Goal: Transaction & Acquisition: Purchase product/service

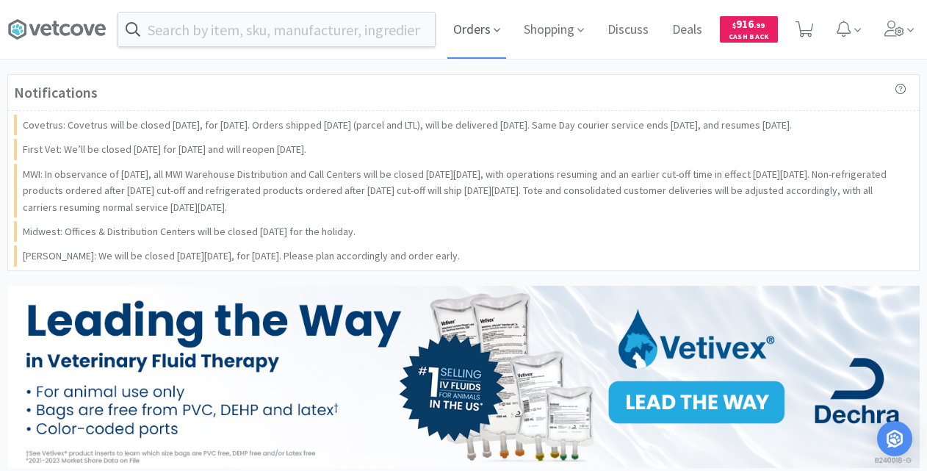
click at [498, 37] on span at bounding box center [497, 30] width 7 height 17
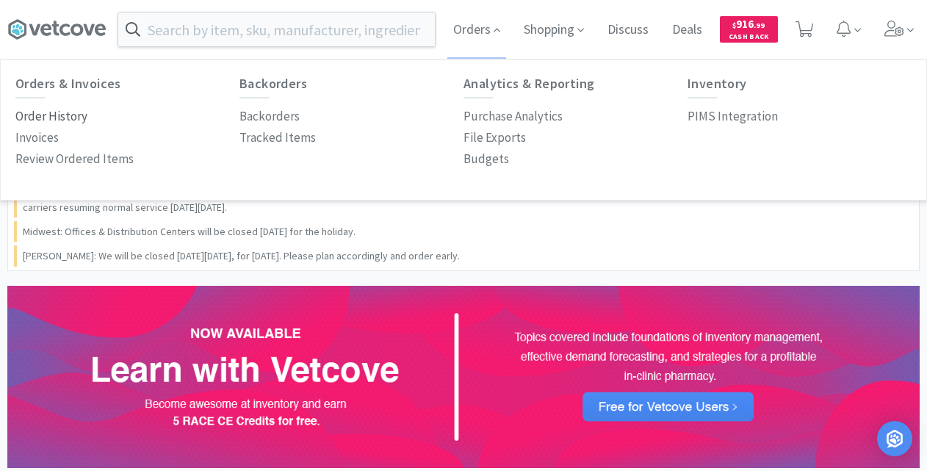
click at [62, 113] on p "Order History" at bounding box center [51, 116] width 72 height 20
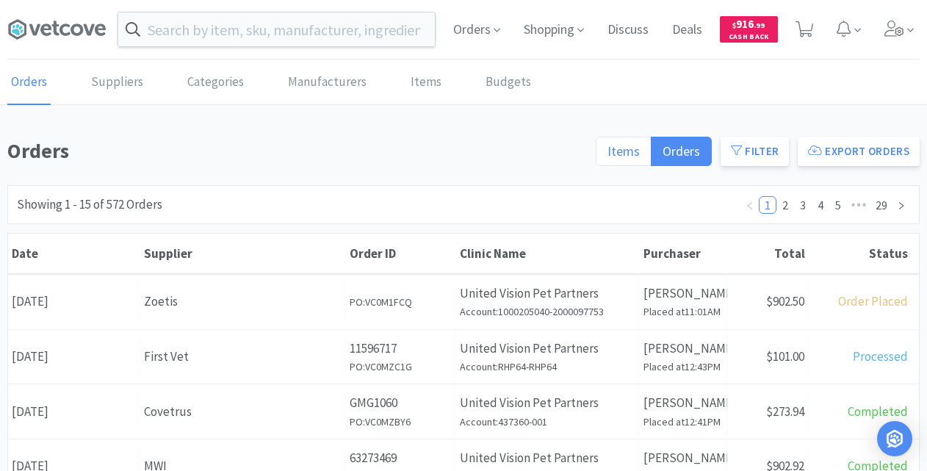
click at [626, 151] on span "Items" at bounding box center [623, 150] width 32 height 17
click at [607, 156] on input "Items" at bounding box center [607, 156] width 0 height 0
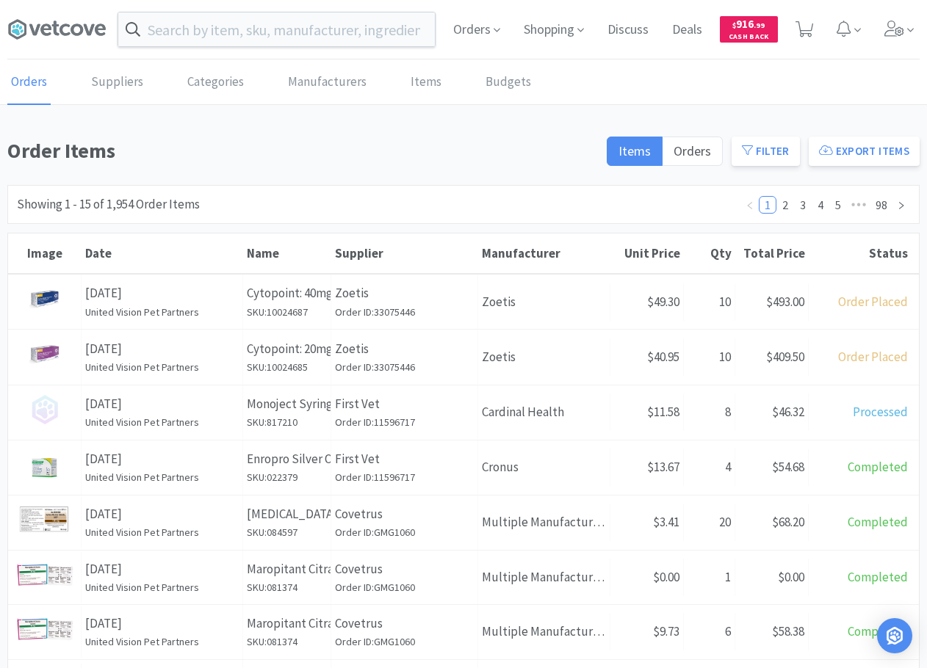
click at [441, 159] on h1 "Order Items" at bounding box center [302, 150] width 590 height 33
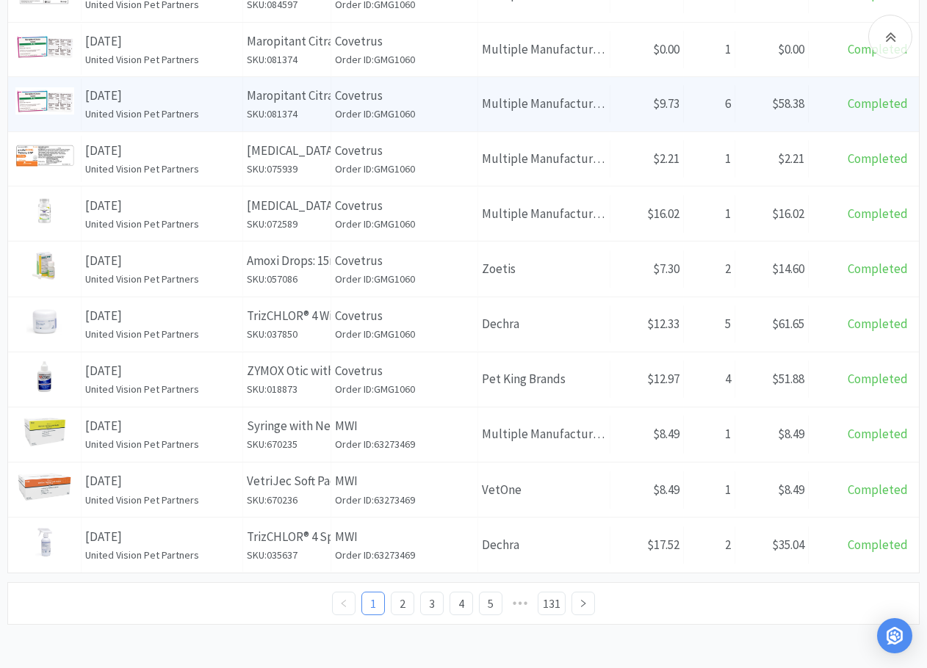
scroll to position [529, 0]
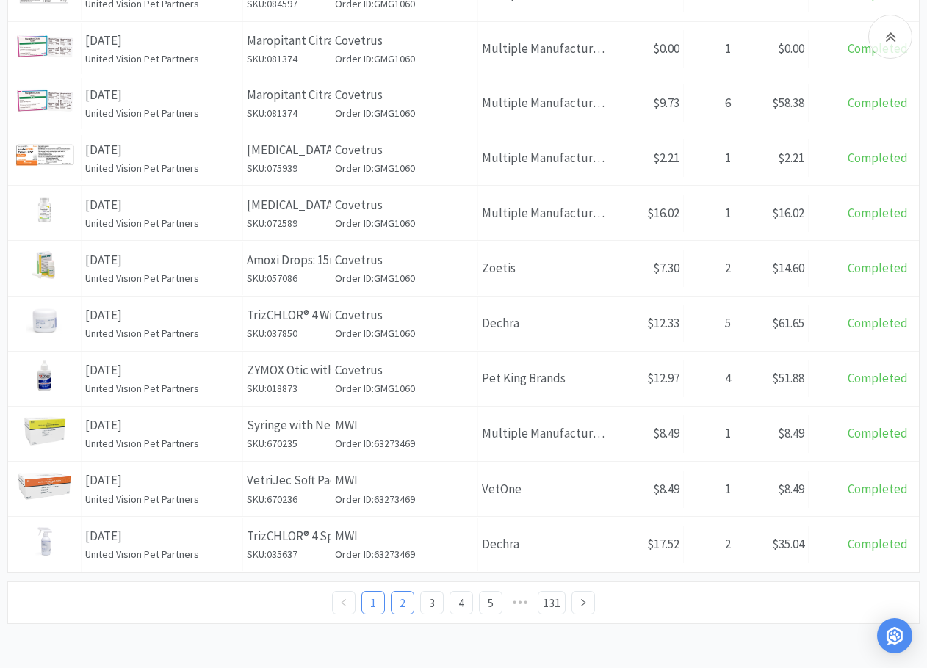
click at [397, 470] on link "2" at bounding box center [402, 603] width 22 height 22
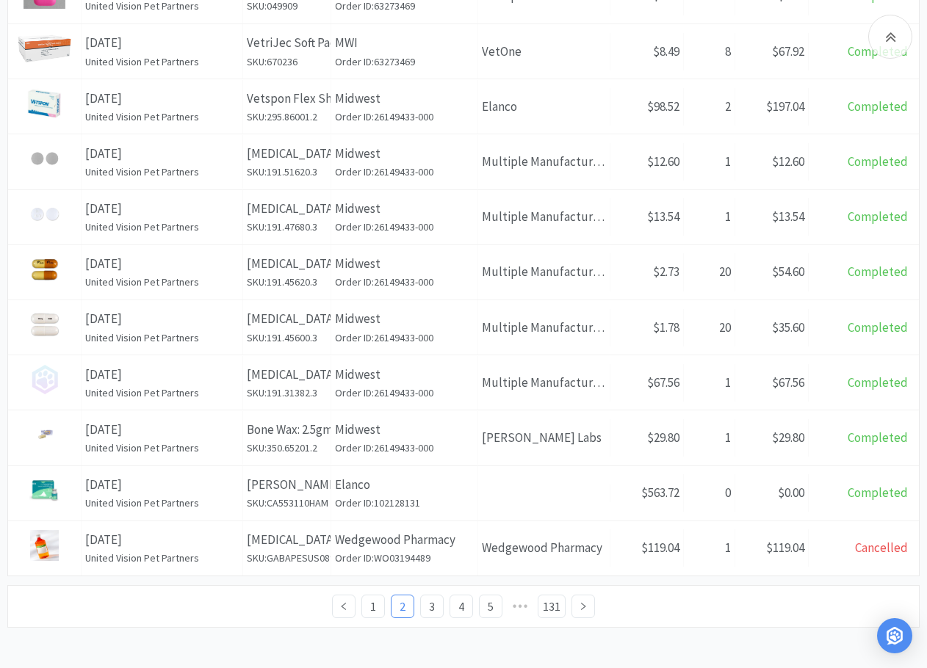
scroll to position [530, 0]
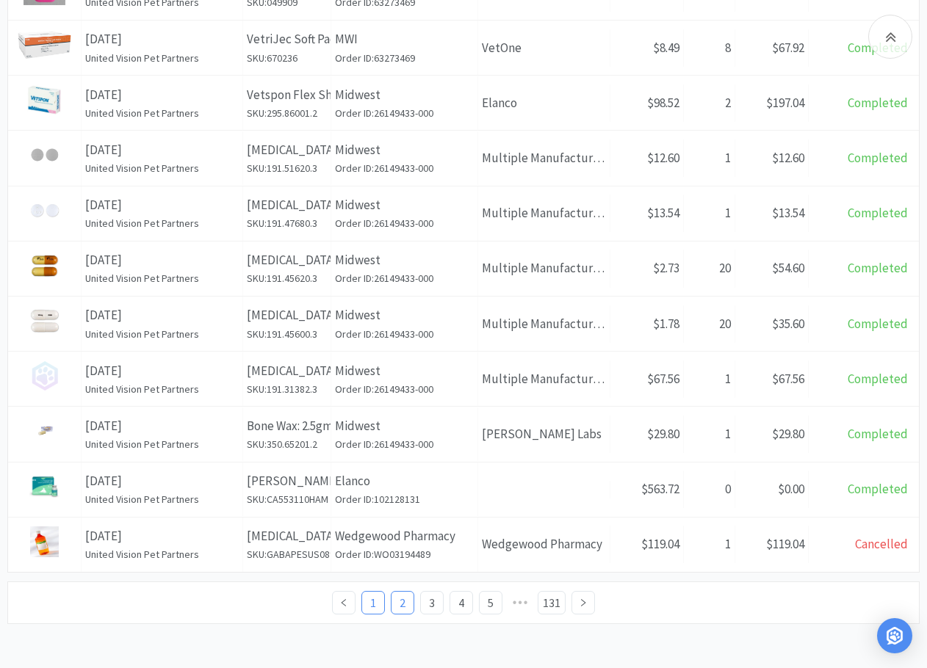
click at [380, 470] on link "1" at bounding box center [373, 603] width 22 height 22
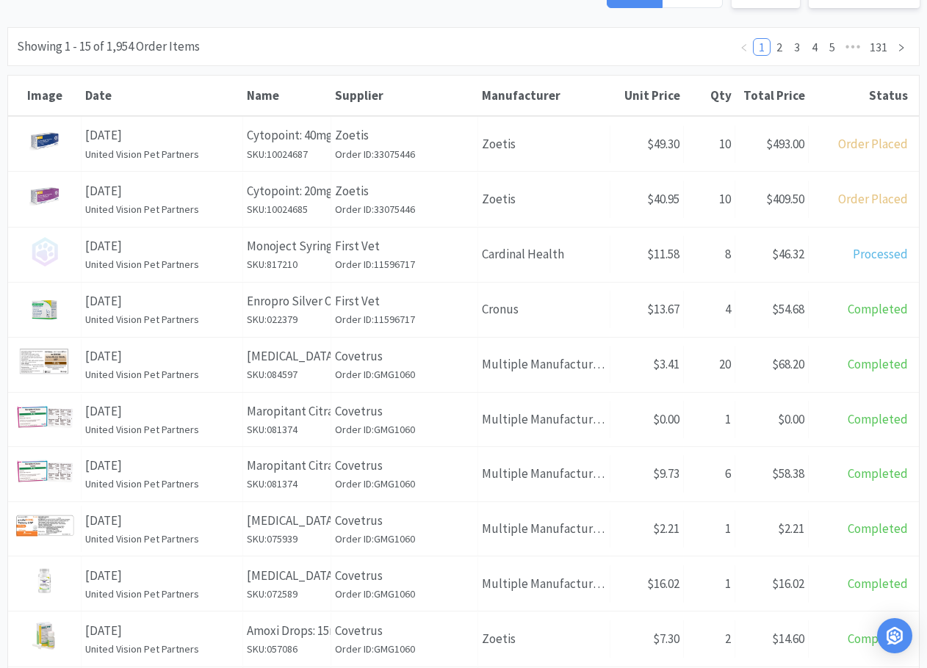
scroll to position [88, 0]
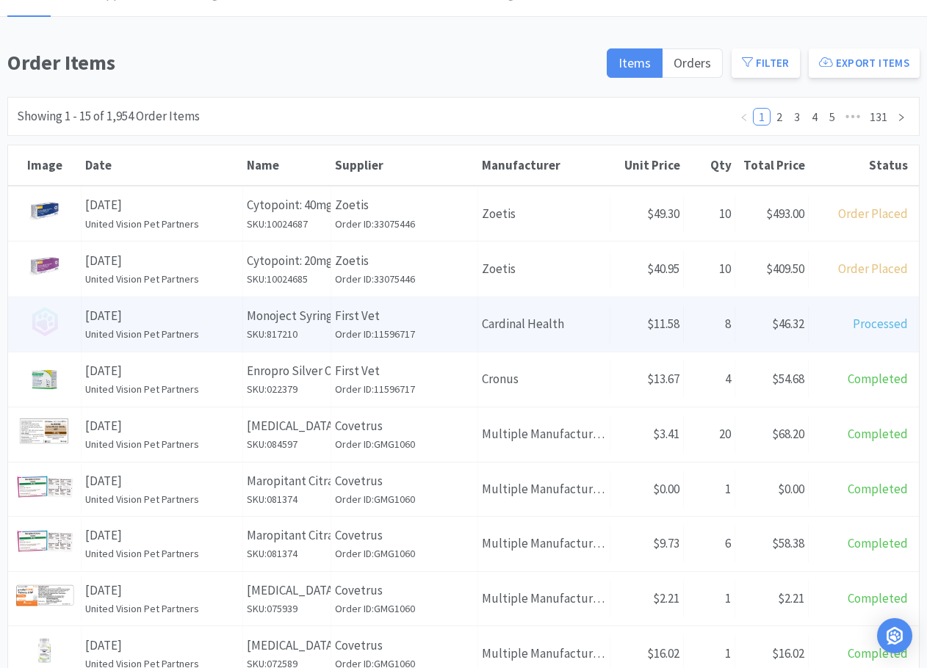
click at [294, 320] on p "Monoject Syringe (Soft Pack): Sterile, 6ml, Luer Lock, 100 Count" at bounding box center [287, 316] width 80 height 20
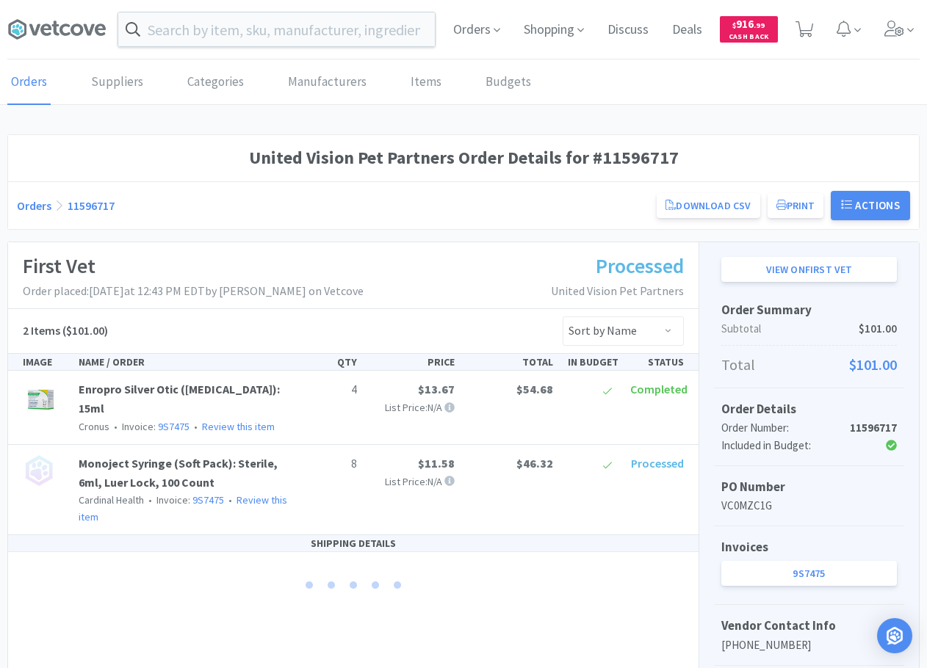
scroll to position [88, 0]
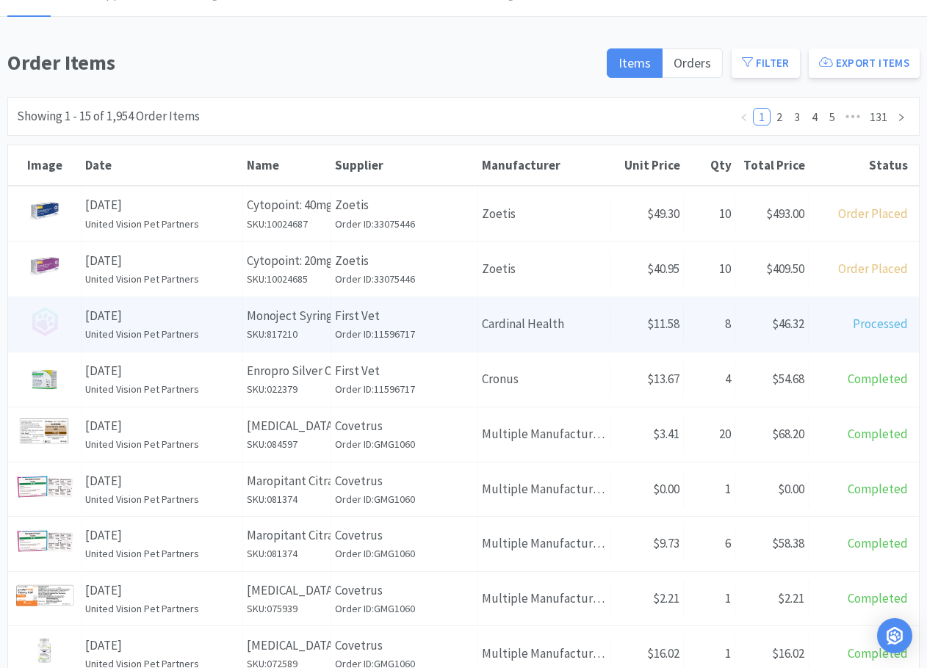
click at [195, 316] on p "[DATE]" at bounding box center [161, 316] width 153 height 20
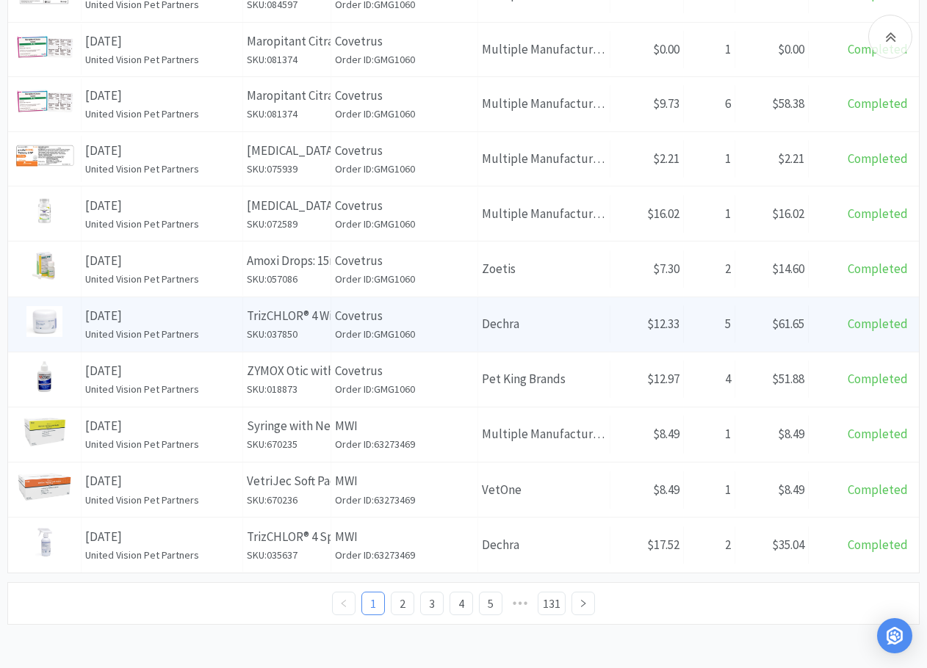
scroll to position [529, 0]
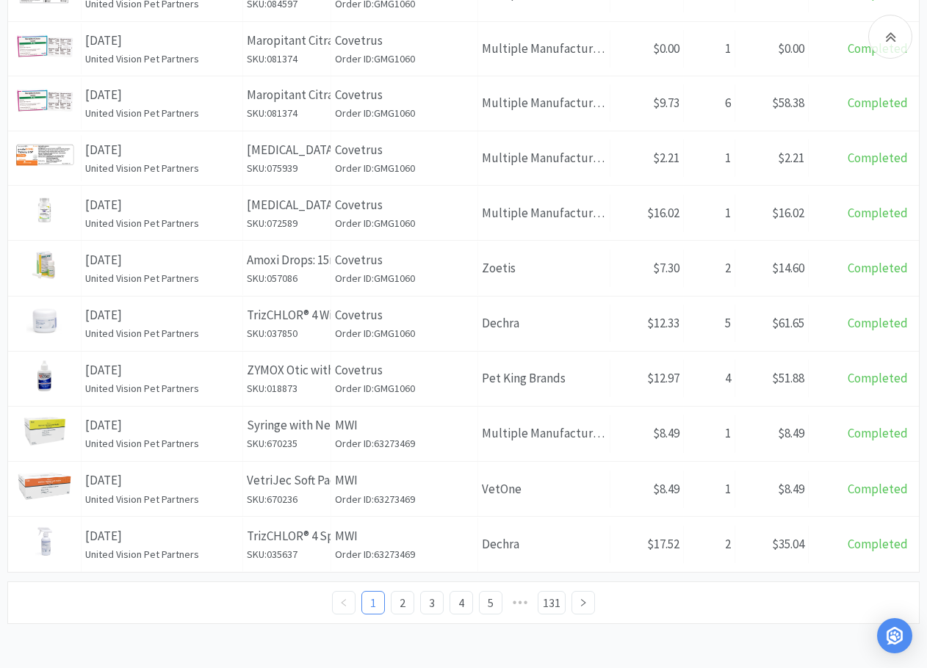
click at [227, 470] on div "1 2 3 4 5 ••• 131" at bounding box center [463, 603] width 893 height 24
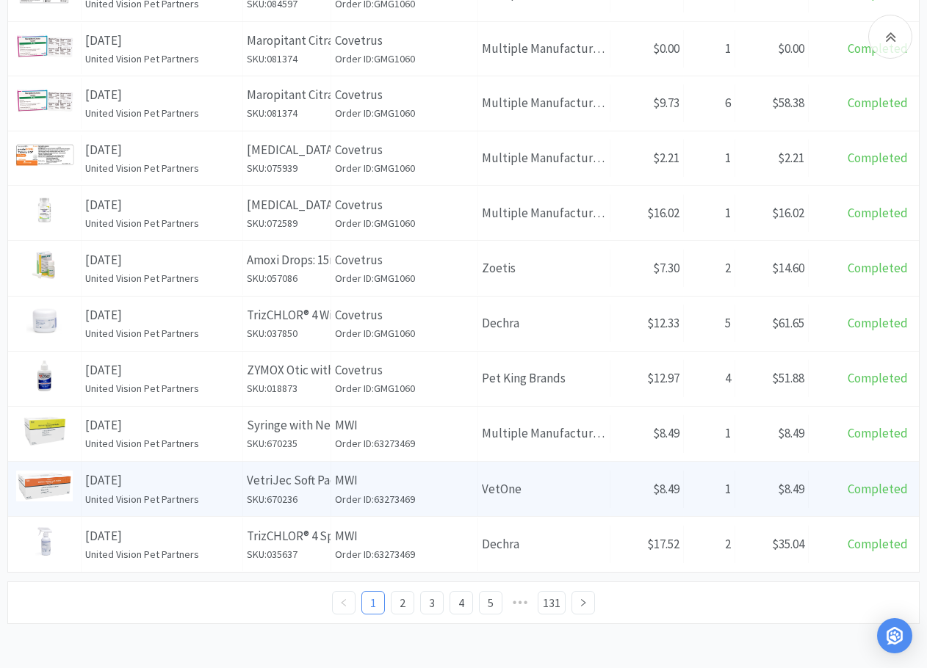
click at [377, 470] on p "MWI" at bounding box center [404, 481] width 139 height 20
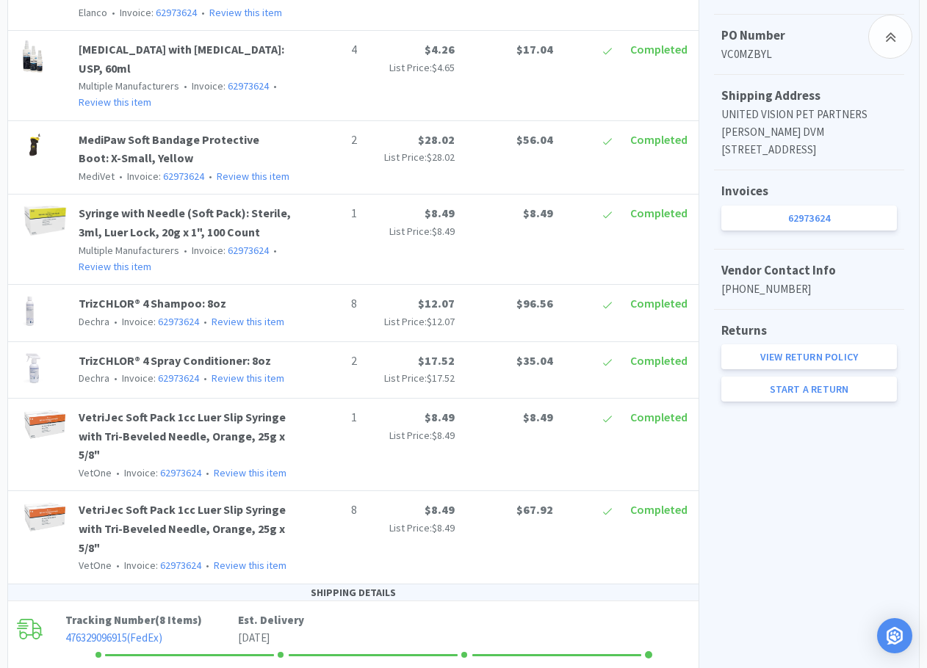
scroll to position [588, 0]
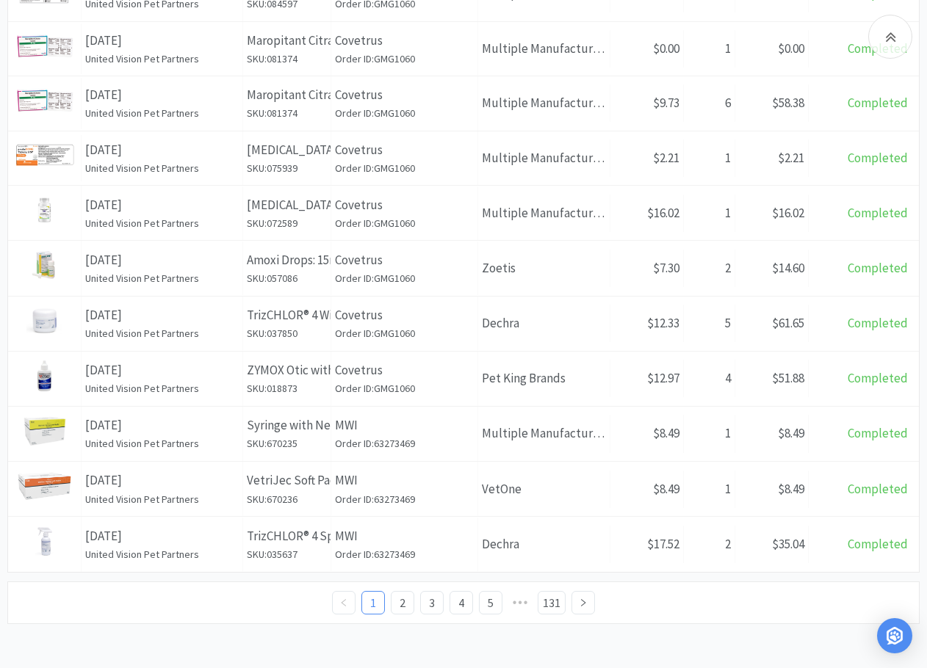
scroll to position [529, 0]
click at [400, 470] on link "2" at bounding box center [402, 603] width 22 height 22
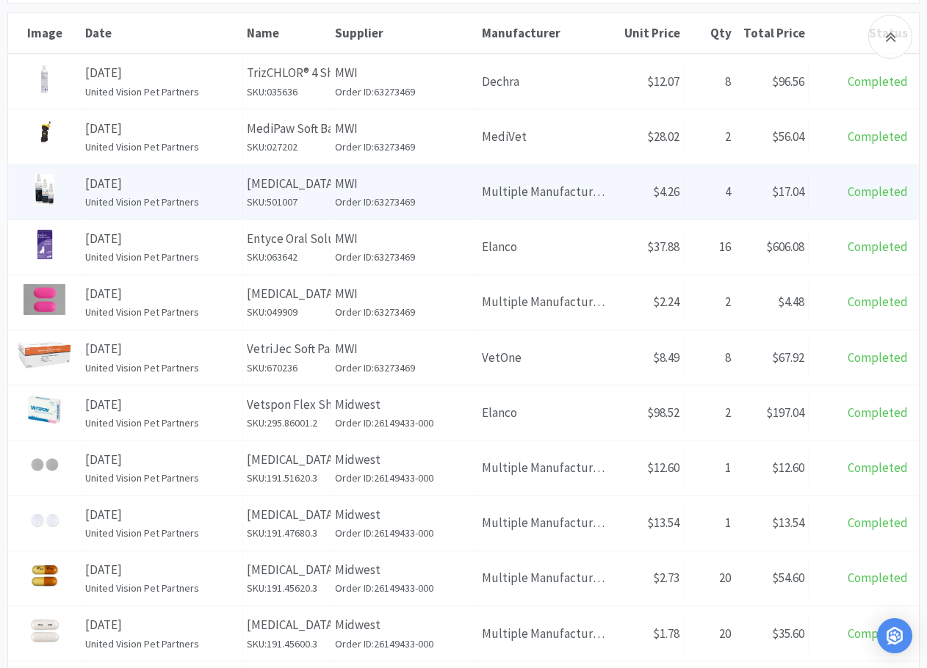
scroll to position [294, 0]
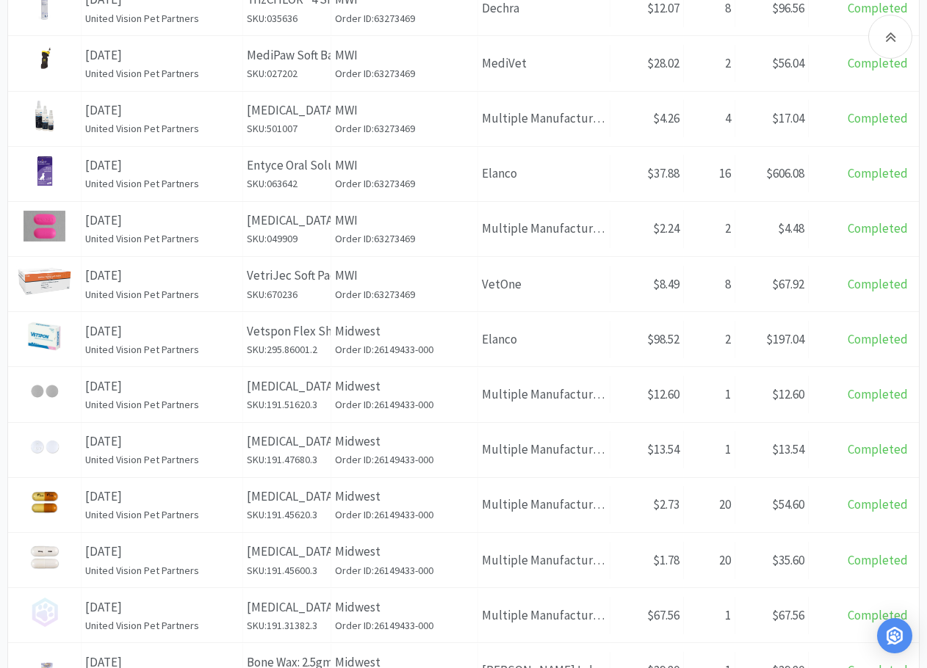
drag, startPoint x: 283, startPoint y: 329, endPoint x: 241, endPoint y: 334, distance: 42.2
click at [241, 334] on div "Date August 21st, 2025 United Vision Pet Partners" at bounding box center [163, 340] width 162 height 54
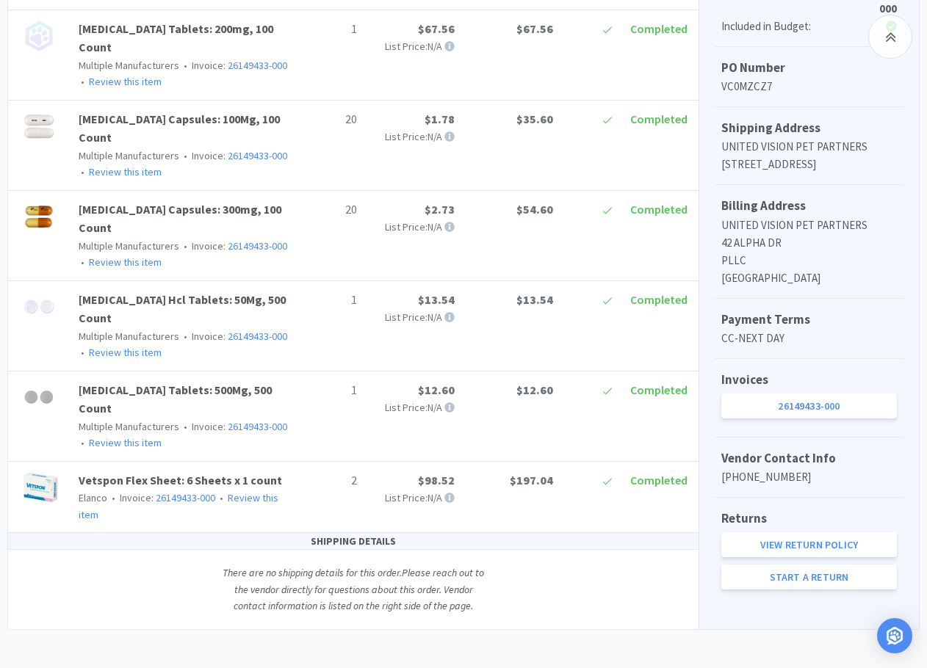
scroll to position [442, 0]
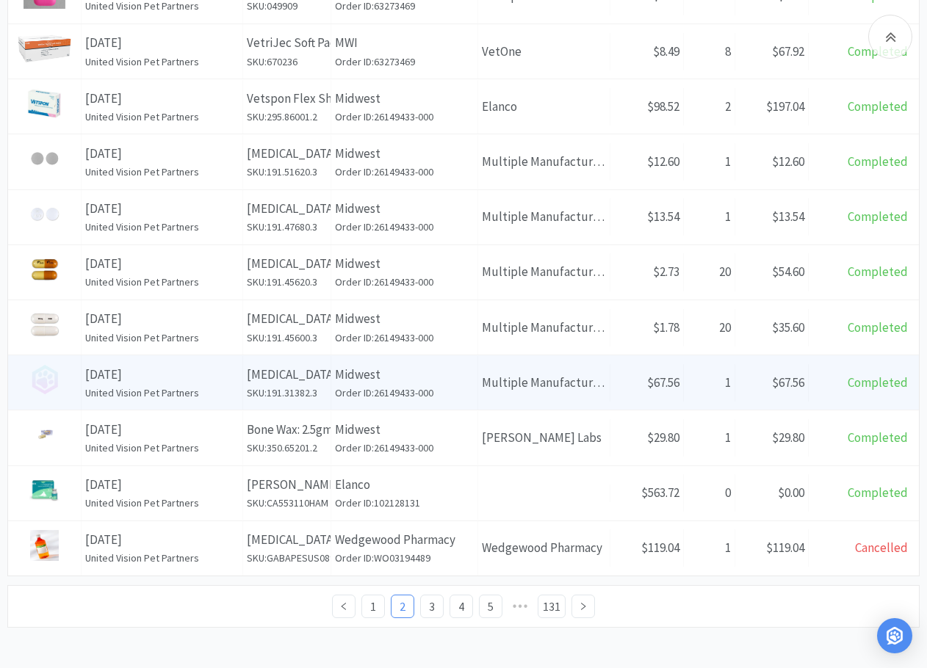
scroll to position [530, 0]
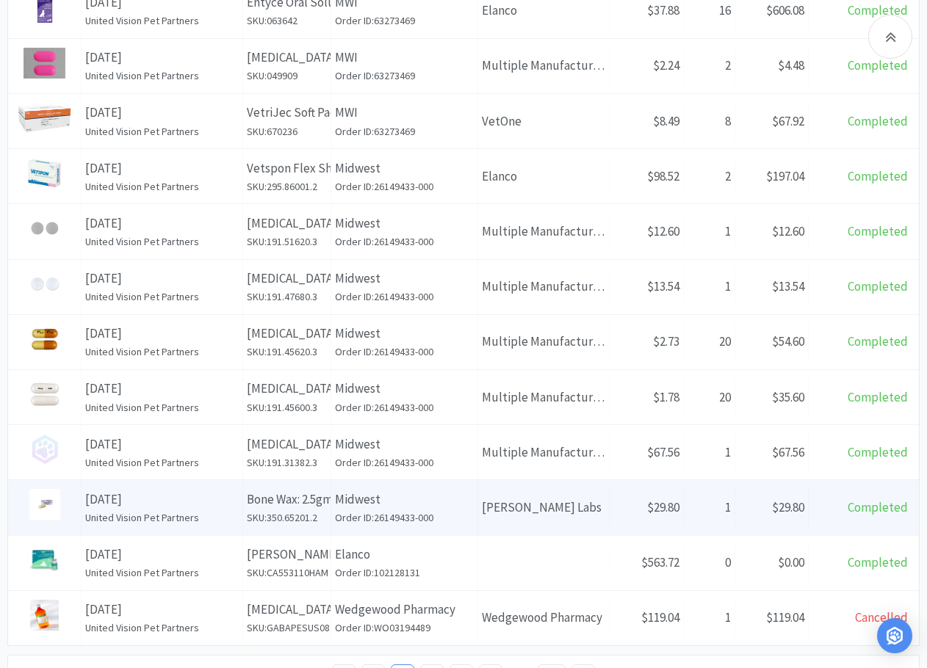
click at [297, 470] on p "Bone Wax: 2.5gm, 12 Count" at bounding box center [287, 500] width 80 height 20
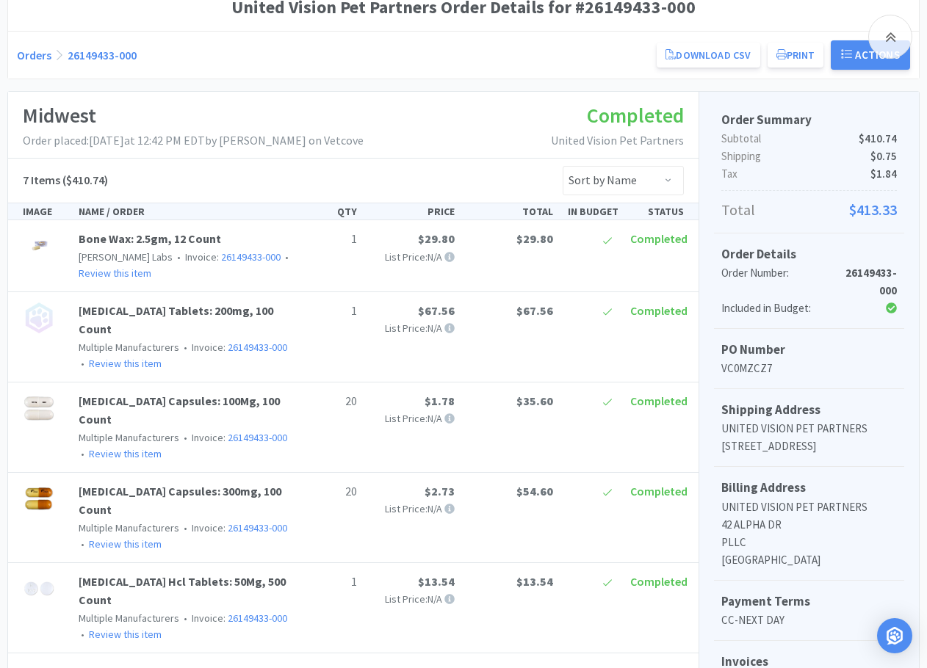
scroll to position [148, 0]
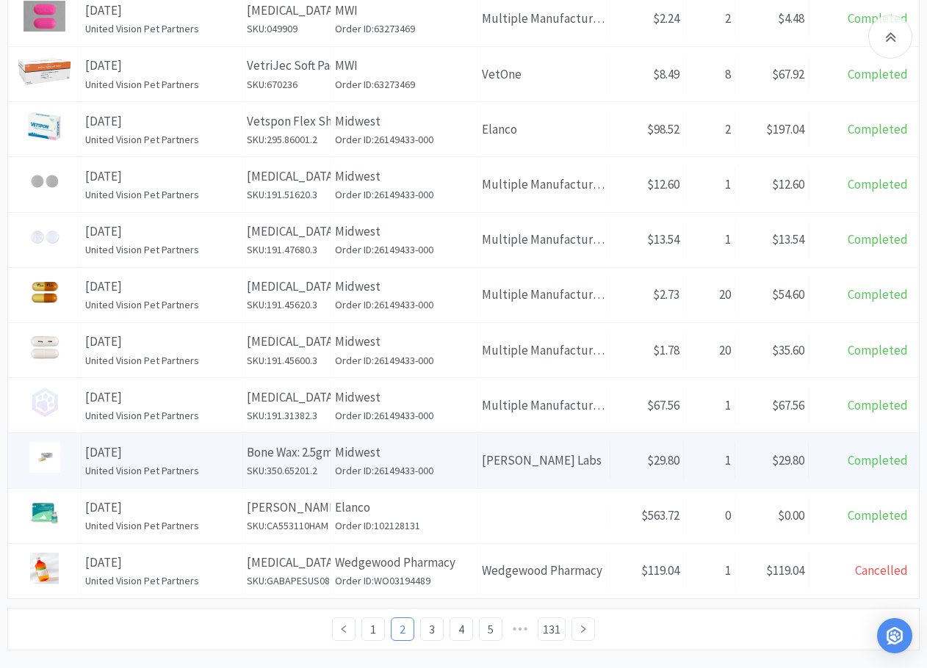
scroll to position [530, 0]
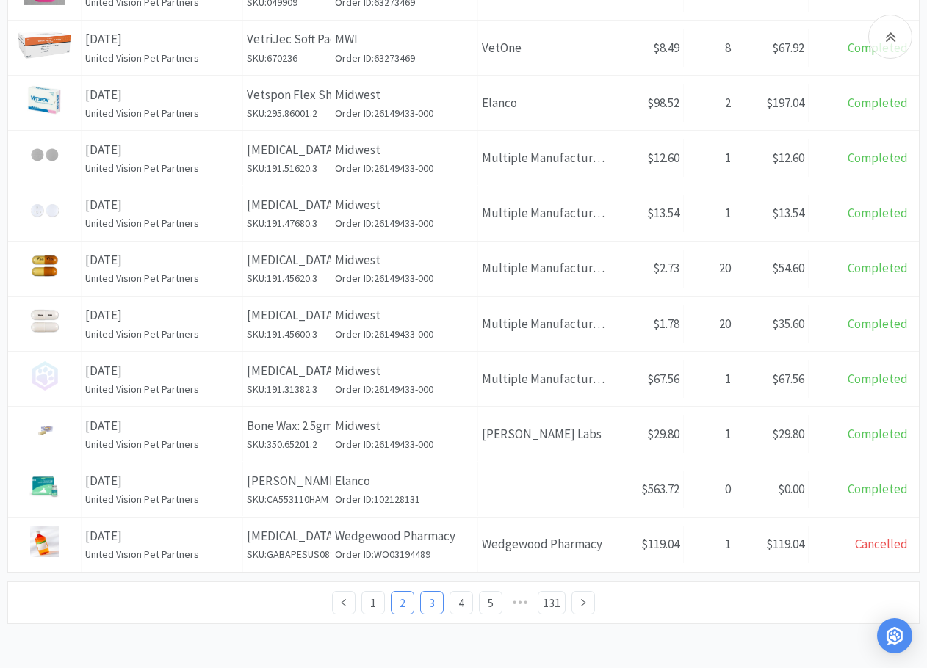
click at [440, 470] on link "3" at bounding box center [432, 603] width 22 height 22
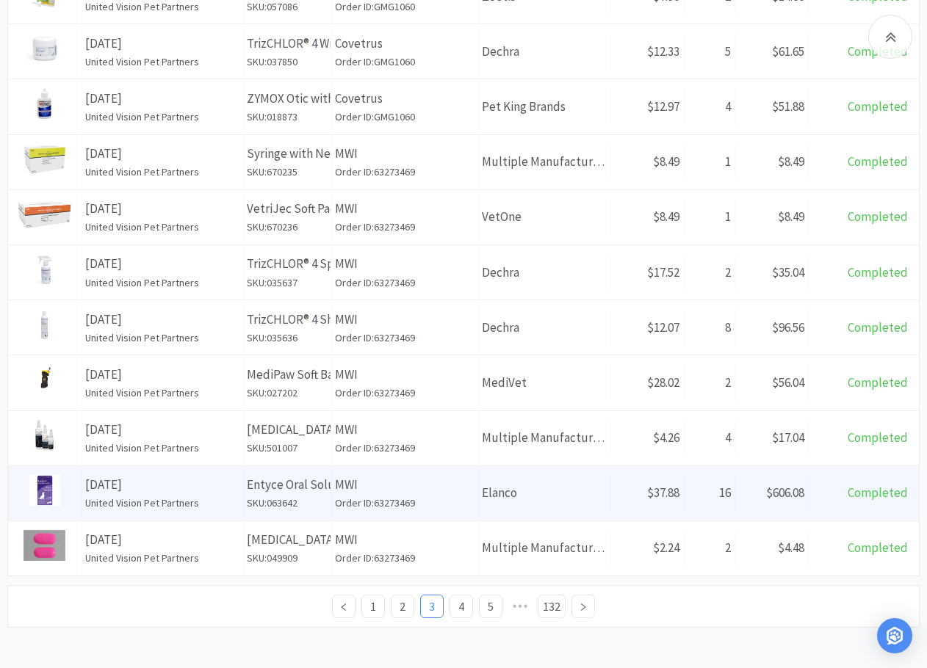
scroll to position [529, 0]
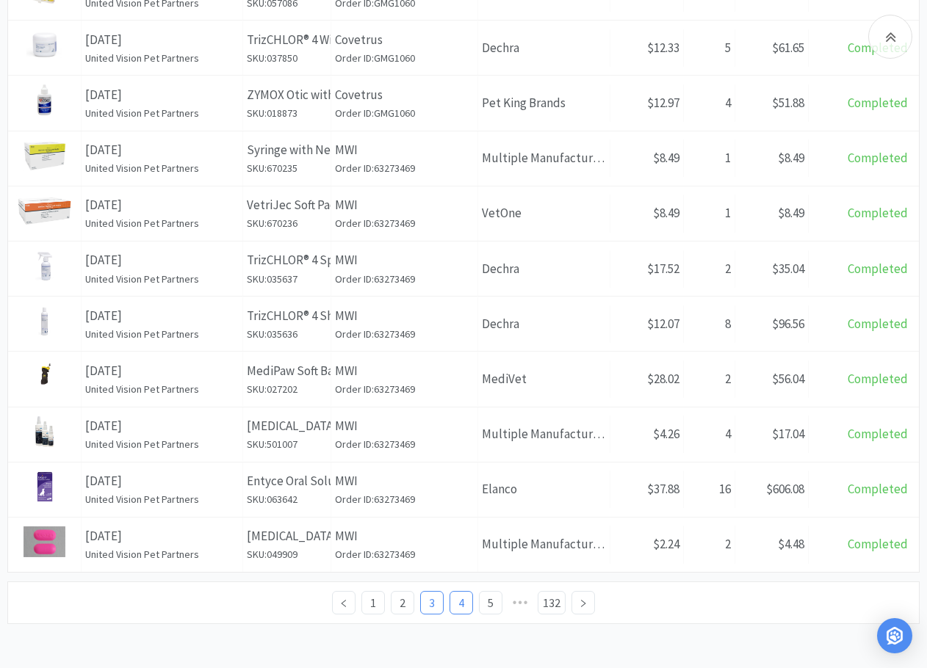
click at [460, 470] on link "4" at bounding box center [461, 603] width 22 height 22
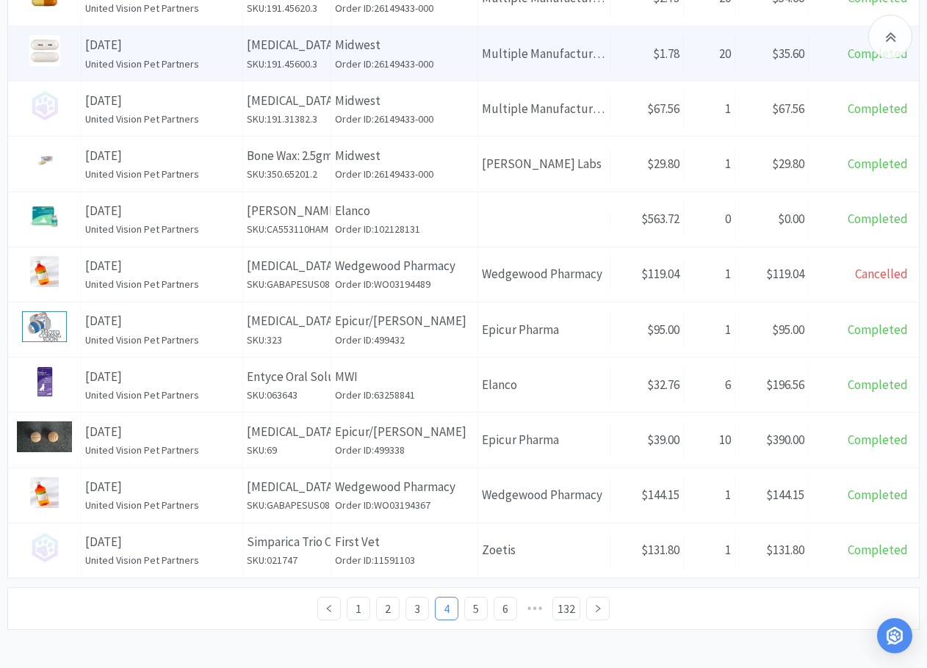
scroll to position [530, 0]
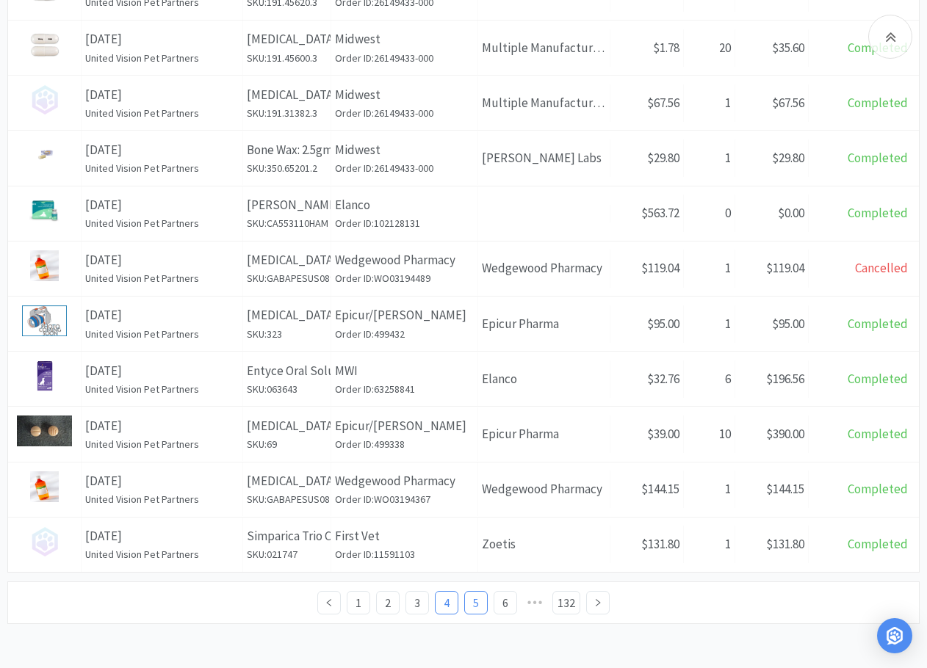
click at [475, 470] on link "5" at bounding box center [476, 603] width 22 height 22
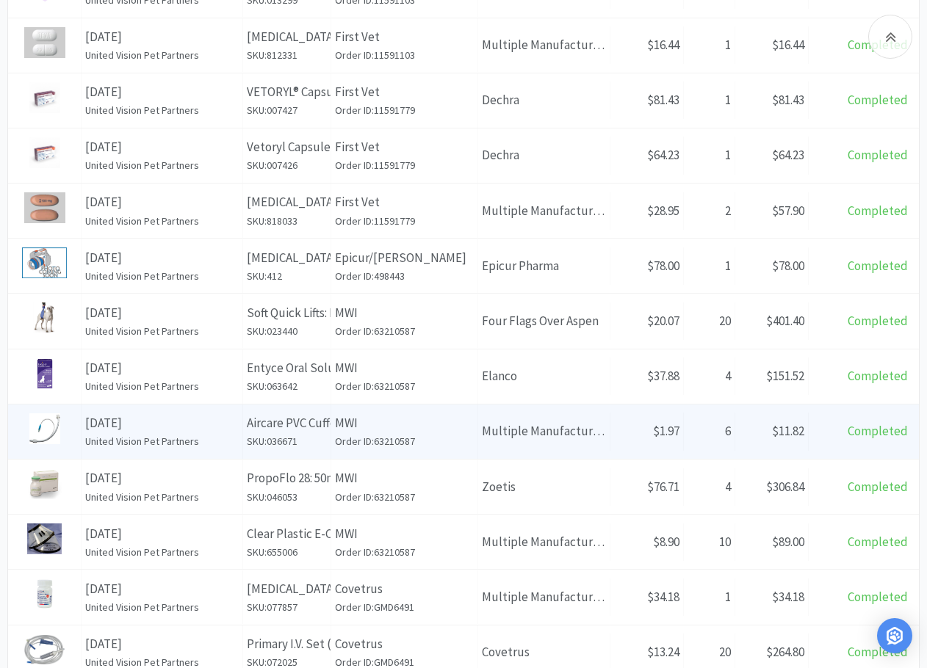
scroll to position [441, 0]
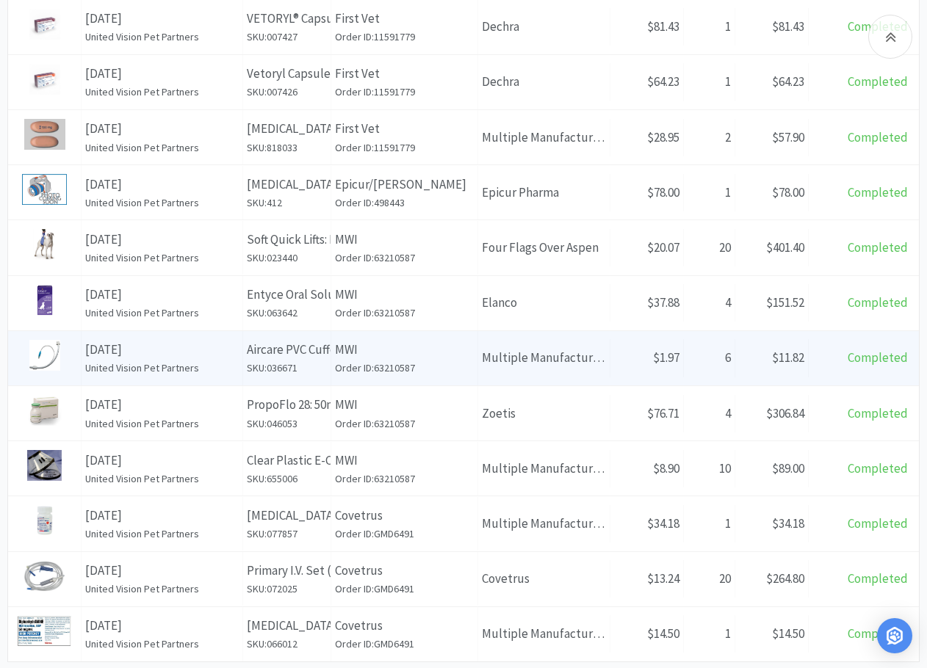
click at [381, 343] on p "MWI" at bounding box center [404, 350] width 139 height 20
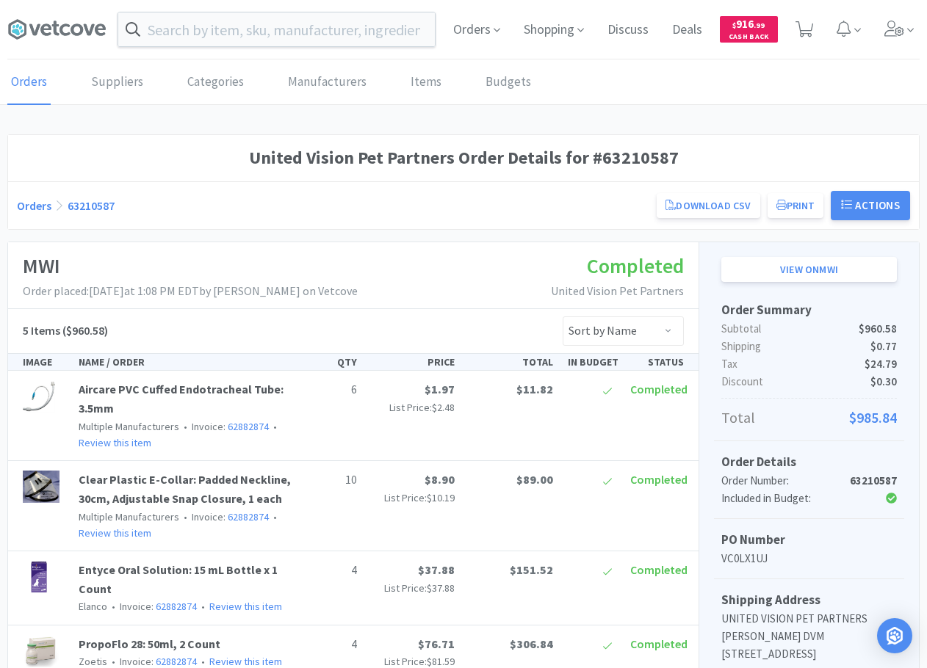
drag, startPoint x: 426, startPoint y: 279, endPoint x: 319, endPoint y: 220, distance: 122.0
click at [426, 279] on div "MWI Order placed: August 18th, 2025 at 1:08 PM EDT by Jennifer West on Vetcove …" at bounding box center [353, 275] width 690 height 67
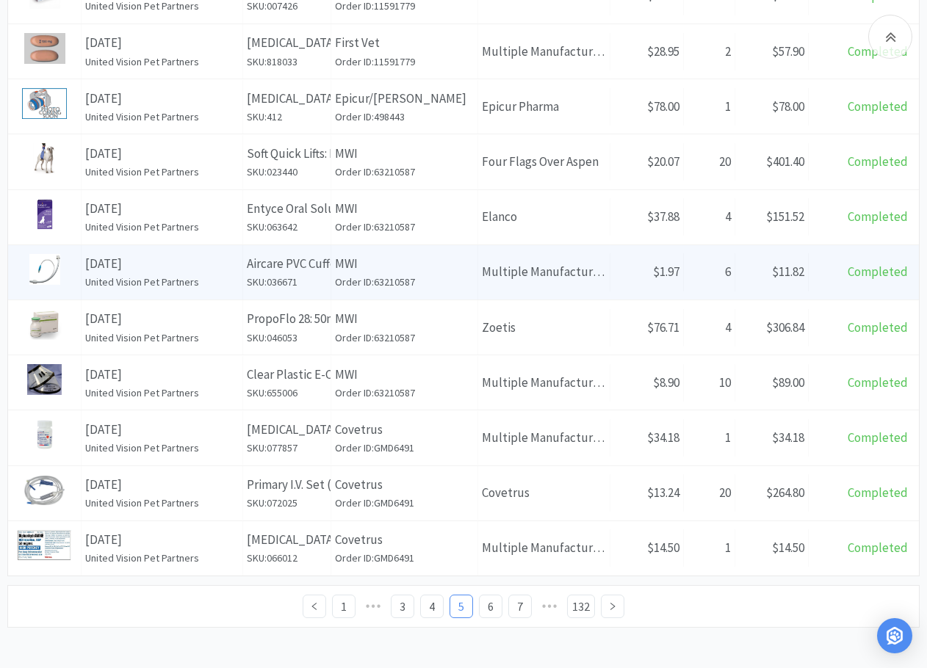
scroll to position [530, 0]
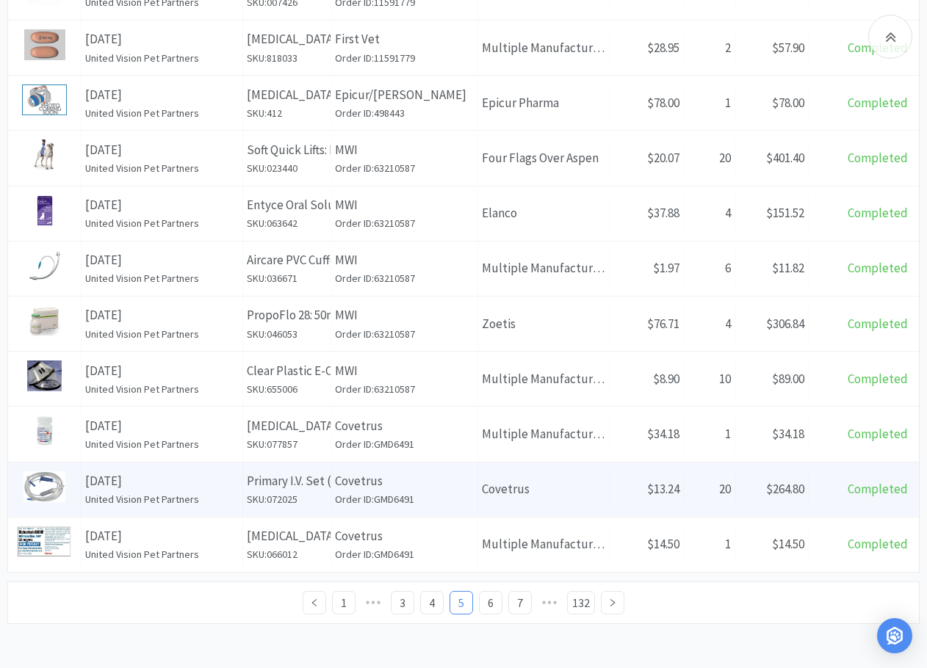
click at [195, 470] on p "August 18th, 2025" at bounding box center [161, 481] width 153 height 20
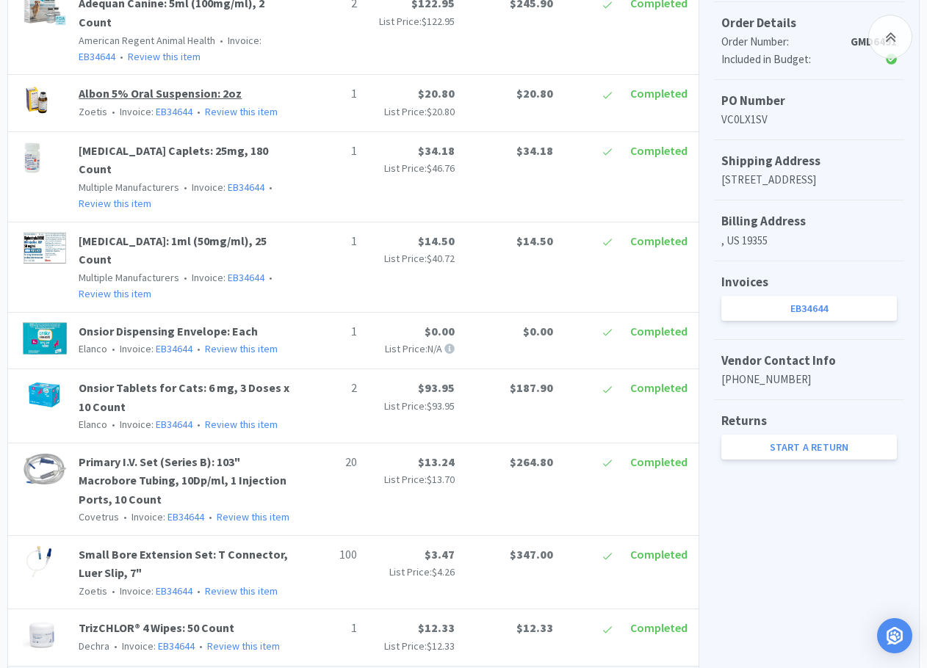
scroll to position [294, 0]
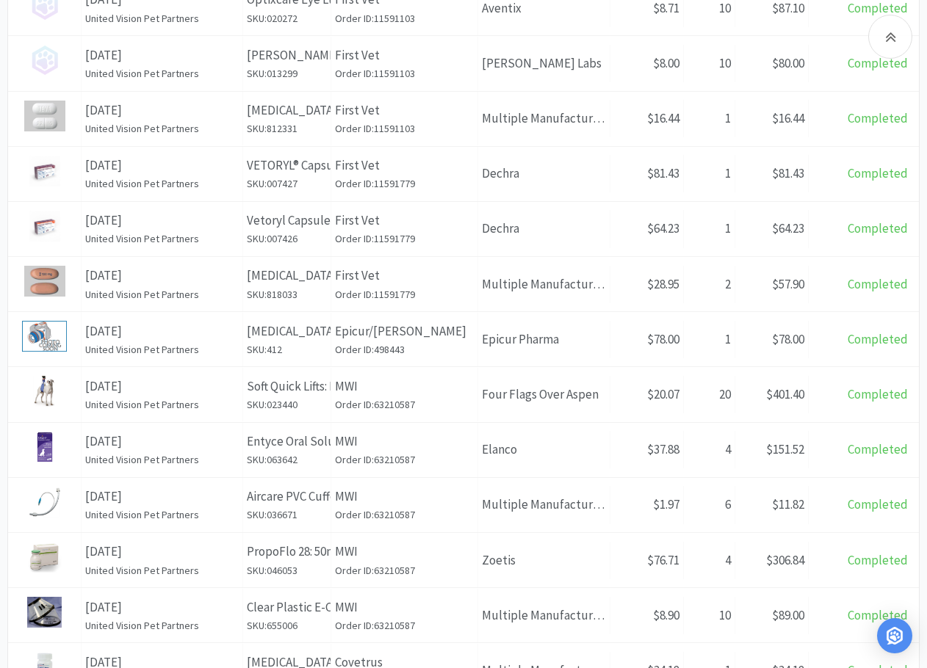
scroll to position [530, 0]
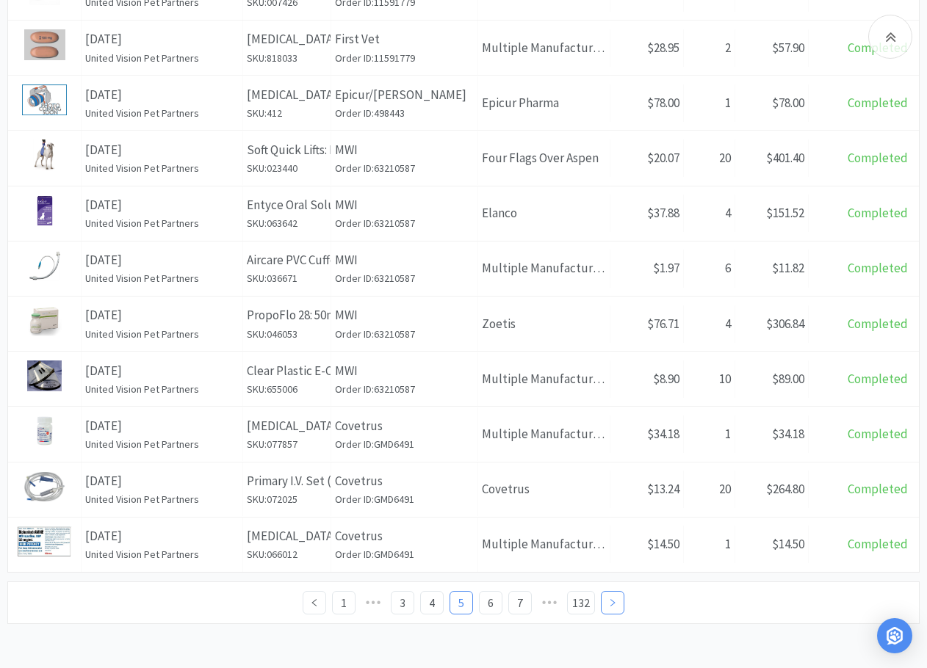
click at [621, 470] on link at bounding box center [613, 603] width 24 height 24
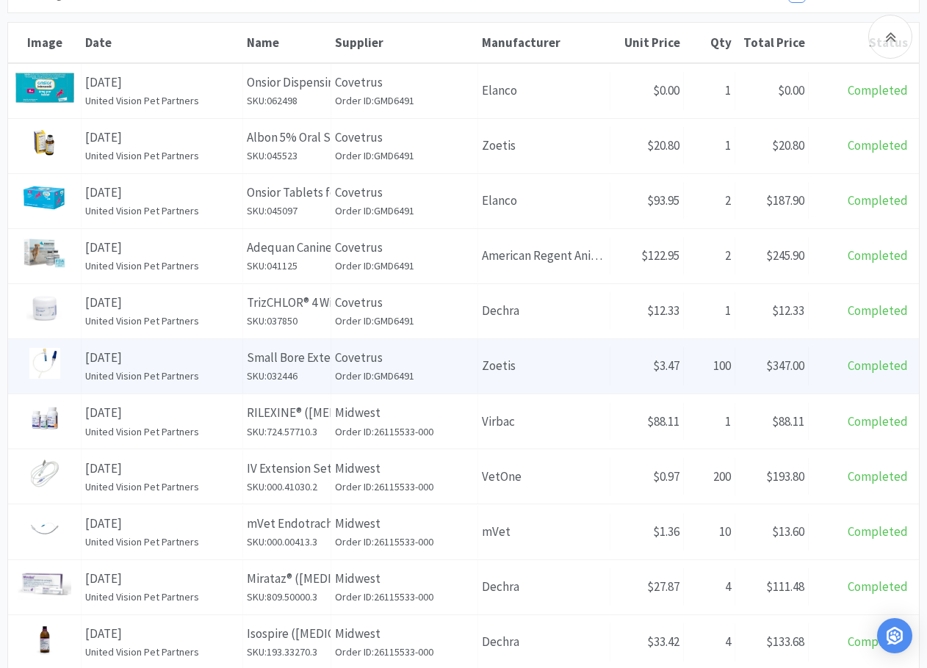
scroll to position [294, 0]
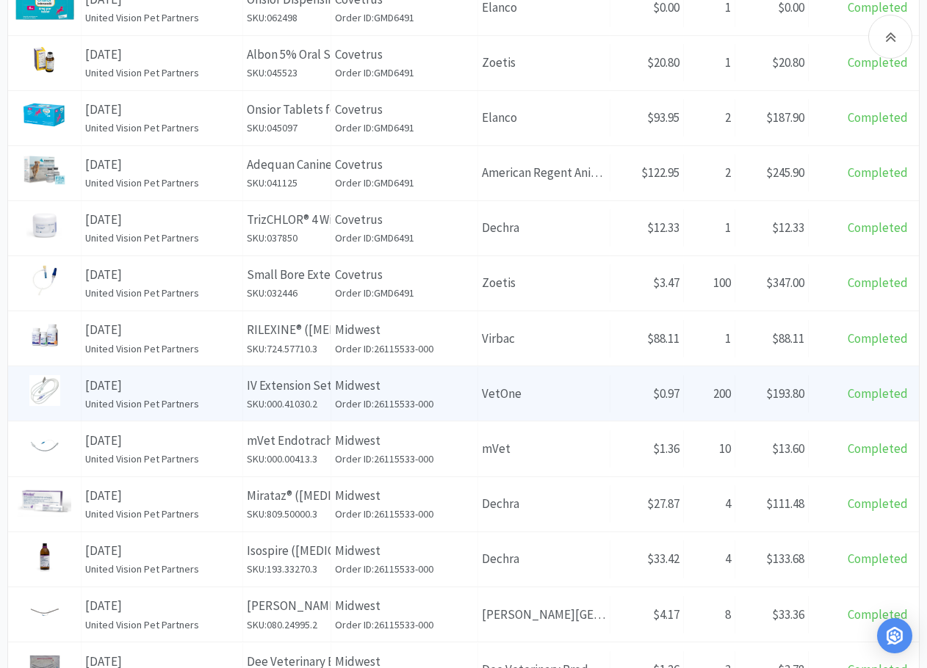
click at [455, 391] on p "Midwest" at bounding box center [404, 386] width 139 height 20
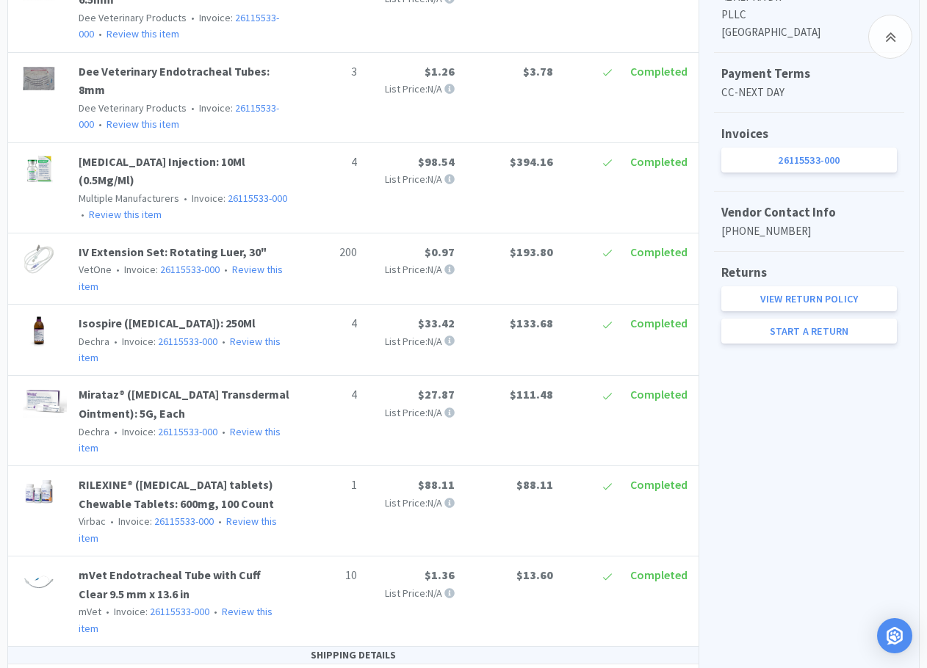
scroll to position [734, 0]
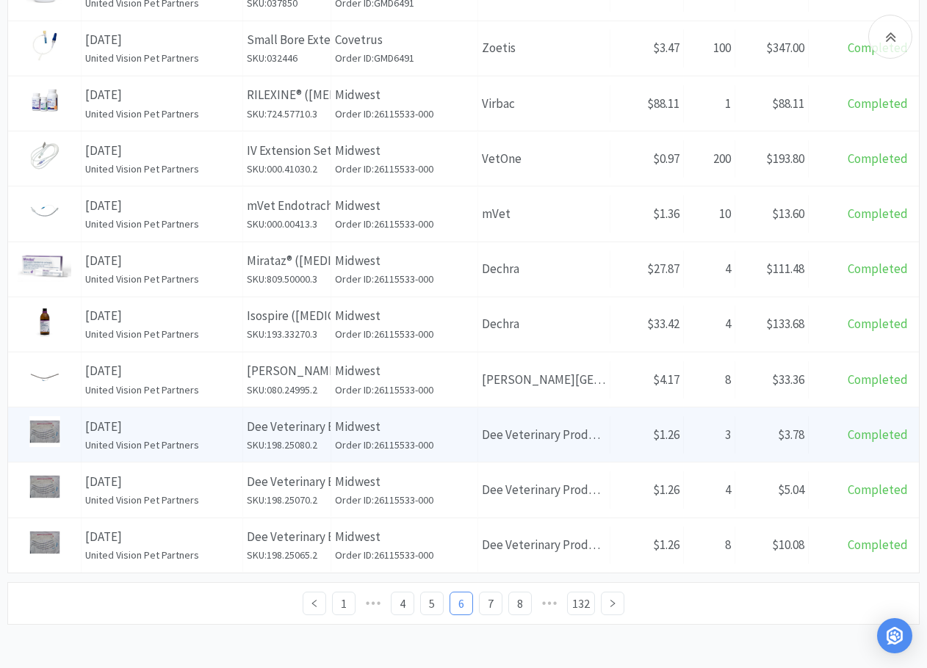
scroll to position [530, 0]
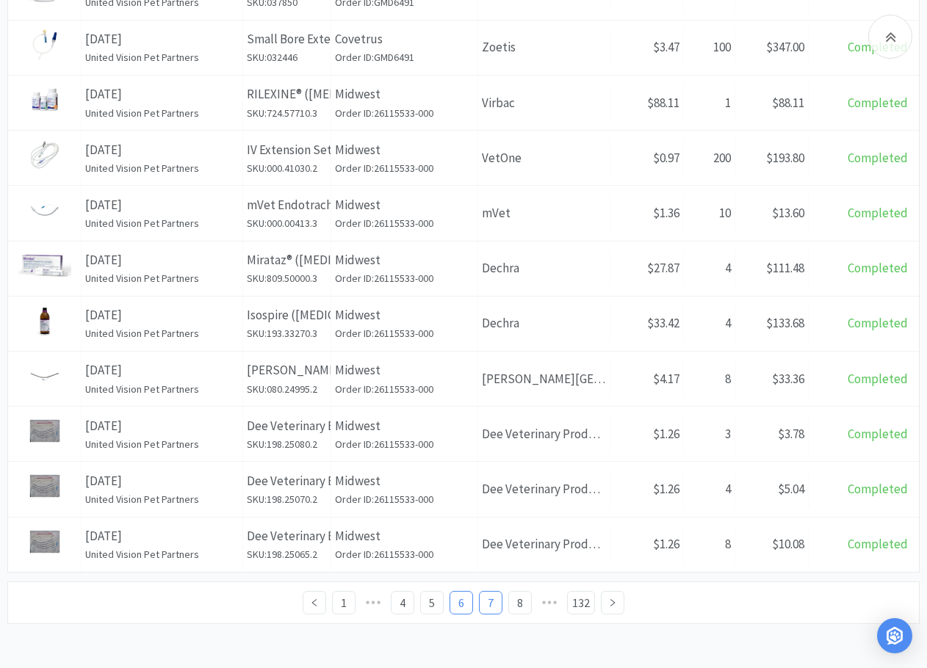
click at [485, 470] on link "7" at bounding box center [491, 603] width 22 height 22
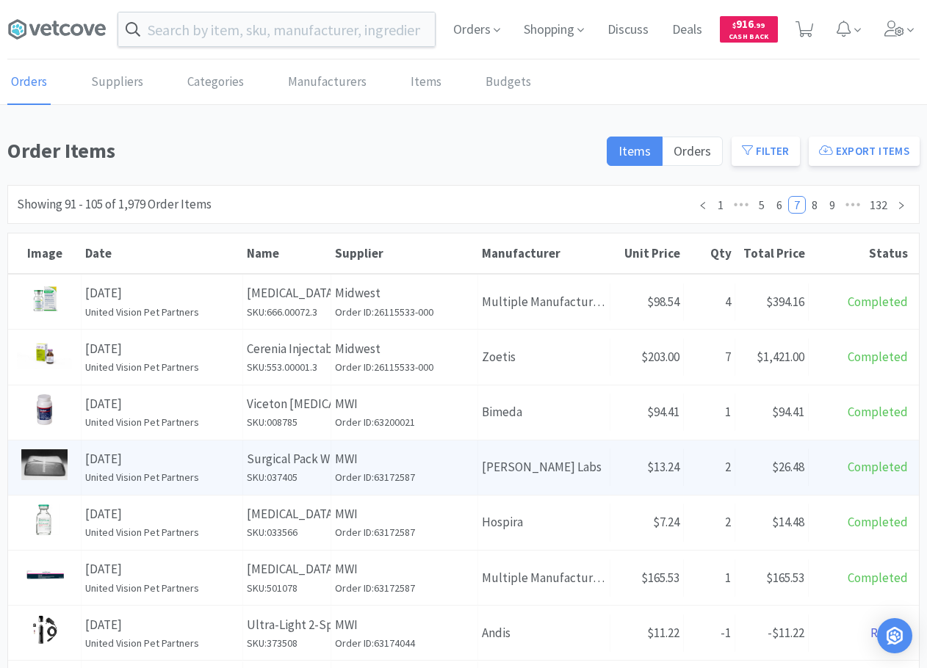
click at [449, 461] on p "MWI" at bounding box center [404, 459] width 139 height 20
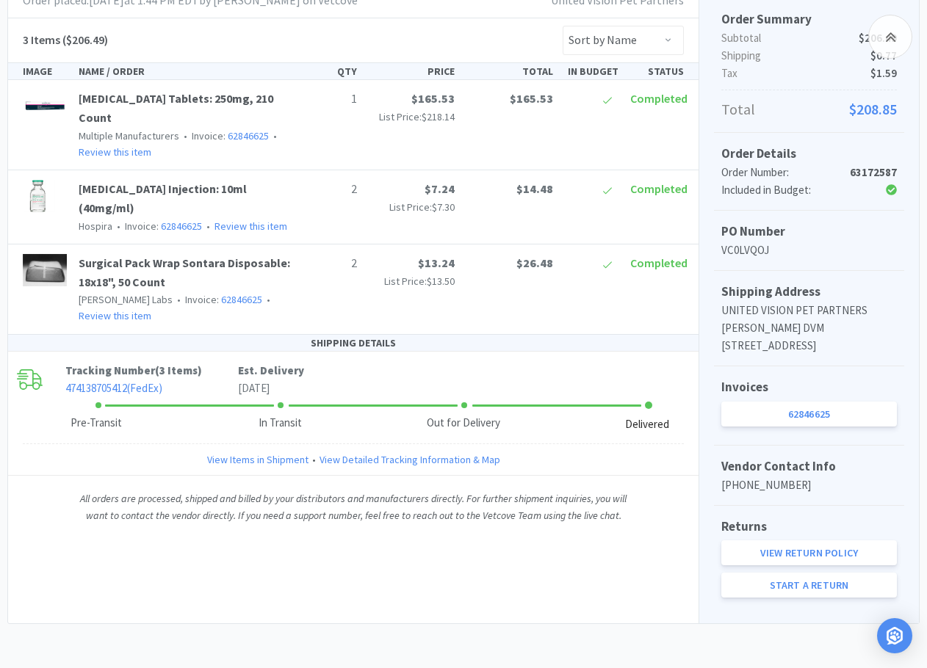
scroll to position [308, 0]
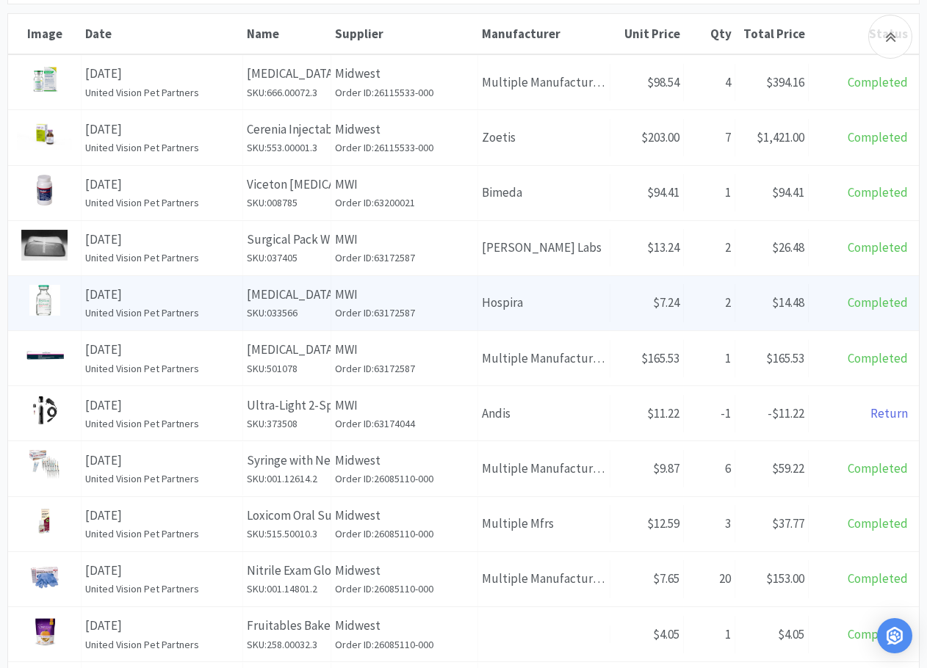
scroll to position [220, 0]
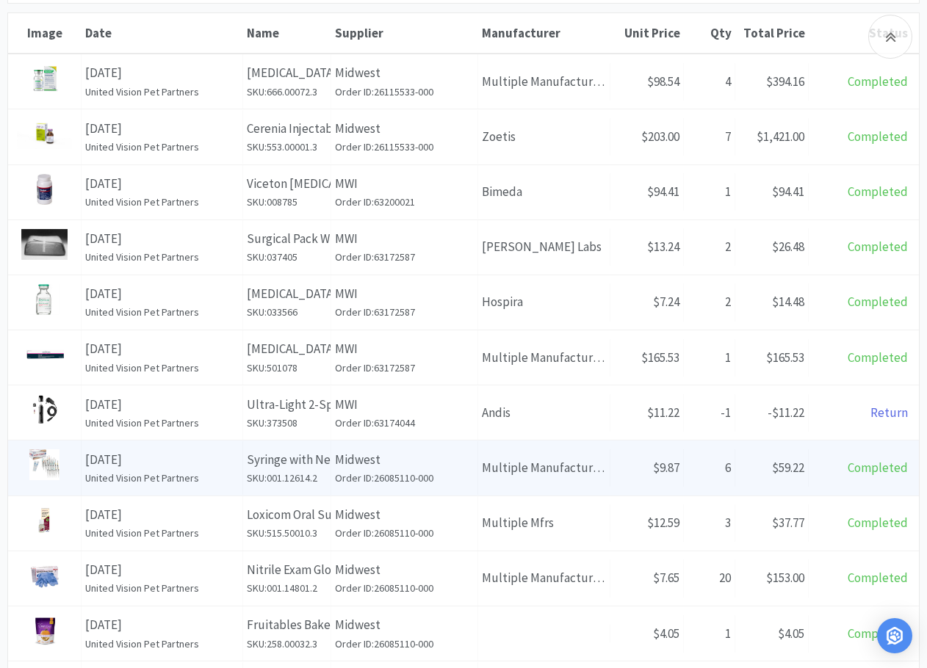
click at [441, 455] on p "Midwest" at bounding box center [404, 460] width 139 height 20
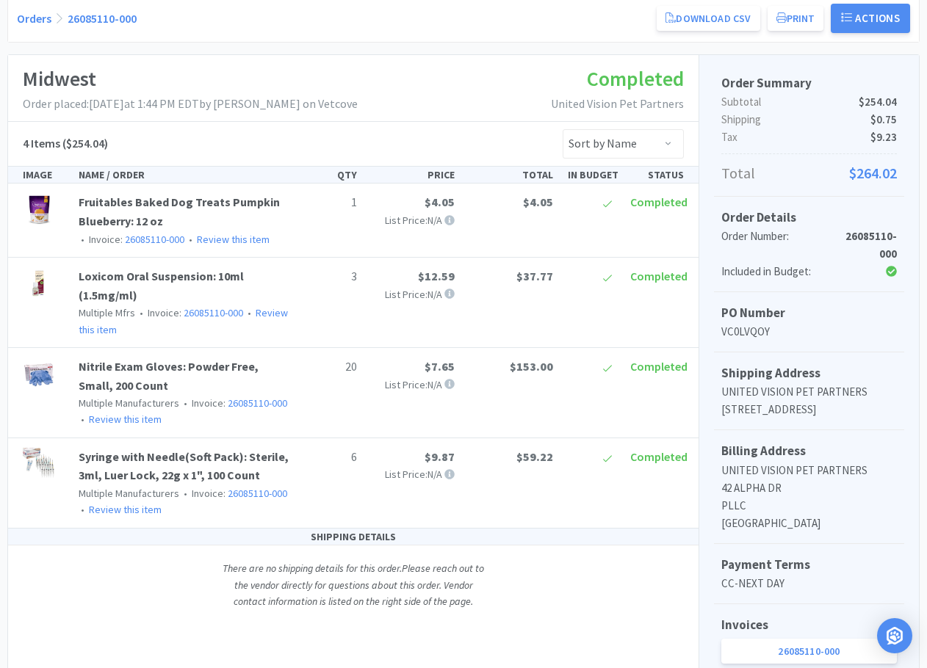
scroll to position [220, 0]
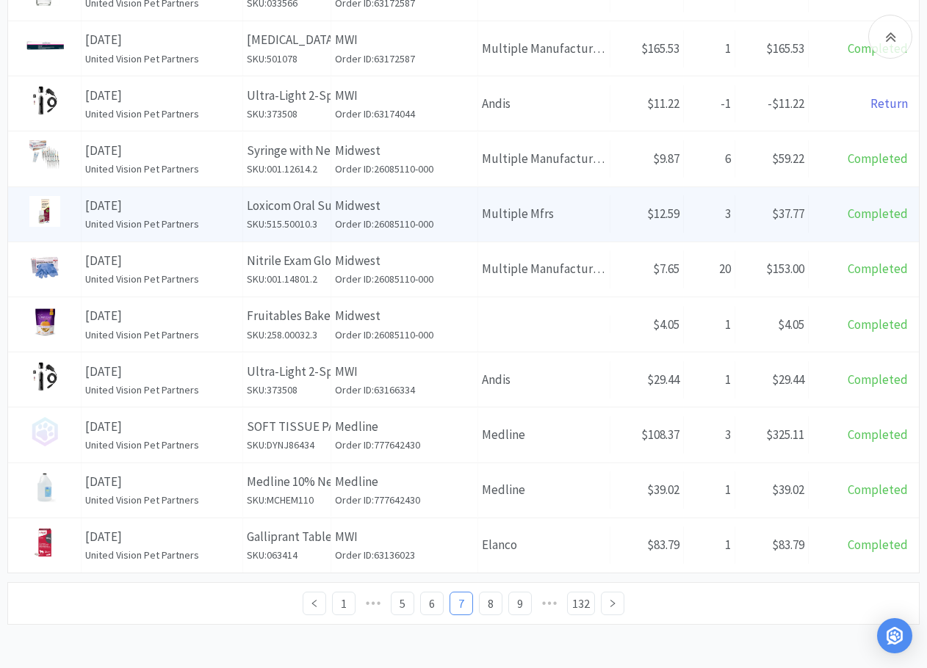
scroll to position [530, 0]
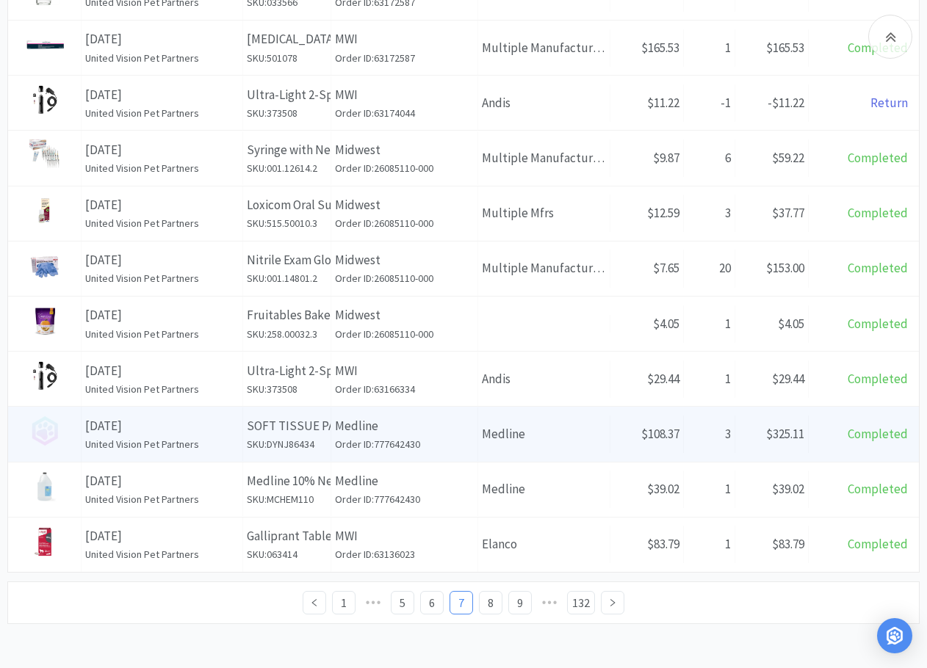
click at [228, 421] on p "August 13th, 2025" at bounding box center [161, 426] width 153 height 20
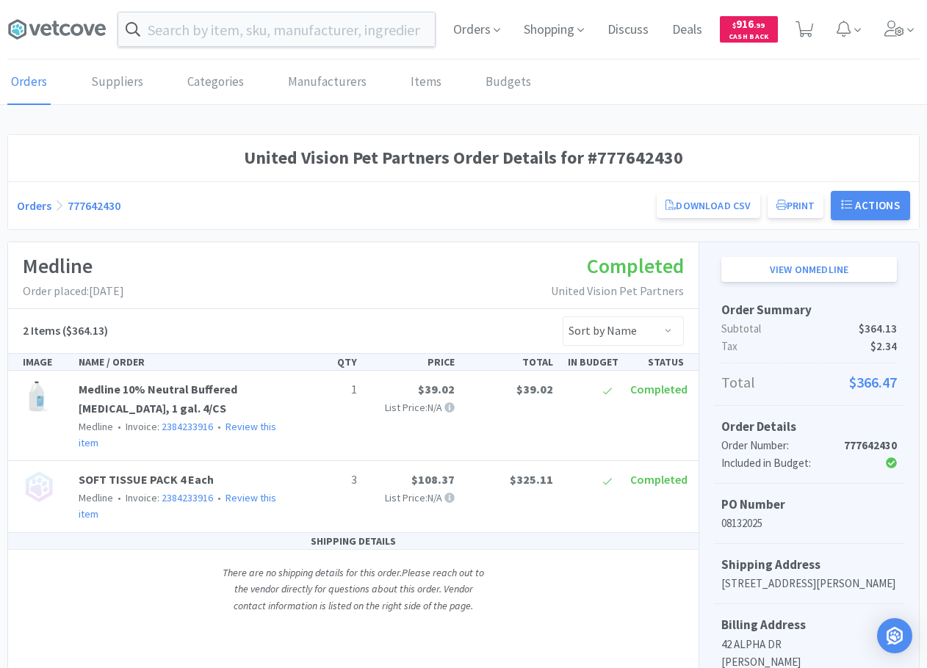
scroll to position [530, 0]
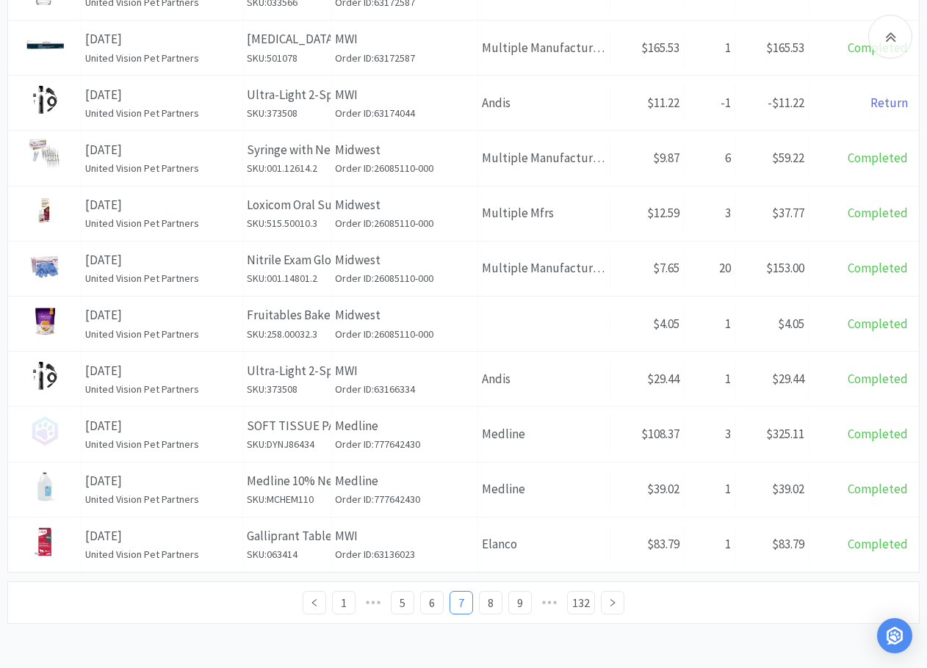
click at [233, 470] on div "1 ••• 5 6 7 8 9 ••• 132" at bounding box center [463, 603] width 912 height 43
click at [497, 470] on link "8" at bounding box center [491, 603] width 22 height 22
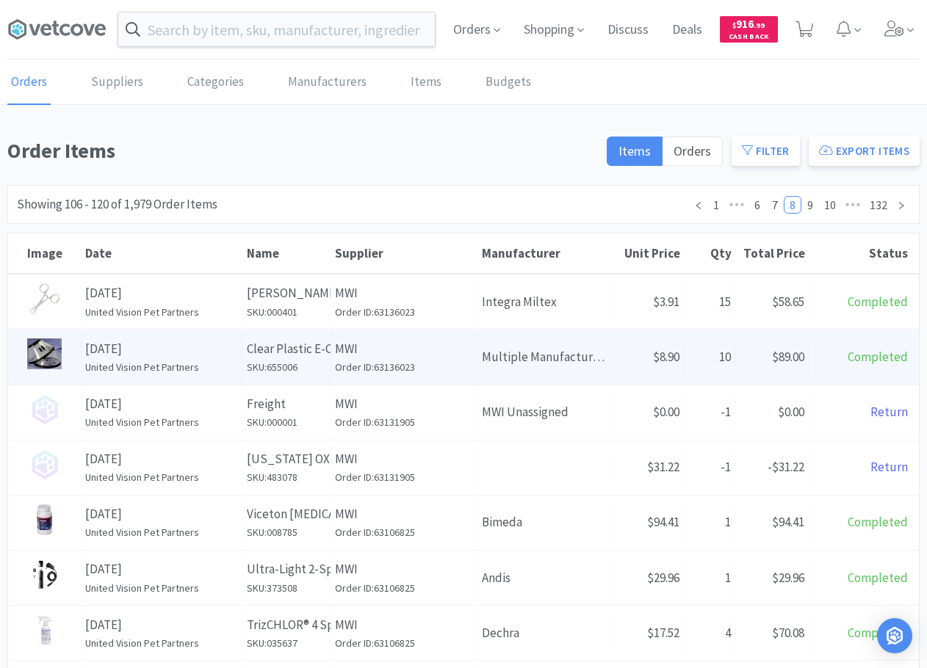
click at [418, 358] on p "MWI" at bounding box center [404, 349] width 139 height 20
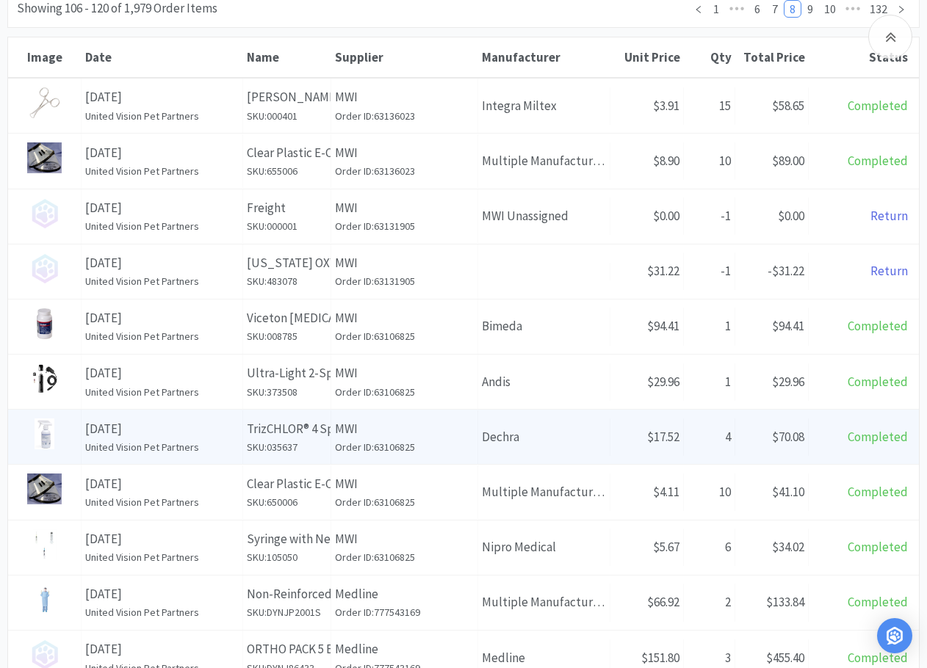
scroll to position [220, 0]
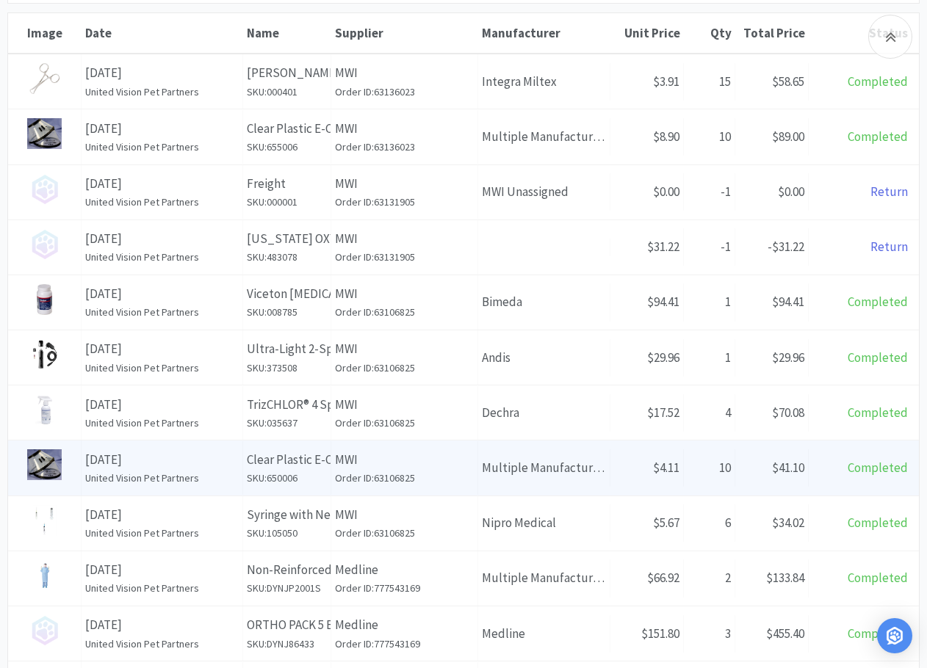
click at [457, 470] on h6 "Order ID: 63106825" at bounding box center [404, 478] width 139 height 16
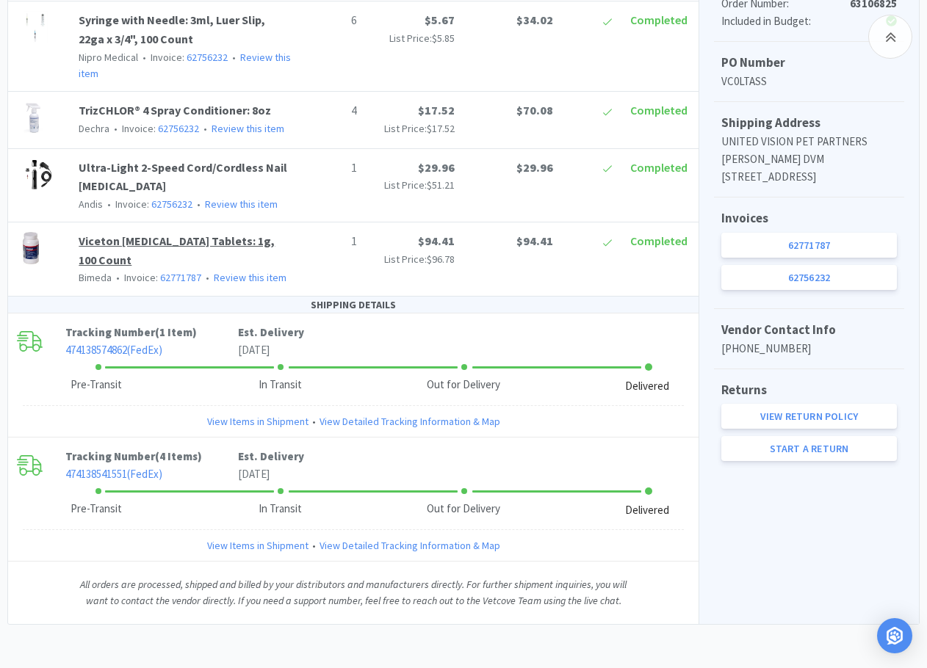
scroll to position [460, 0]
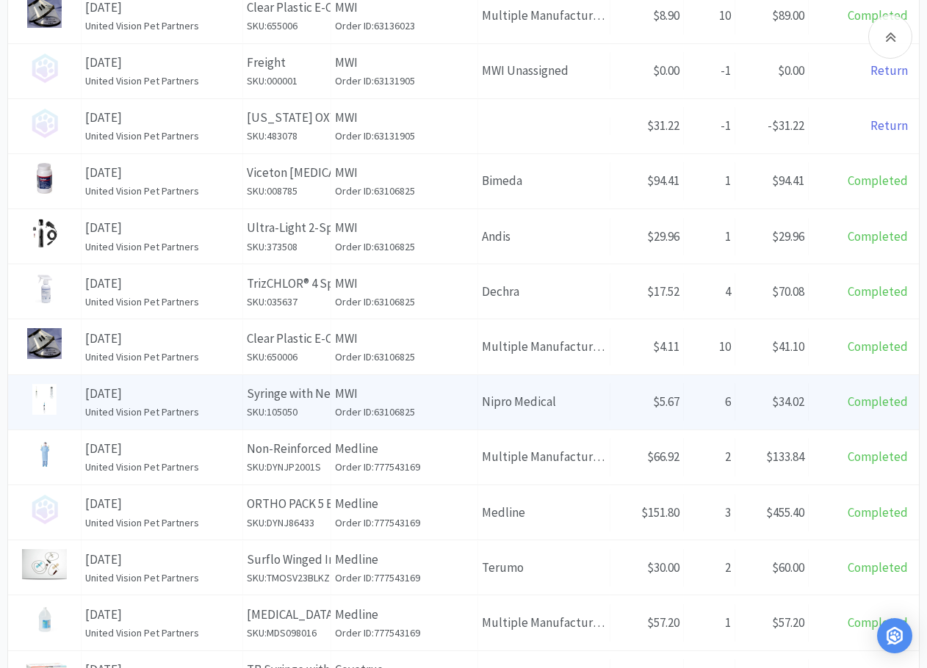
scroll to position [367, 0]
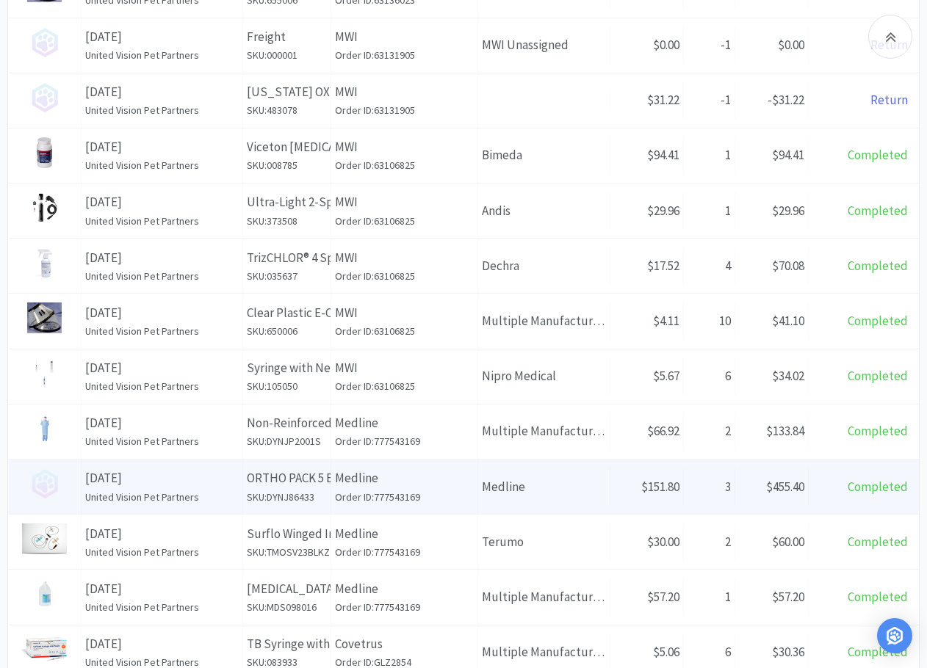
click at [303, 470] on h6 "SKU: DYNJ86433" at bounding box center [287, 497] width 80 height 16
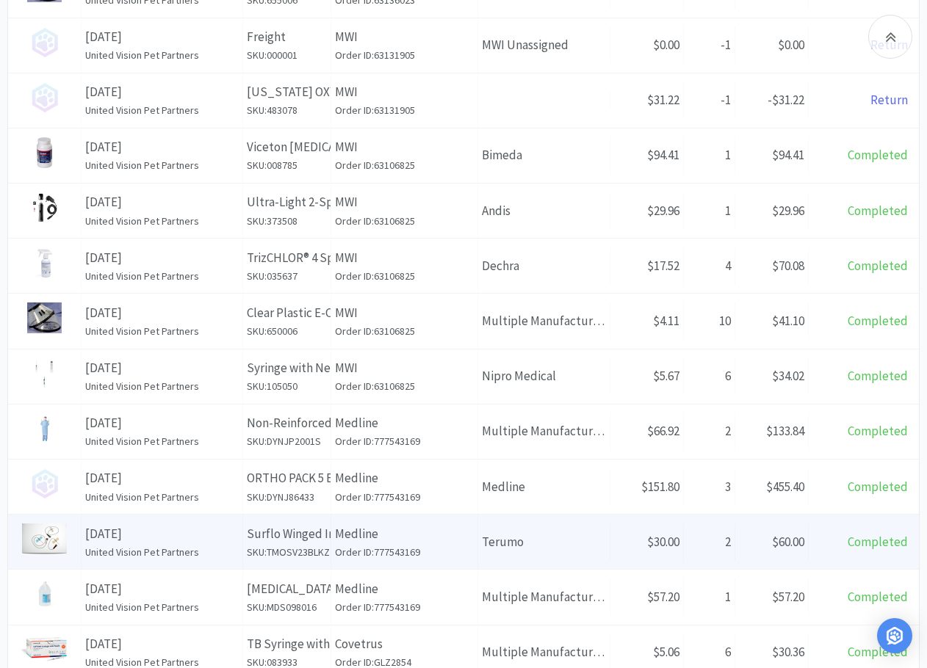
scroll to position [441, 0]
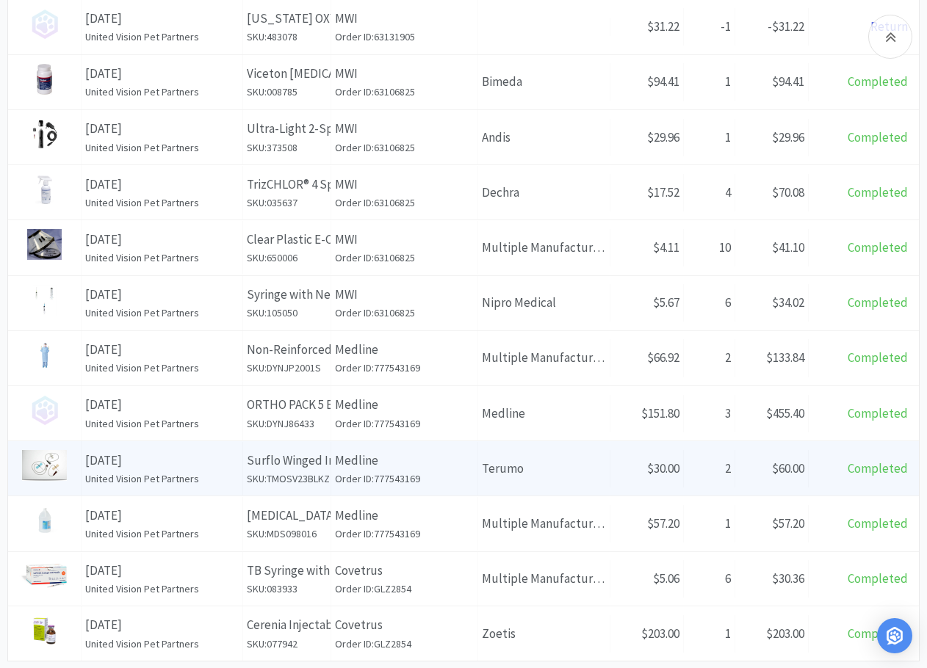
click at [307, 458] on p "Surflo Winged Infusion Set: 23G X 0.75", 12" Tubing, 50 Count" at bounding box center [287, 461] width 80 height 20
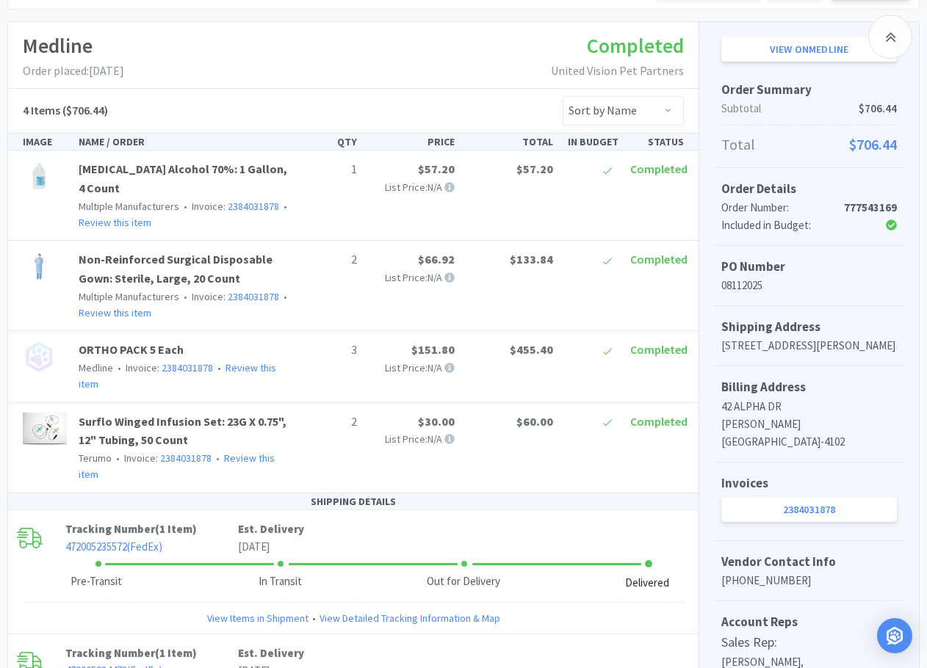
scroll to position [294, 0]
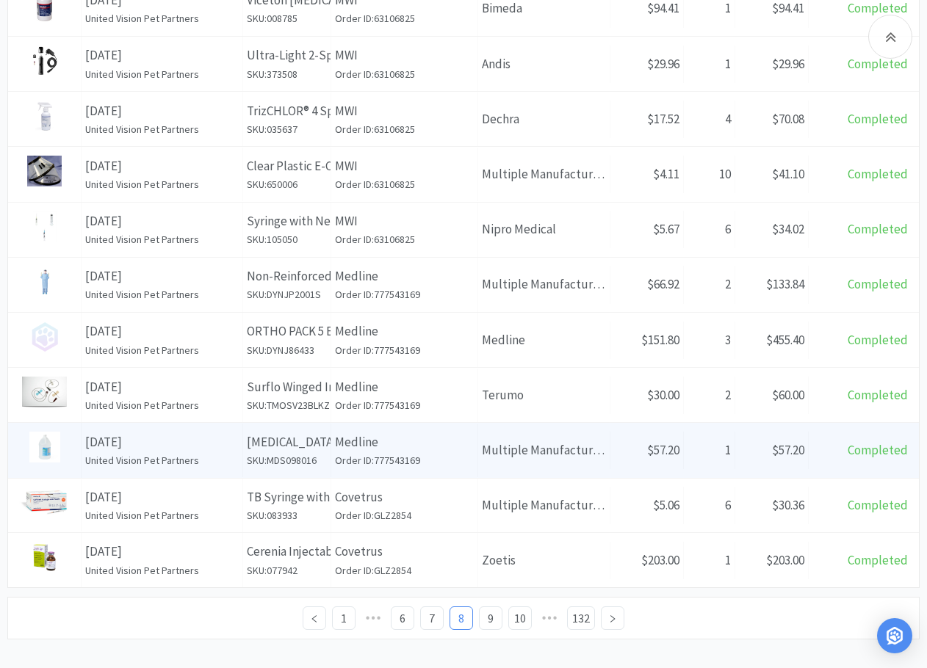
scroll to position [530, 0]
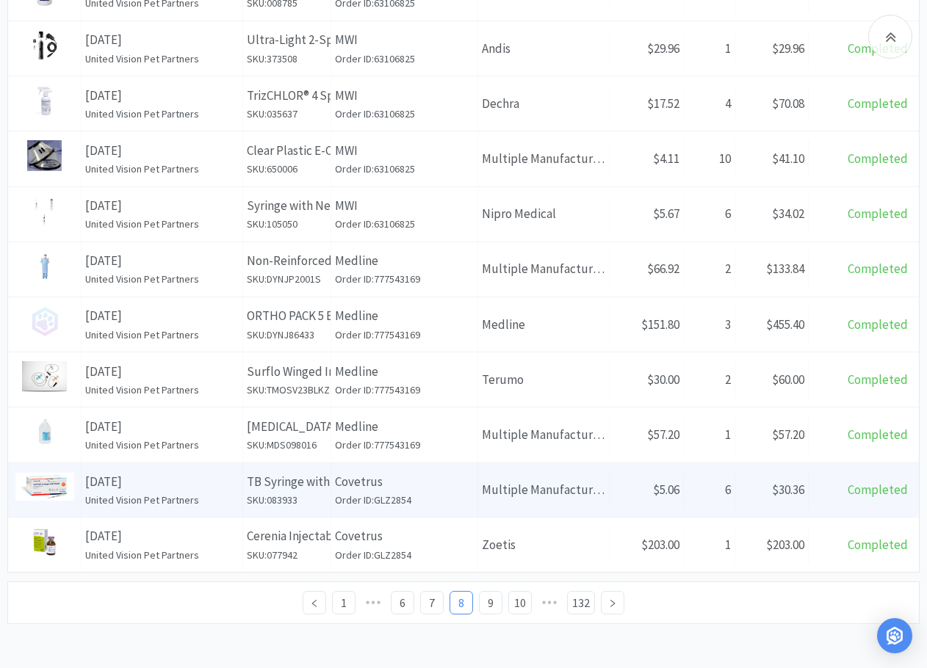
click at [440, 470] on p "Covetrus" at bounding box center [404, 482] width 139 height 20
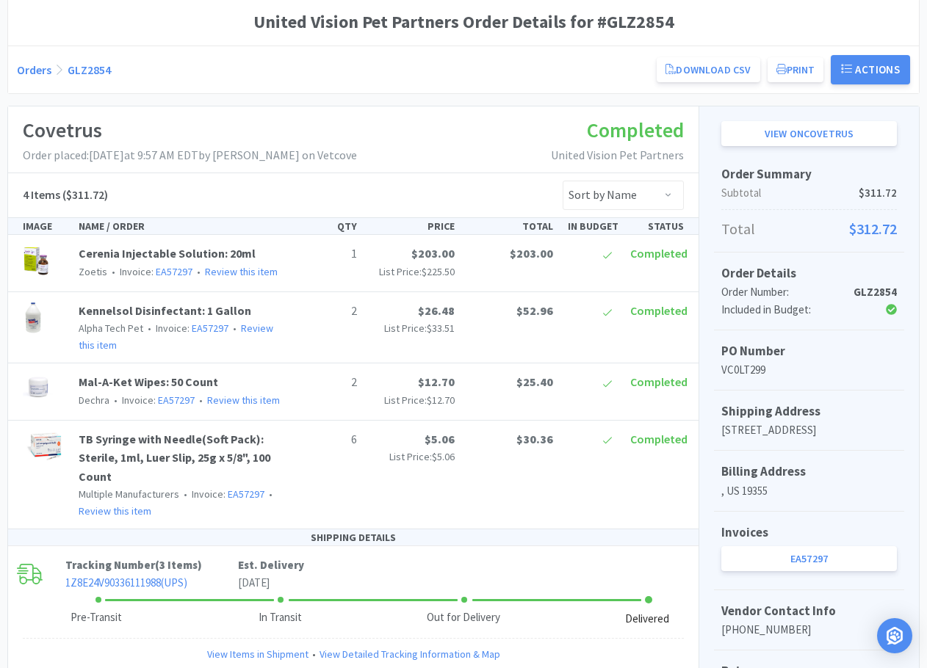
scroll to position [147, 0]
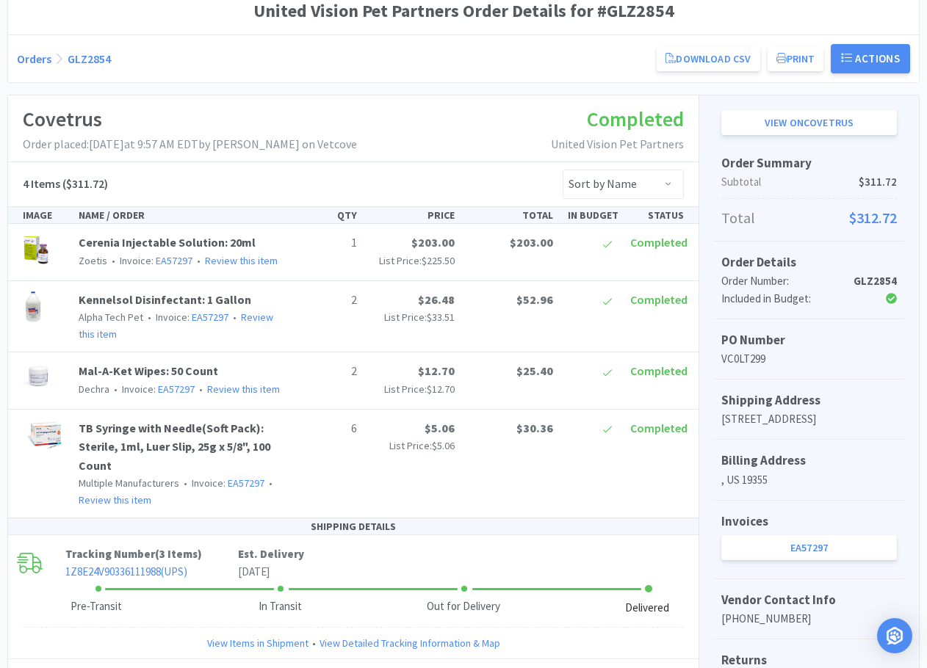
click at [325, 33] on div "United Vision Pet Partners Order Details for #GLZ2854" at bounding box center [463, 11] width 911 height 46
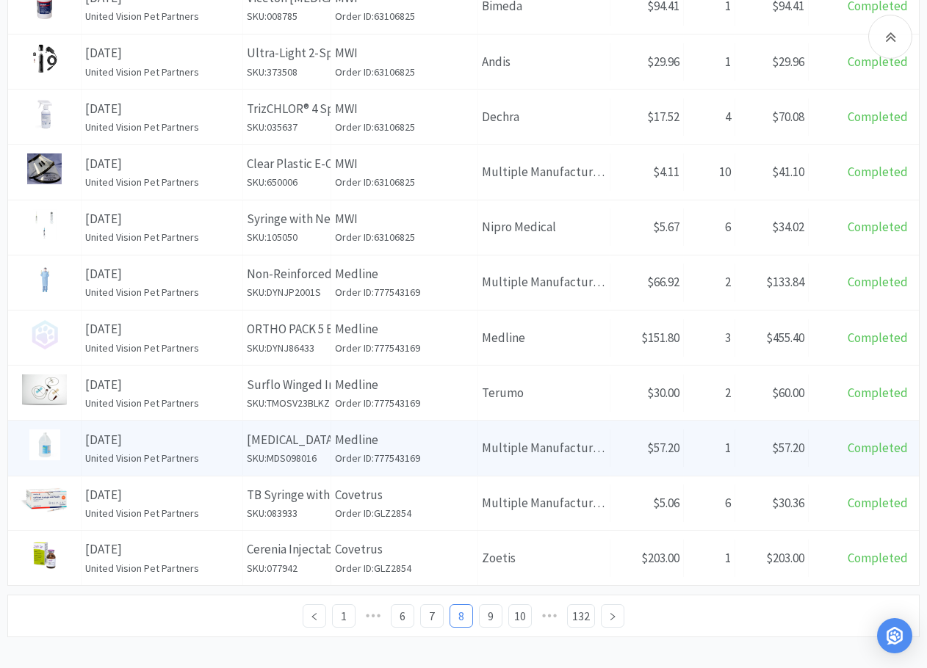
scroll to position [517, 0]
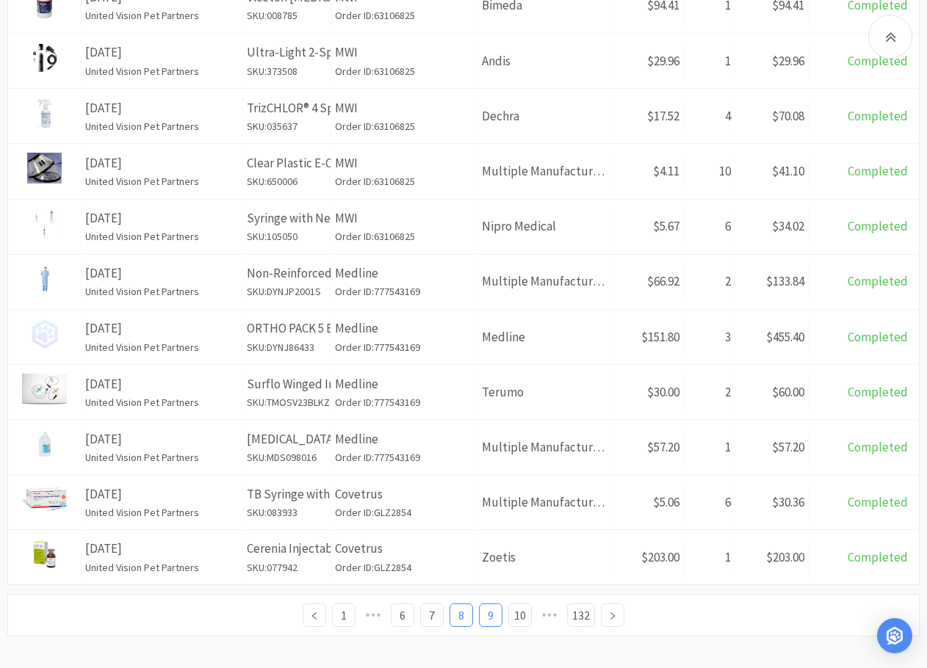
click at [487, 470] on link "9" at bounding box center [491, 615] width 22 height 22
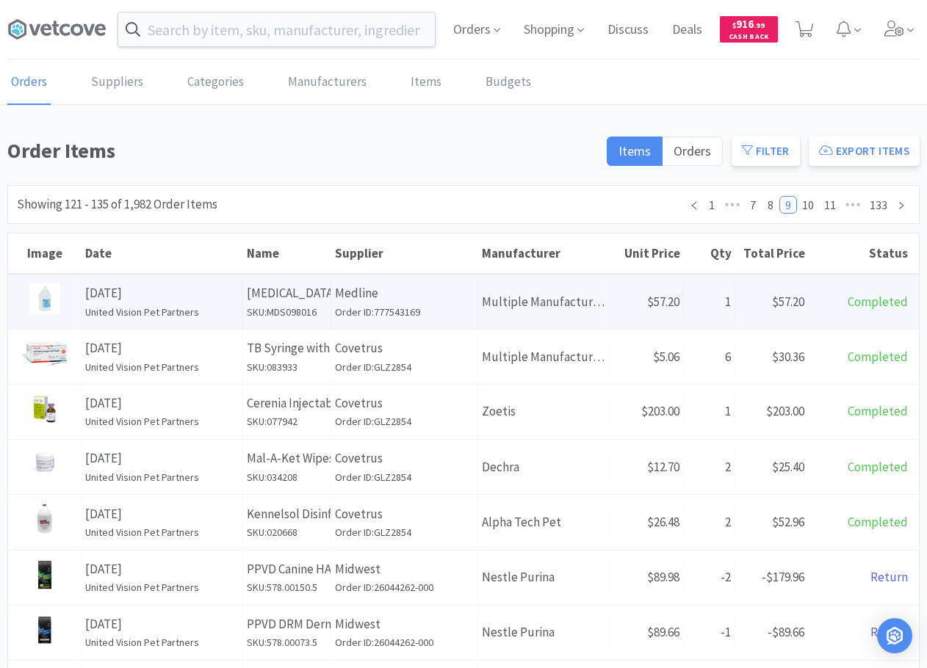
click at [291, 303] on p "Isopropyl Alcohol 70%: 1 Gallon, 4 Count" at bounding box center [287, 293] width 80 height 20
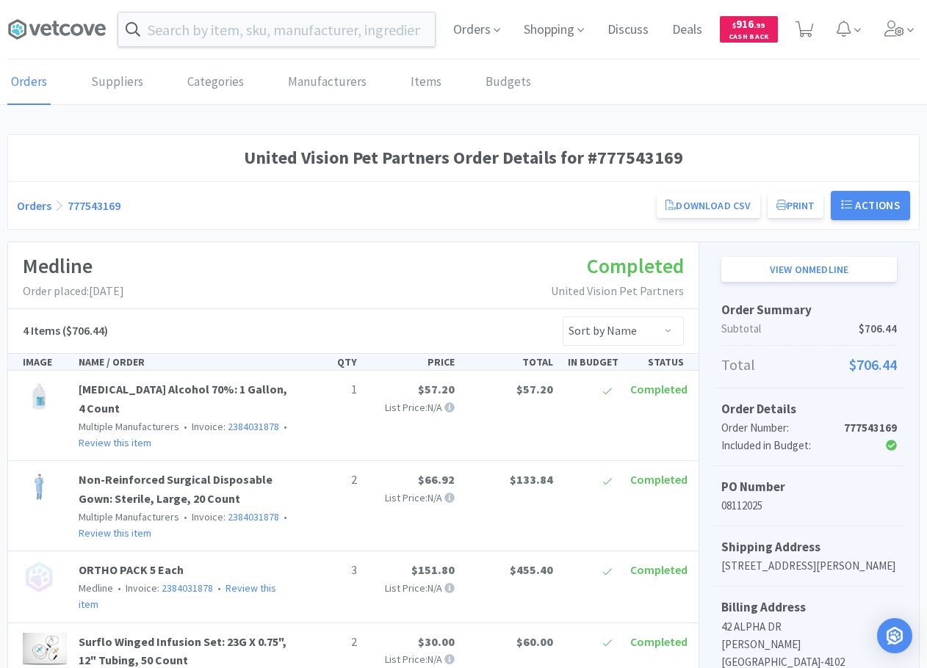
click at [320, 301] on div "Medline Order placed: August 11th, 2025 Completed United Vision Pet Partners" at bounding box center [353, 275] width 690 height 67
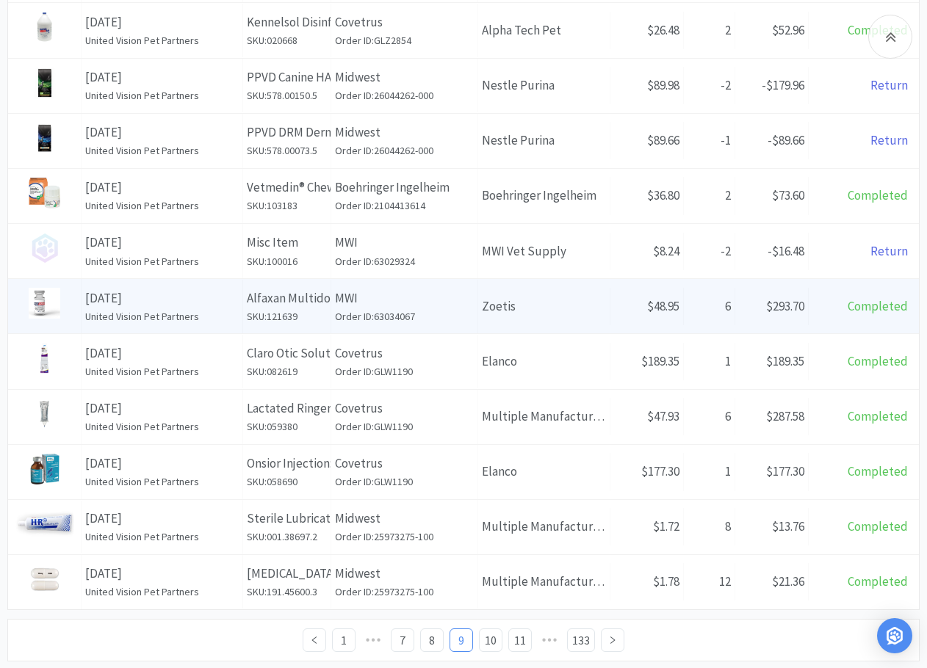
scroll to position [514, 0]
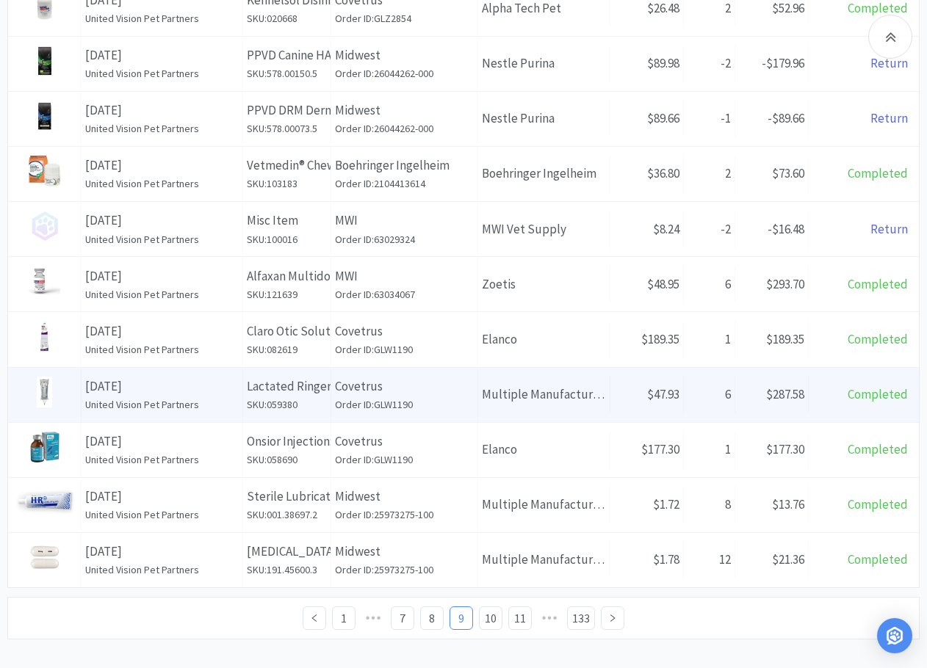
click at [414, 385] on p "Covetrus" at bounding box center [404, 387] width 139 height 20
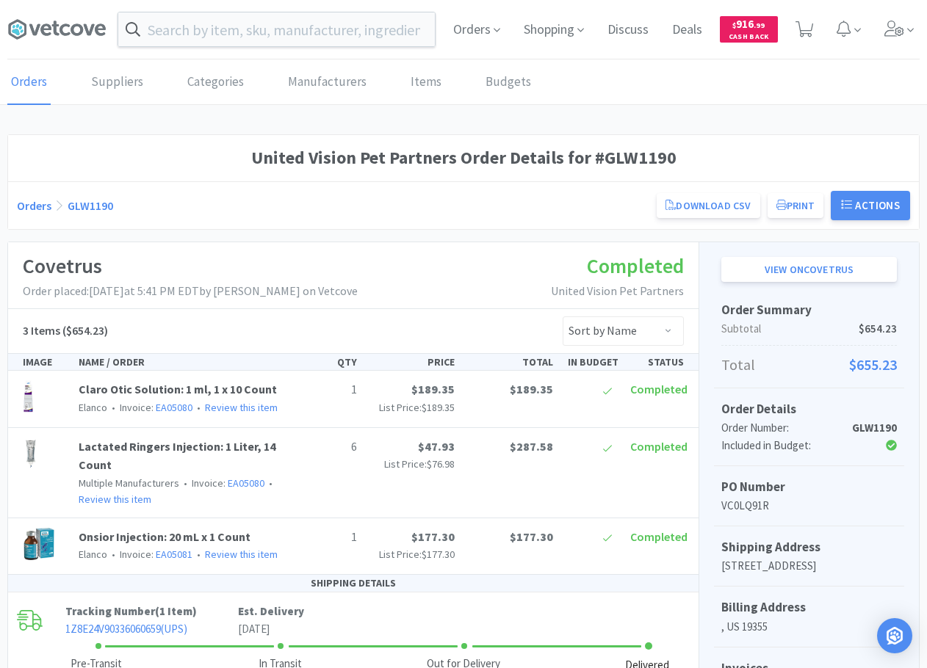
click at [427, 272] on div "Covetrus Order placed: August 4th, 2025 at 5:41 PM EDT by Jennifer West on Vetc…" at bounding box center [353, 275] width 690 height 67
click at [516, 199] on div "Orders GLW1190 Download CSV Print United Vision Pet Partners Order for Covetrus…" at bounding box center [463, 205] width 893 height 29
drag, startPoint x: 170, startPoint y: 217, endPoint x: 36, endPoint y: 71, distance: 198.0
click at [166, 212] on div "Orders GLW1190 Download CSV Print United Vision Pet Partners Order for Covetrus…" at bounding box center [463, 205] width 893 height 29
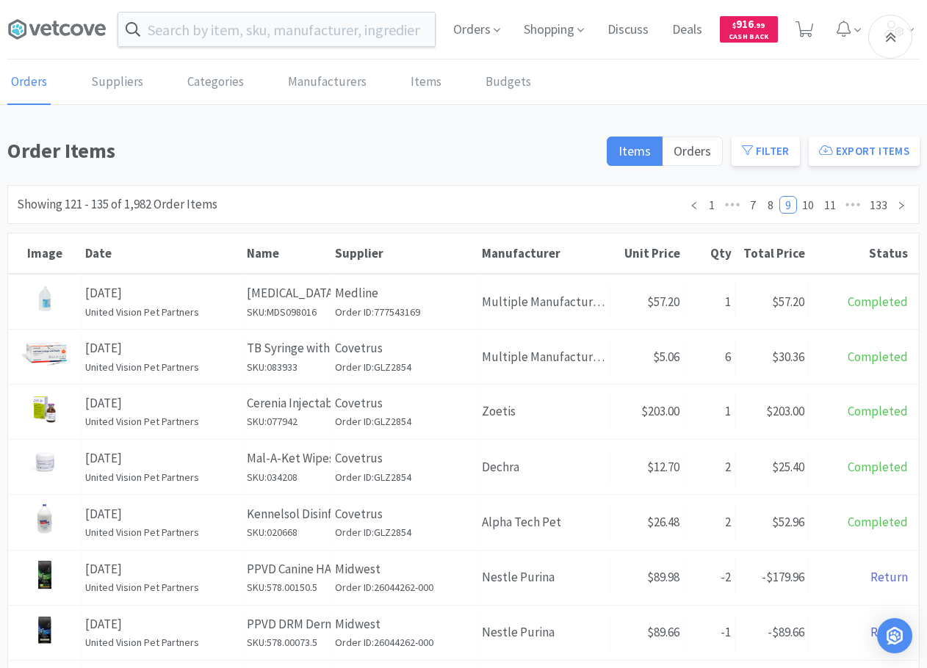
scroll to position [507, 0]
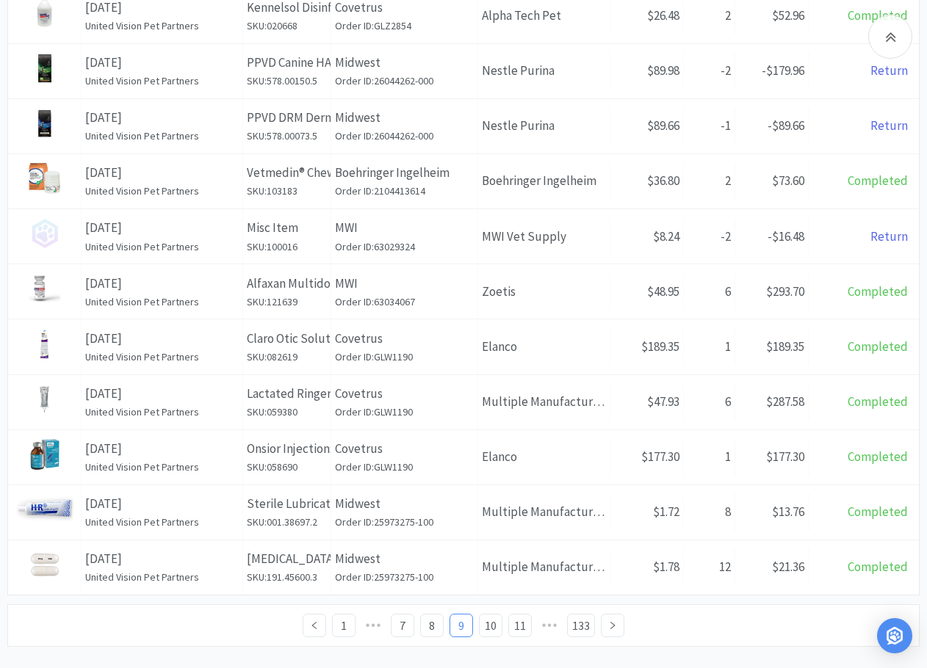
click at [186, 470] on div "1 ••• 7 8 9 10 11 ••• 133" at bounding box center [463, 626] width 893 height 24
click at [489, 470] on link "10" at bounding box center [491, 626] width 22 height 22
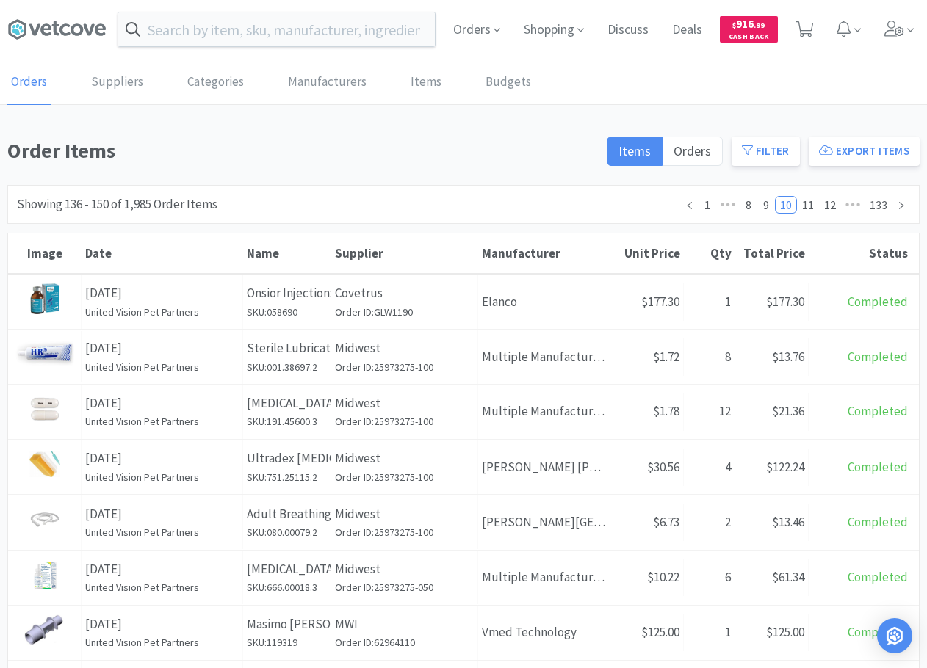
click at [423, 135] on h1 "Order Items" at bounding box center [302, 150] width 590 height 33
click at [527, 142] on h1 "Order Items" at bounding box center [302, 150] width 590 height 33
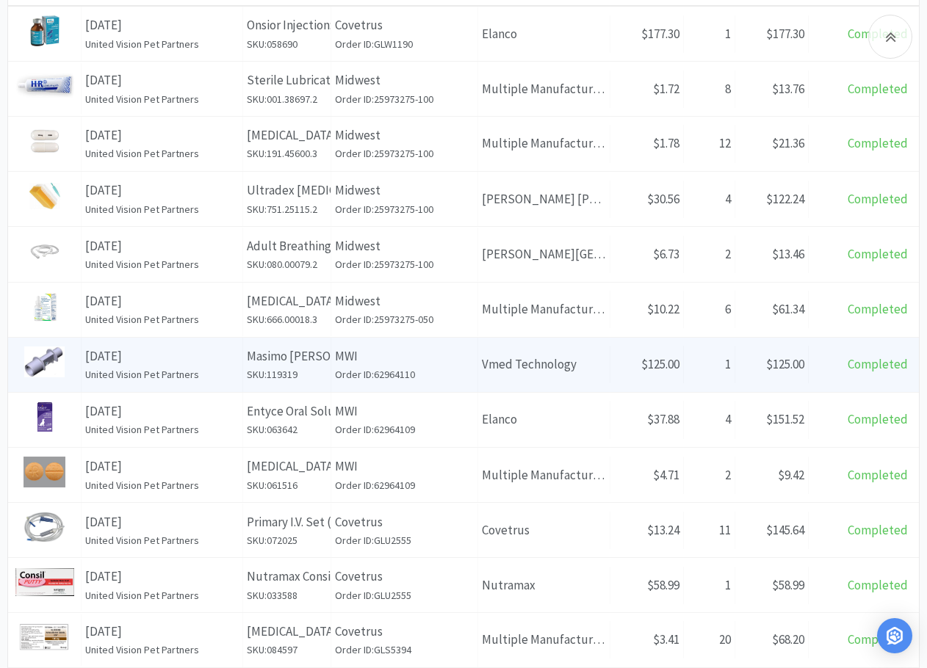
scroll to position [294, 0]
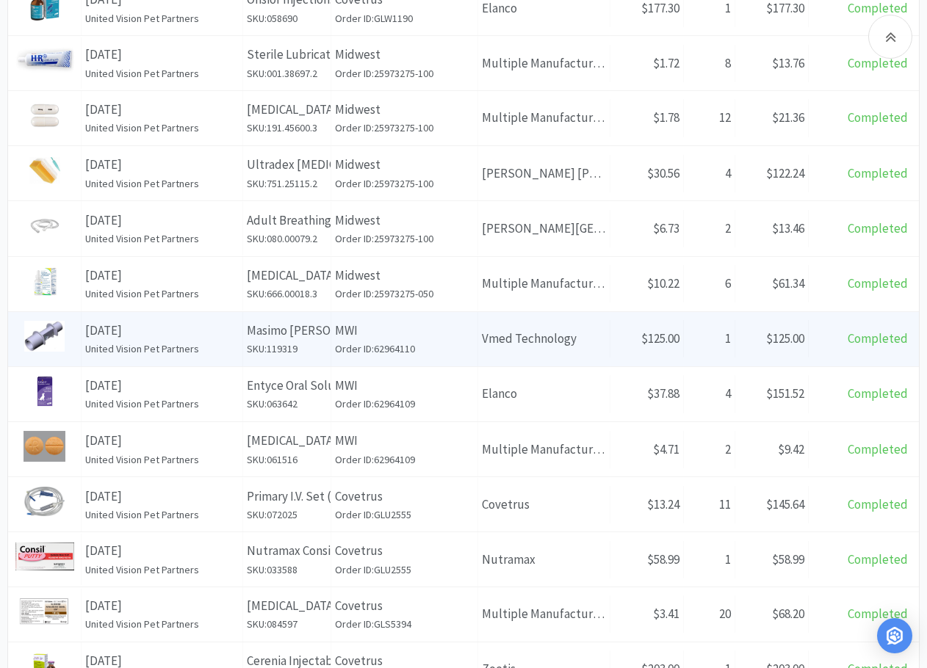
click at [336, 333] on p "MWI" at bounding box center [404, 331] width 139 height 20
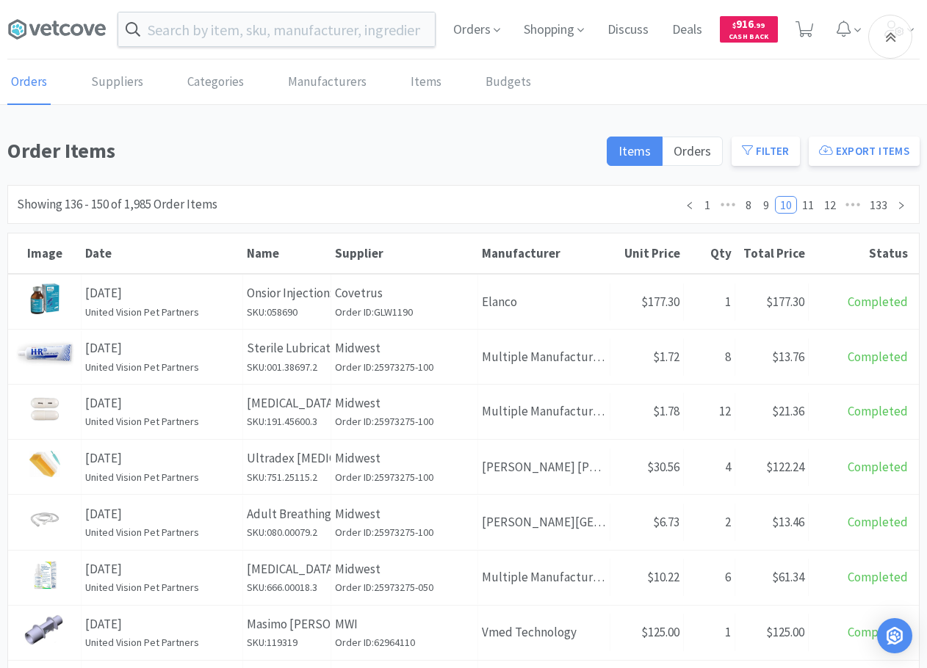
scroll to position [294, 0]
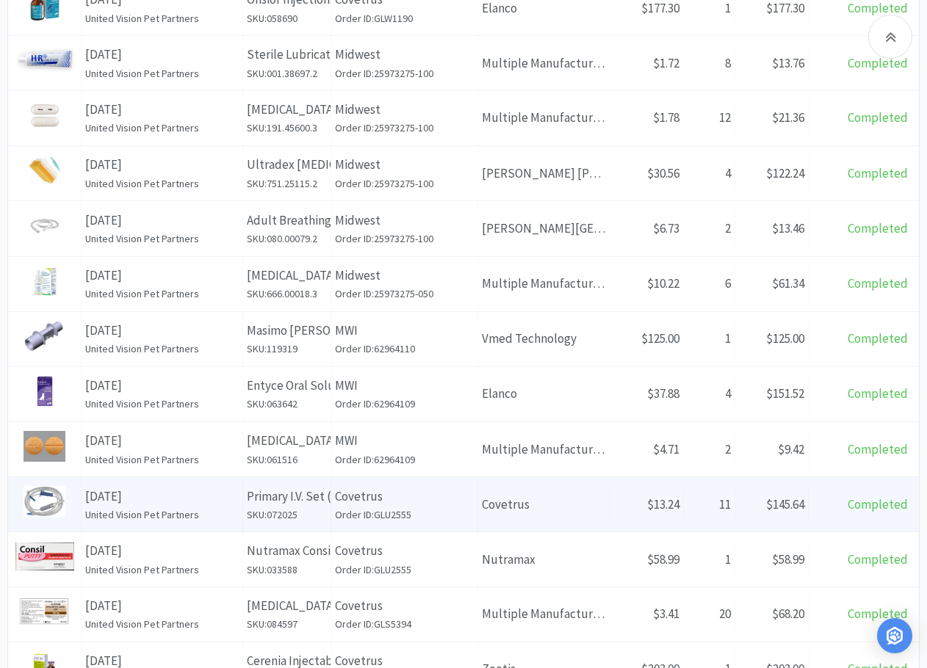
click at [428, 470] on p "Covetrus" at bounding box center [404, 497] width 139 height 20
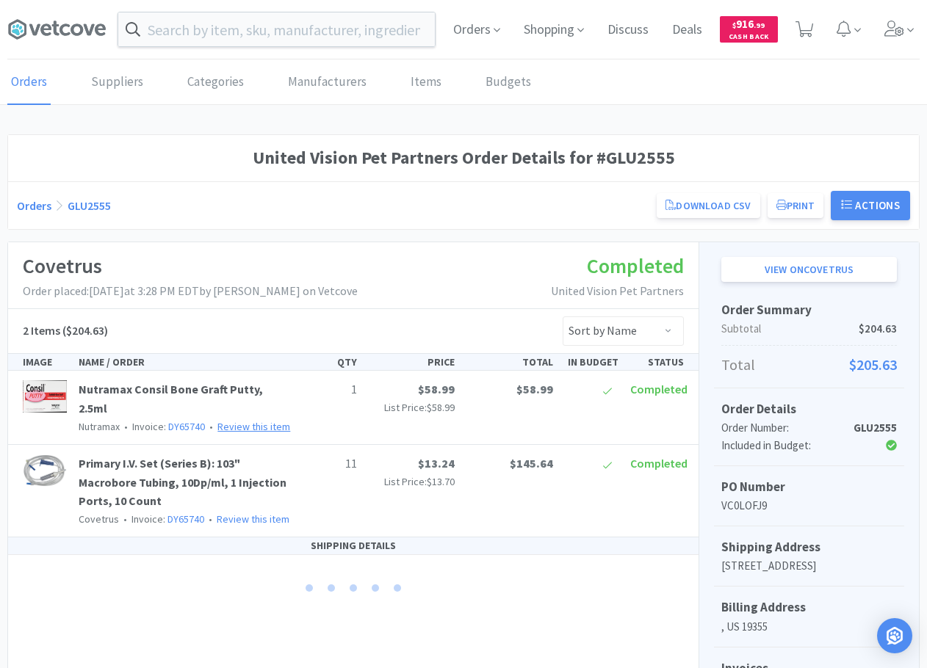
click at [222, 420] on link "Review this item" at bounding box center [253, 426] width 73 height 13
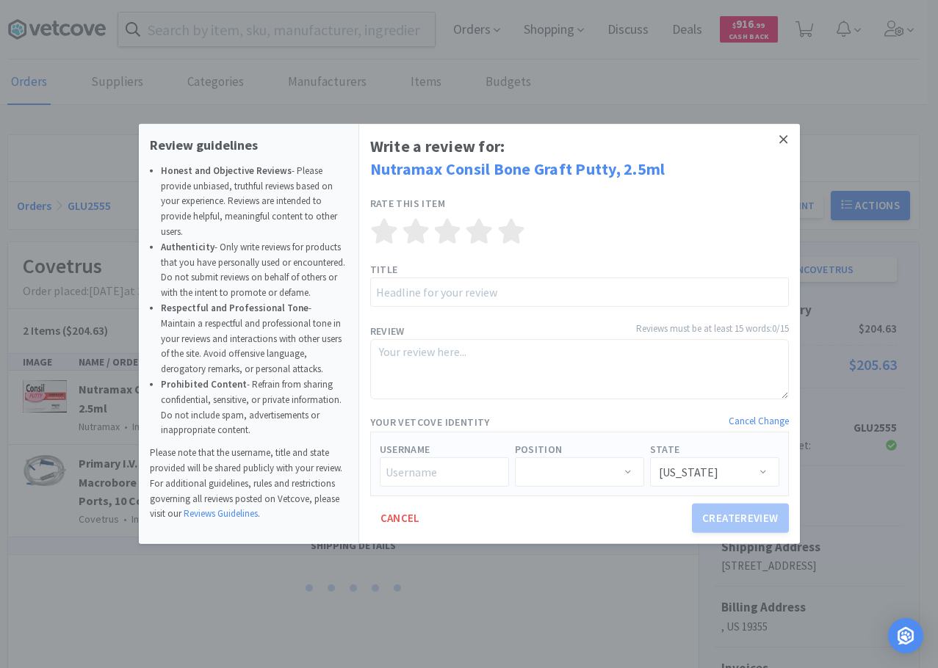
click at [789, 138] on link at bounding box center [783, 140] width 26 height 32
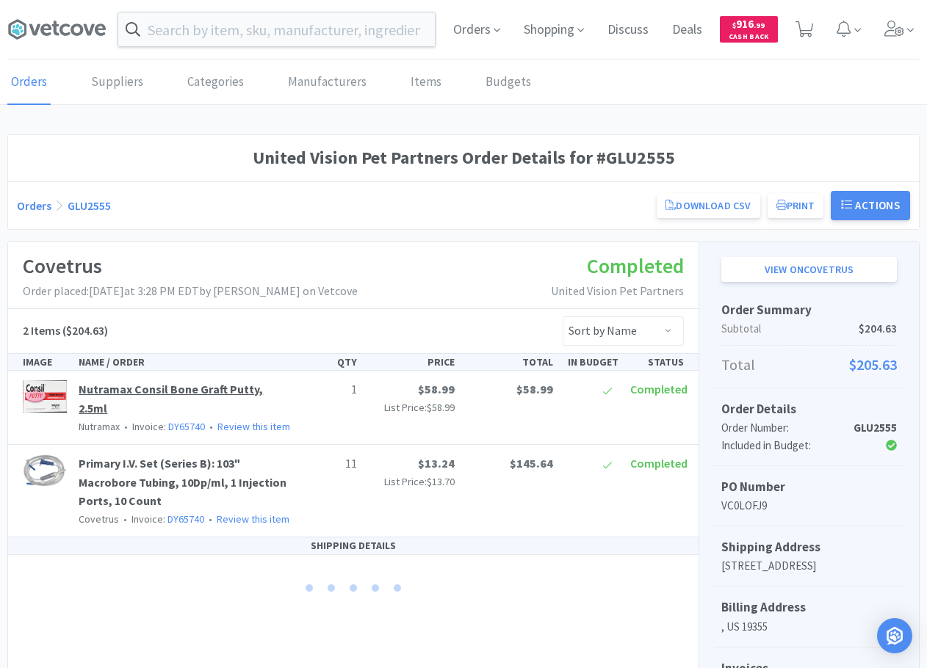
click at [250, 389] on link "Nutramax Consil Bone Graft Putty, 2.5ml" at bounding box center [171, 399] width 184 height 34
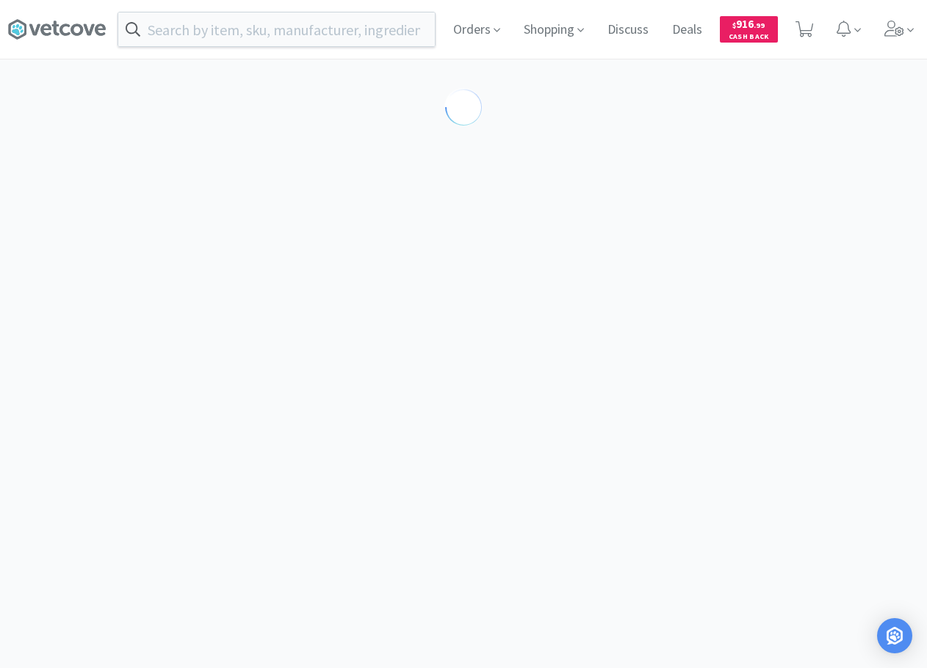
select select "86742"
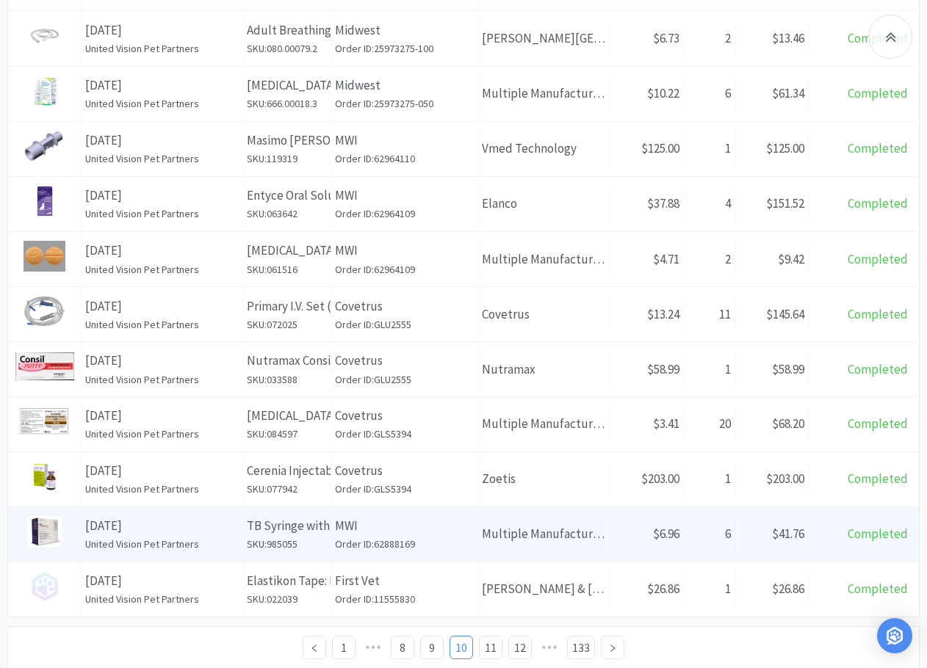
scroll to position [506, 0]
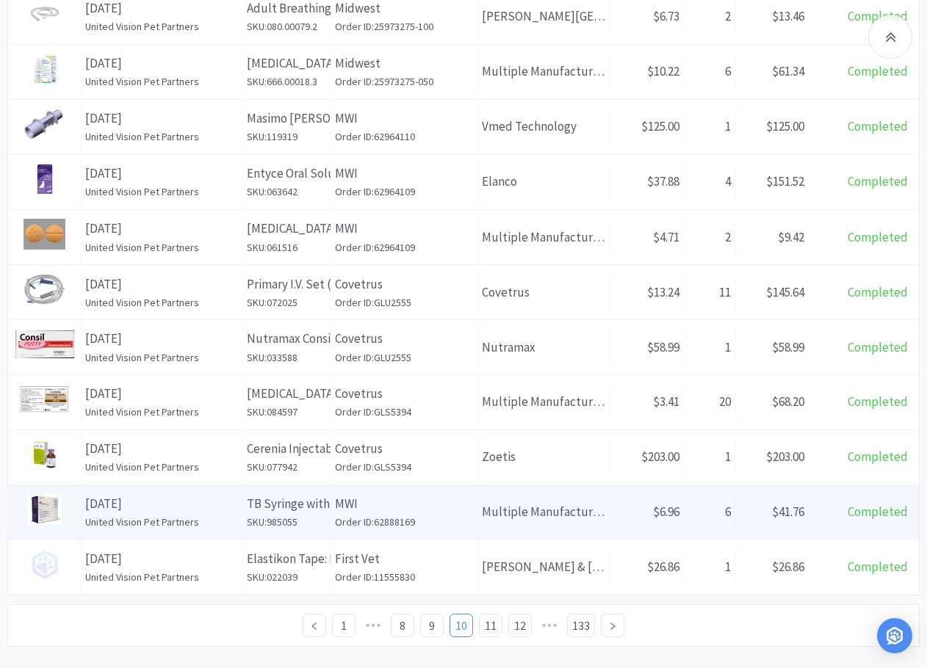
click at [228, 470] on p "July 28th, 2025" at bounding box center [161, 504] width 153 height 20
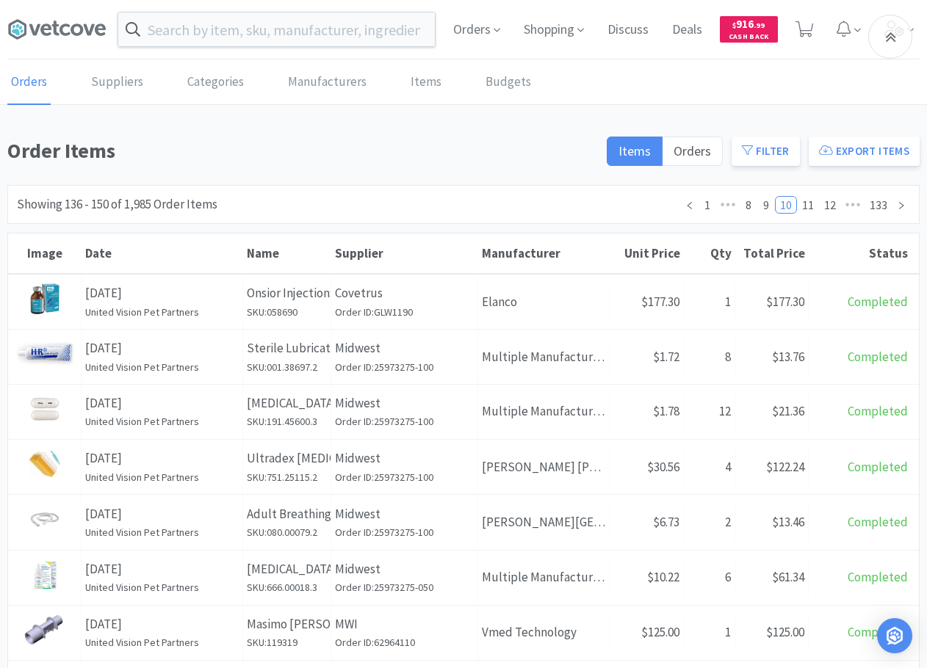
scroll to position [506, 0]
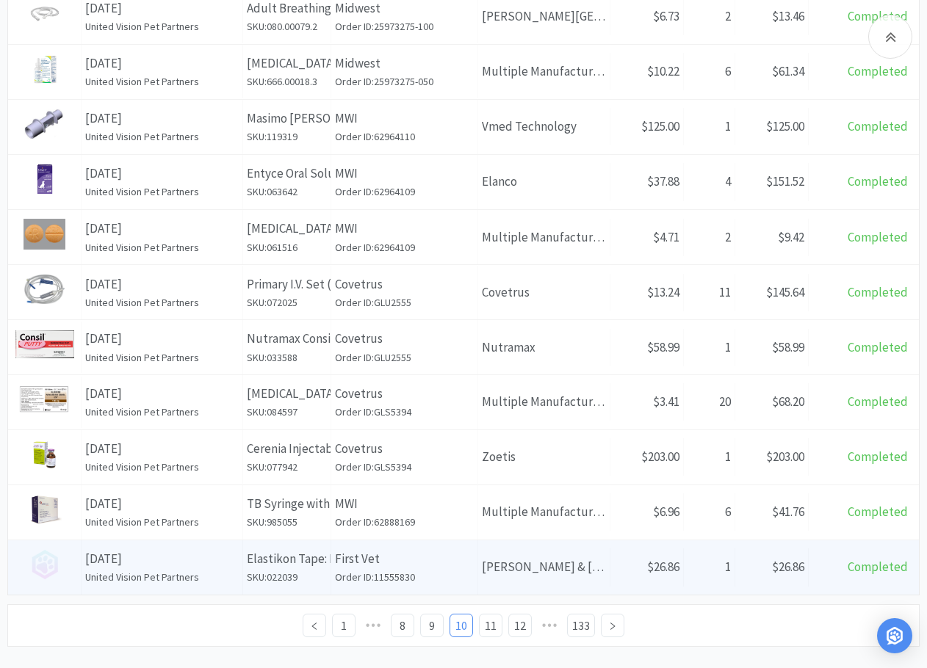
click at [412, 470] on p "First Vet" at bounding box center [404, 559] width 139 height 20
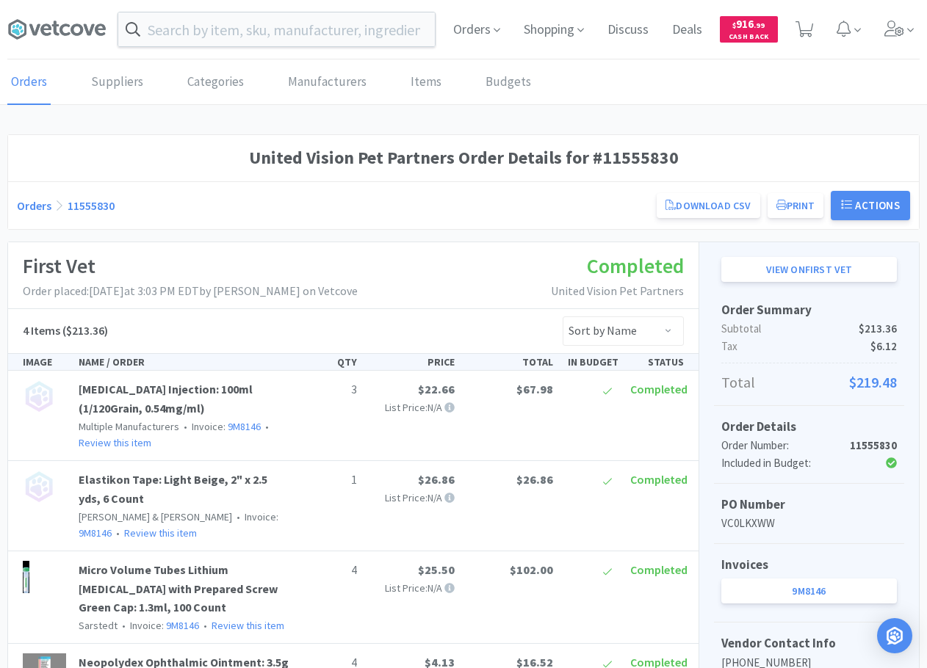
click at [423, 232] on div "United Vision Pet Partners Order Details for #11555830 Orders 11555830 Download…" at bounding box center [463, 527] width 912 height 786
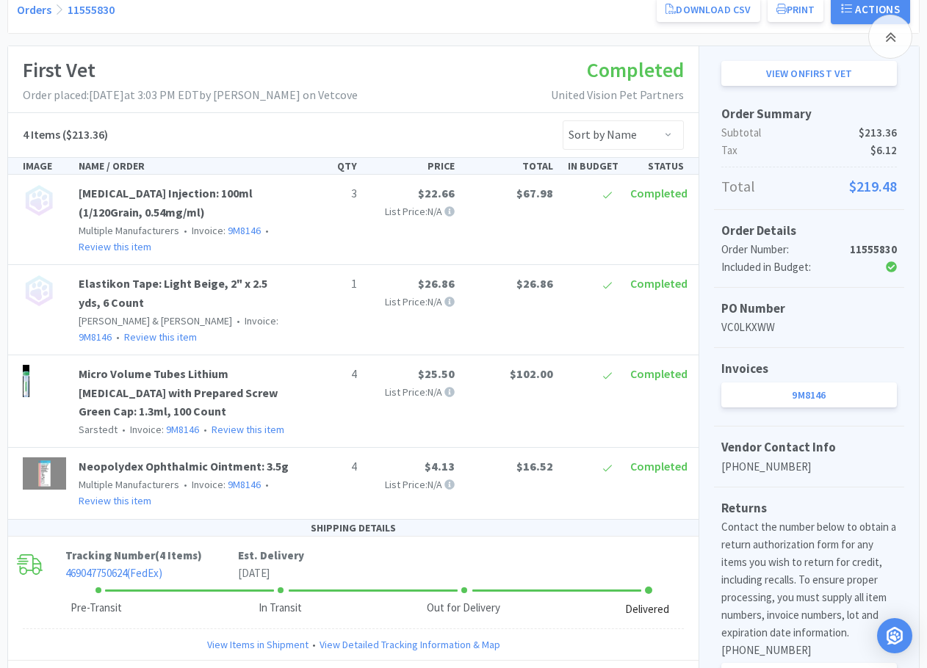
scroll to position [294, 0]
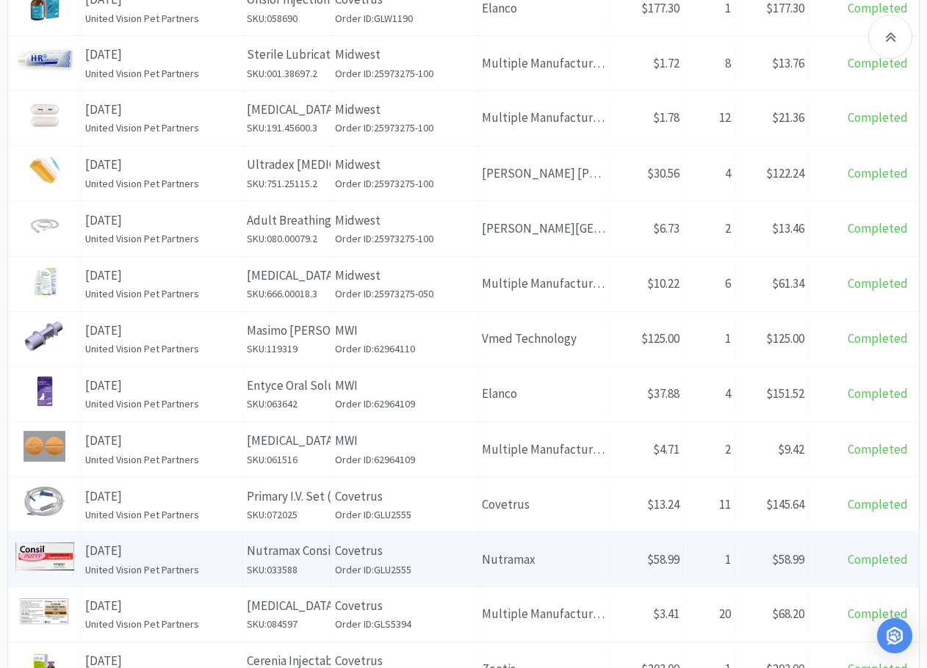
scroll to position [506, 0]
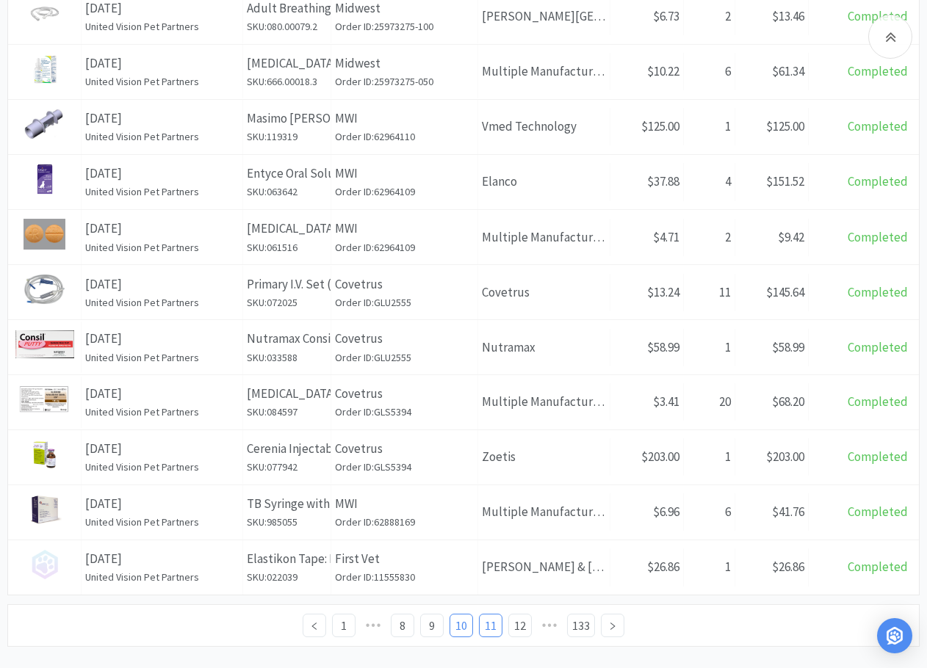
click at [485, 470] on link "11" at bounding box center [491, 626] width 22 height 22
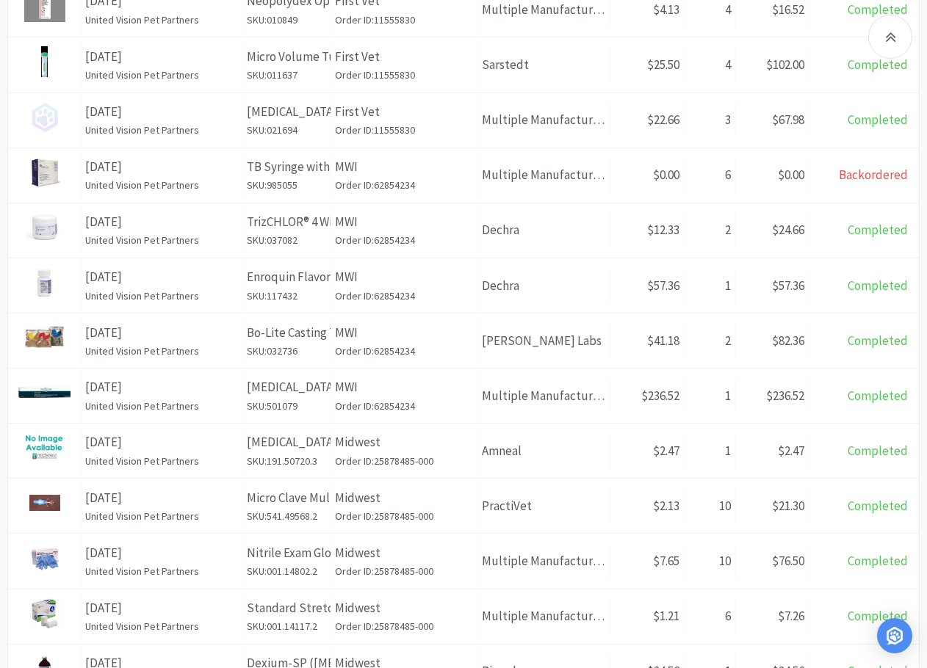
scroll to position [294, 0]
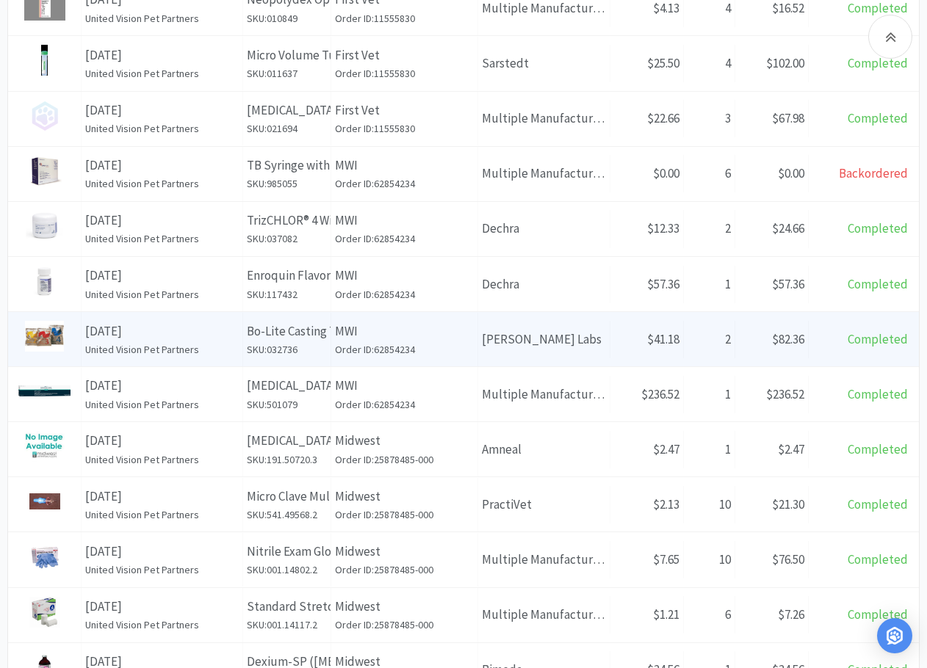
click at [450, 335] on p "MWI" at bounding box center [404, 332] width 139 height 20
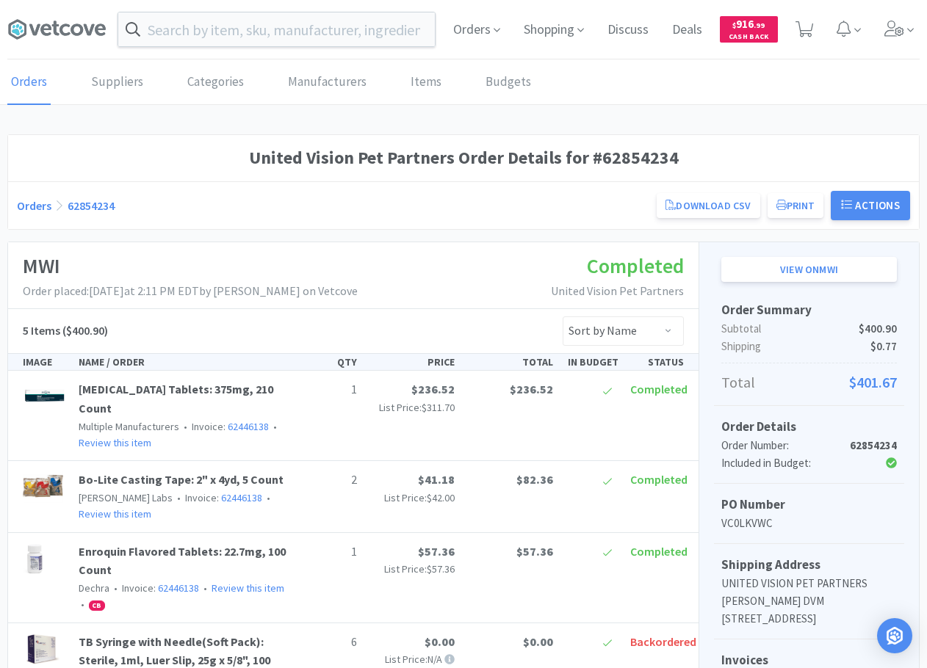
click at [452, 278] on div "MWI Order placed: July 24th, 2025 at 2:11 PM EDT by Jennifer West on Vetcove Co…" at bounding box center [353, 275] width 690 height 67
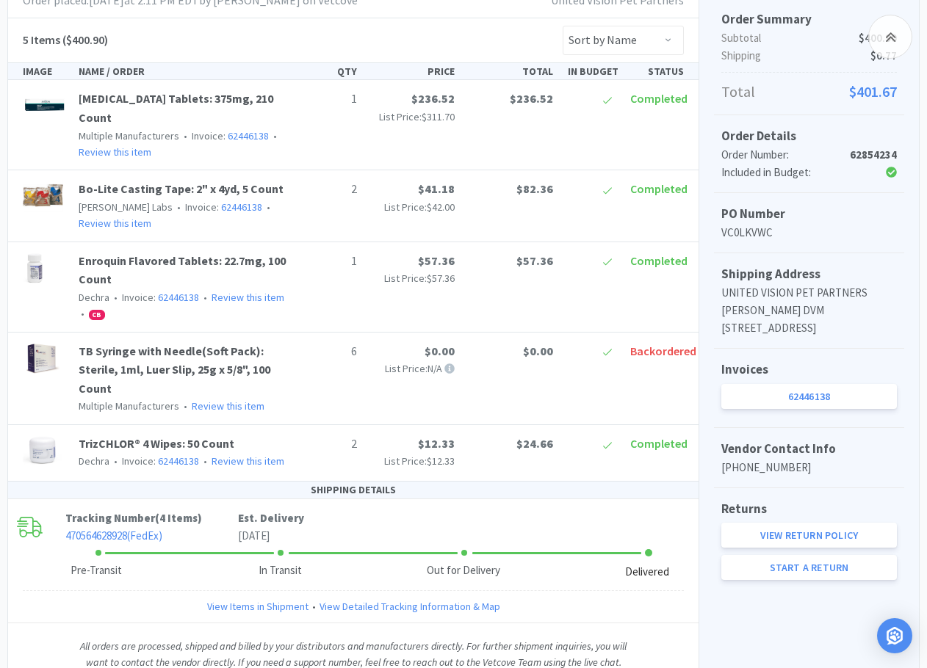
scroll to position [294, 0]
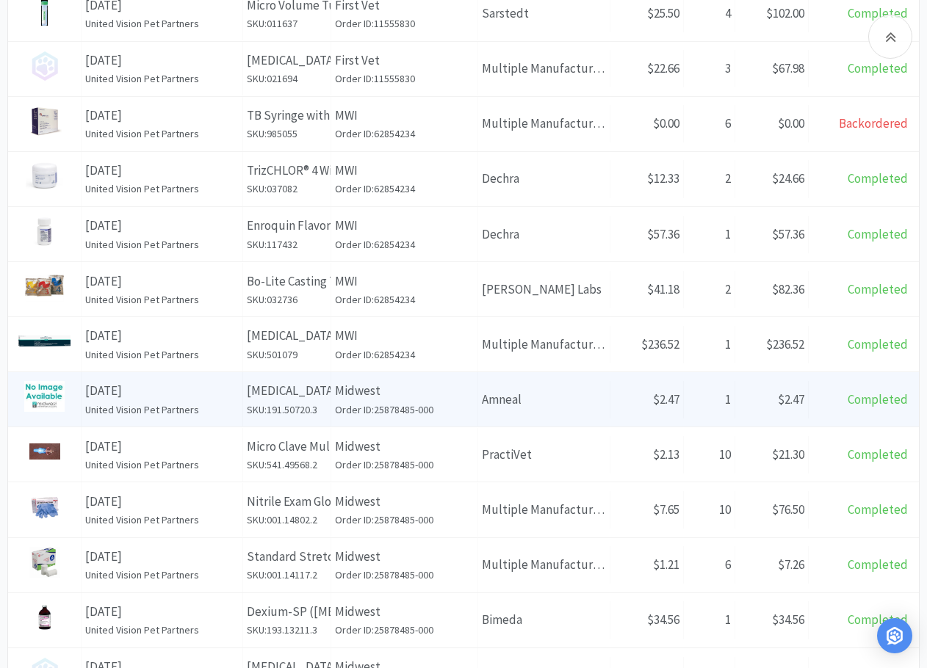
scroll to position [367, 0]
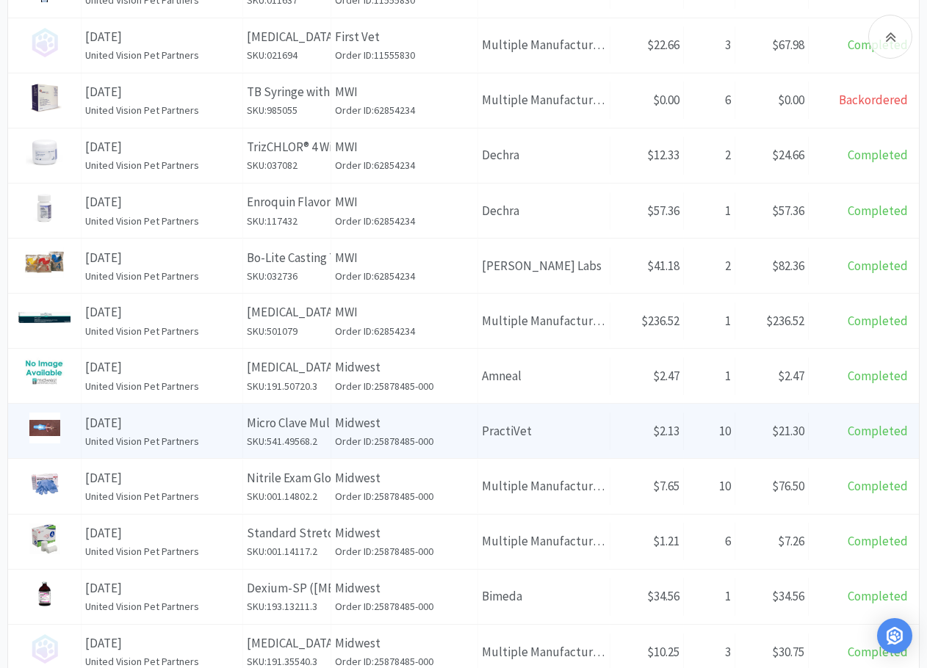
click at [447, 429] on p "Midwest" at bounding box center [404, 423] width 139 height 20
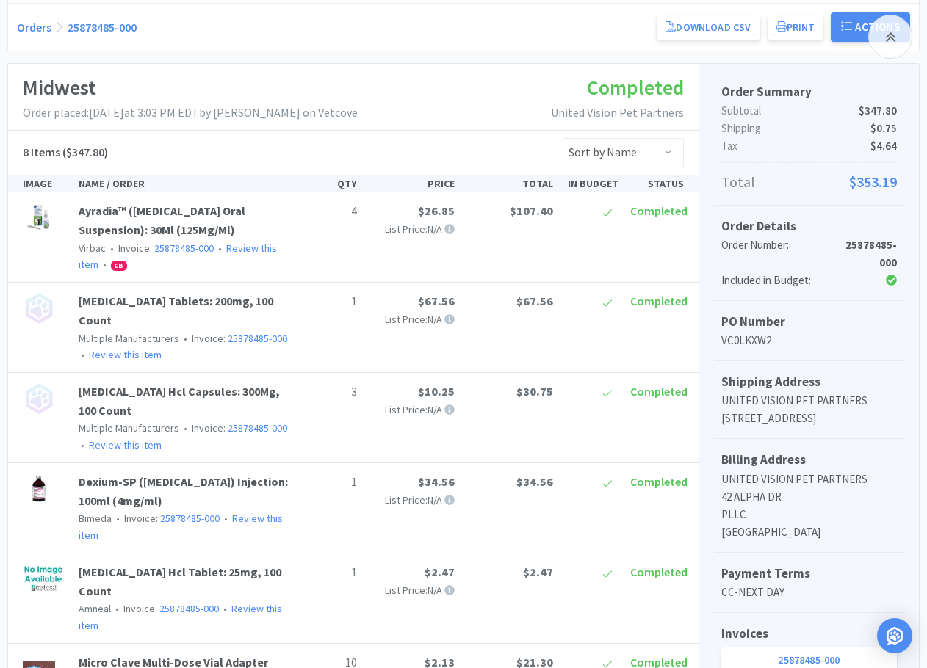
scroll to position [455, 0]
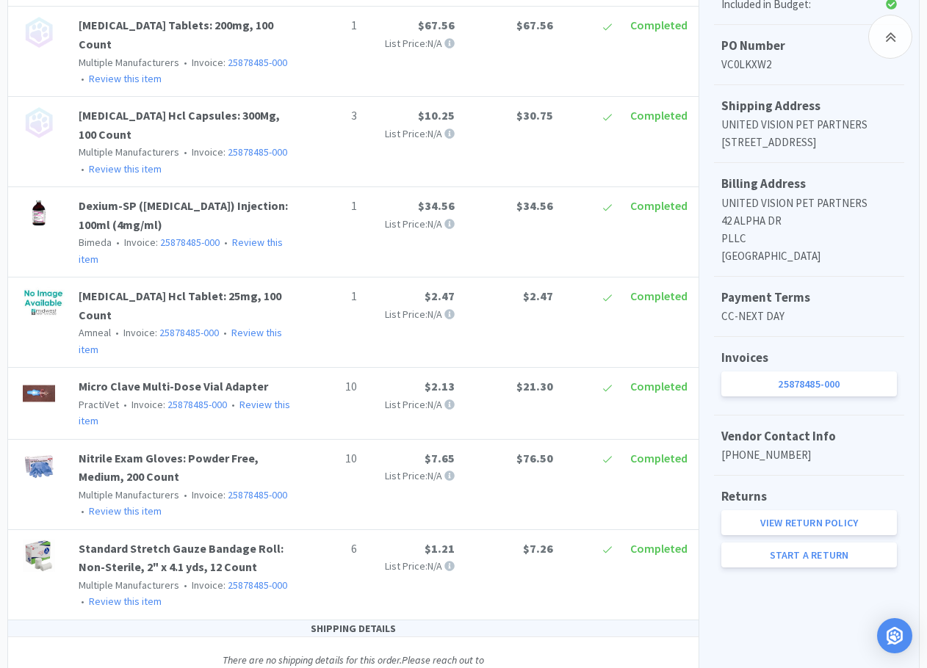
click at [162, 470] on div "SHIPPING DETAILS There are no shipping details for this order. Please reach out…" at bounding box center [353, 669] width 690 height 96
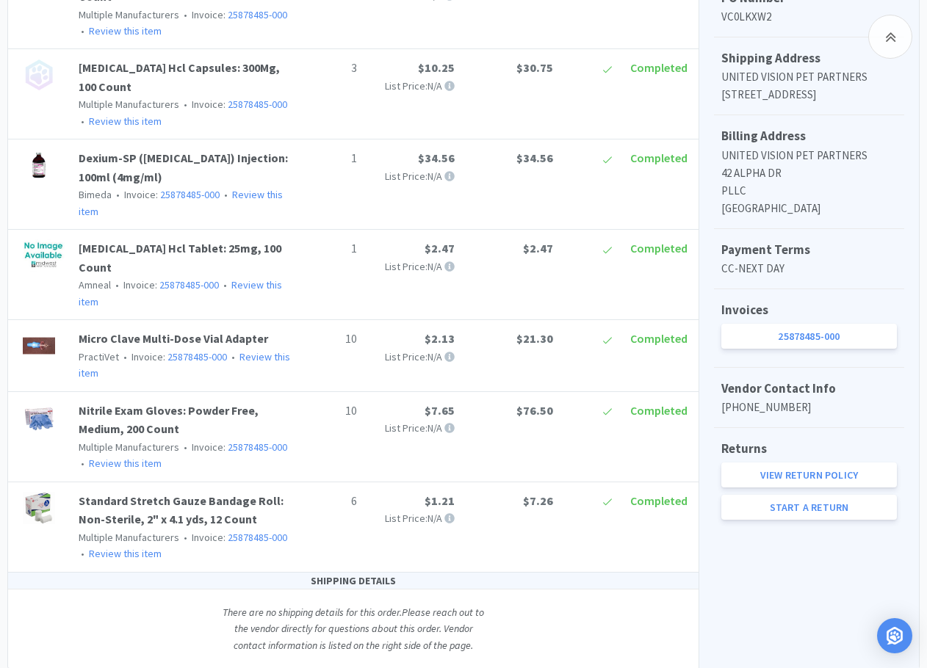
scroll to position [528, 0]
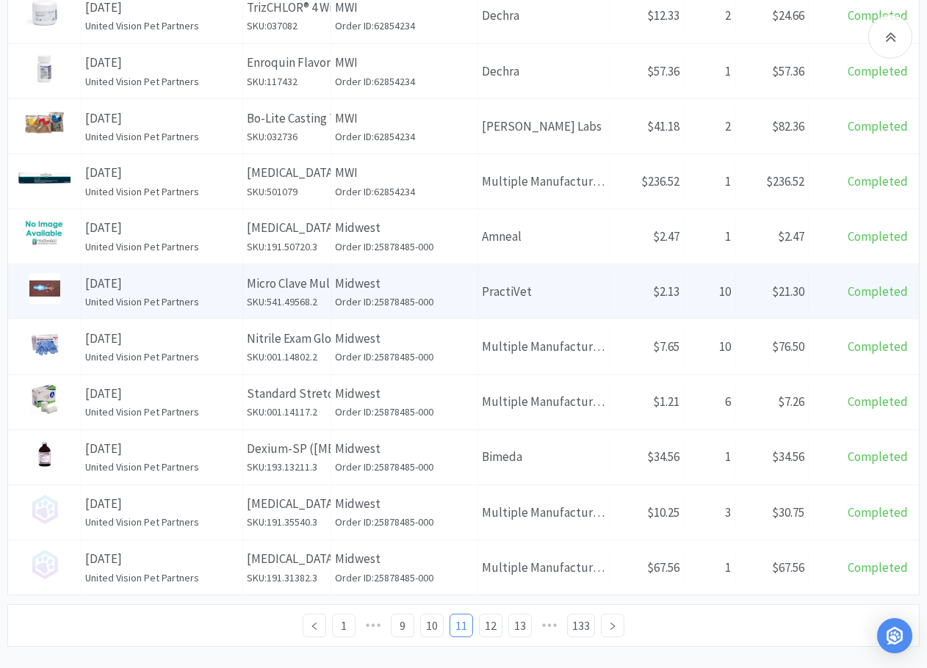
scroll to position [530, 0]
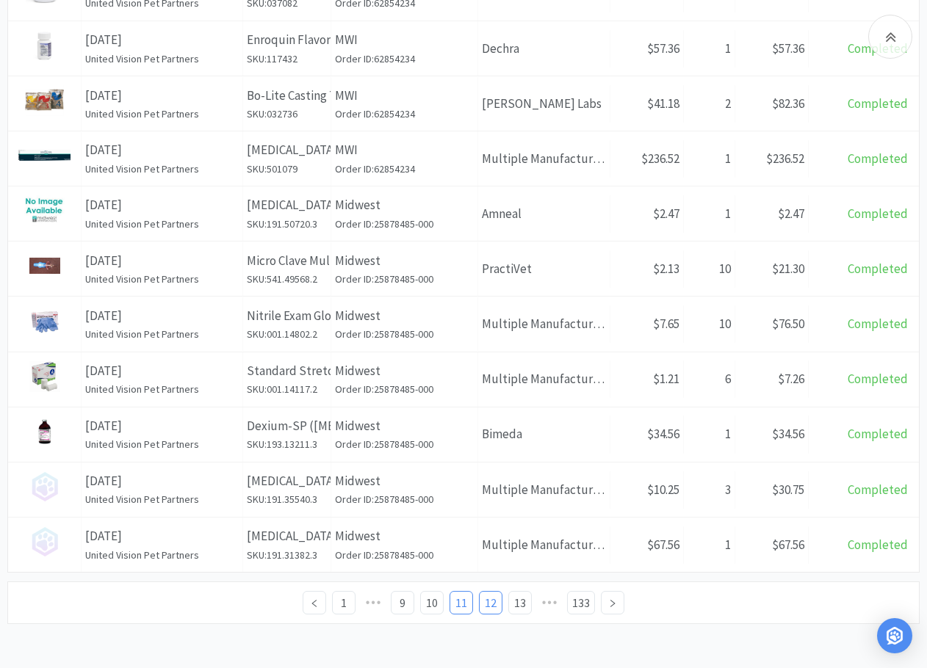
click at [488, 470] on link "12" at bounding box center [491, 603] width 22 height 22
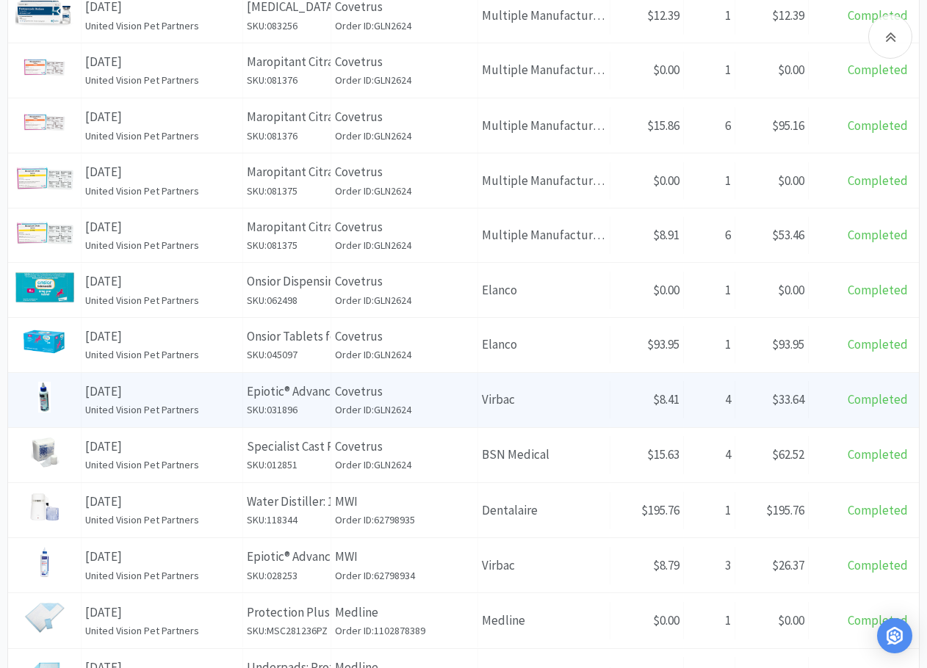
scroll to position [367, 0]
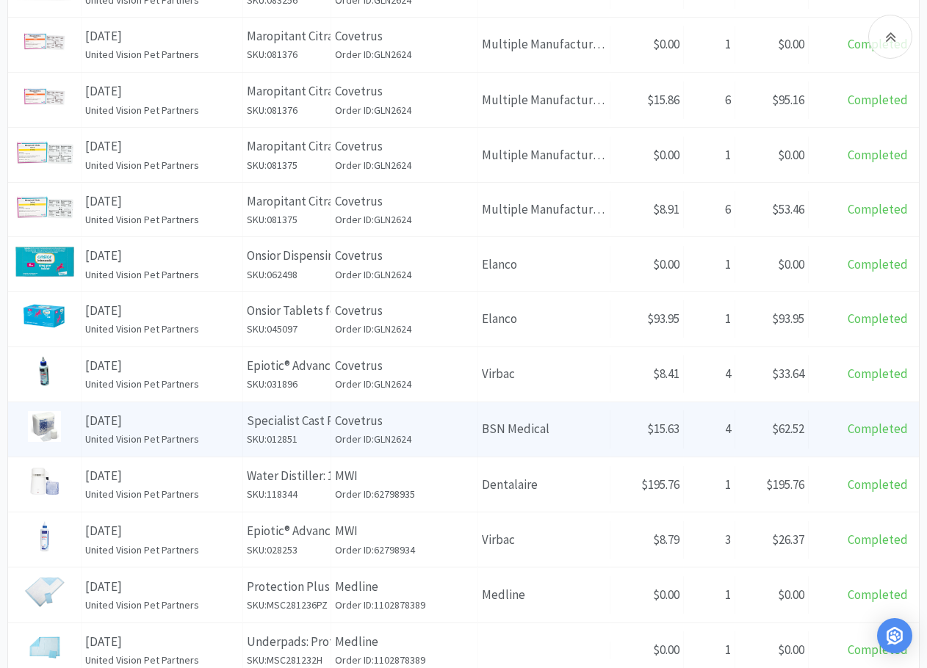
click at [429, 435] on h6 "Order ID: GLN2624" at bounding box center [404, 439] width 139 height 16
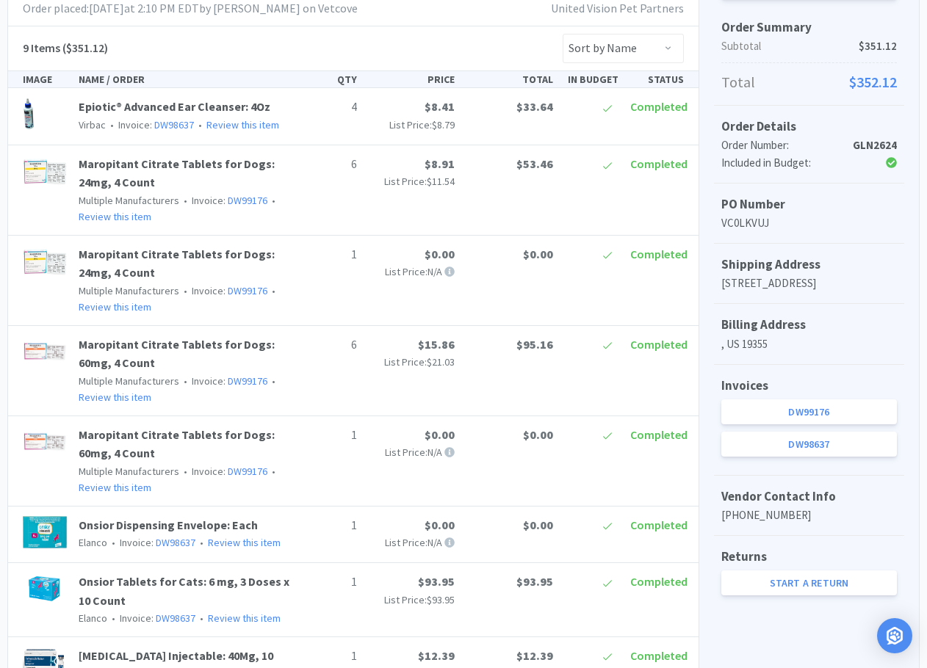
scroll to position [514, 0]
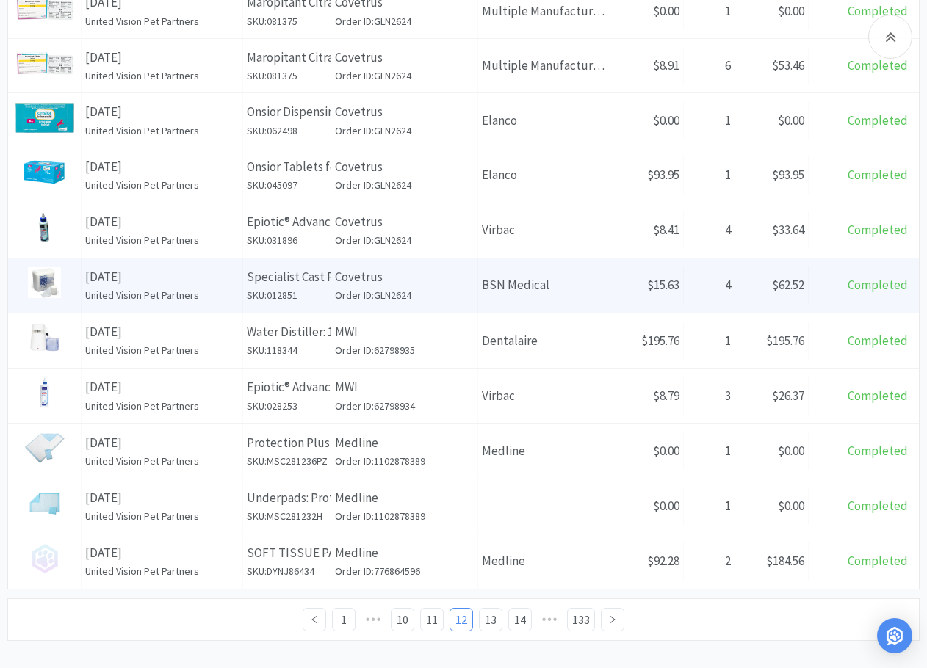
scroll to position [514, 0]
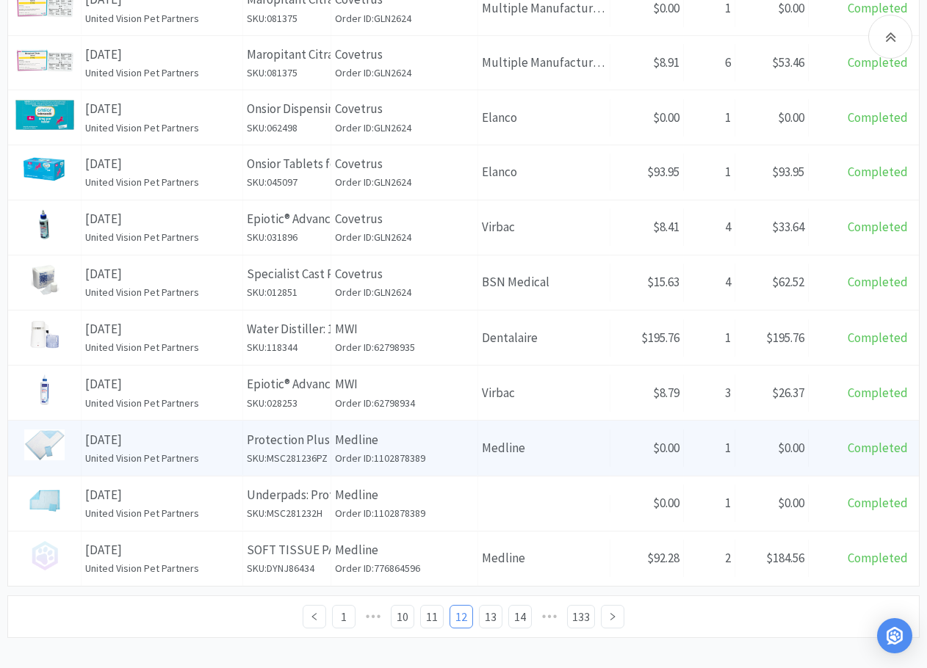
click at [425, 435] on p "Medline" at bounding box center [404, 440] width 139 height 20
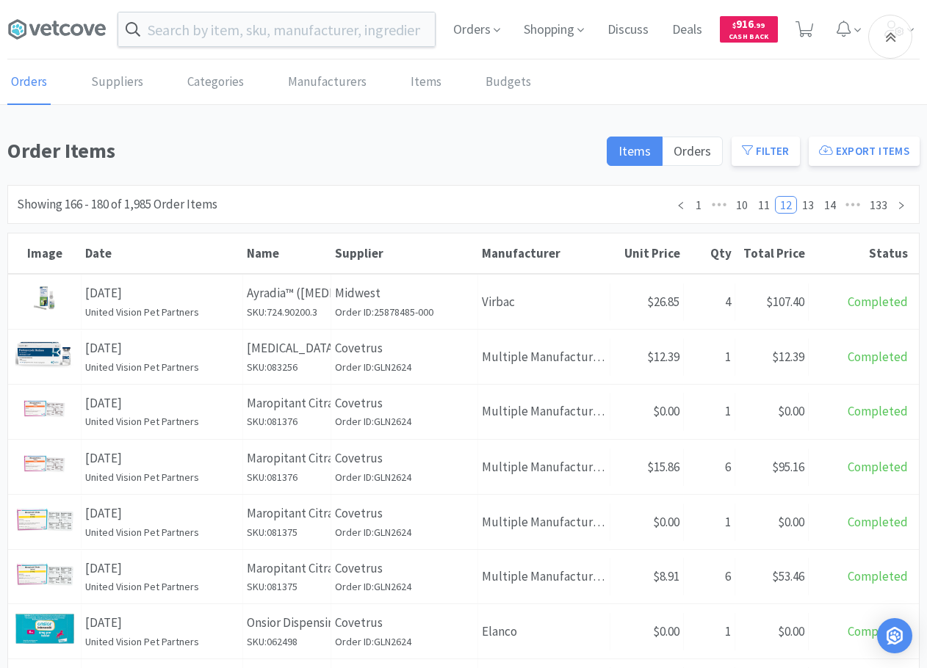
scroll to position [514, 0]
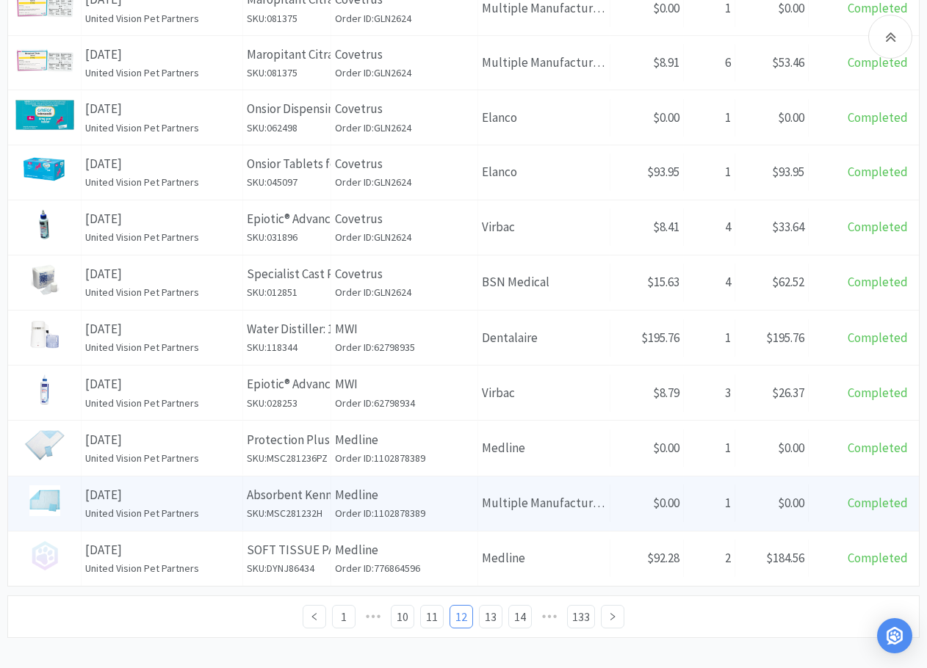
click at [431, 470] on h6 "Order ID: 1102878389" at bounding box center [404, 513] width 139 height 16
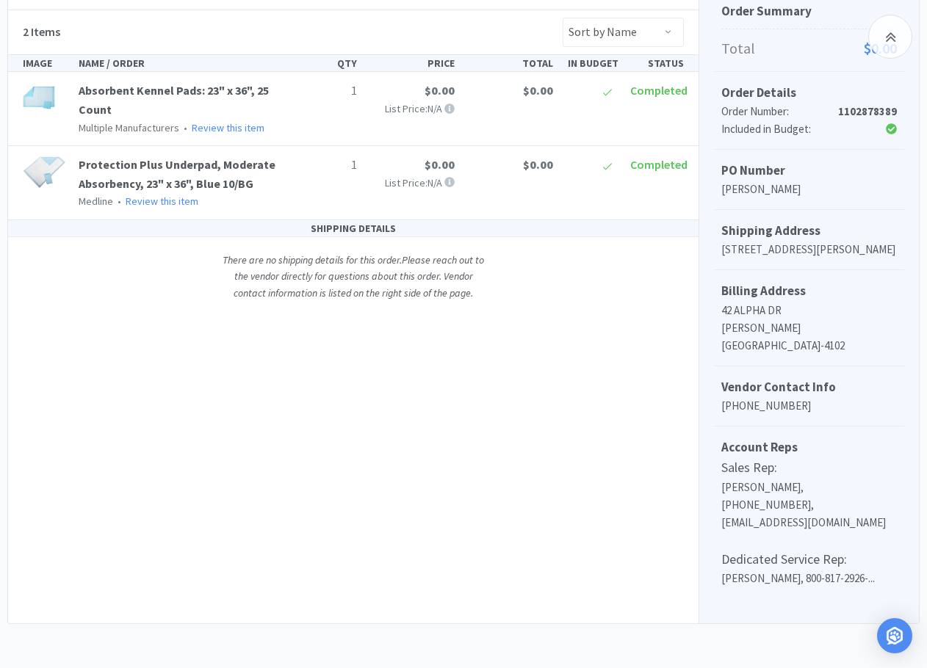
scroll to position [299, 0]
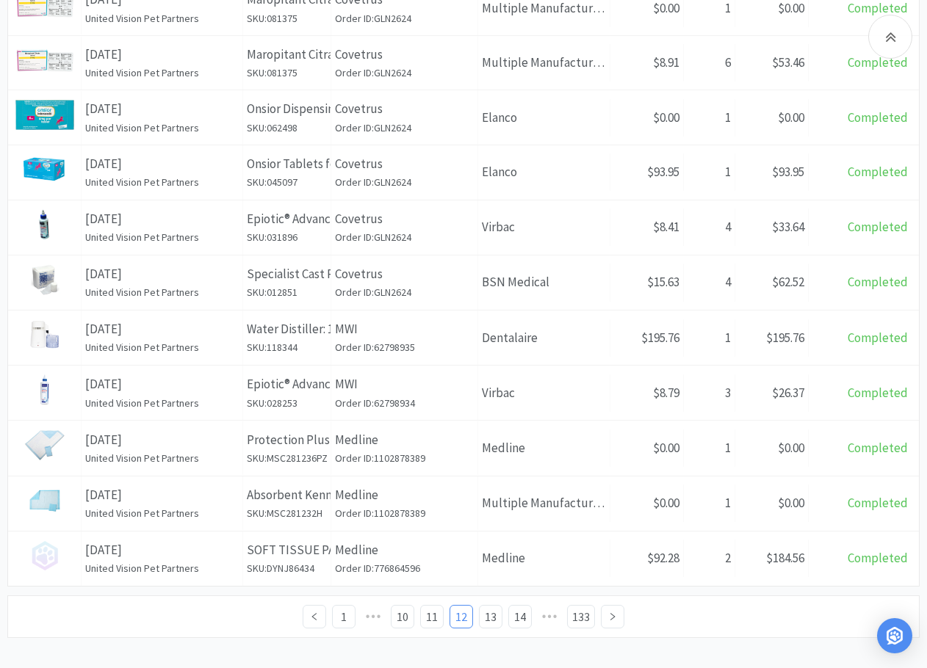
click at [207, 470] on div "1 ••• 10 11 12 13 14 ••• 133" at bounding box center [463, 617] width 912 height 43
click at [232, 470] on div "Order Items Items Orders Filter Export Items Filters Filter Suppliers All Suppl…" at bounding box center [463, 129] width 912 height 1018
click at [491, 470] on link "13" at bounding box center [491, 617] width 22 height 22
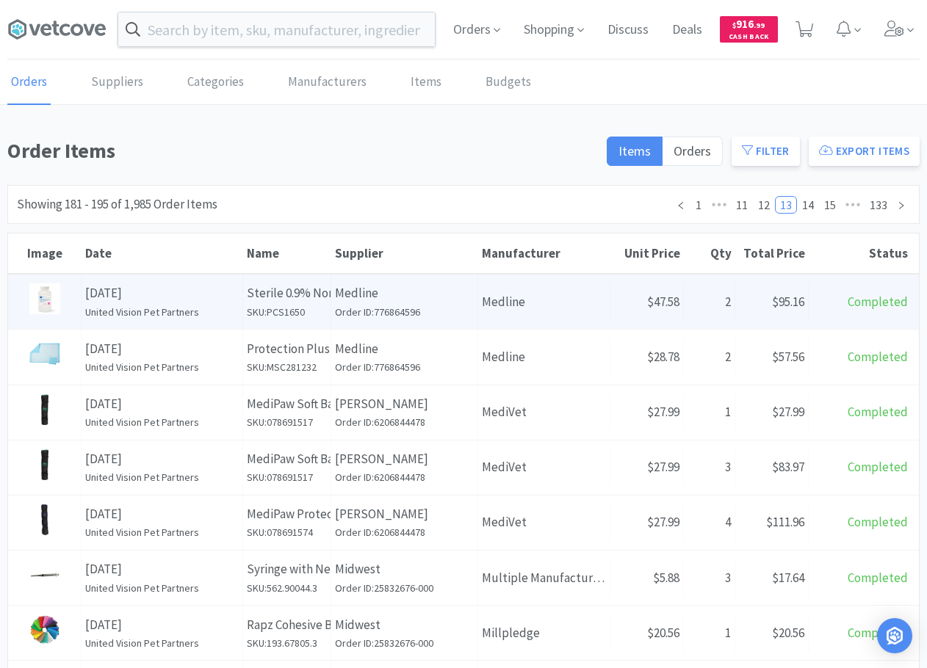
click at [426, 300] on p "Medline" at bounding box center [404, 293] width 139 height 20
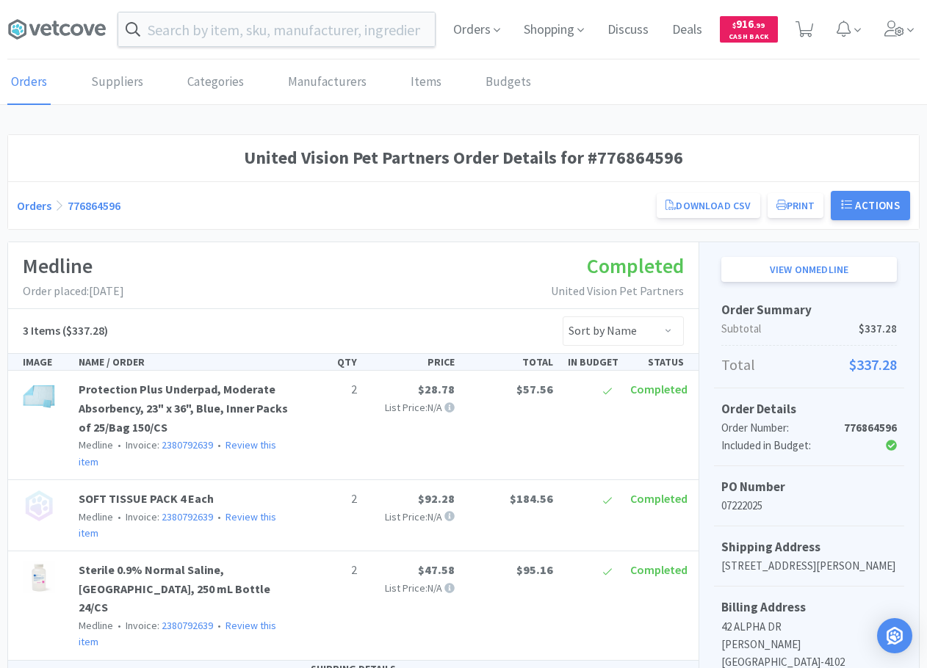
click at [449, 270] on div "Medline Order placed: July 22nd, 2025 Completed United Vision Pet Partners" at bounding box center [353, 275] width 690 height 67
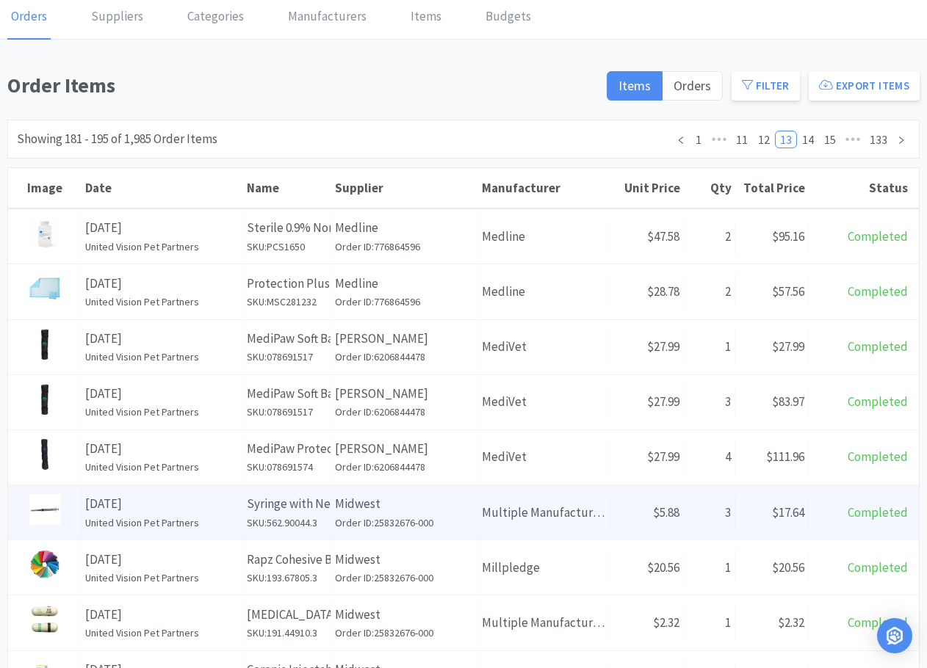
scroll to position [147, 0]
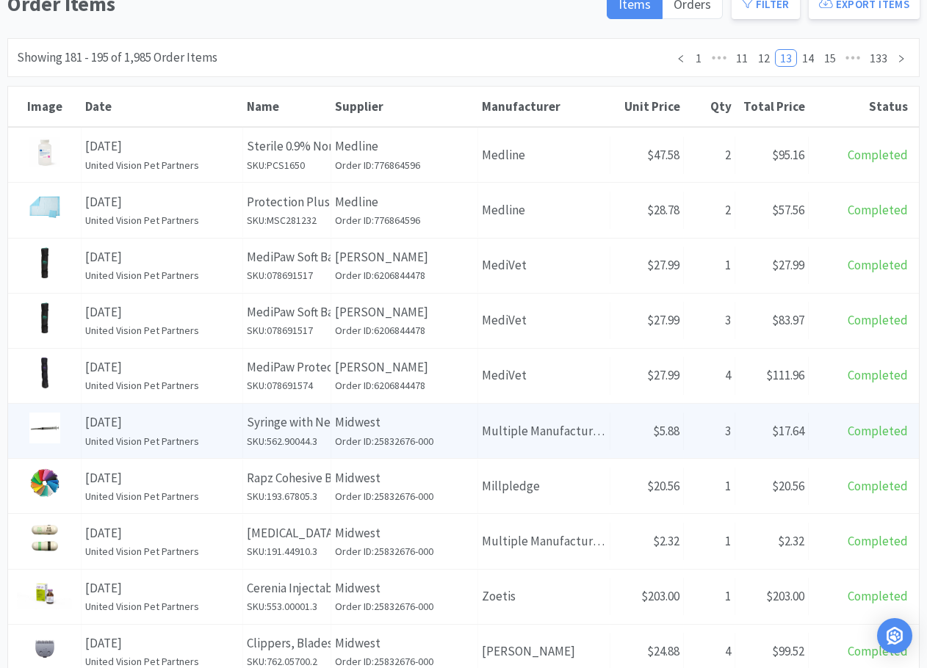
click at [455, 423] on p "Midwest" at bounding box center [404, 423] width 139 height 20
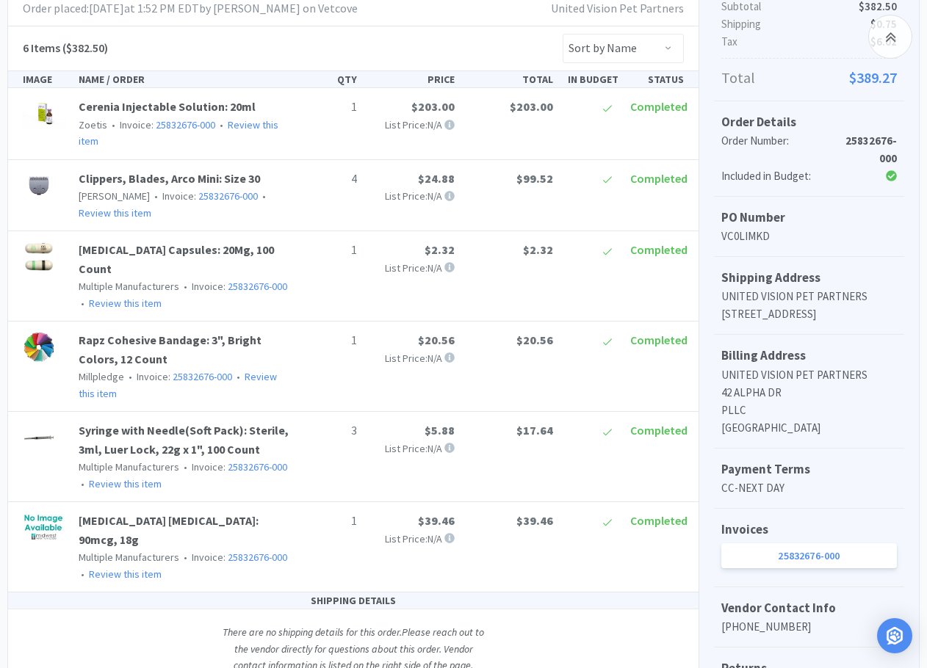
scroll to position [367, 0]
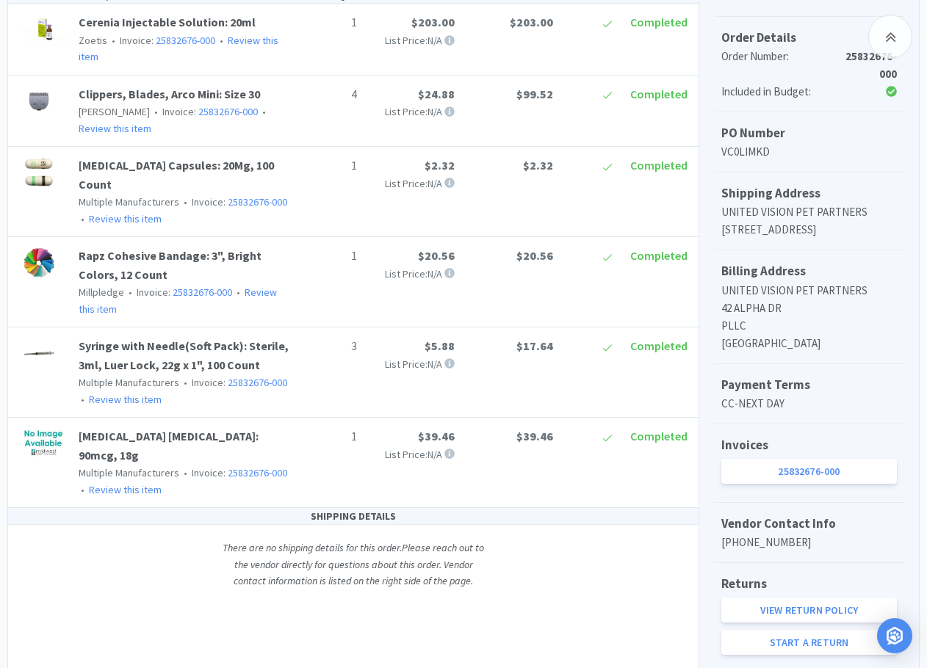
click at [122, 470] on div "SHIPPING DETAILS There are no shipping details for this order. Please reach out…" at bounding box center [353, 556] width 690 height 96
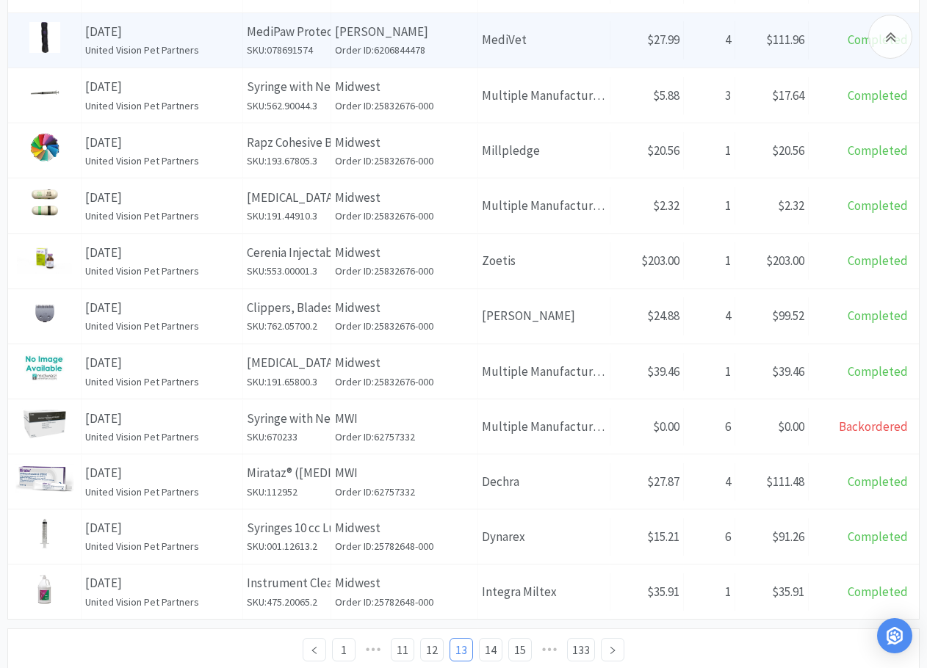
scroll to position [530, 0]
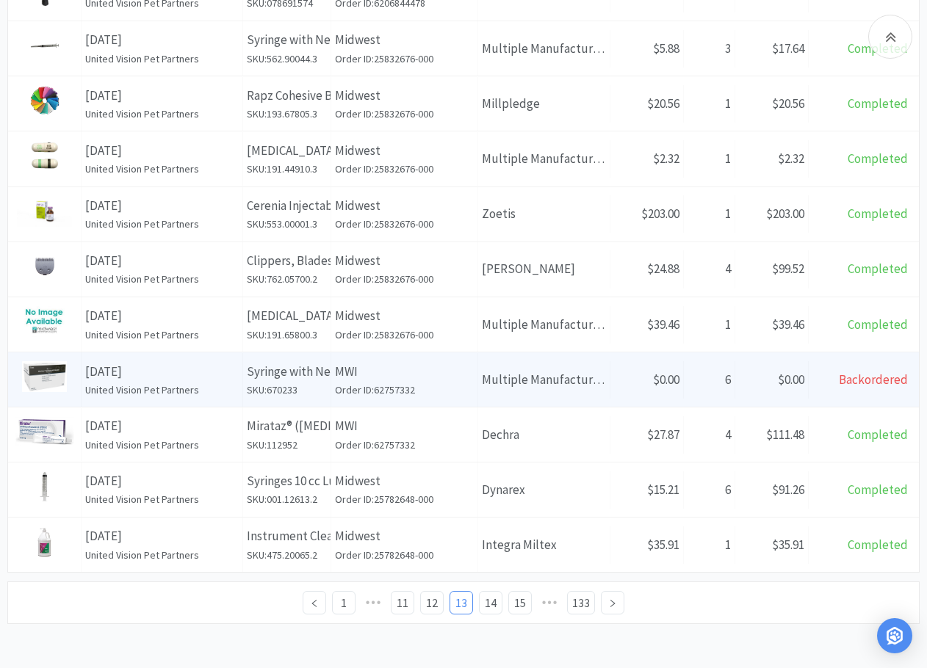
click at [447, 382] on h6 "Order ID: 62757332" at bounding box center [404, 390] width 139 height 16
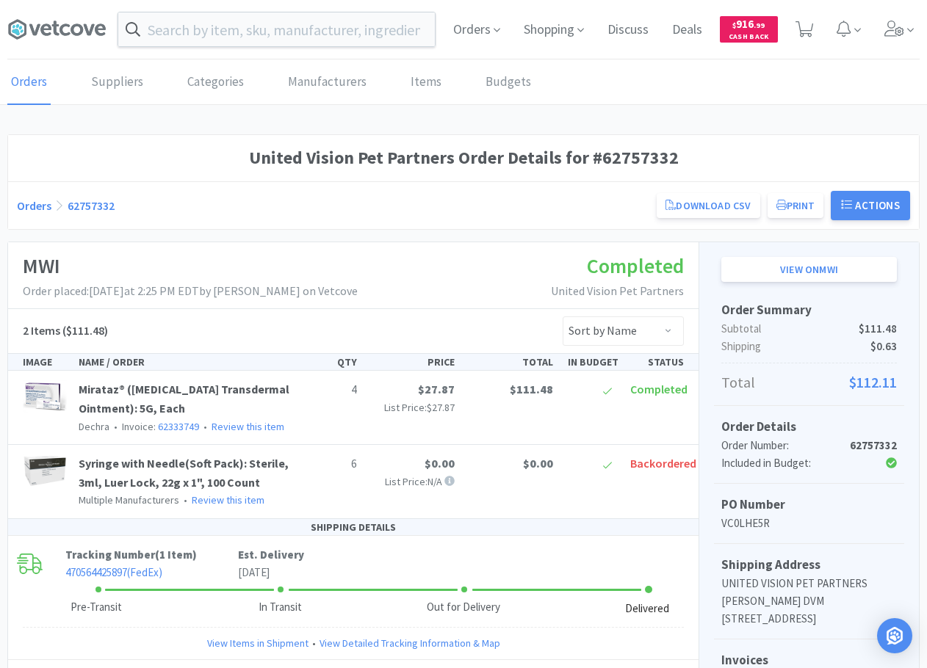
click at [341, 272] on h1 "MWI" at bounding box center [190, 266] width 335 height 33
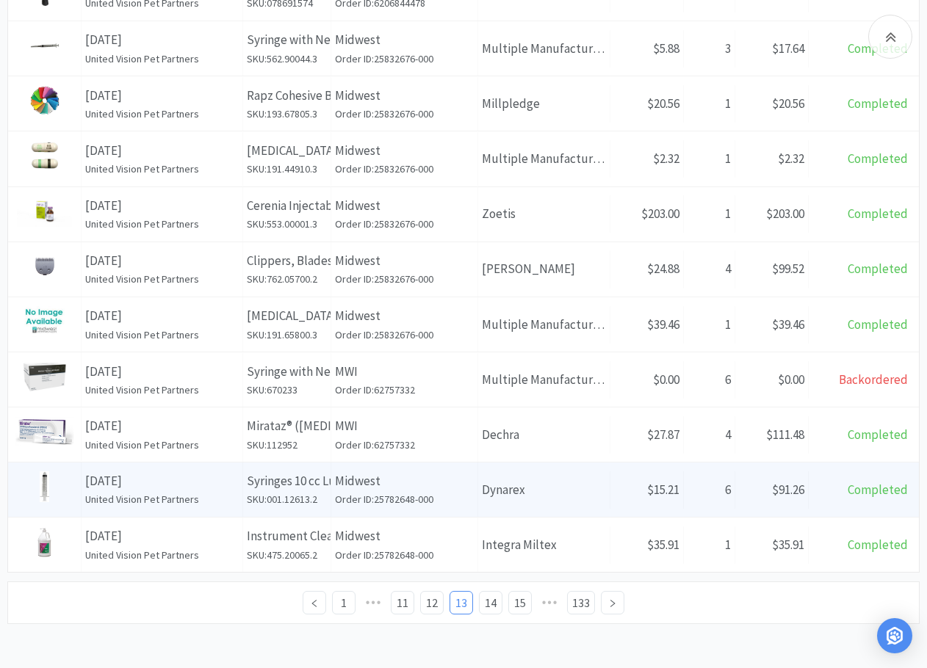
click at [438, 470] on p "Midwest" at bounding box center [404, 481] width 139 height 20
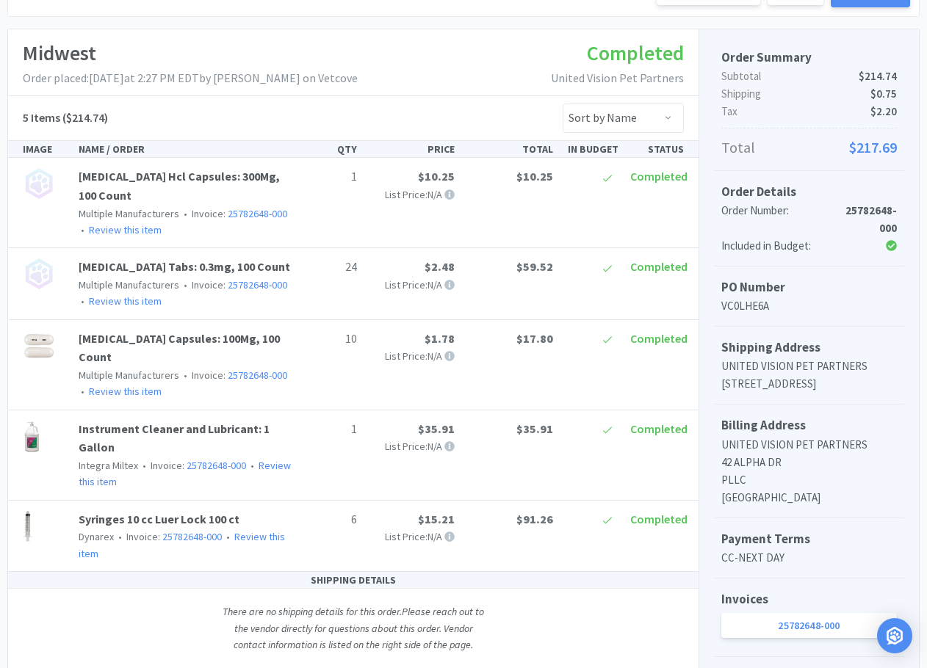
scroll to position [220, 0]
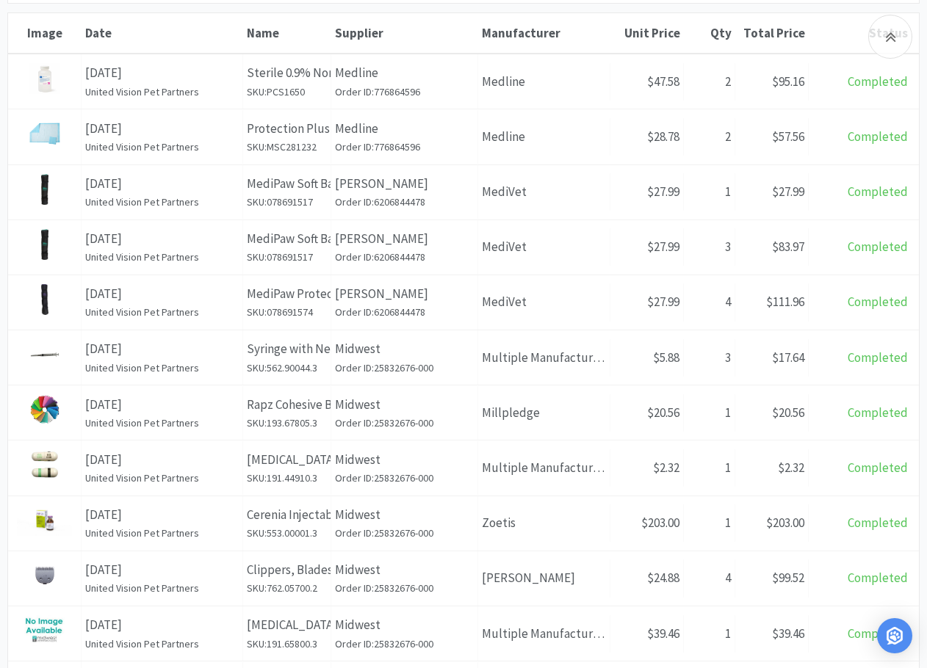
scroll to position [530, 0]
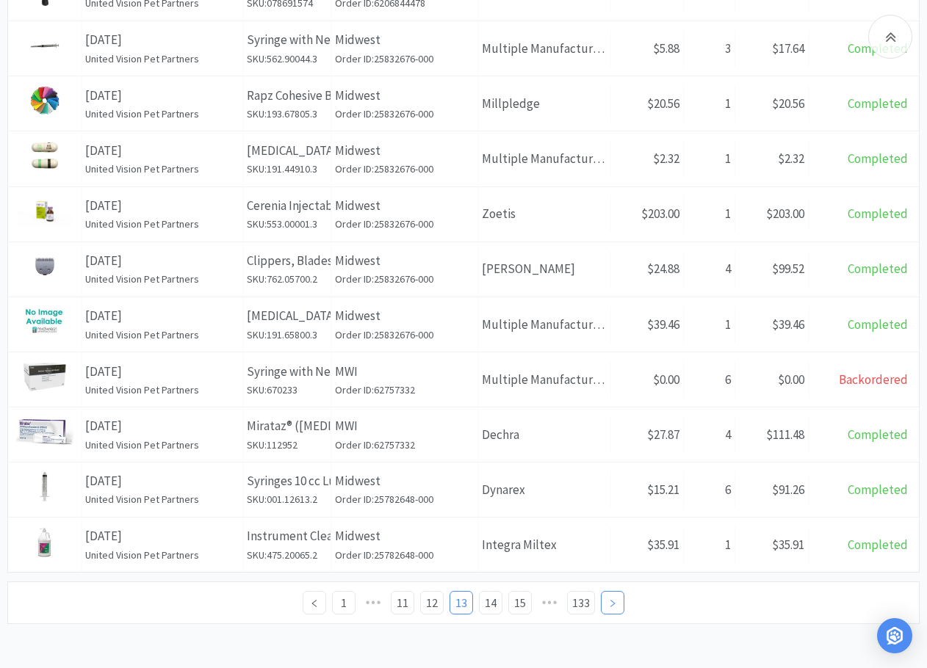
click at [613, 470] on icon "icon: right" at bounding box center [612, 603] width 4 height 7
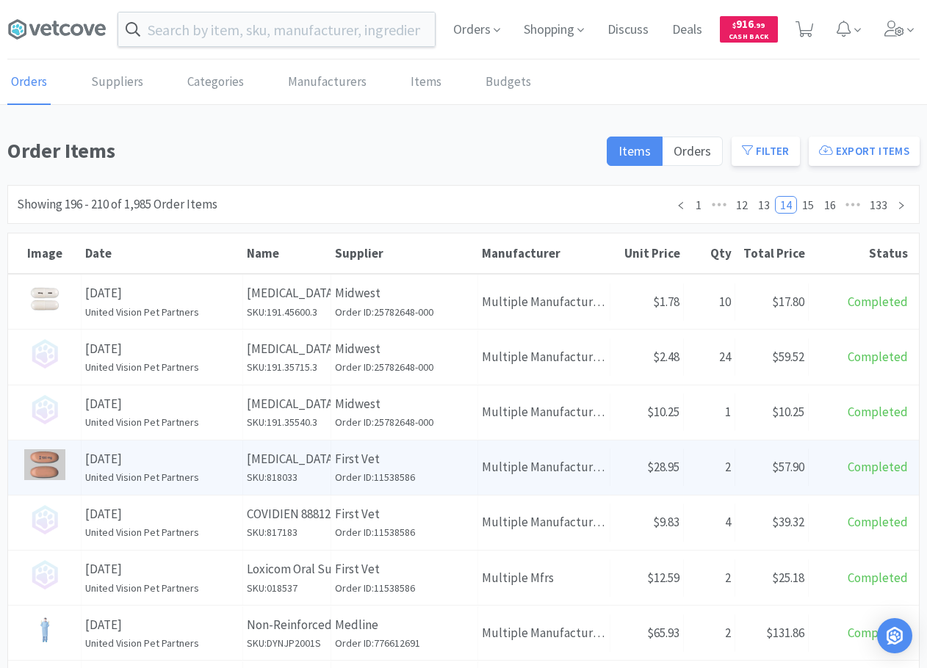
scroll to position [73, 0]
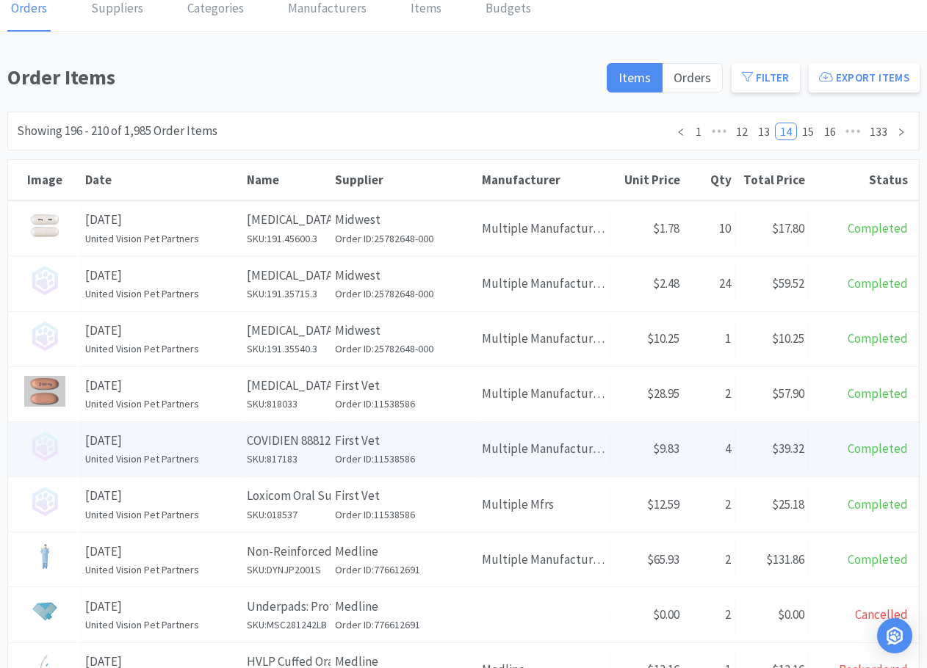
click at [441, 442] on p "First Vet" at bounding box center [404, 441] width 139 height 20
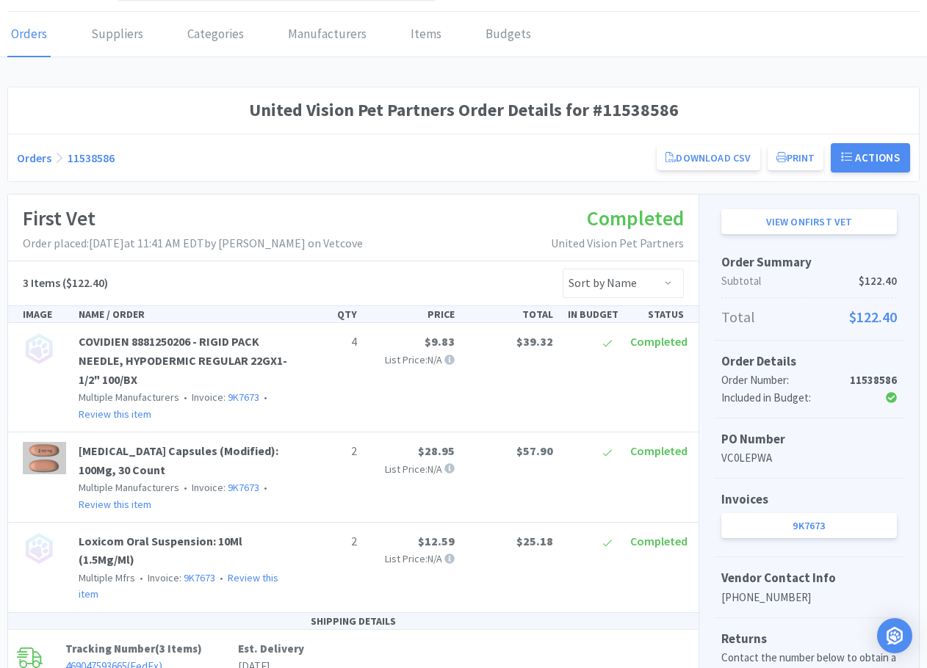
scroll to position [73, 0]
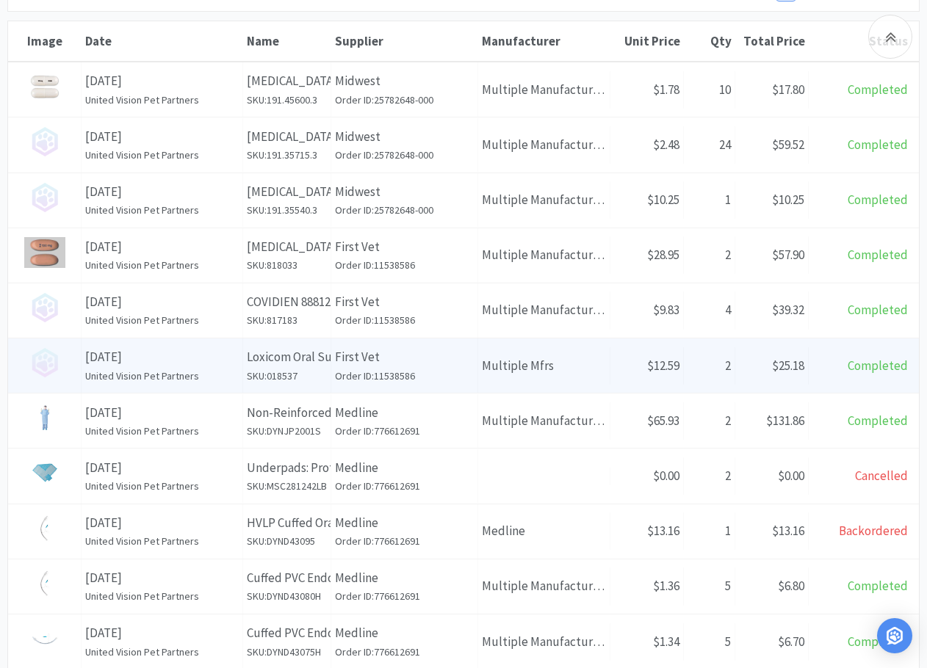
scroll to position [220, 0]
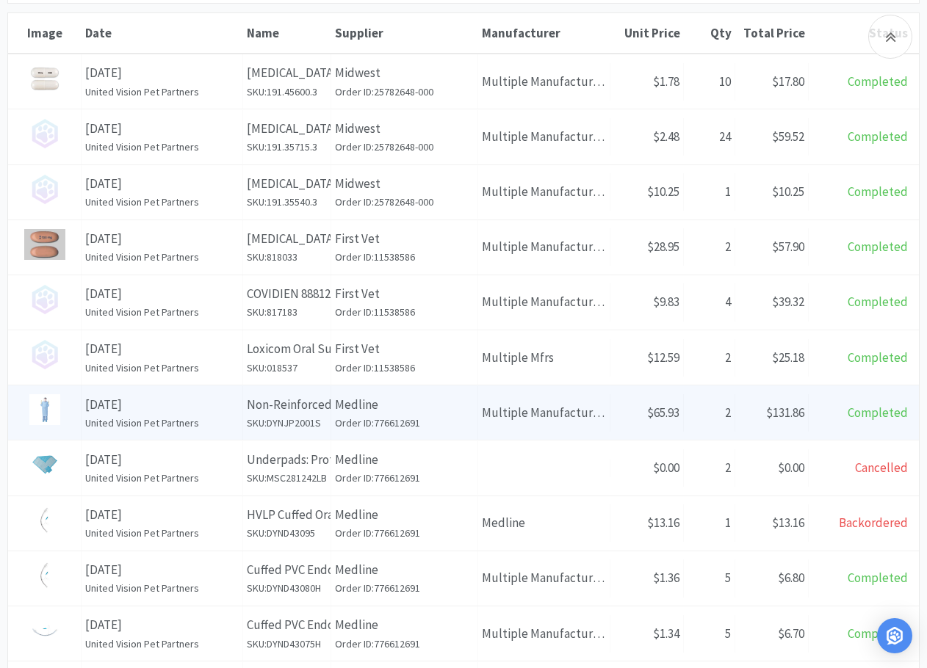
click at [311, 406] on p "Non-Reinforced Surgical Disposable Gown: Sterile, Large, 20 Count" at bounding box center [287, 405] width 80 height 20
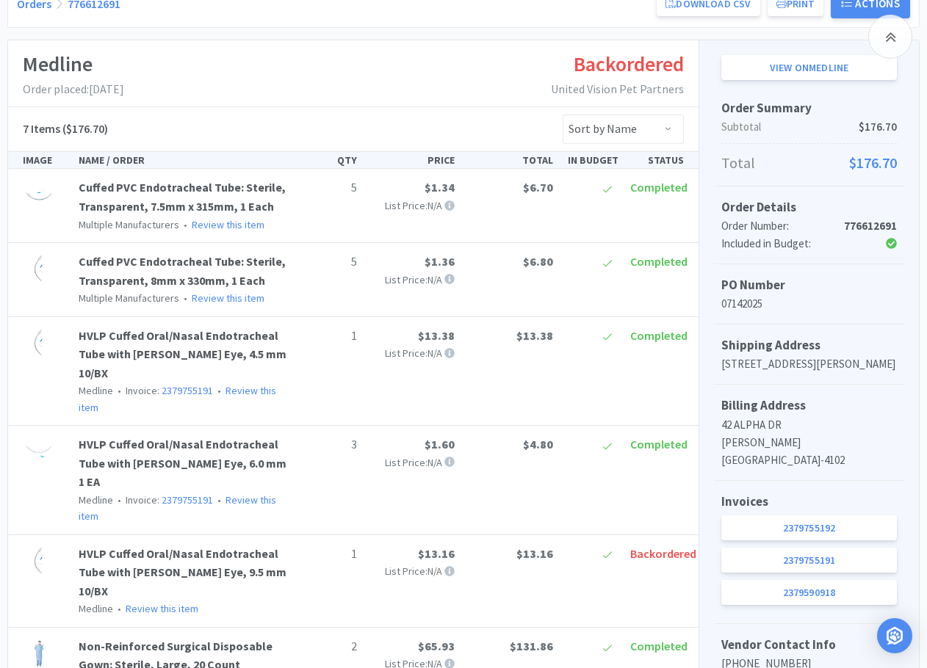
scroll to position [294, 0]
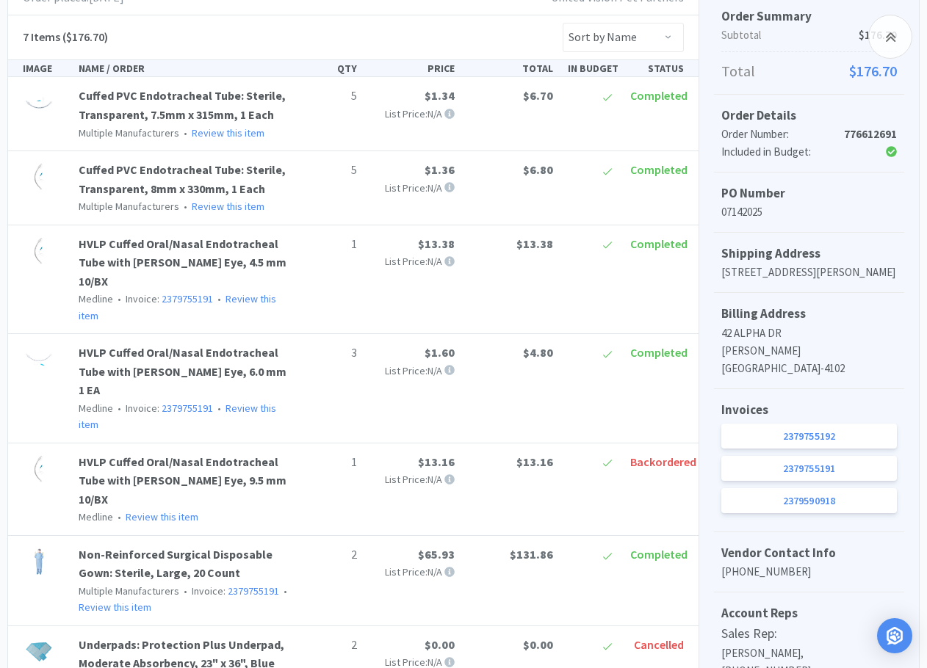
click at [304, 470] on div "Non-Reinforced Surgical Disposable Gown: Sterile, Large, 20 Count Multiple Manu…" at bounding box center [353, 581] width 673 height 71
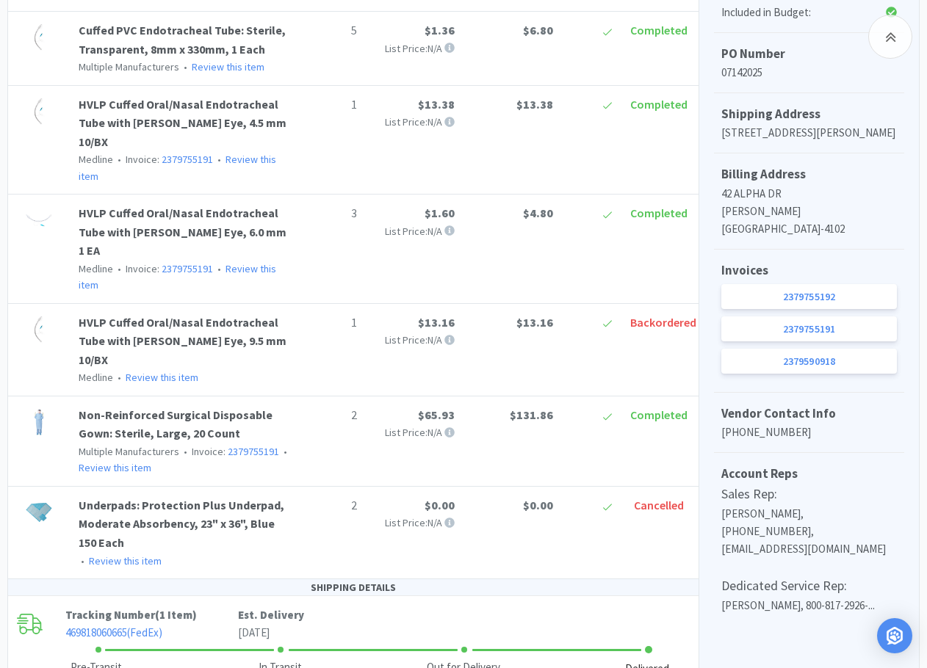
scroll to position [441, 0]
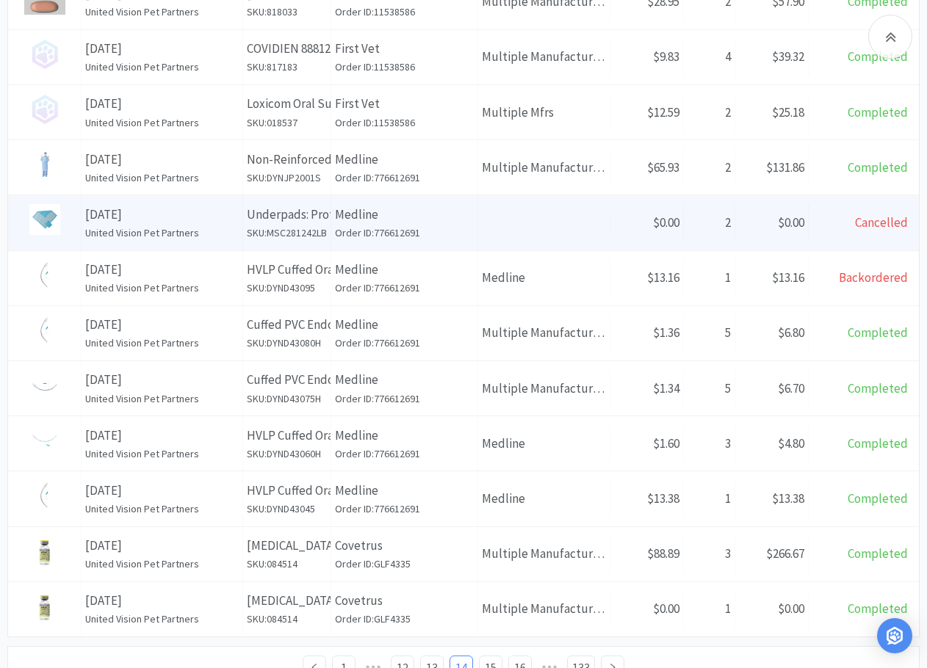
scroll to position [530, 0]
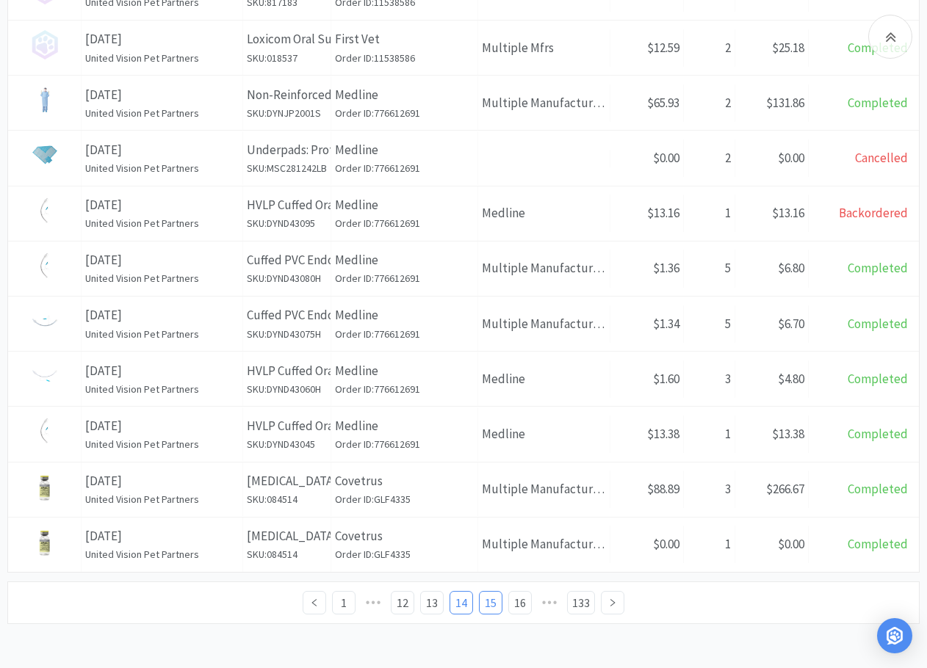
click at [487, 470] on link "15" at bounding box center [491, 603] width 22 height 22
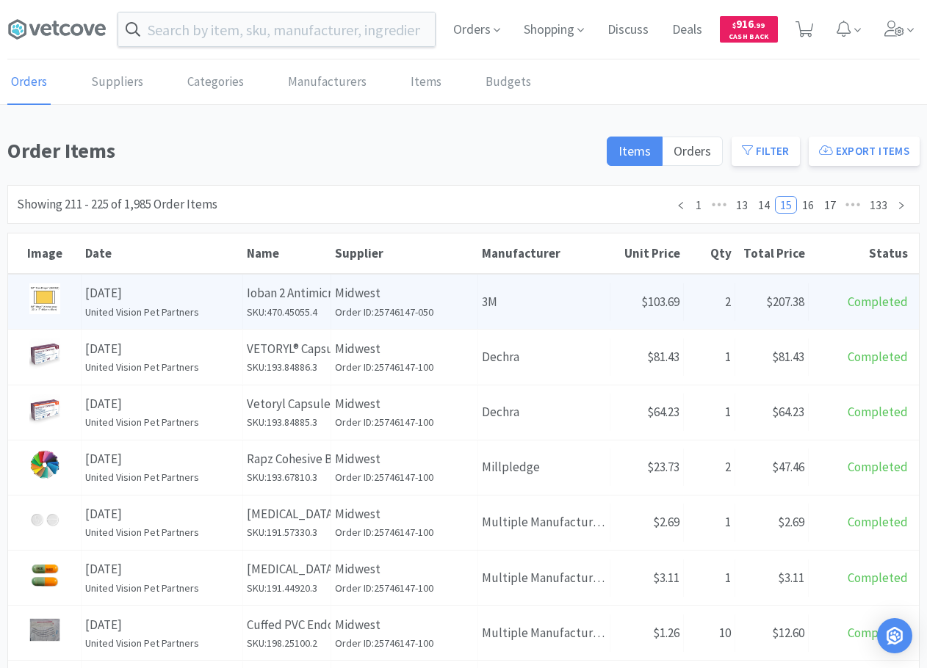
click at [312, 319] on h6 "SKU: 470.45055.4" at bounding box center [287, 312] width 80 height 16
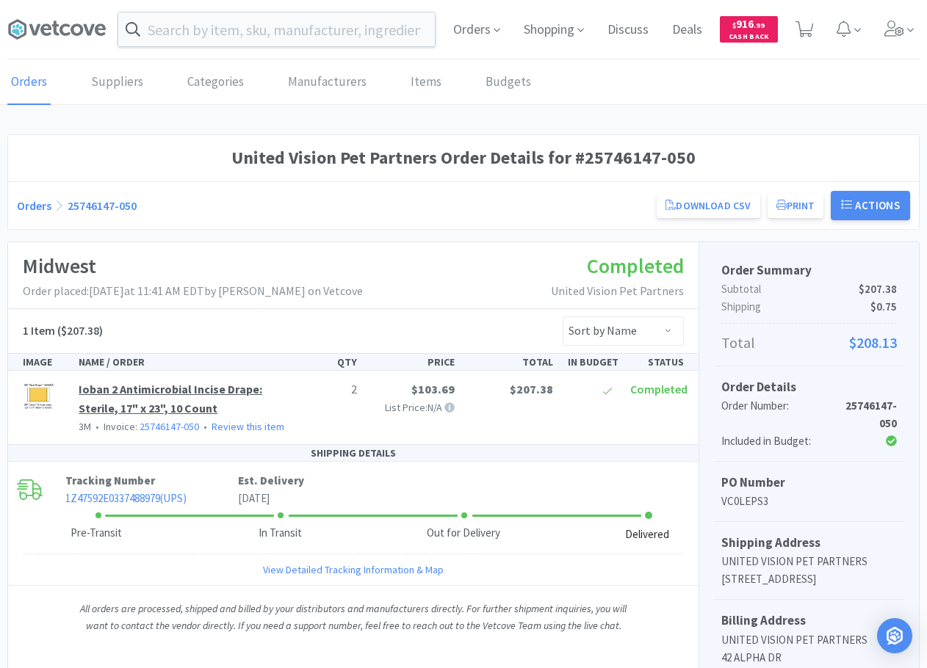
click at [168, 388] on link "Ioban 2 Antimicrobial Incise Drape: Sterile, 17" x 23", 10 Count" at bounding box center [171, 399] width 184 height 34
click at [416, 261] on div "Midwest Order placed: July 14th, 2025 at 11:41 AM EDT by Jennifer West on Vetco…" at bounding box center [353, 275] width 690 height 67
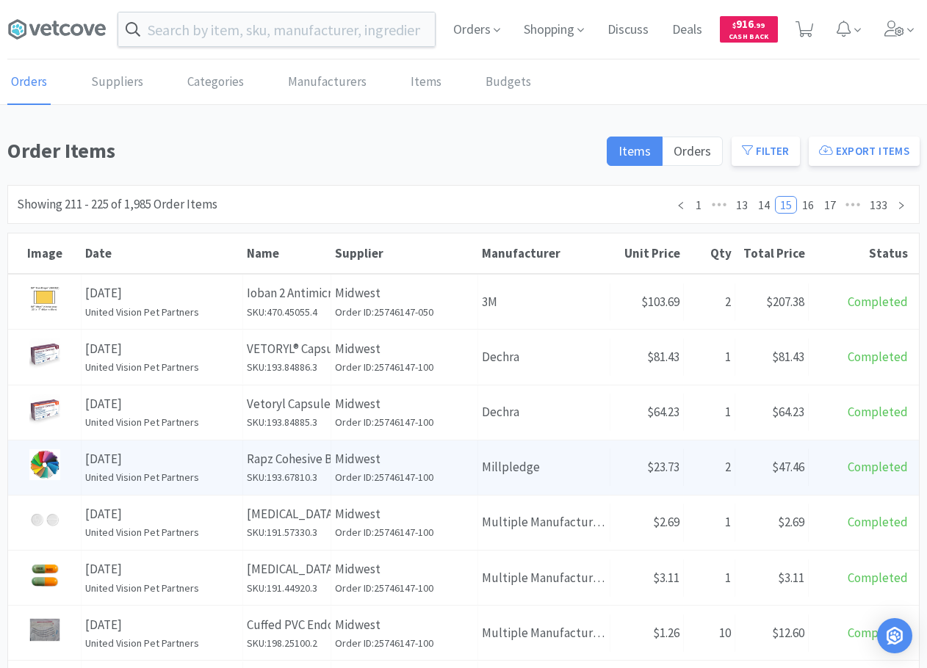
click at [259, 455] on p "Rapz Cohesive Bandage: 4", Bright Colors, 12 Count" at bounding box center [287, 459] width 80 height 20
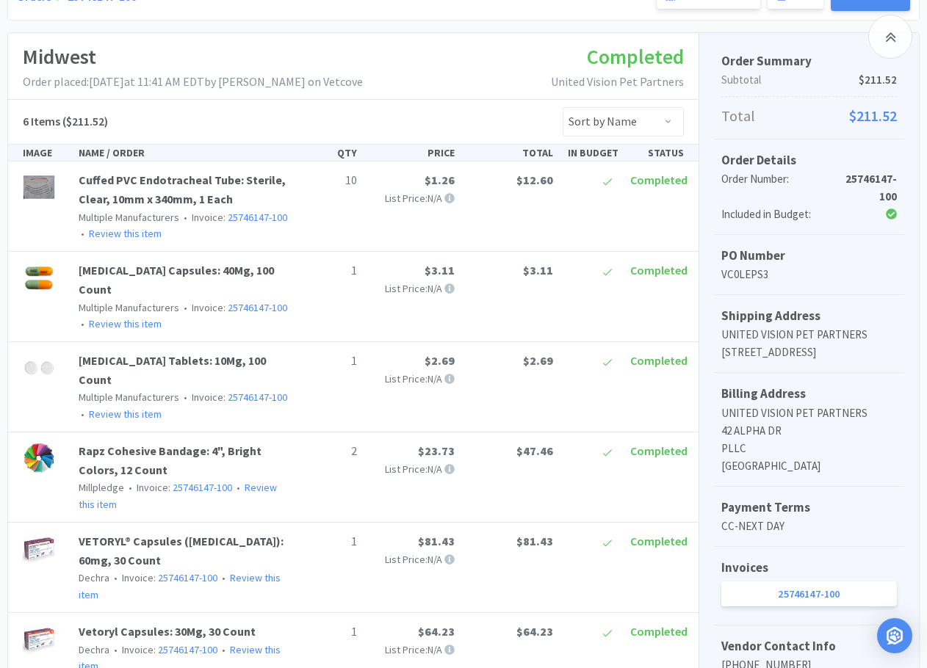
scroll to position [294, 0]
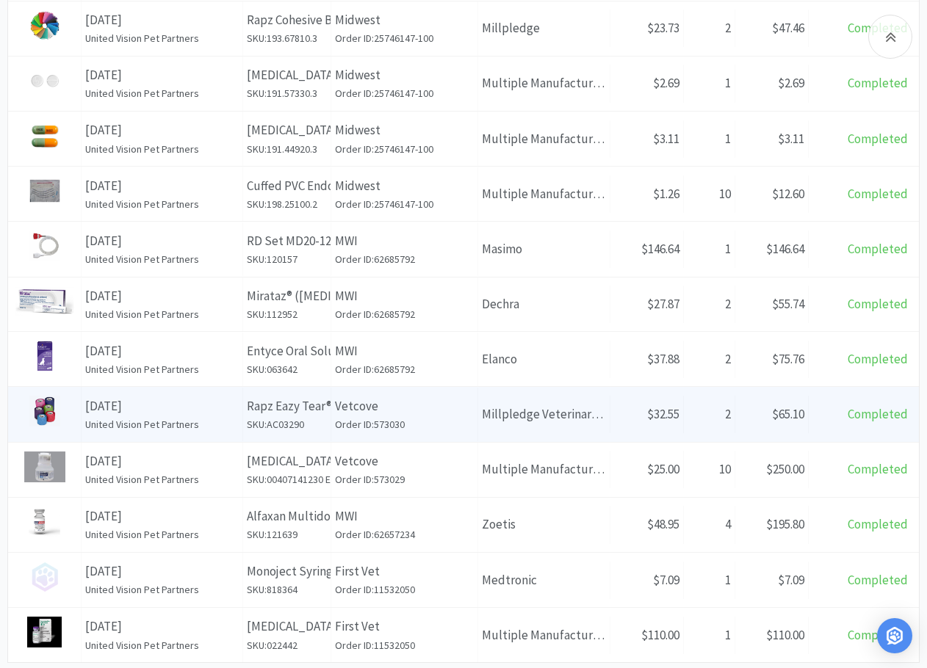
scroll to position [441, 0]
click at [322, 411] on p "Rapz Eazy Tear® Cohesive Bandages: Rapz Eazy Tear Colourpack 2" (36pk)" at bounding box center [287, 405] width 80 height 20
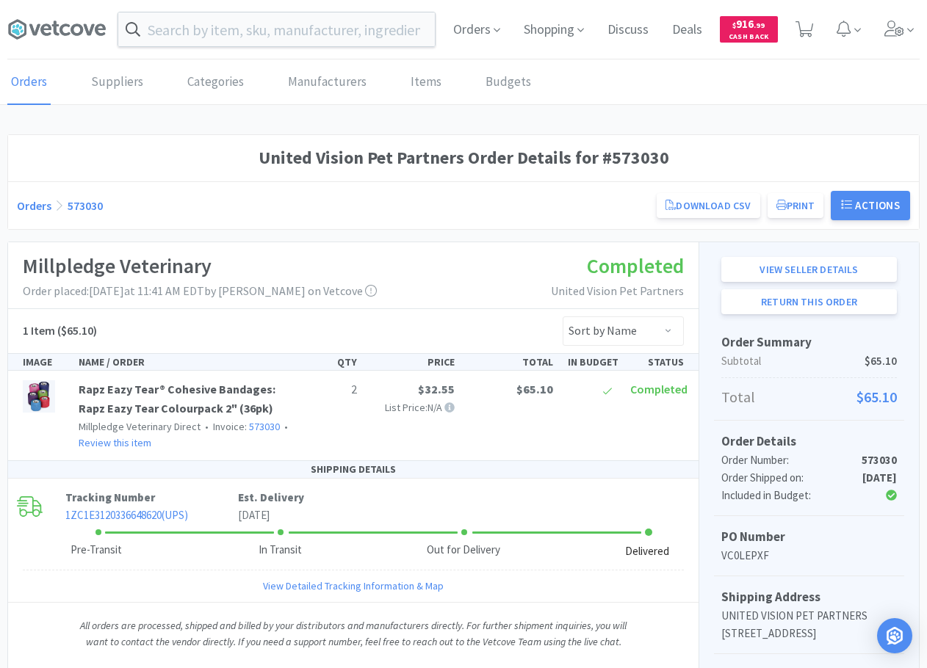
drag, startPoint x: 437, startPoint y: 298, endPoint x: 425, endPoint y: 291, distance: 13.9
click at [437, 298] on div "Millpledge Veterinary Order placed: July 14th, 2025 at 11:41 AM EDT by Jennifer…" at bounding box center [353, 275] width 690 height 67
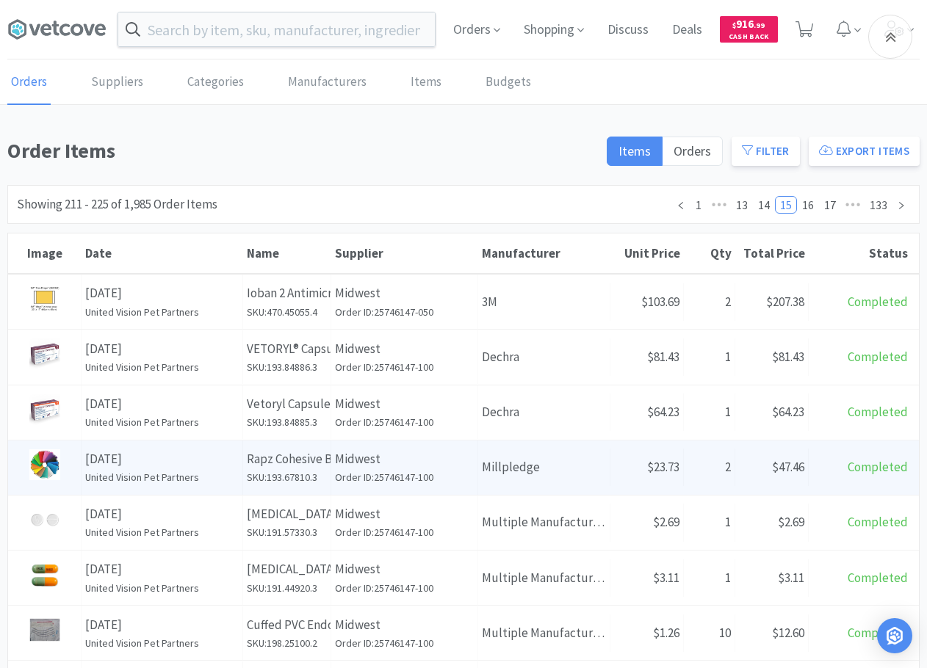
scroll to position [441, 0]
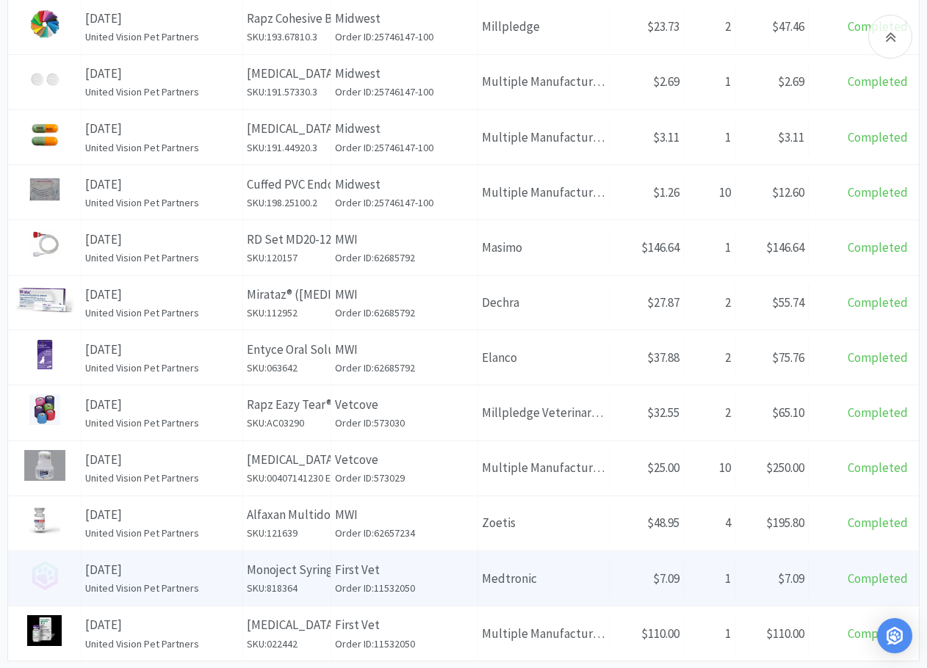
click at [446, 470] on p "First Vet" at bounding box center [404, 570] width 139 height 20
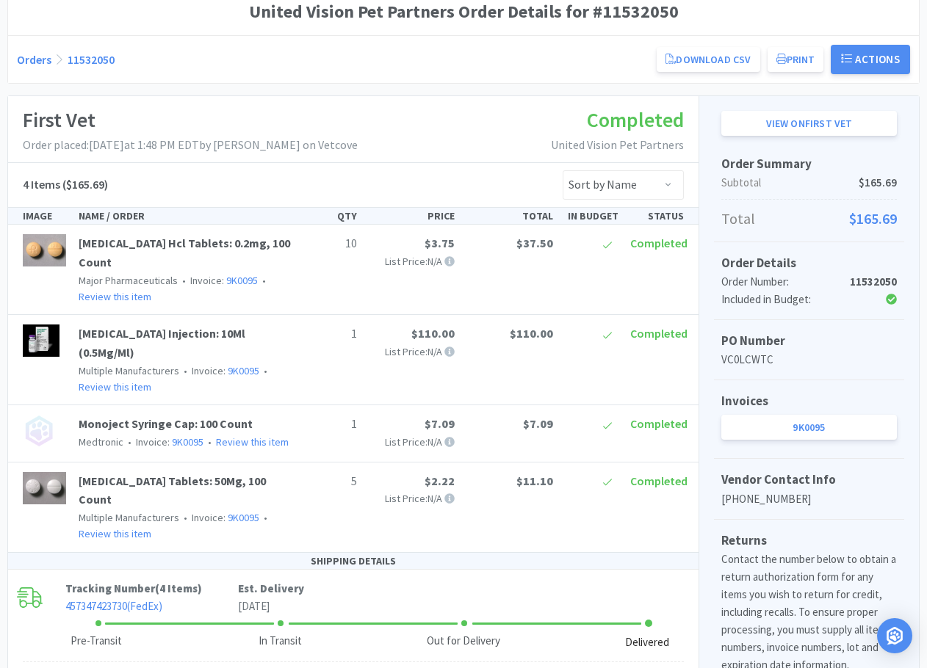
scroll to position [147, 0]
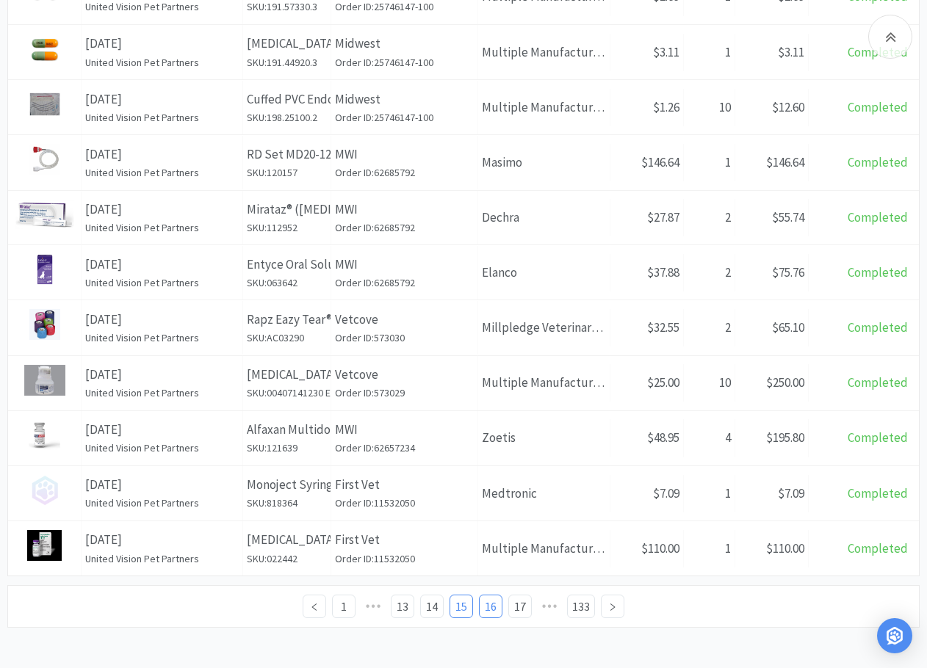
scroll to position [530, 0]
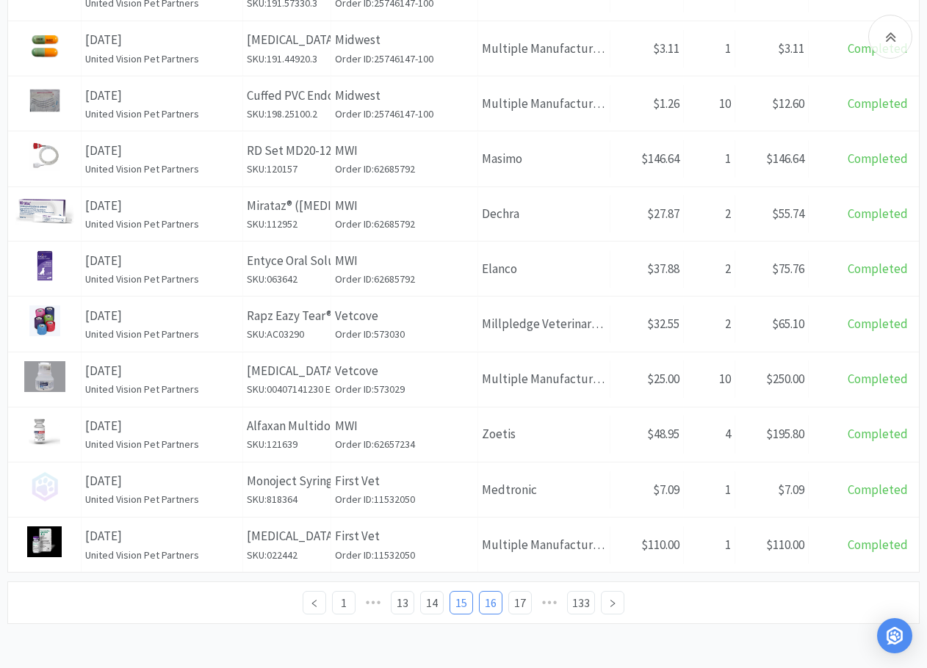
click at [491, 470] on link "16" at bounding box center [491, 603] width 22 height 22
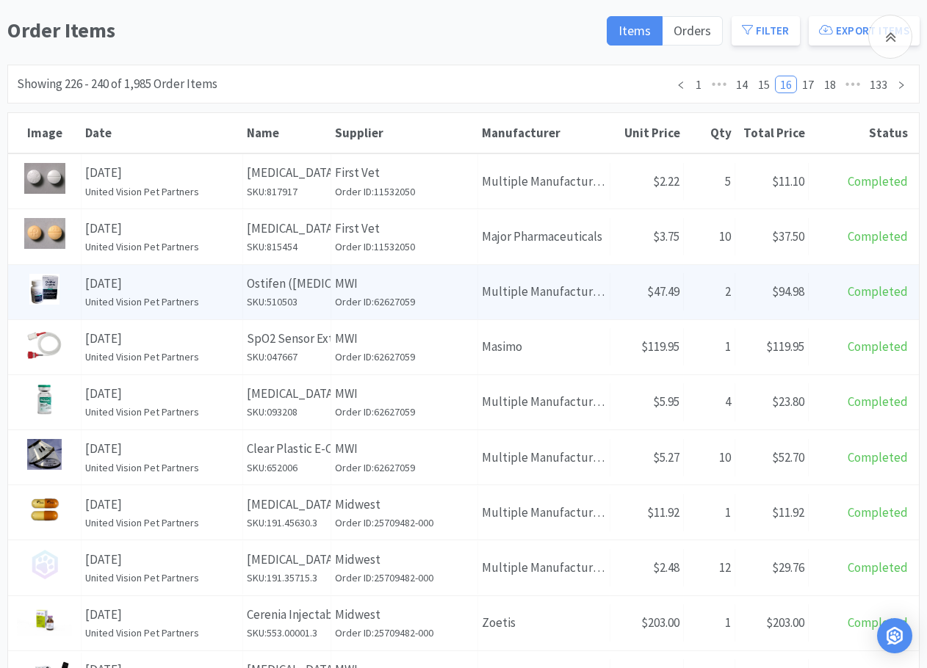
scroll to position [220, 0]
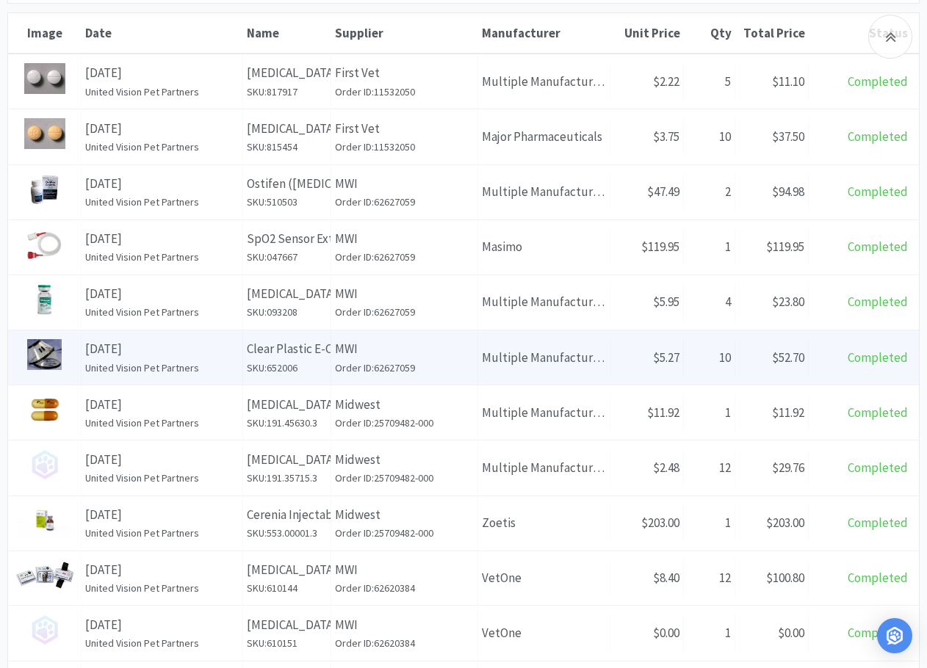
click at [419, 347] on p "MWI" at bounding box center [404, 349] width 139 height 20
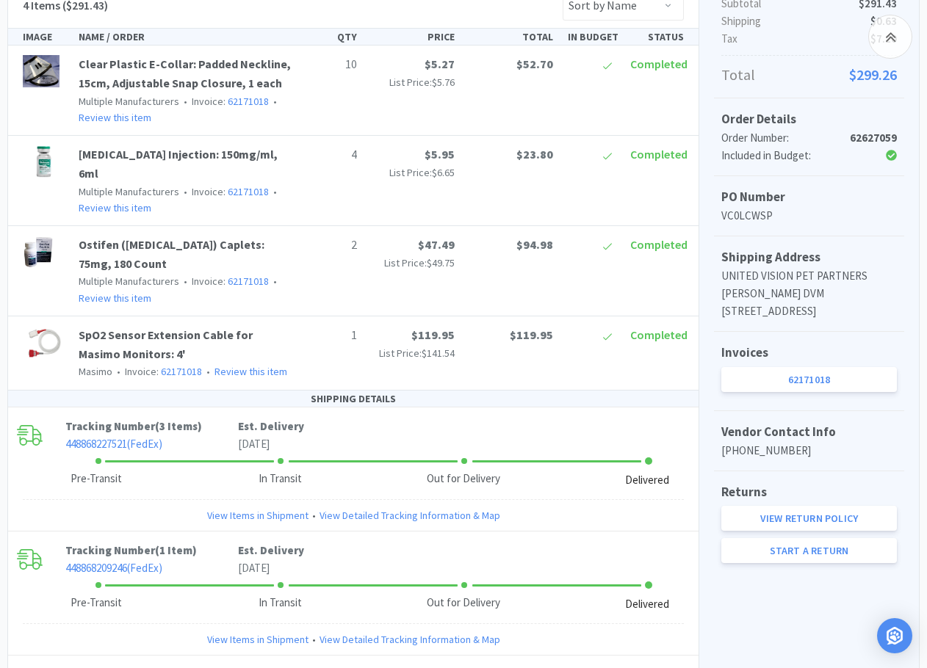
scroll to position [420, 0]
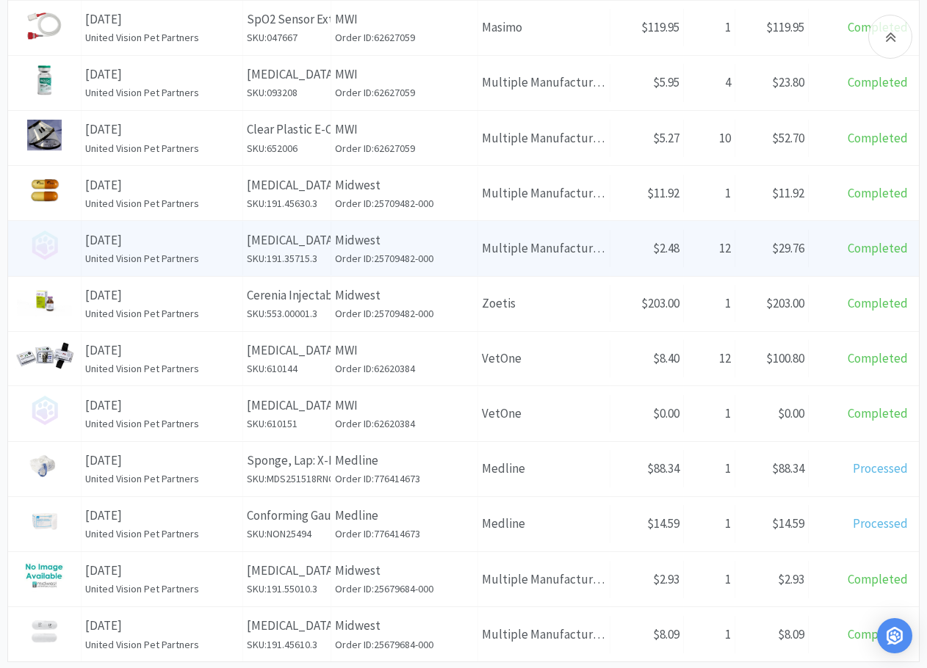
scroll to position [441, 0]
click at [450, 459] on p "Medline" at bounding box center [404, 460] width 139 height 20
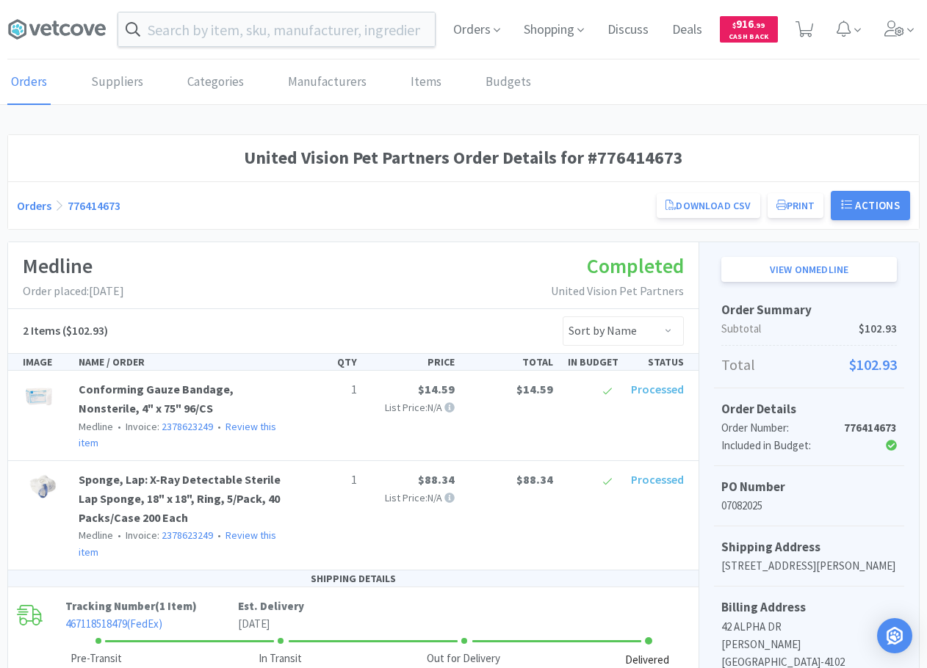
click at [336, 307] on div "Medline Order placed: July 8th, 2025 Completed United Vision Pet Partners" at bounding box center [353, 275] width 690 height 67
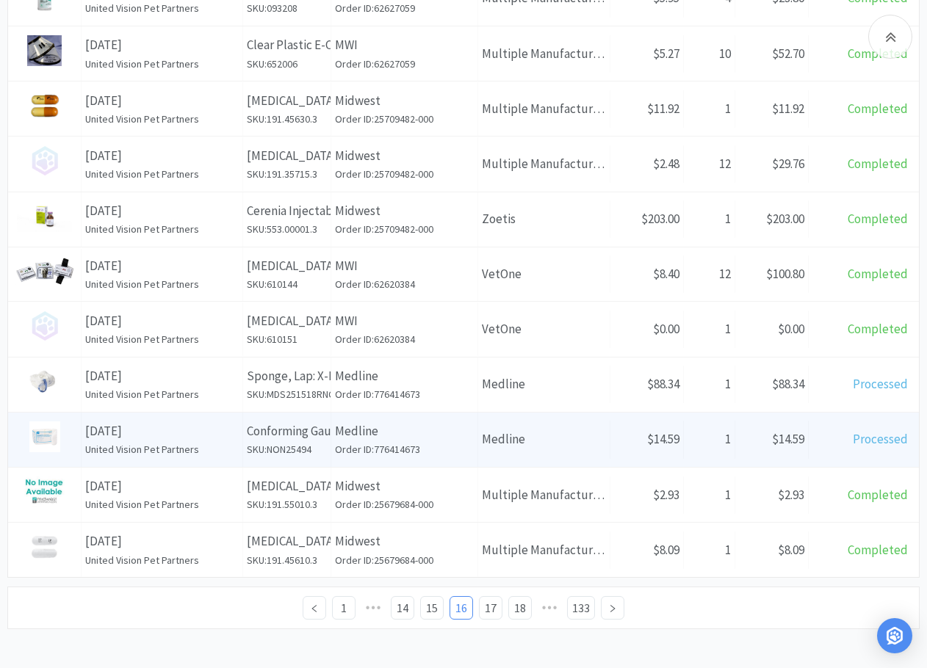
scroll to position [530, 0]
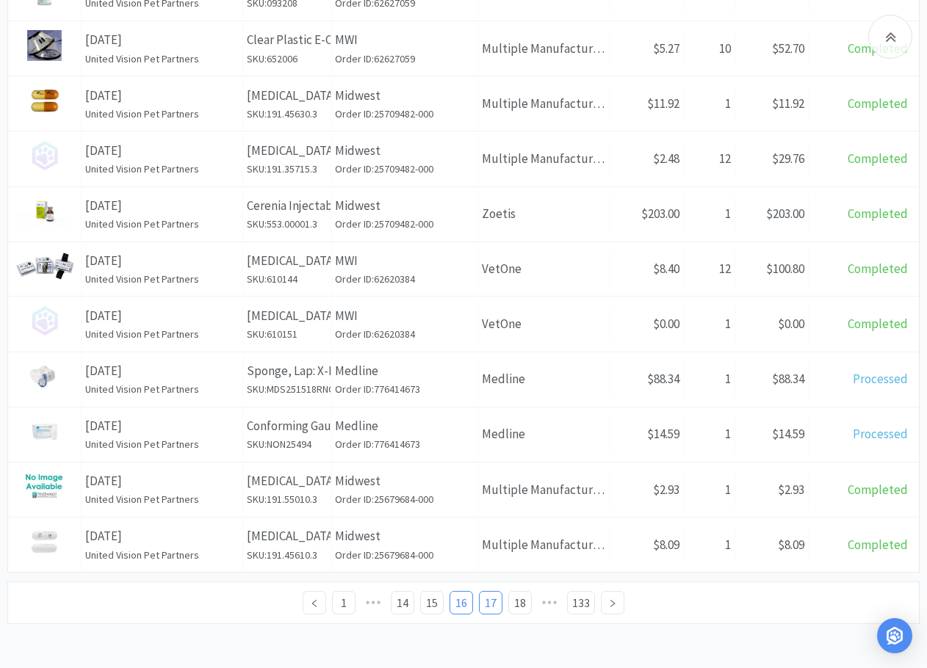
click at [488, 470] on link "17" at bounding box center [491, 603] width 22 height 22
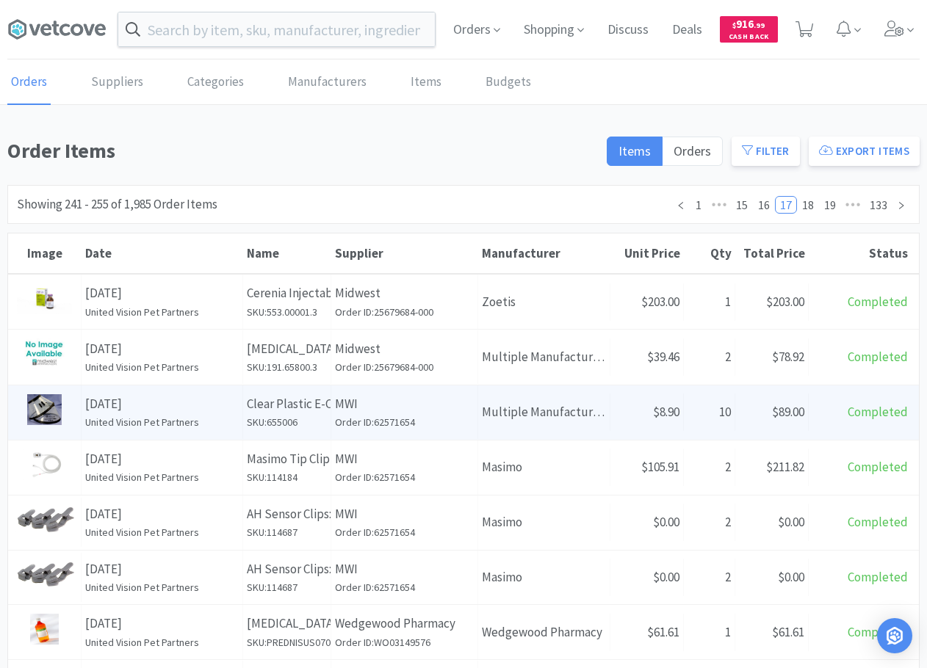
click at [437, 410] on p "MWI" at bounding box center [404, 404] width 139 height 20
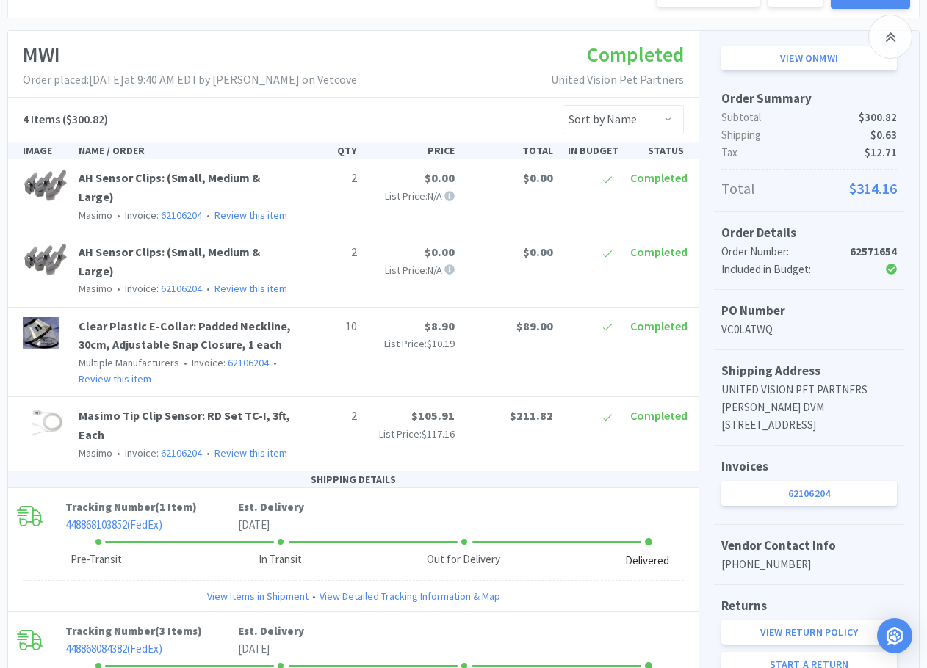
scroll to position [220, 0]
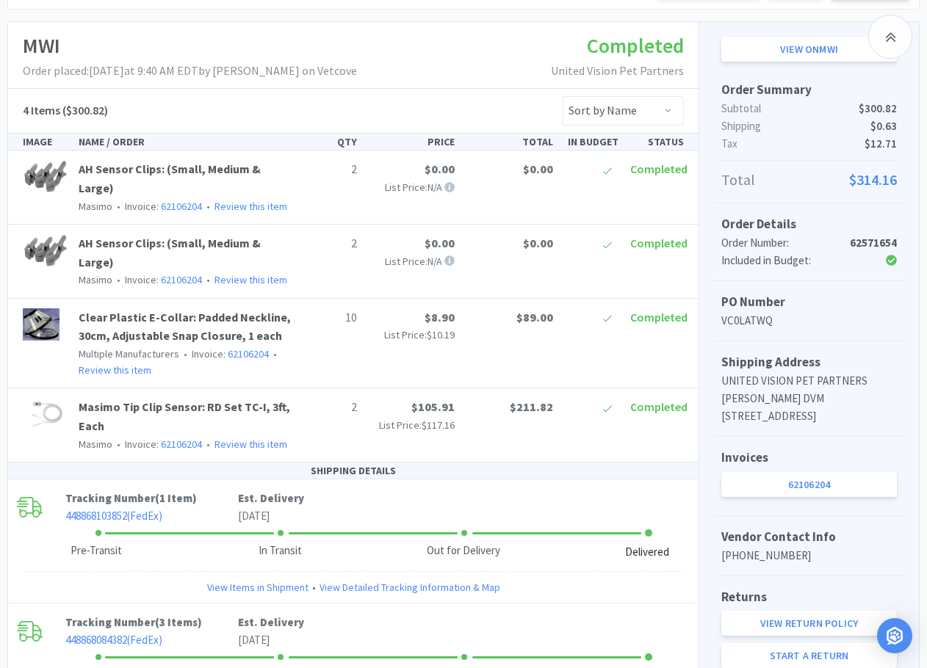
click at [378, 46] on div "MWI Order placed: July 7th, 2025 at 9:40 AM EDT by Jennifer West on Vetcove Com…" at bounding box center [353, 55] width 690 height 67
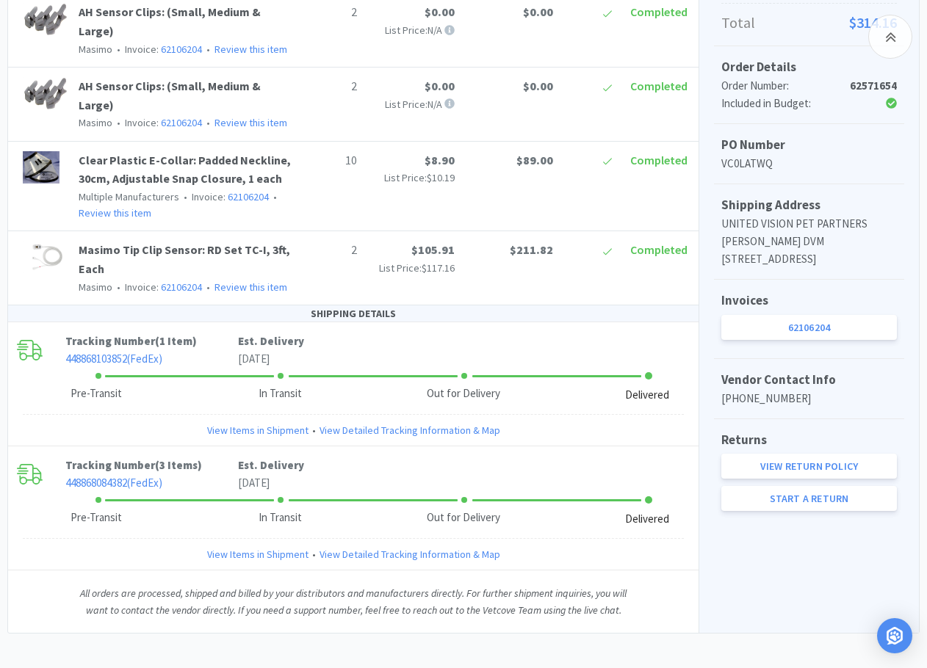
scroll to position [387, 0]
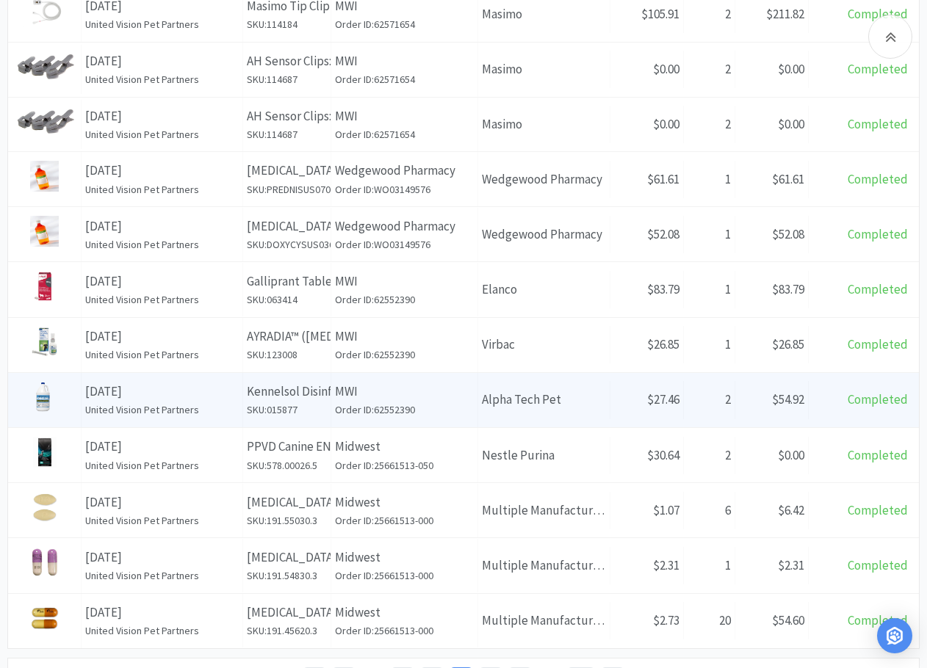
scroll to position [514, 0]
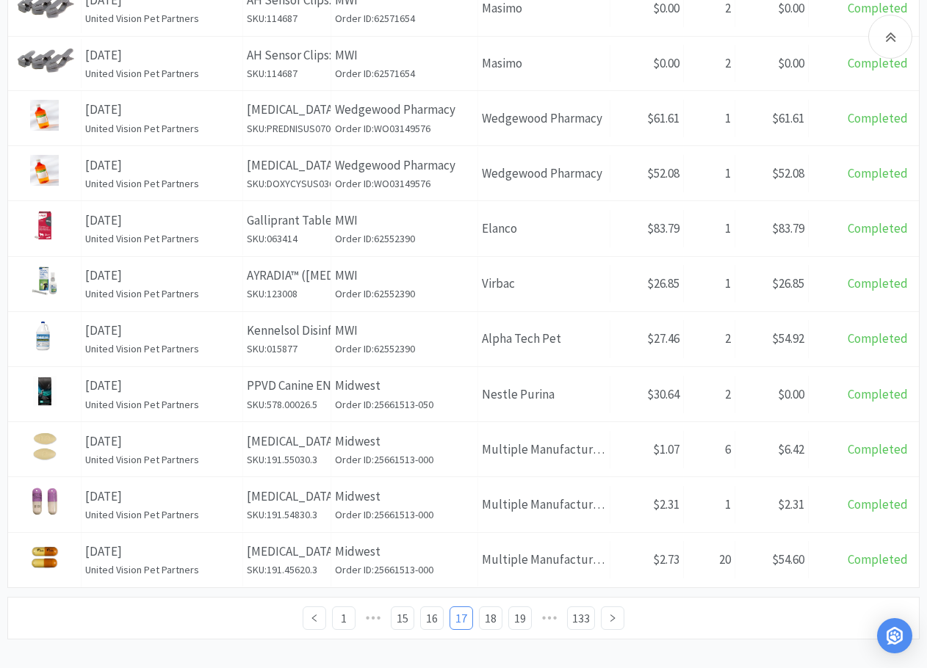
click at [226, 470] on div "1 ••• 15 16 17 18 19 ••• 133" at bounding box center [463, 619] width 893 height 24
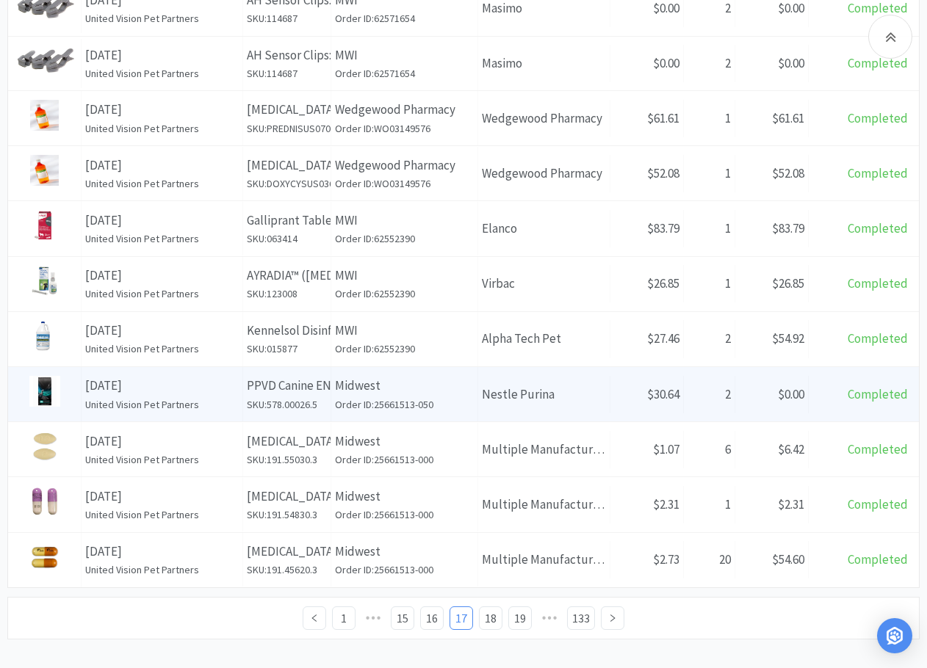
click at [286, 402] on h6 "SKU: 578.00026.5" at bounding box center [287, 405] width 80 height 16
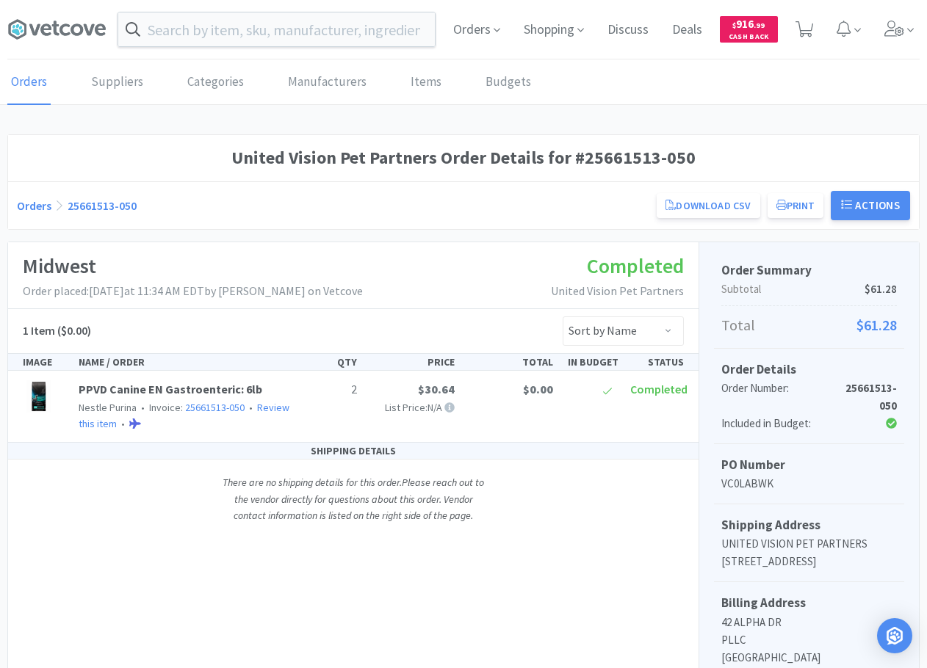
click at [363, 295] on p "Order placed: July 3rd, 2025 at 11:34 AM EDT by Jennifer West on Vetcove" at bounding box center [193, 291] width 340 height 19
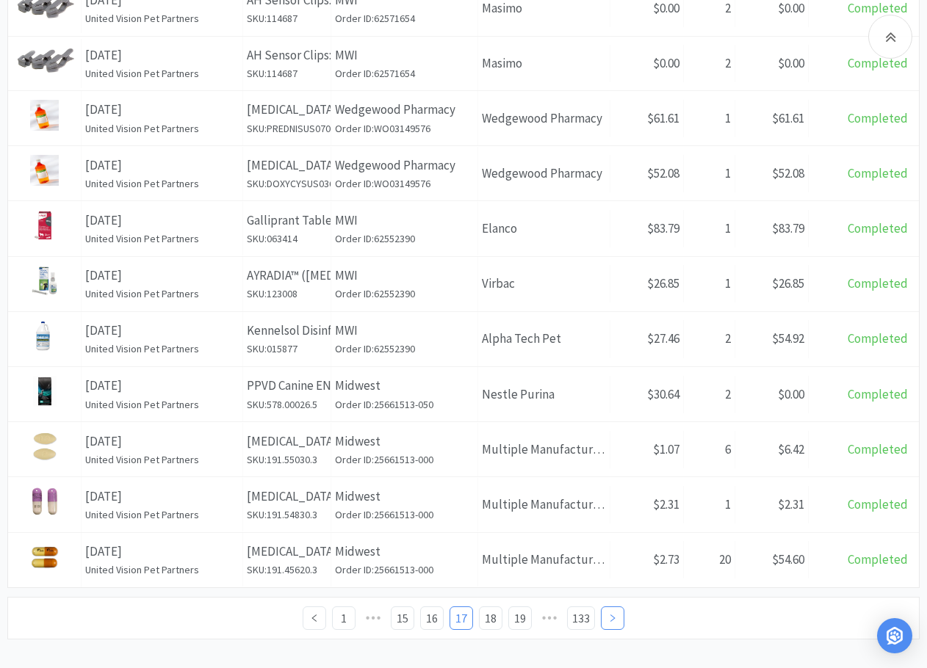
click at [609, 470] on icon "icon: right" at bounding box center [612, 618] width 9 height 9
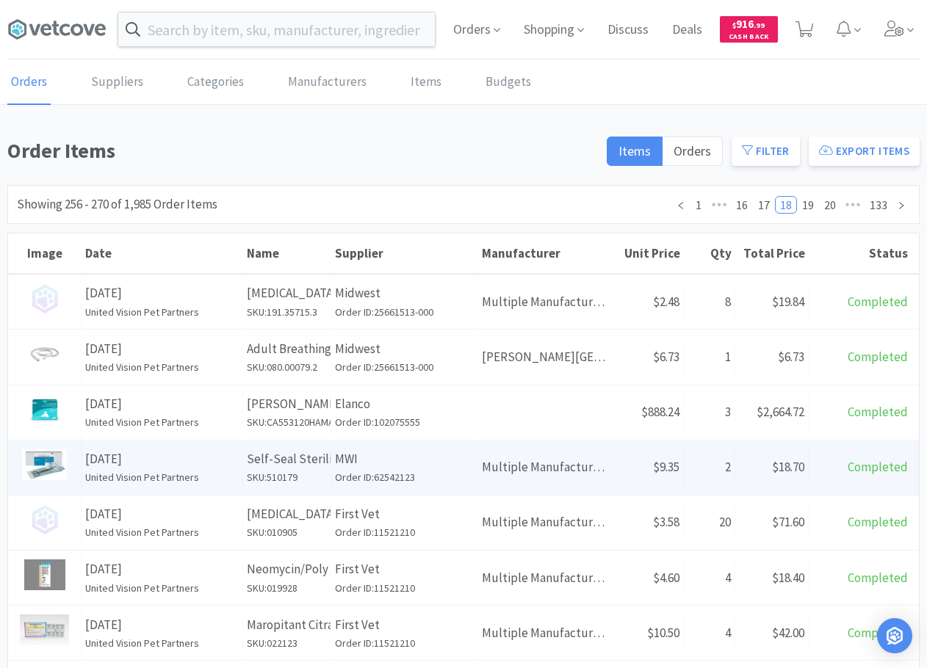
click at [228, 470] on h6 "United Vision Pet Partners" at bounding box center [161, 477] width 153 height 16
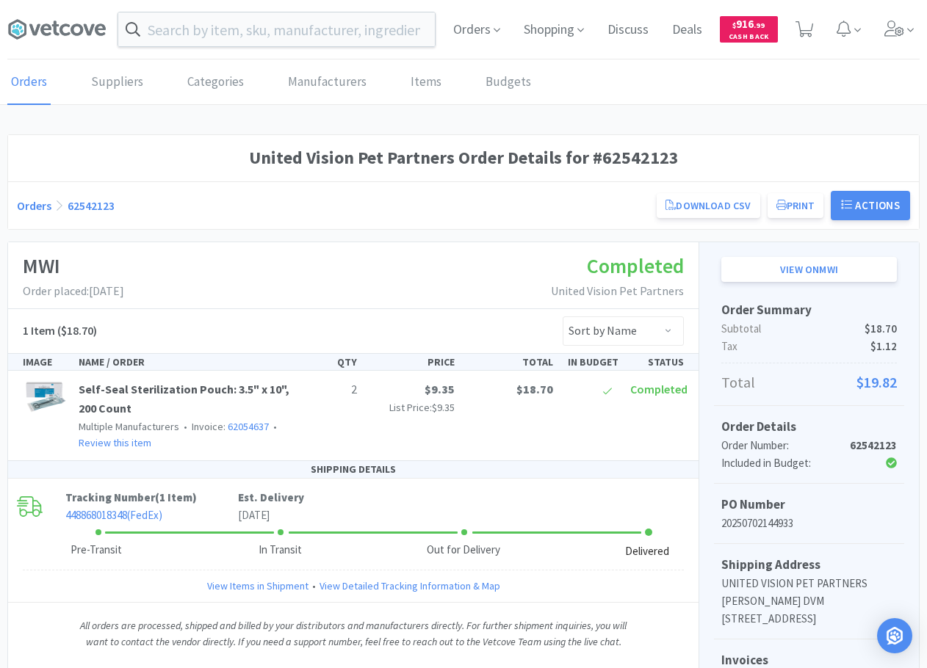
click at [416, 278] on div "MWI Order placed: July 2nd, 2025 Completed United Vision Pet Partners" at bounding box center [353, 275] width 690 height 67
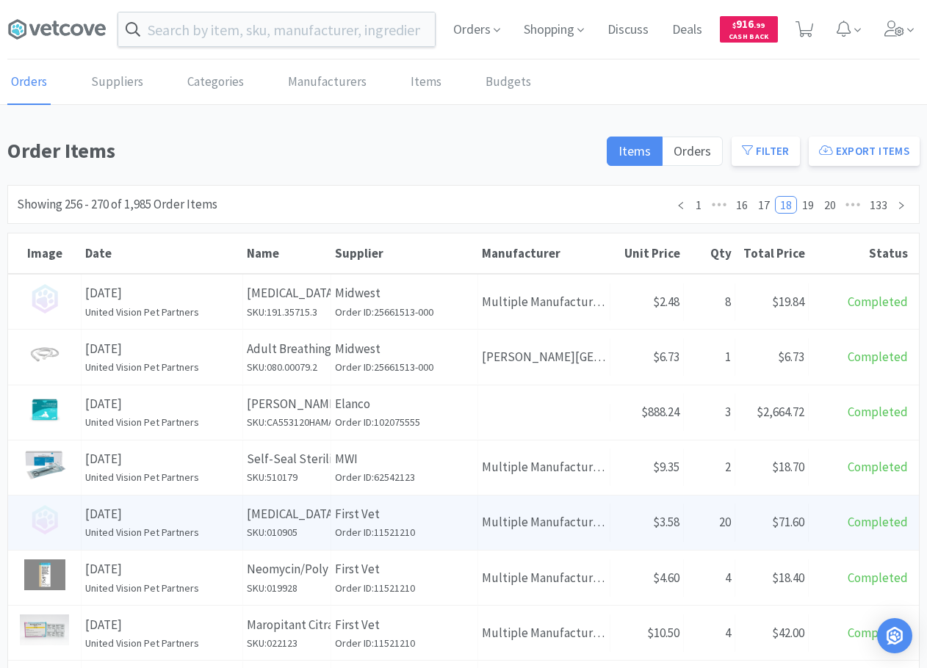
click at [300, 470] on p "Sterile Water for Injection Bottle: 250ml, 1 Each" at bounding box center [287, 515] width 80 height 20
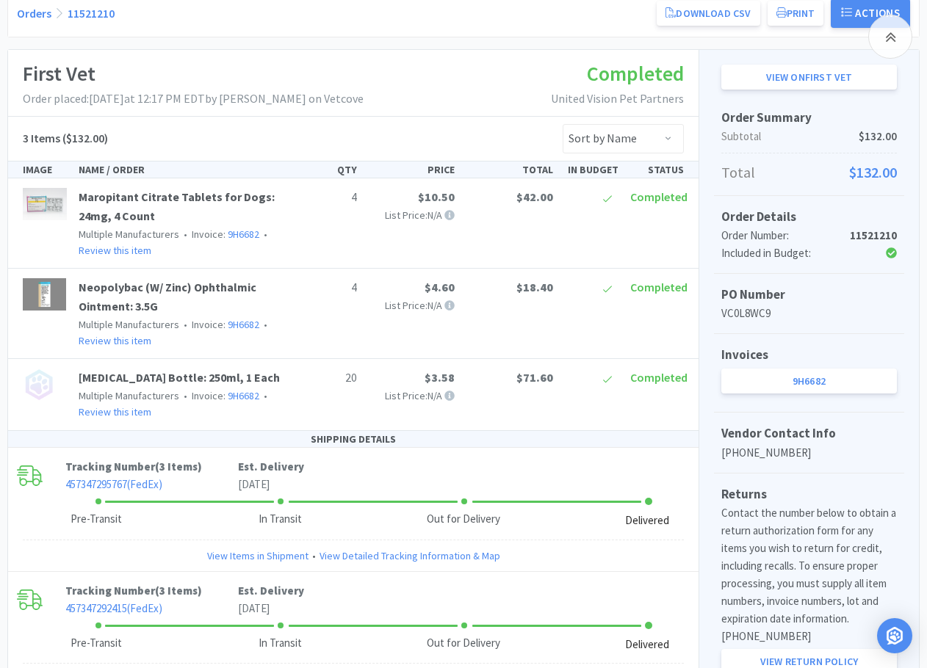
scroll to position [346, 0]
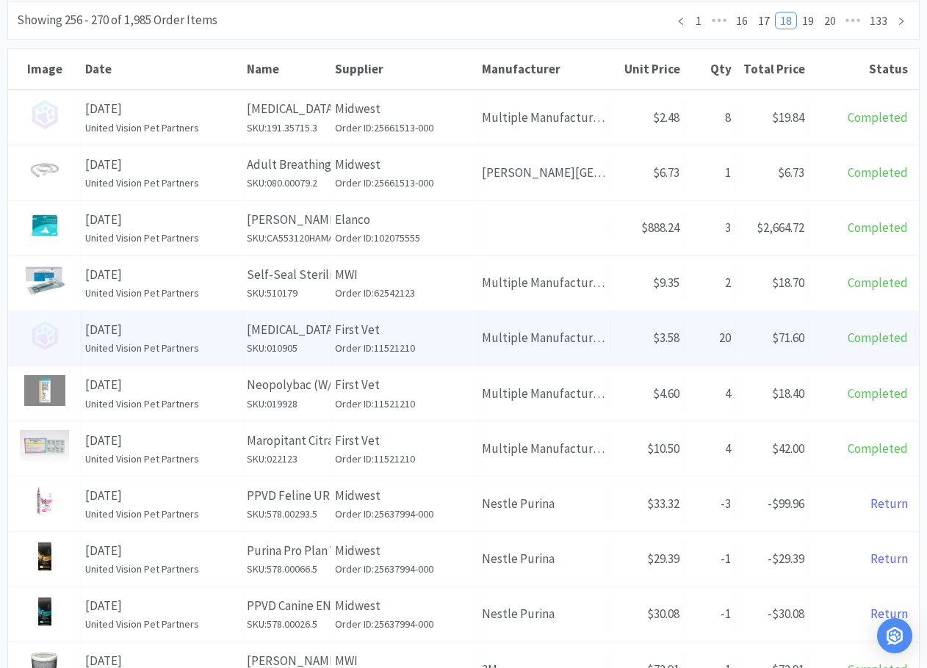
scroll to position [220, 0]
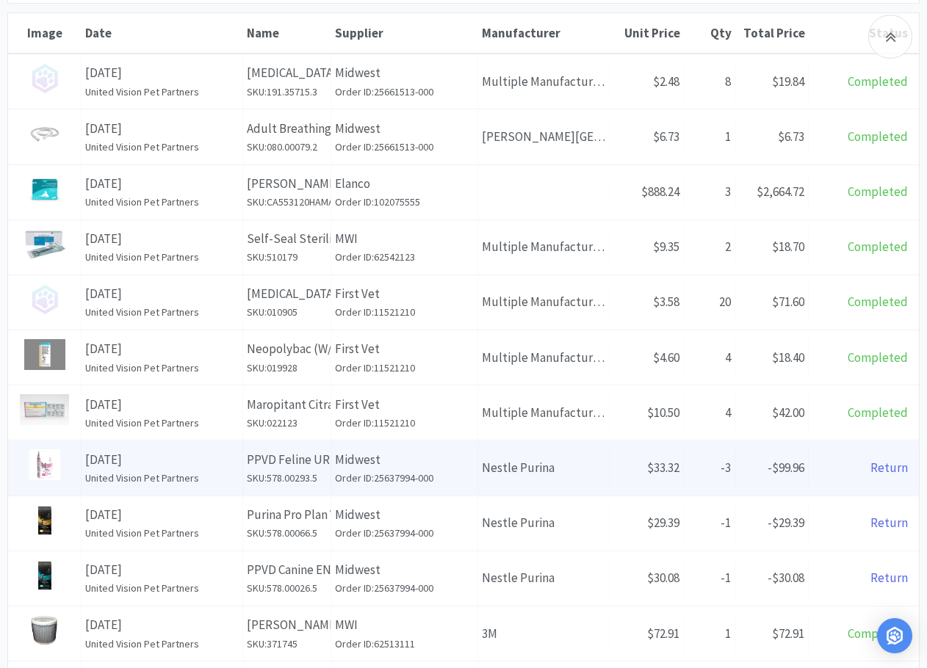
click at [442, 459] on p "Midwest" at bounding box center [404, 460] width 139 height 20
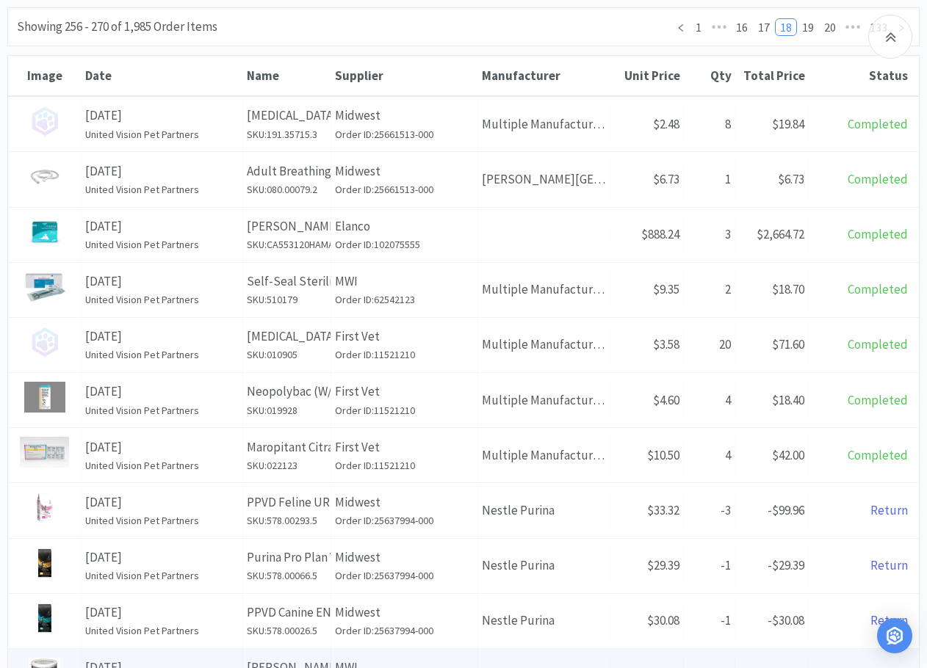
scroll to position [147, 0]
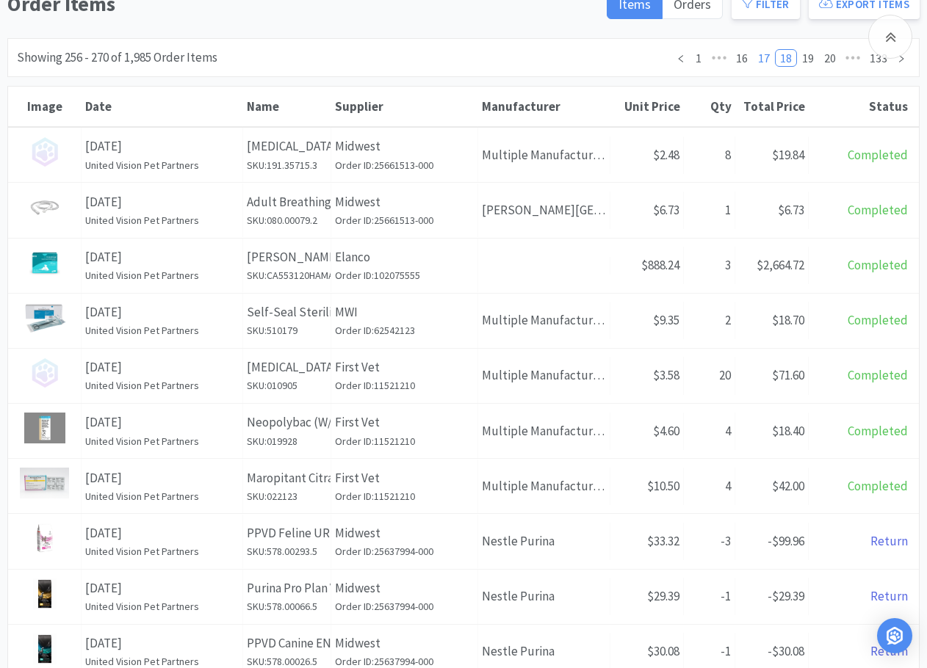
click at [765, 55] on link "17" at bounding box center [763, 58] width 21 height 16
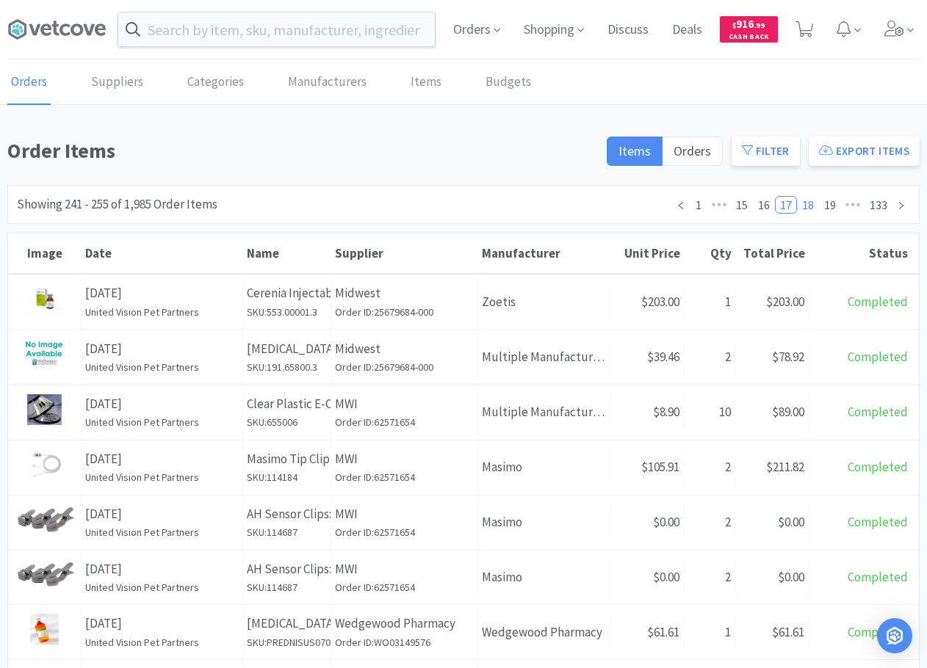
click at [809, 198] on link "18" at bounding box center [808, 205] width 21 height 16
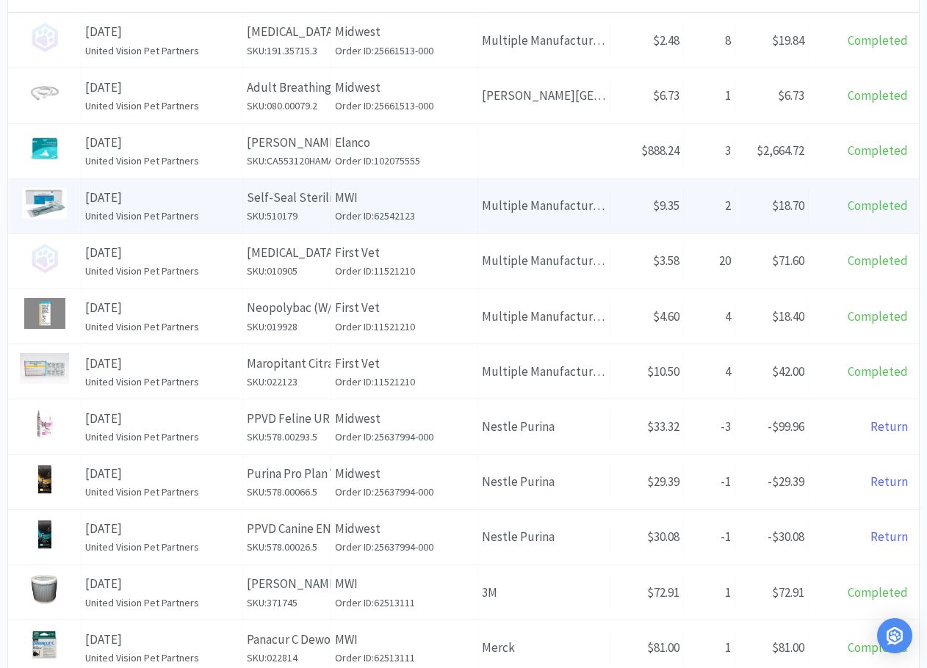
scroll to position [530, 0]
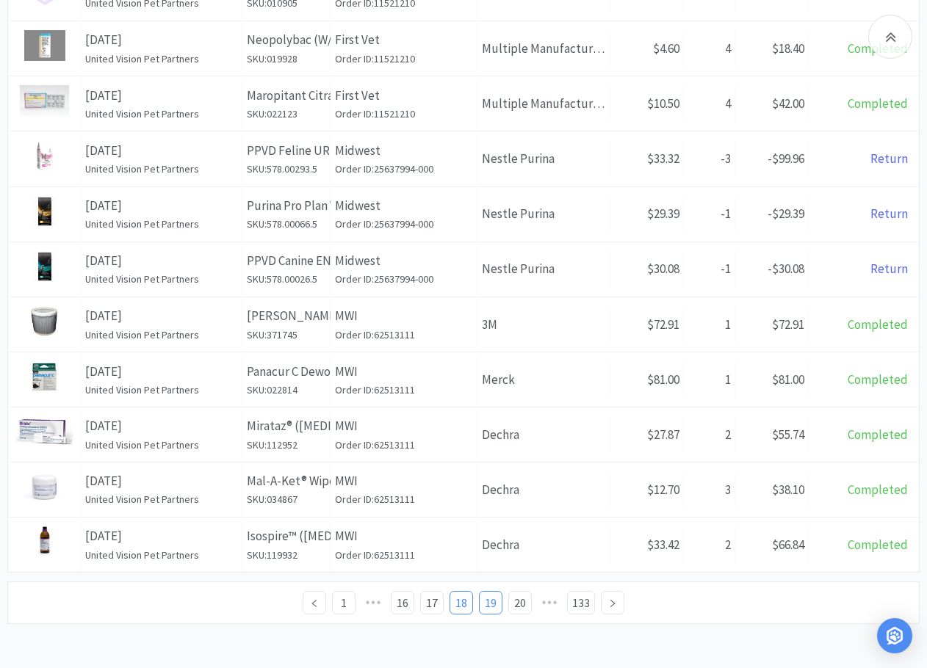
click at [486, 470] on link "19" at bounding box center [491, 603] width 22 height 22
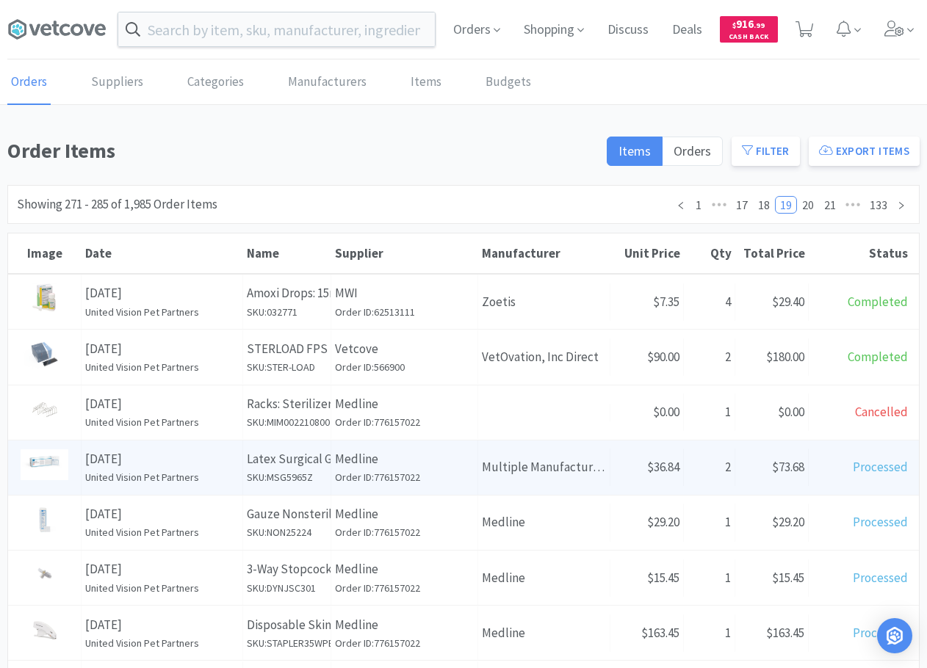
click at [434, 447] on div "Supplier Medline Order ID: 776157022" at bounding box center [404, 468] width 147 height 54
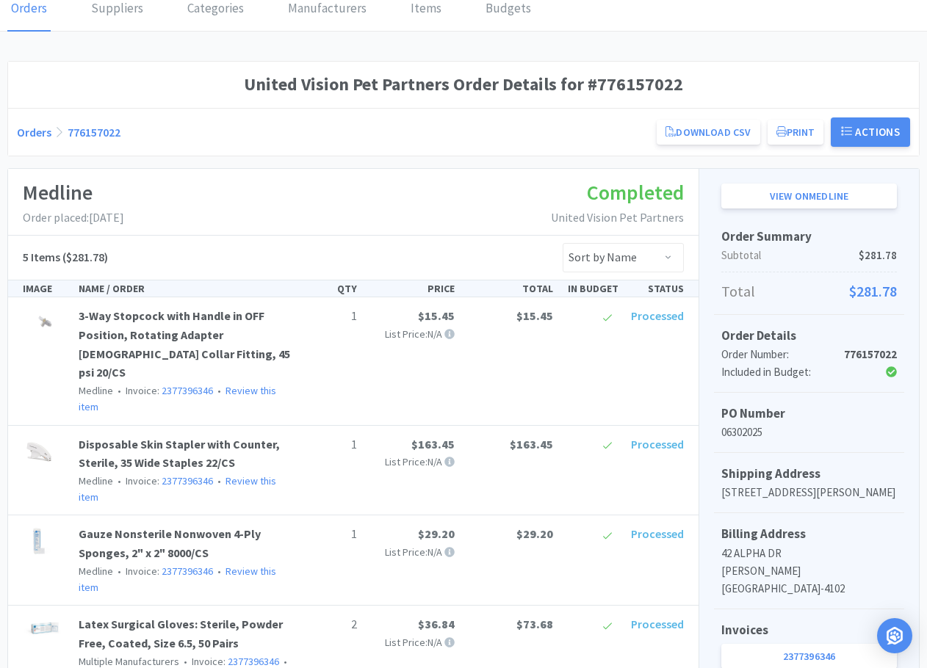
scroll to position [220, 0]
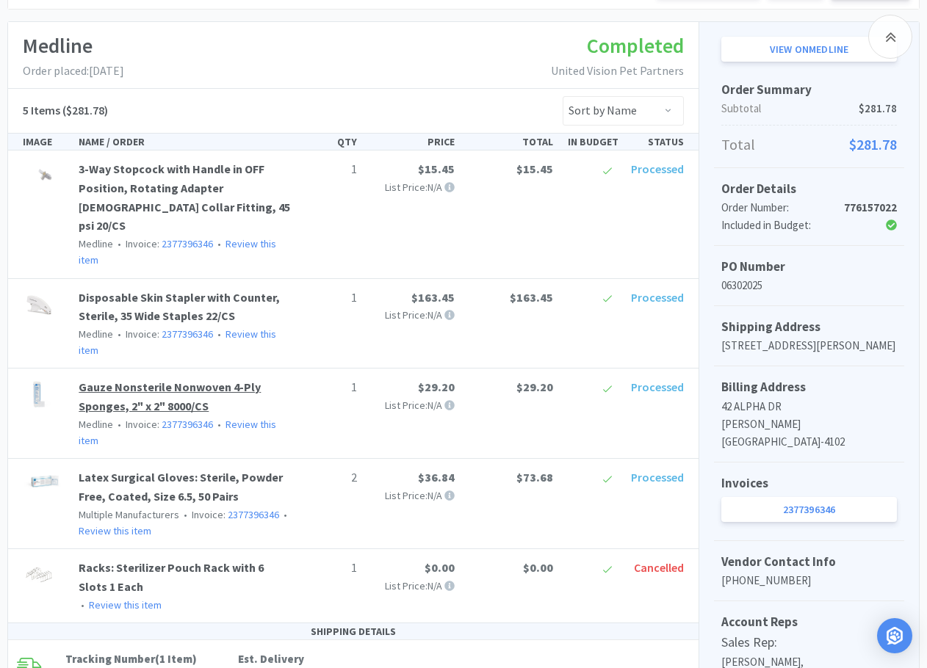
click at [146, 380] on link "Gauze Nonsterile Nonwoven 4-Ply Sponges, 2" x 2" 8000/CS" at bounding box center [170, 397] width 182 height 34
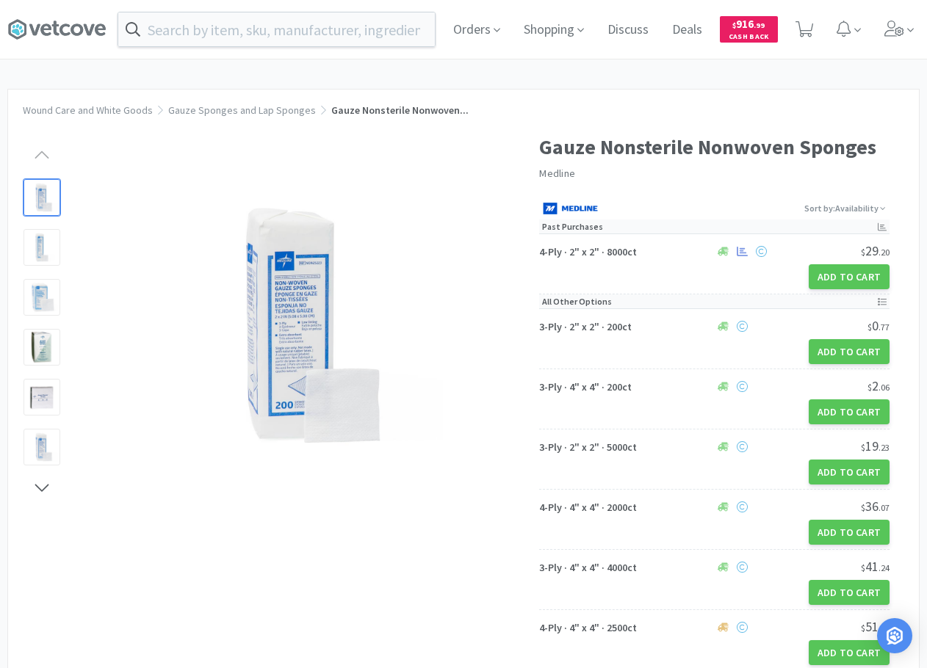
click at [283, 470] on div "Gauze Nonsterile Nonwoven Sponges Medline Sort by: Availability Past Purchases …" at bounding box center [463, 404] width 911 height 577
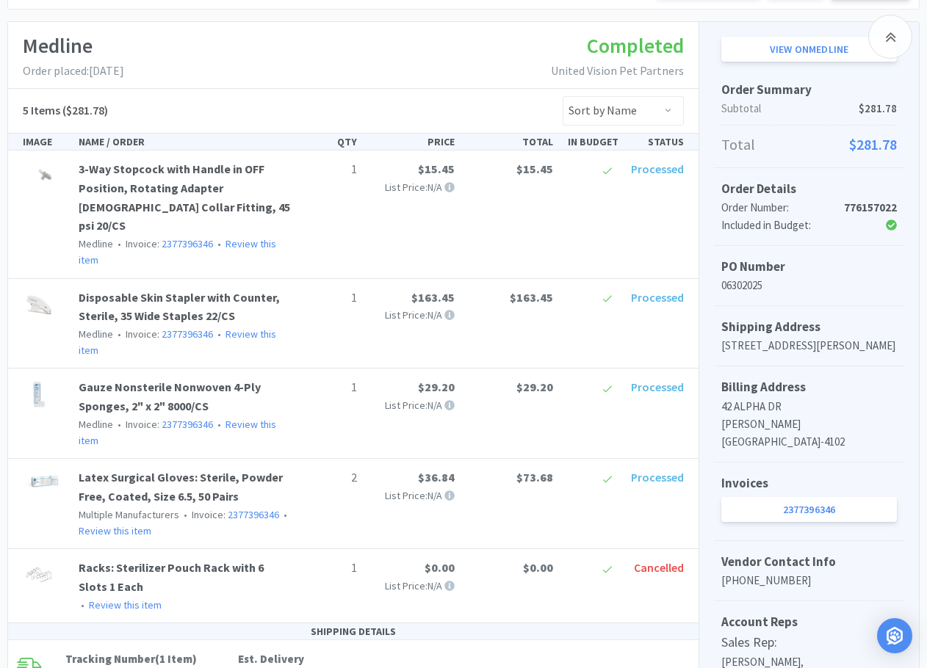
click at [339, 64] on div "Medline Order placed: June 30th, 2025 Completed United Vision Pet Partners" at bounding box center [353, 55] width 690 height 67
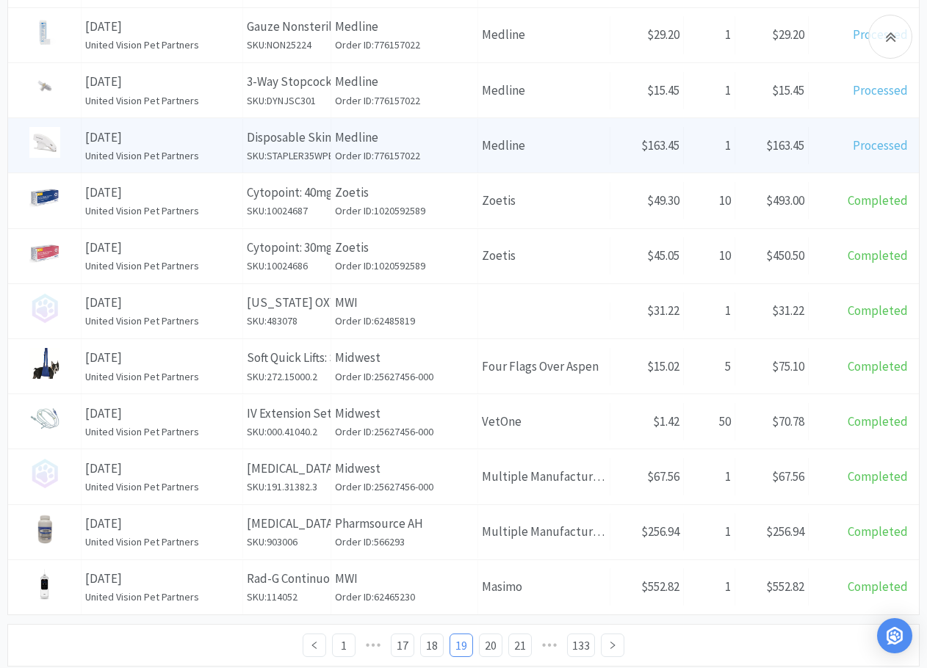
scroll to position [514, 0]
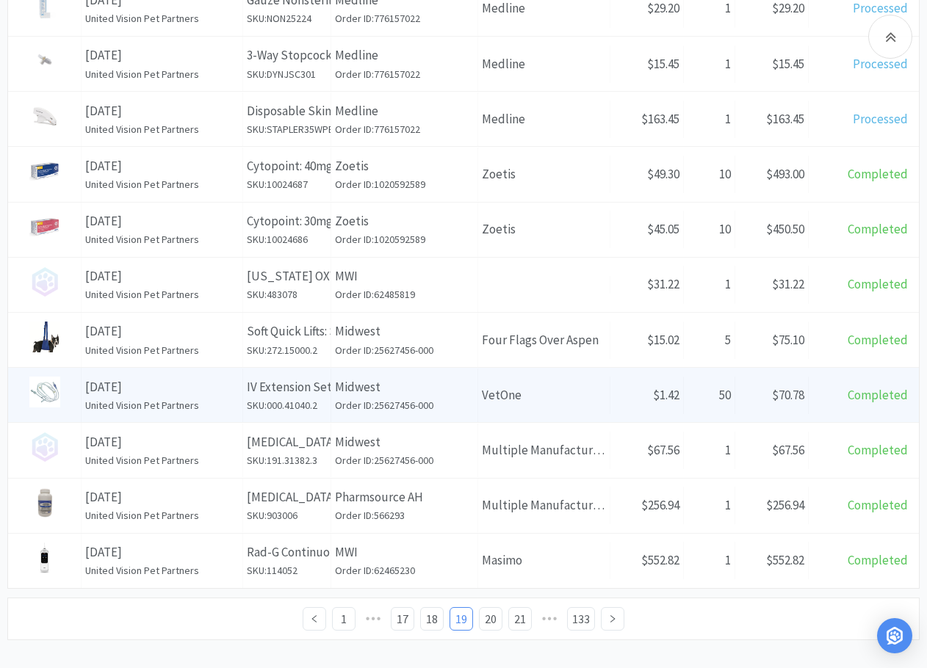
click at [314, 406] on h6 "SKU: 000.41040.2" at bounding box center [287, 405] width 80 height 16
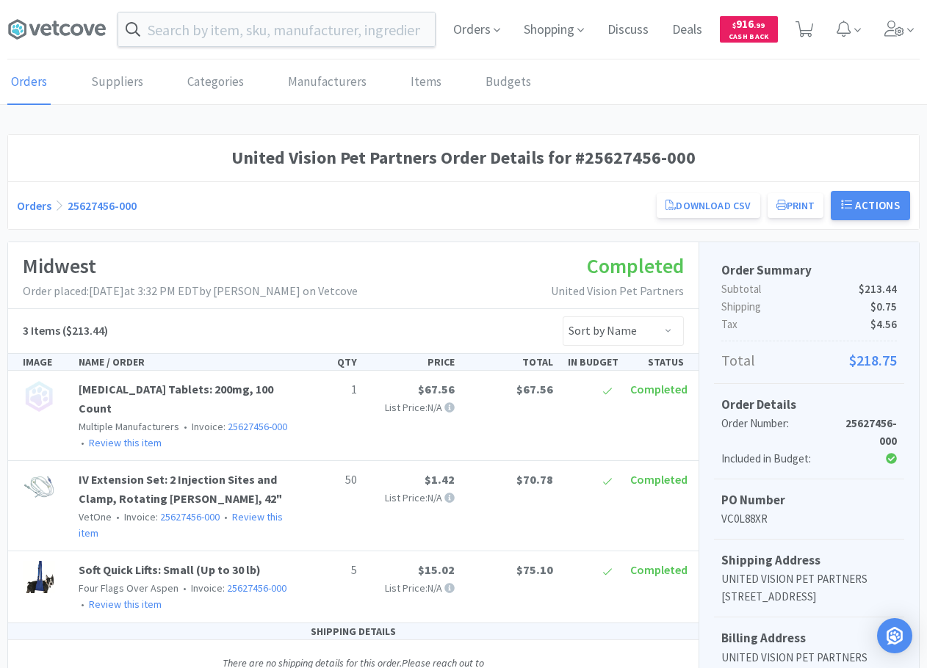
click at [455, 250] on div "Midwest Order placed: June 30th, 2025 at 3:32 PM EDT by Jennifer West on Vetcov…" at bounding box center [353, 275] width 690 height 67
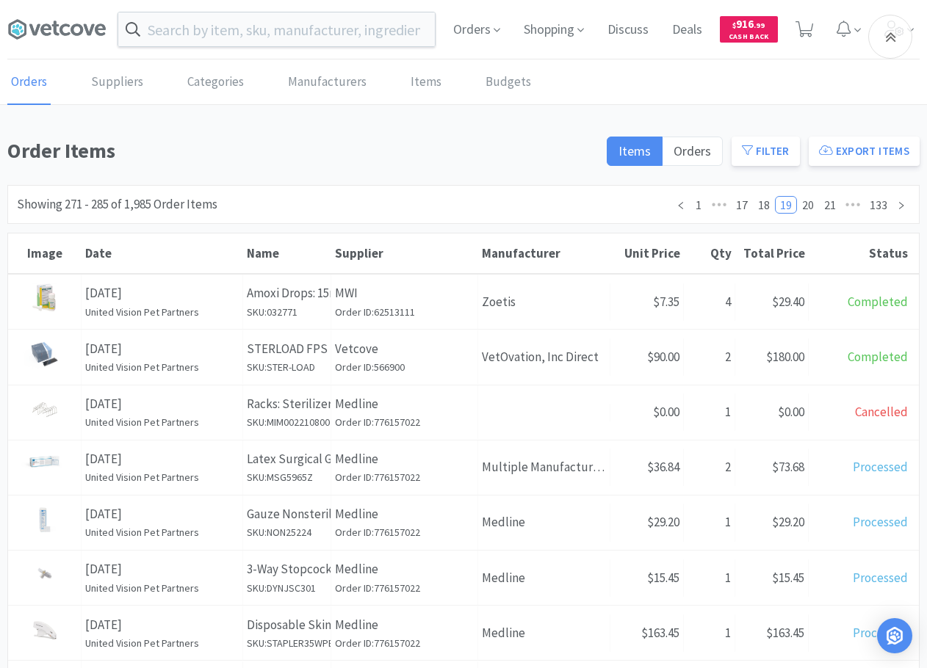
scroll to position [514, 0]
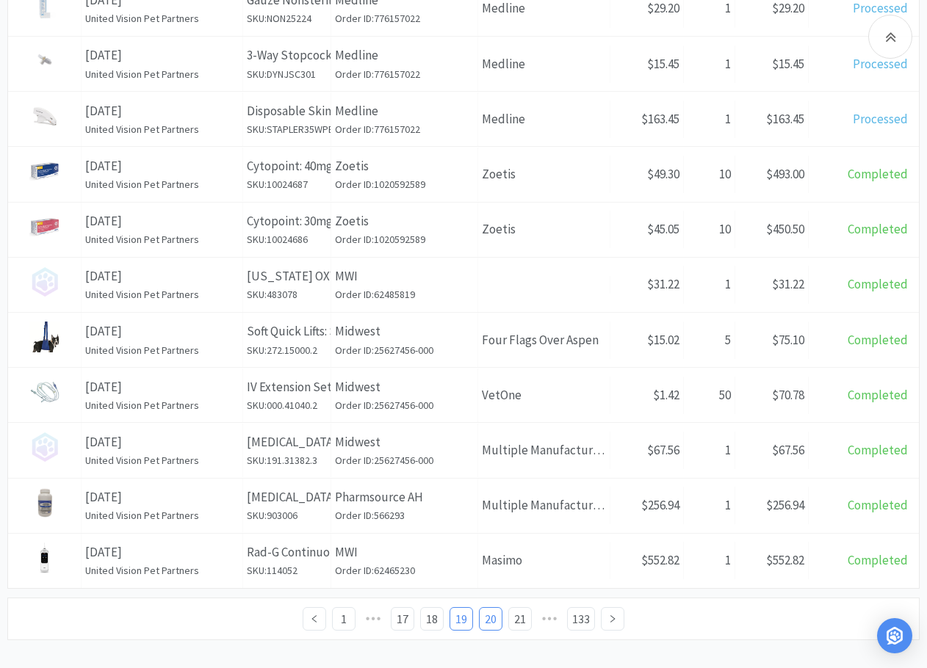
click at [485, 470] on link "20" at bounding box center [491, 619] width 22 height 22
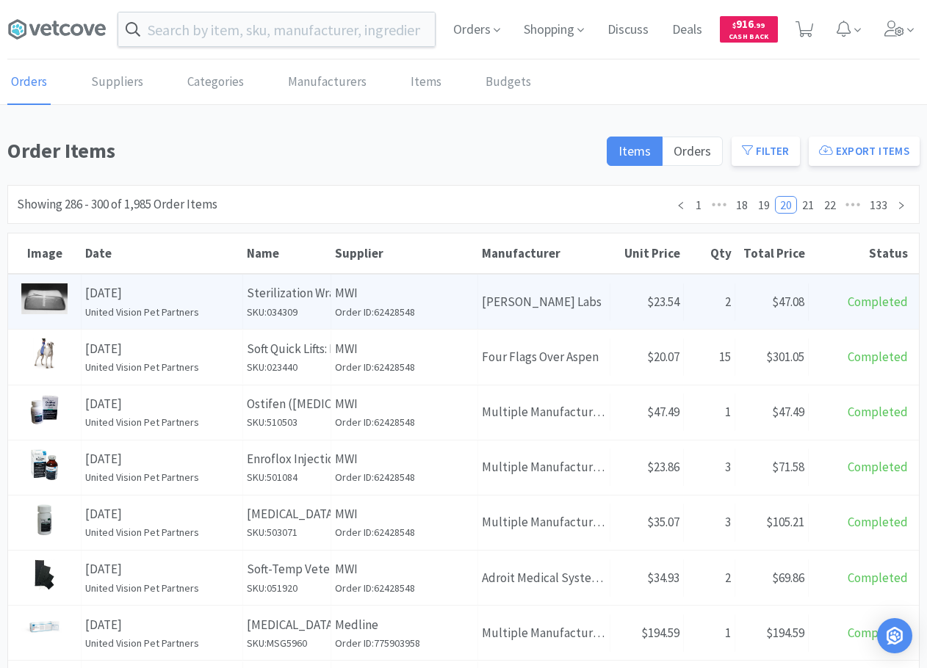
click at [287, 302] on p "Sterilization Wraps Surgical Pack Wrap: 24x24", 50 Count" at bounding box center [287, 293] width 80 height 20
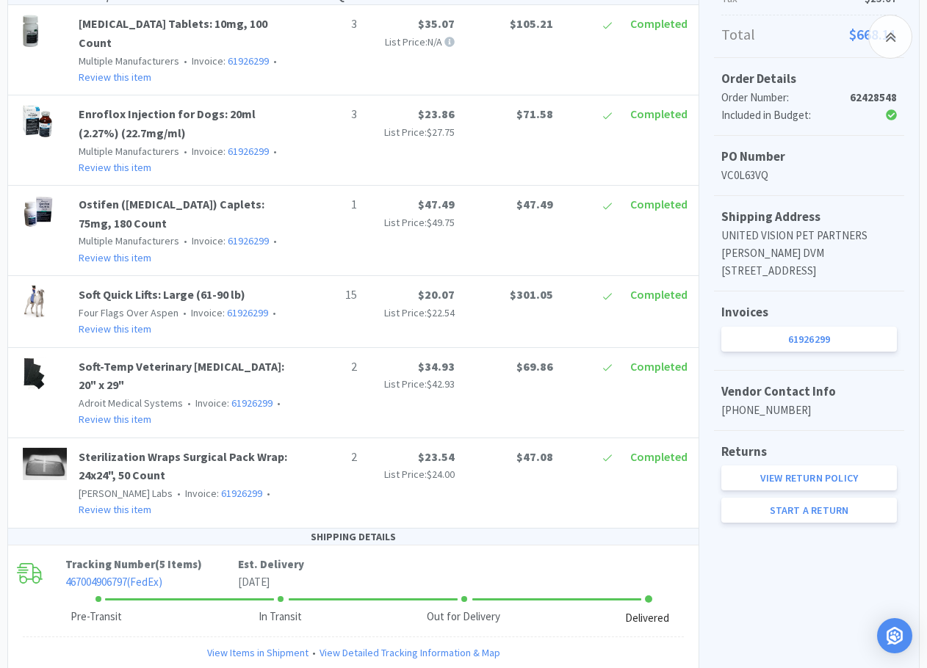
scroll to position [367, 0]
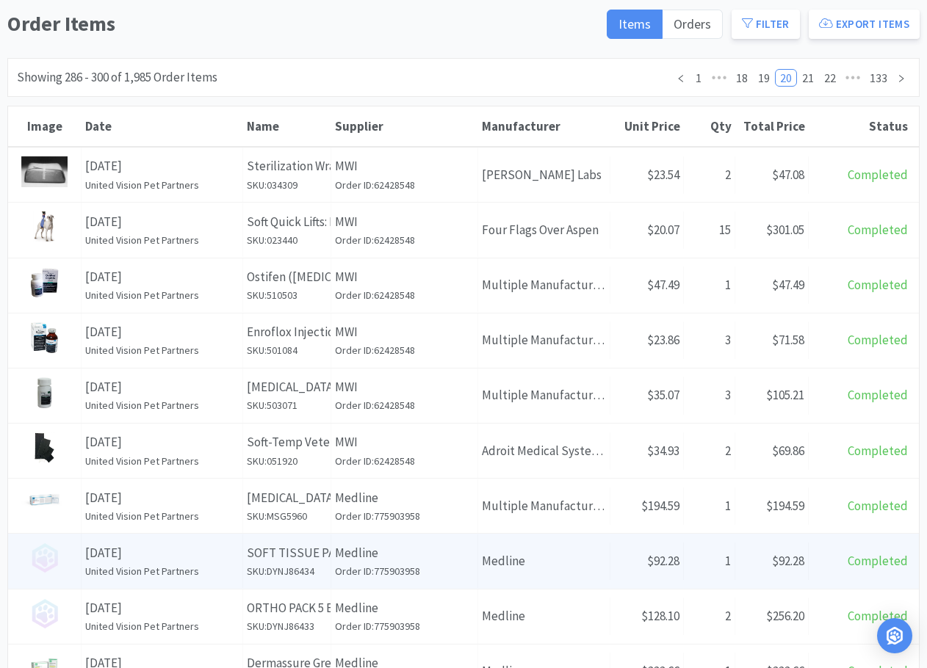
scroll to position [147, 0]
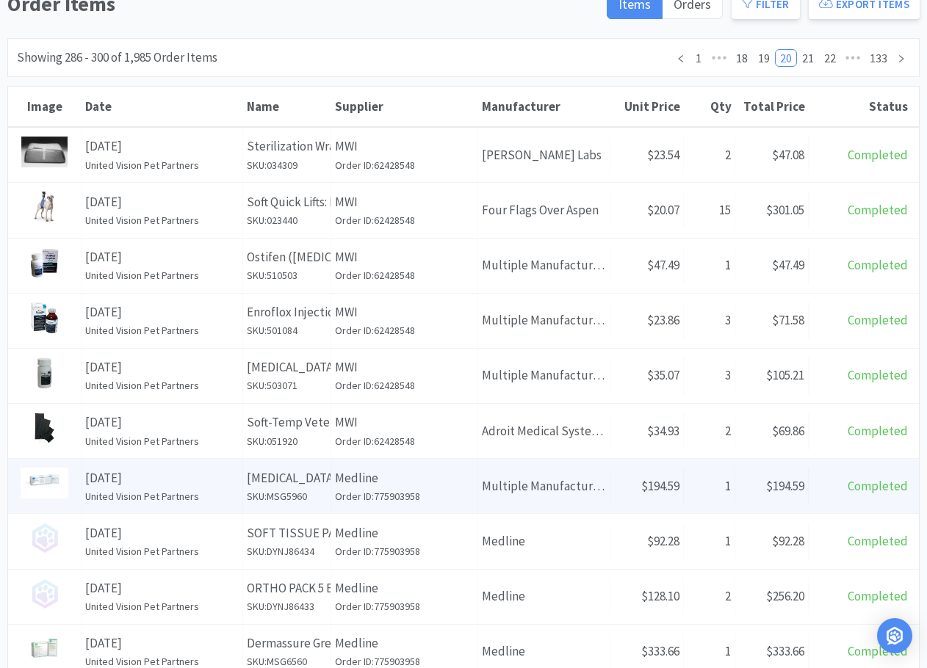
click at [217, 470] on p "June 23rd, 2025" at bounding box center [161, 479] width 153 height 20
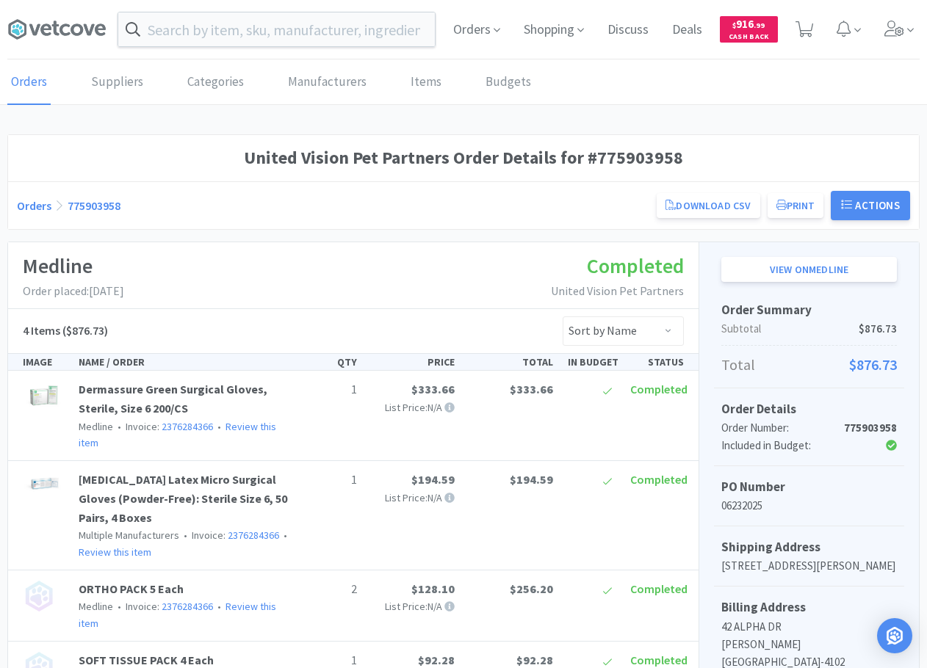
click at [397, 288] on div "Medline Order placed: June 23rd, 2025 Completed United Vision Pet Partners" at bounding box center [353, 275] width 690 height 67
click at [487, 26] on span "Orders" at bounding box center [476, 29] width 59 height 59
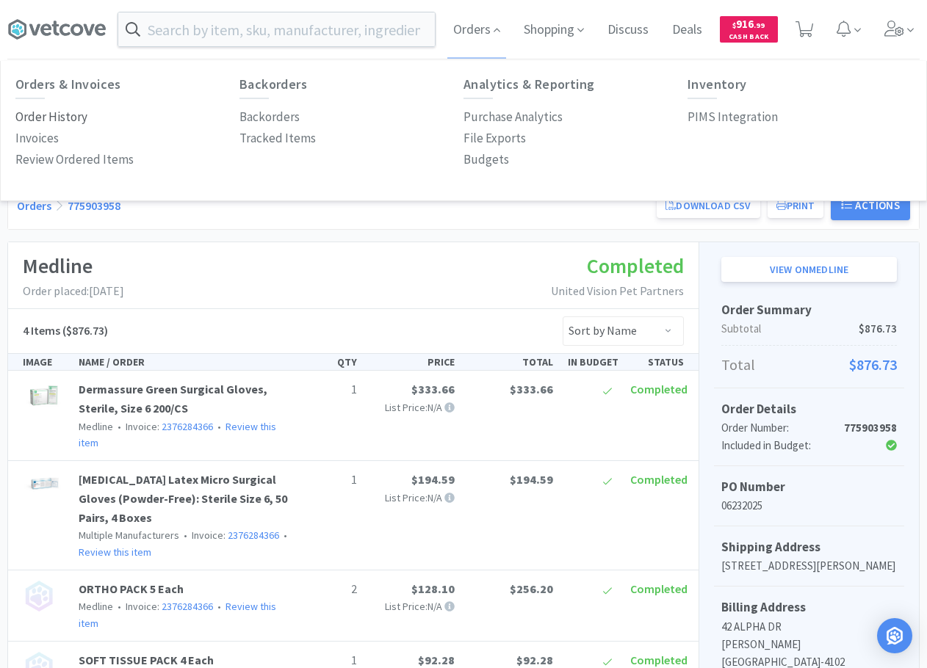
click at [65, 115] on p "Order History" at bounding box center [51, 117] width 72 height 20
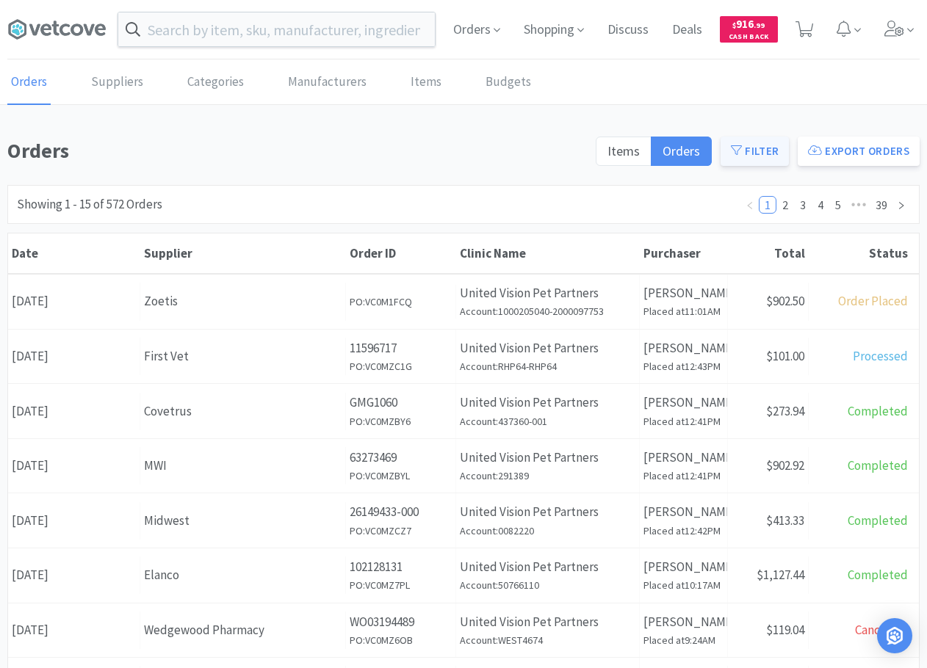
click at [741, 153] on icon at bounding box center [736, 150] width 11 height 11
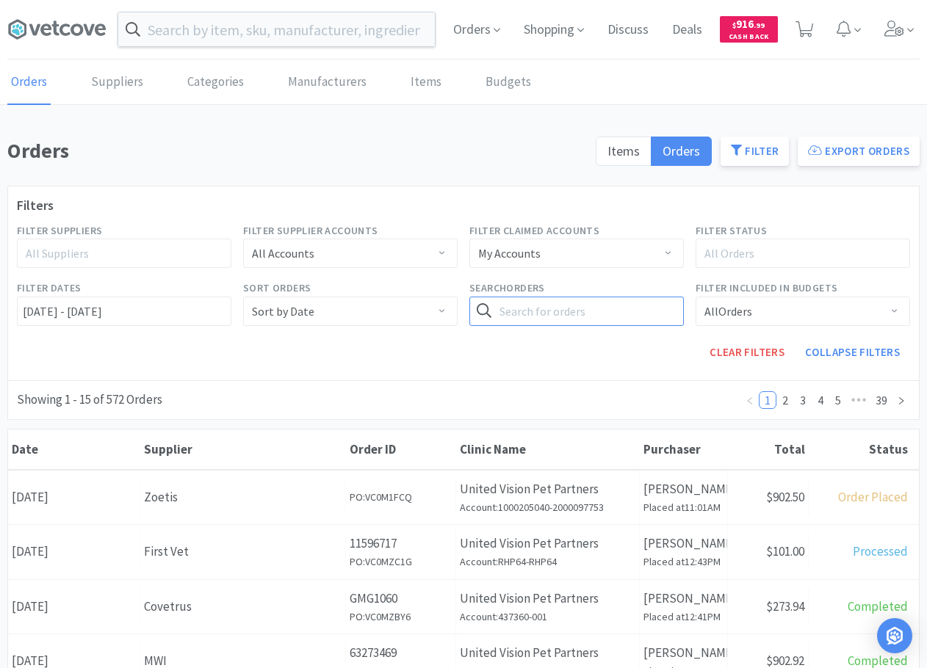
click at [569, 306] on input "text" at bounding box center [576, 311] width 214 height 29
type input "ortho pack"
click at [624, 297] on button "Search" at bounding box center [654, 311] width 60 height 29
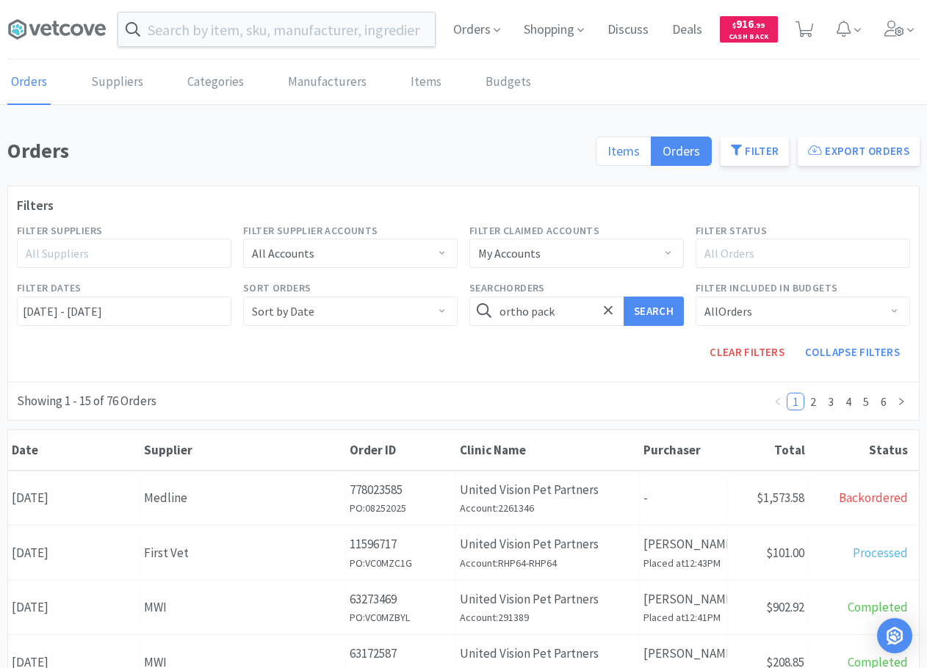
click at [621, 155] on span "Items" at bounding box center [623, 150] width 32 height 17
click at [607, 156] on input "Items" at bounding box center [607, 156] width 0 height 0
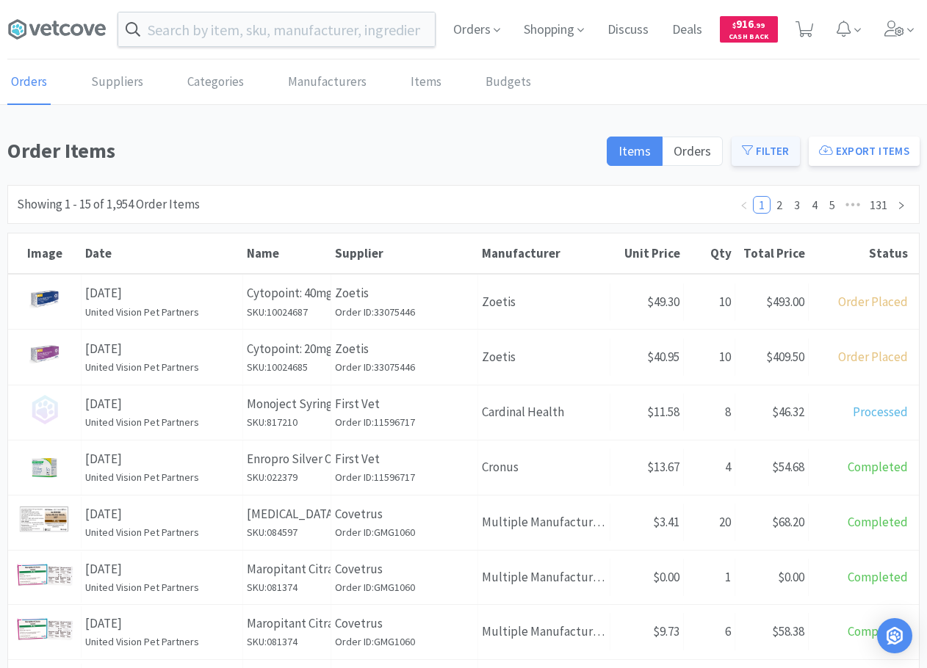
click at [753, 146] on icon at bounding box center [747, 150] width 11 height 11
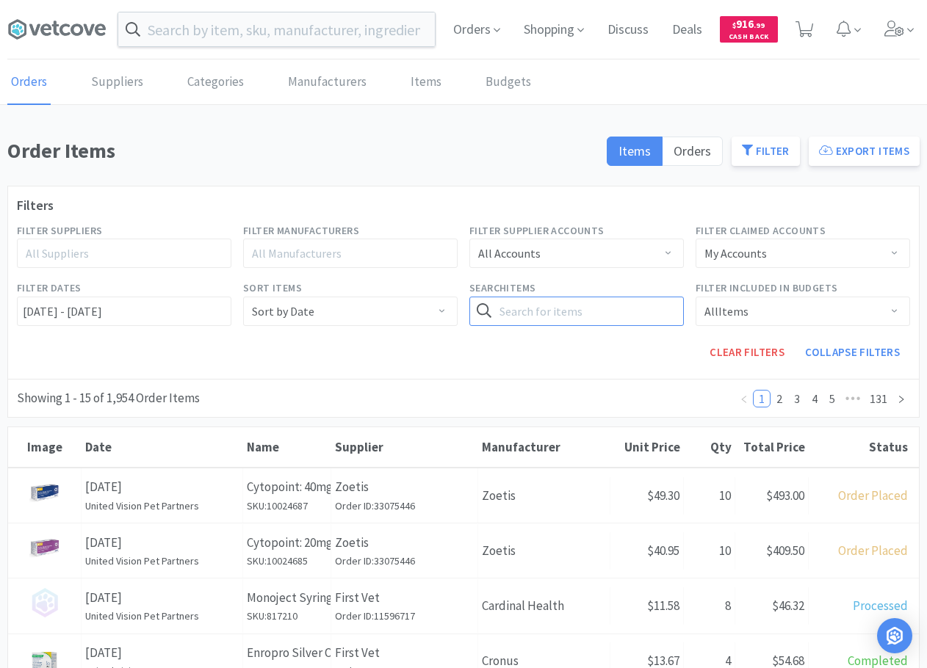
click at [539, 314] on input "text" at bounding box center [576, 311] width 214 height 29
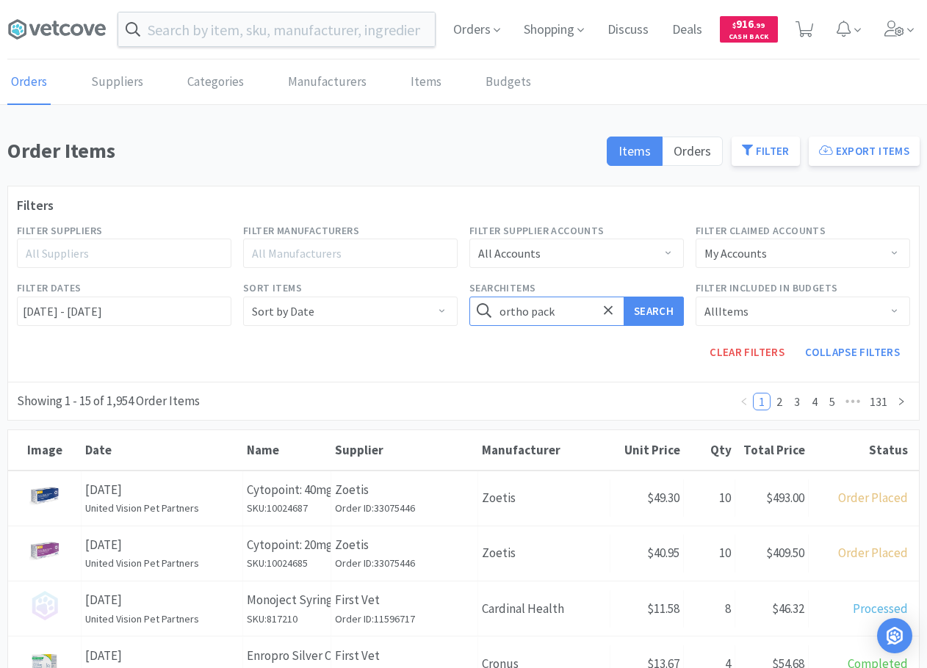
click at [624, 297] on button "Search" at bounding box center [654, 311] width 60 height 29
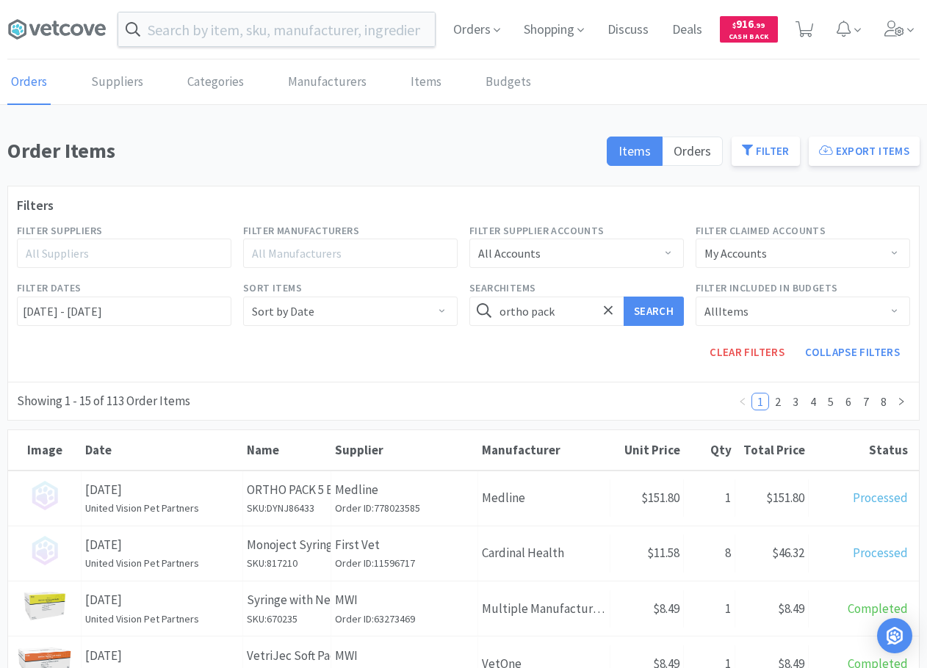
click at [350, 366] on div "Clear Filters Collapse Filters" at bounding box center [463, 352] width 905 height 41
click at [571, 314] on input "ortho pack" at bounding box center [576, 311] width 214 height 29
type input "ortho pack 5"
click at [624, 297] on button "Search" at bounding box center [654, 311] width 60 height 29
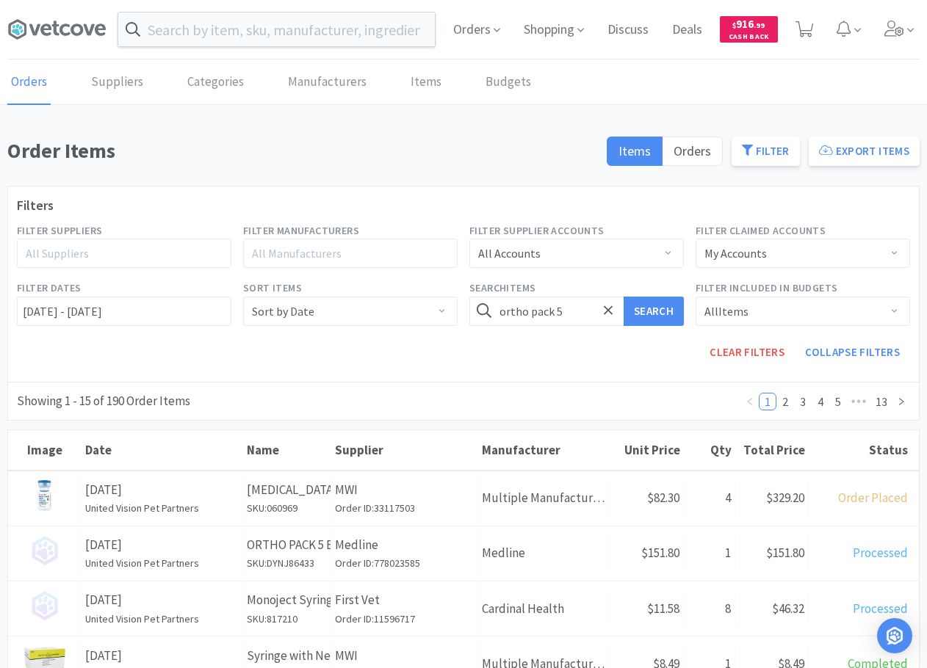
click at [565, 245] on div "All Accounts" at bounding box center [571, 253] width 187 height 28
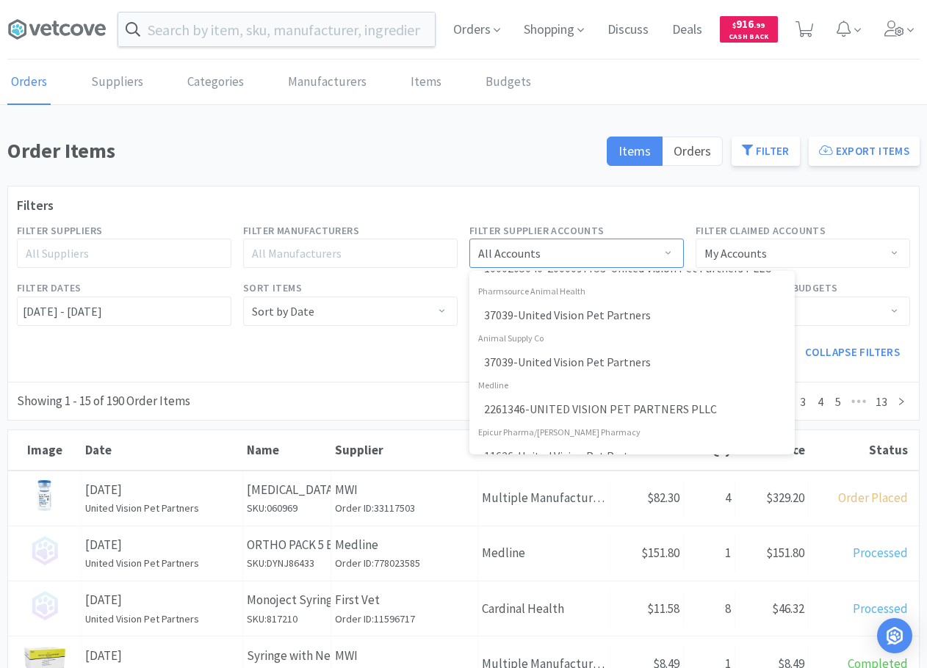
scroll to position [514, 0]
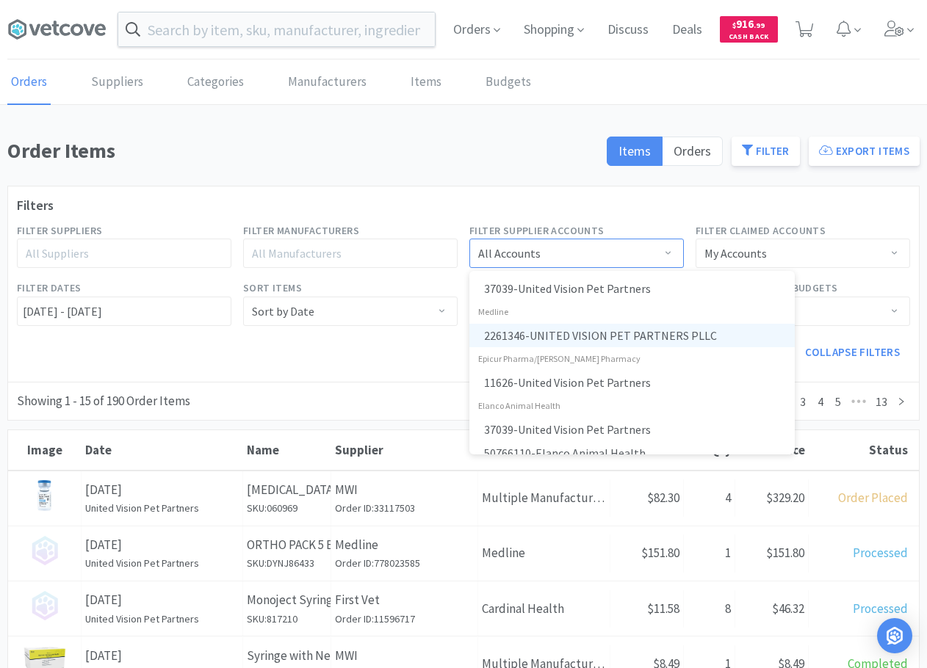
click at [577, 337] on li "2261346 - UNITED VISION PET PARTNERS PLLC" at bounding box center [631, 336] width 325 height 24
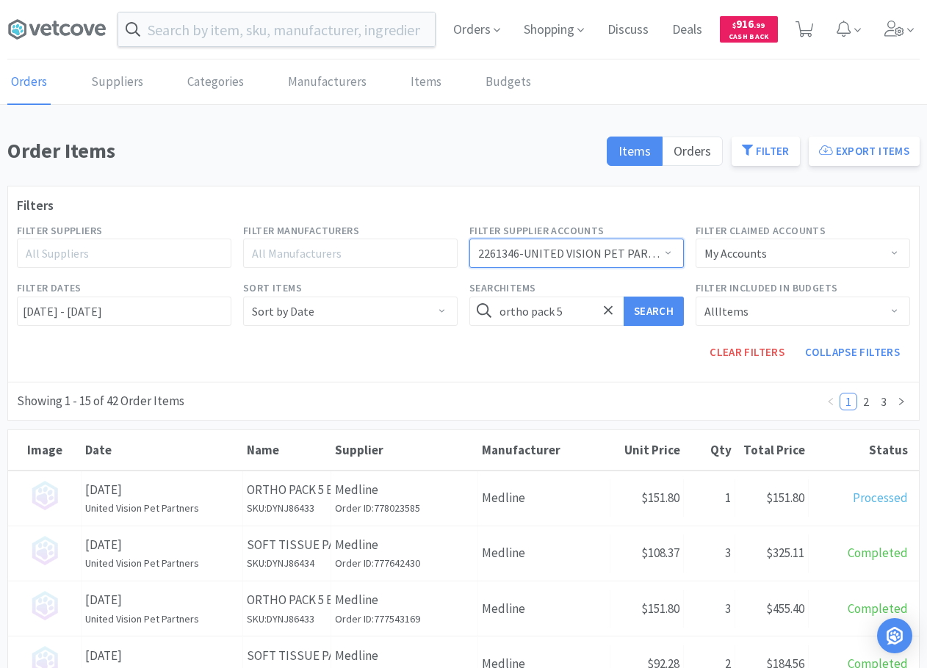
click at [576, 369] on div "Clear Filters Collapse Filters" at bounding box center [463, 352] width 905 height 41
click at [519, 135] on h1 "Order Items" at bounding box center [302, 150] width 590 height 33
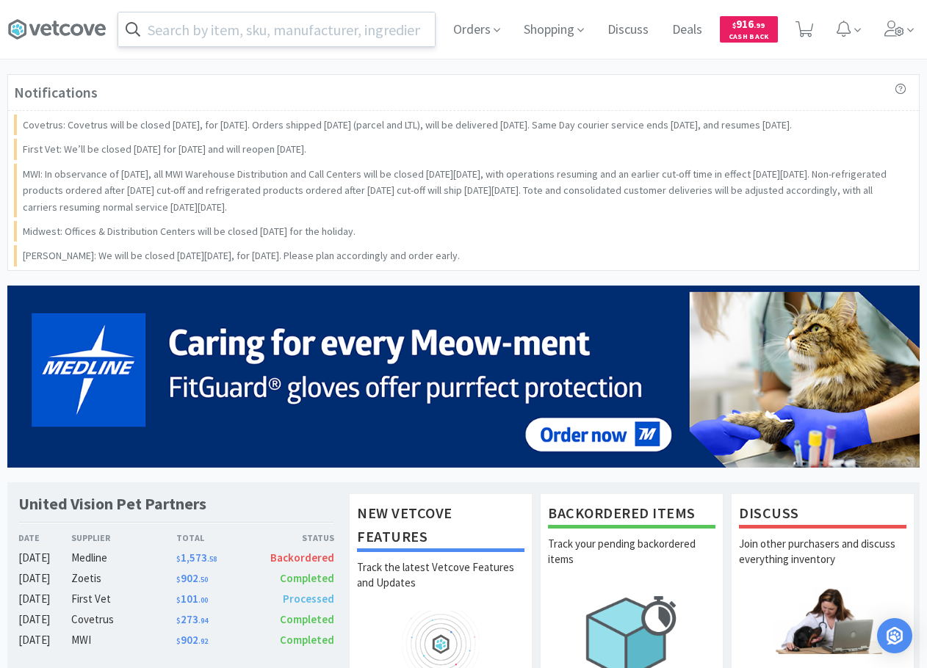
click at [275, 35] on input "text" at bounding box center [276, 29] width 317 height 34
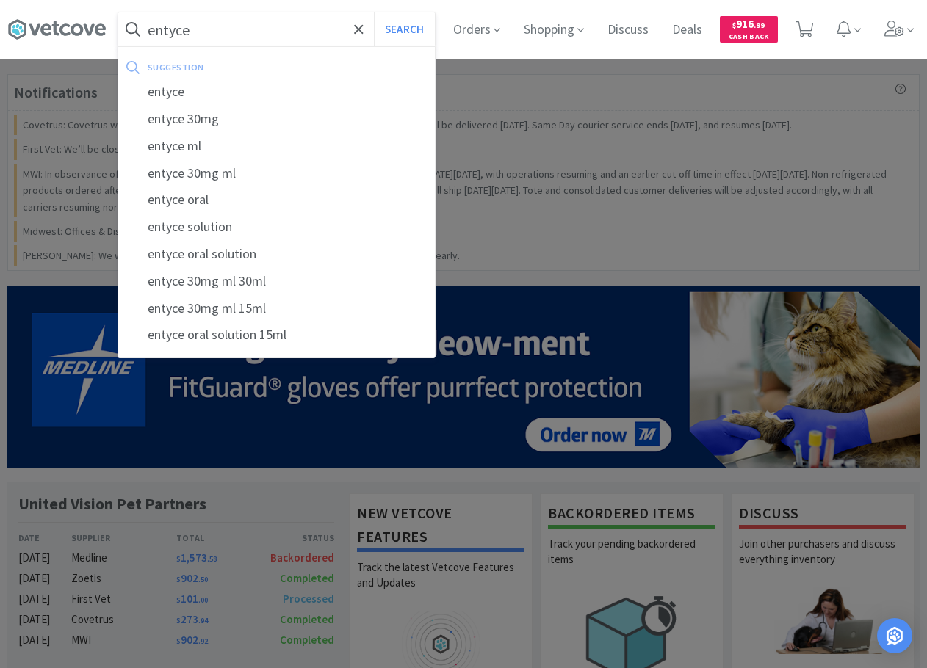
type input "entyce"
click at [374, 12] on button "Search" at bounding box center [404, 29] width 61 height 34
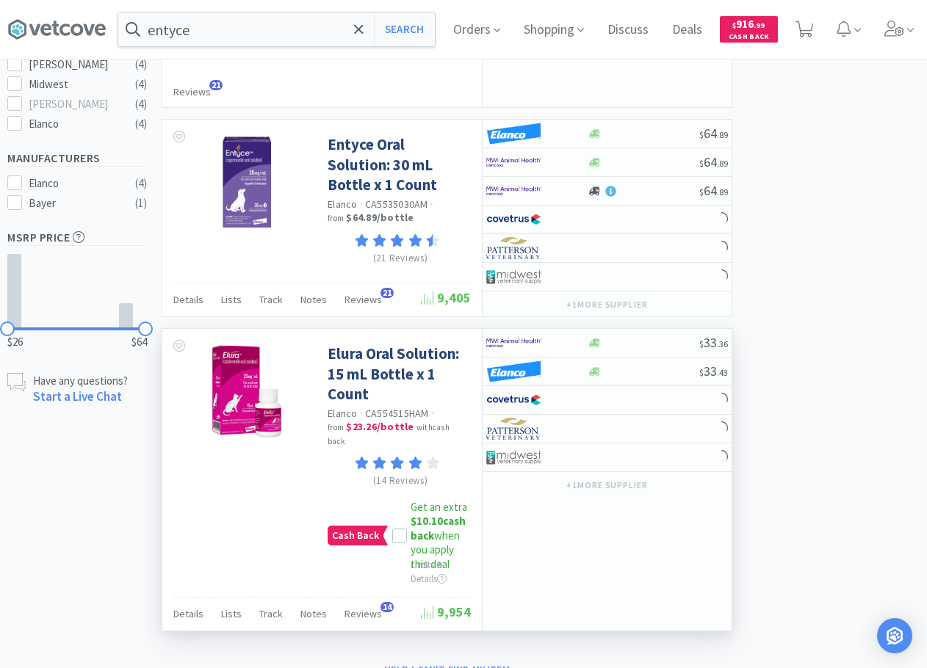
select select "2"
select select "4"
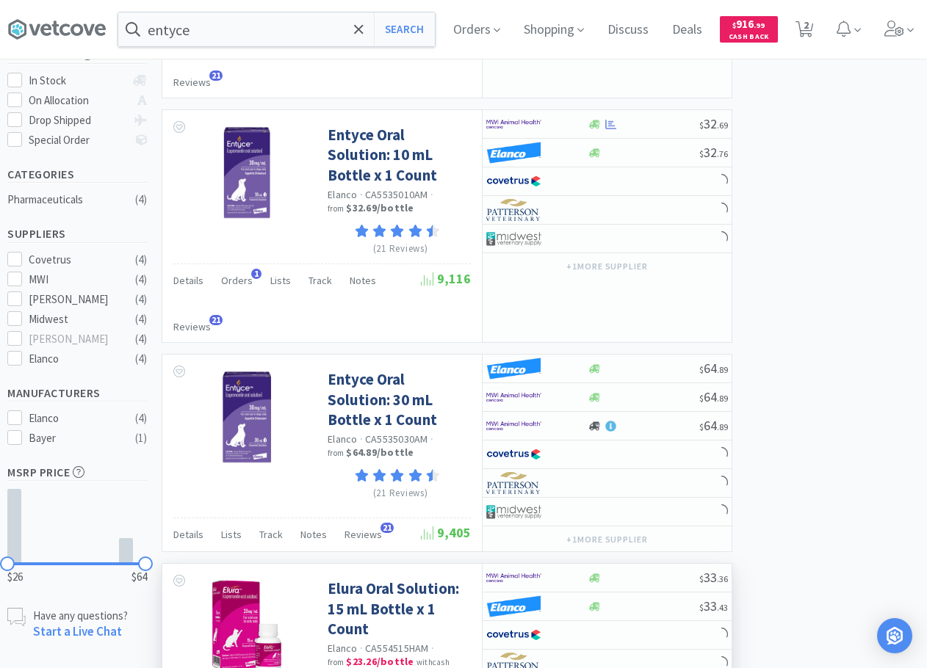
scroll to position [217, 0]
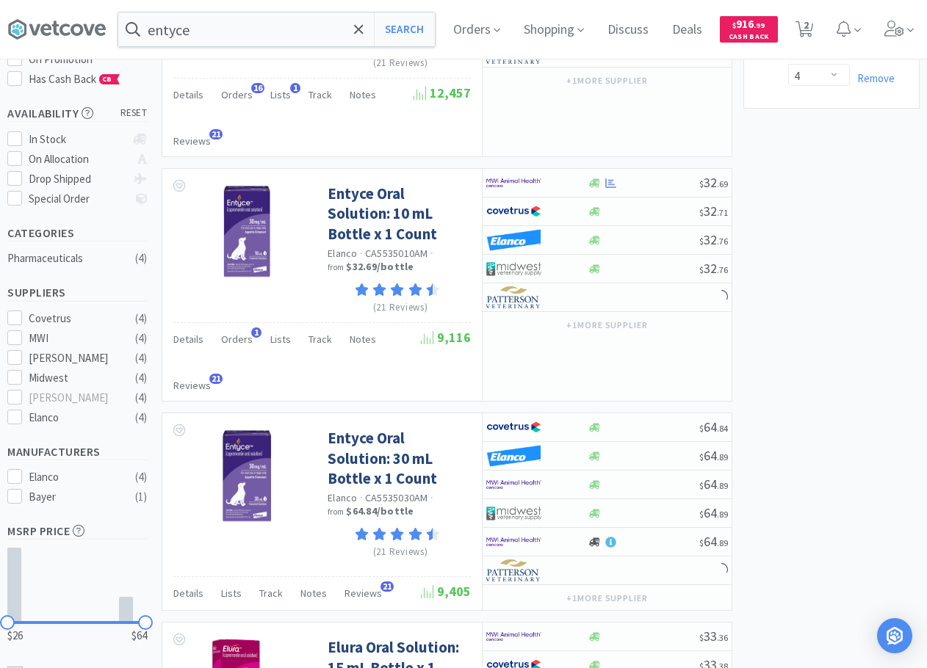
select select "10"
select select "1"
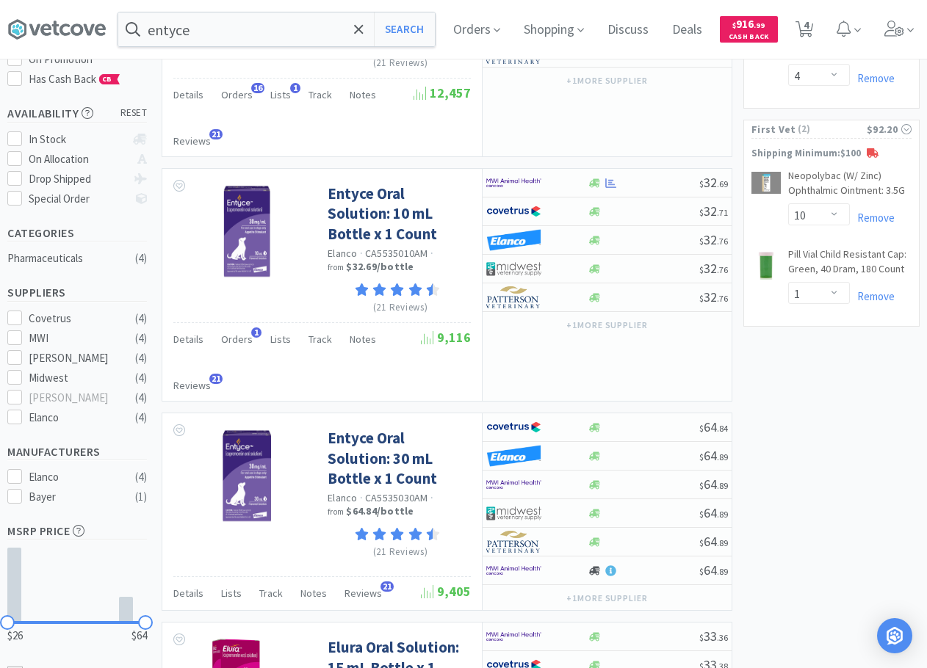
select select "20"
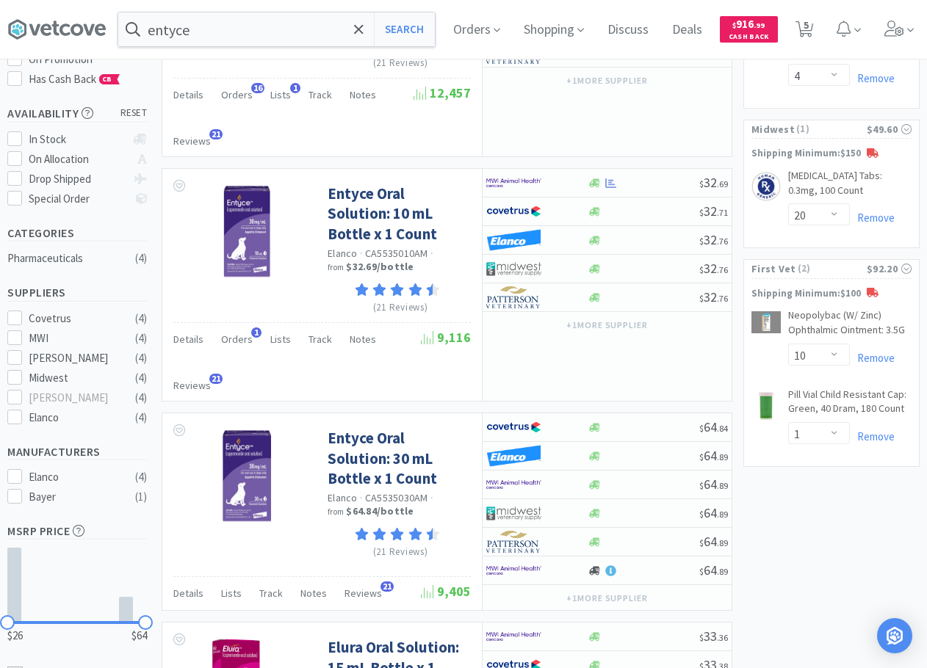
click at [412, 361] on div "Showing 4 results for entyce Filters Help Sort Hide Carts Entyce Oral Solution:…" at bounding box center [443, 423] width 578 height 1105
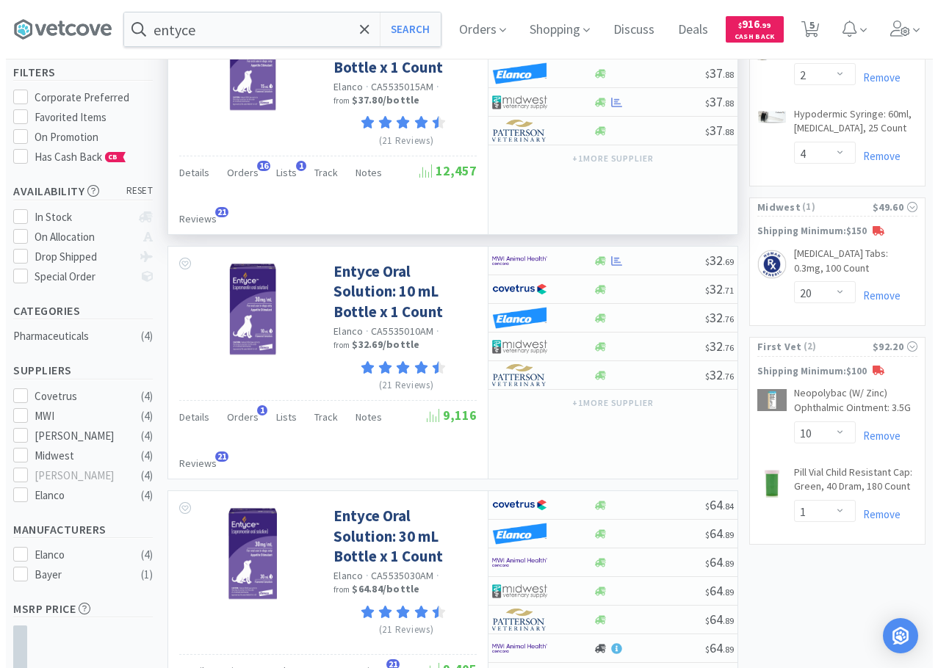
scroll to position [220, 0]
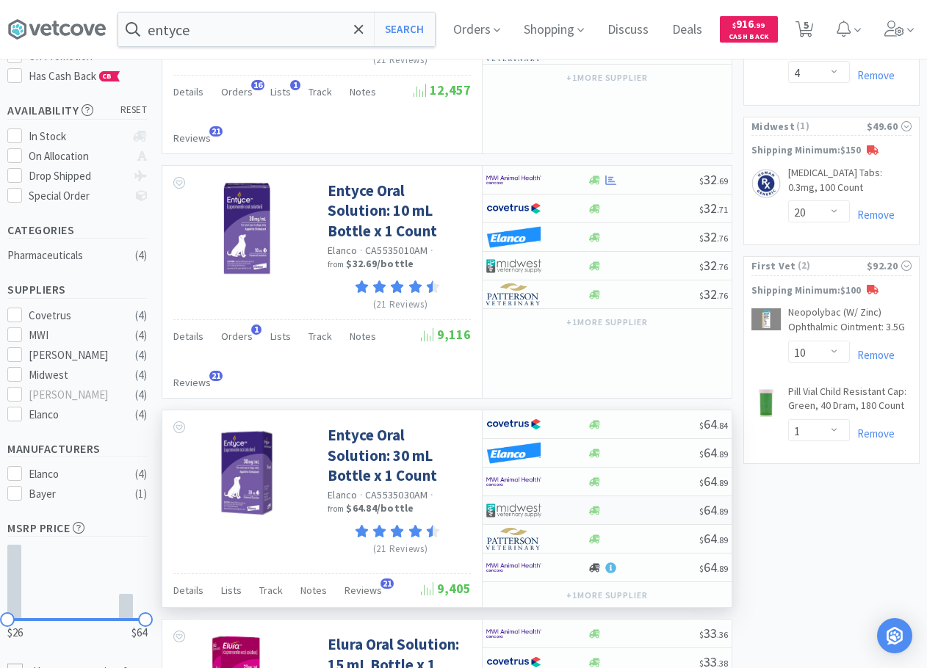
click at [563, 498] on div at bounding box center [526, 510] width 81 height 25
select select "1"
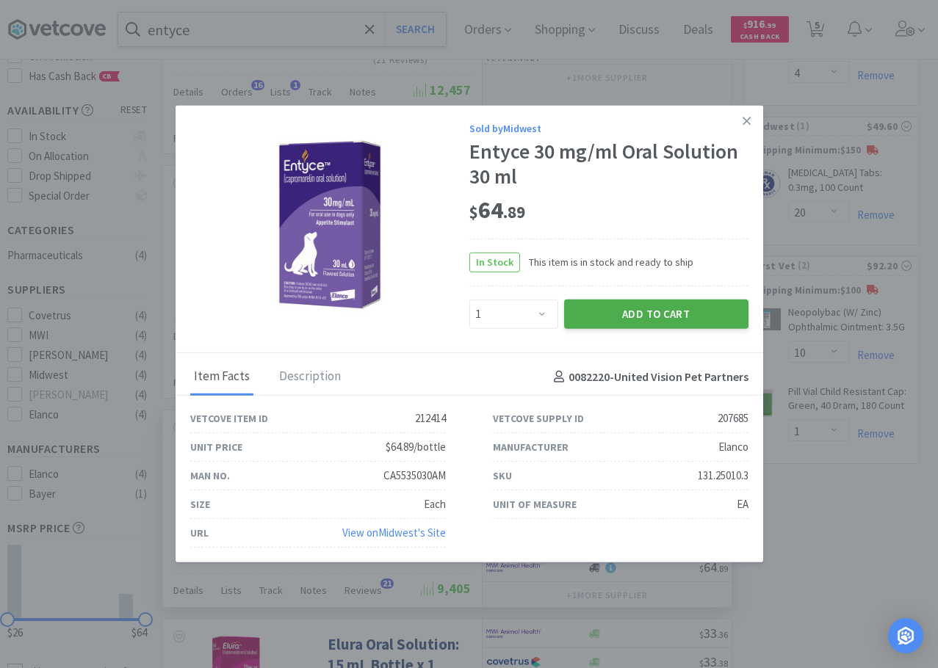
click at [618, 320] on button "Add to Cart" at bounding box center [656, 314] width 184 height 29
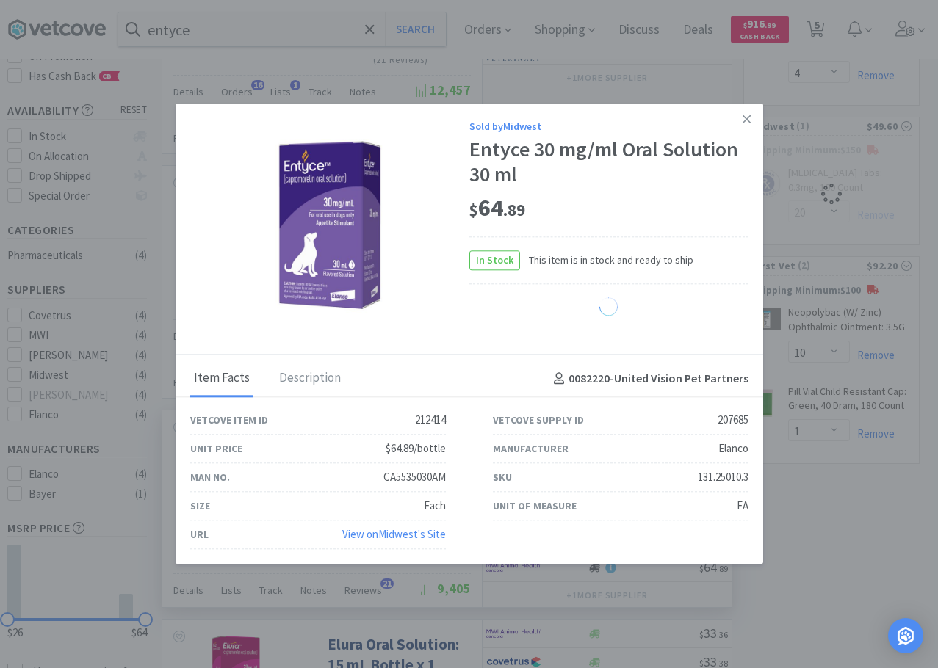
select select "1"
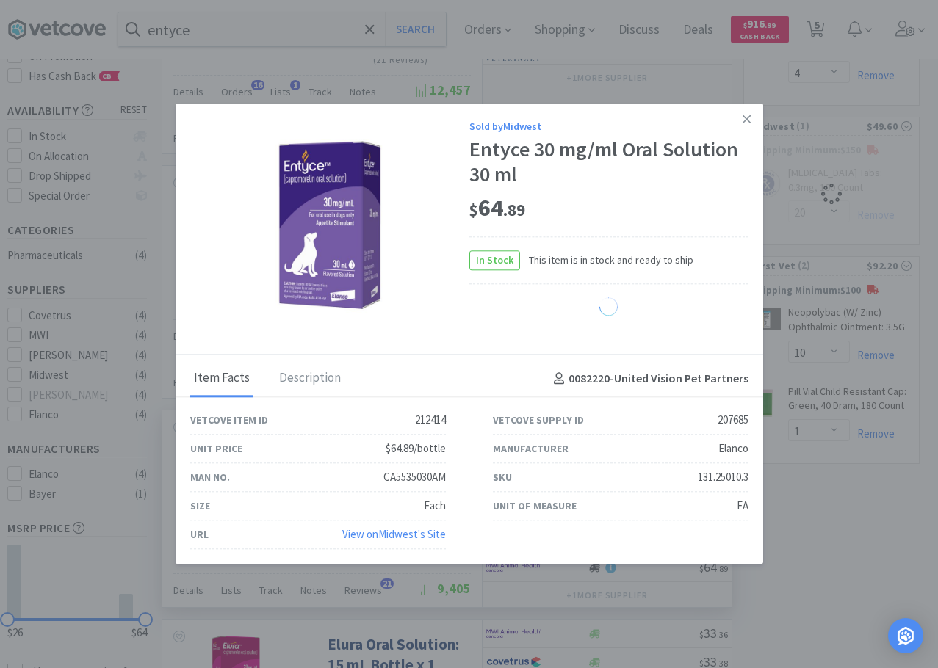
select select "1"
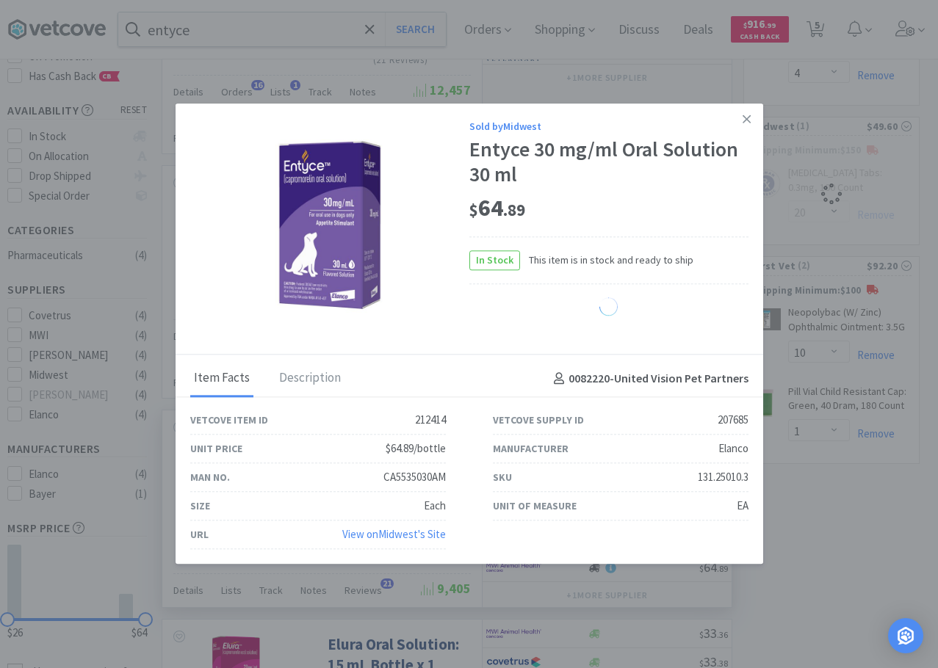
select select "1"
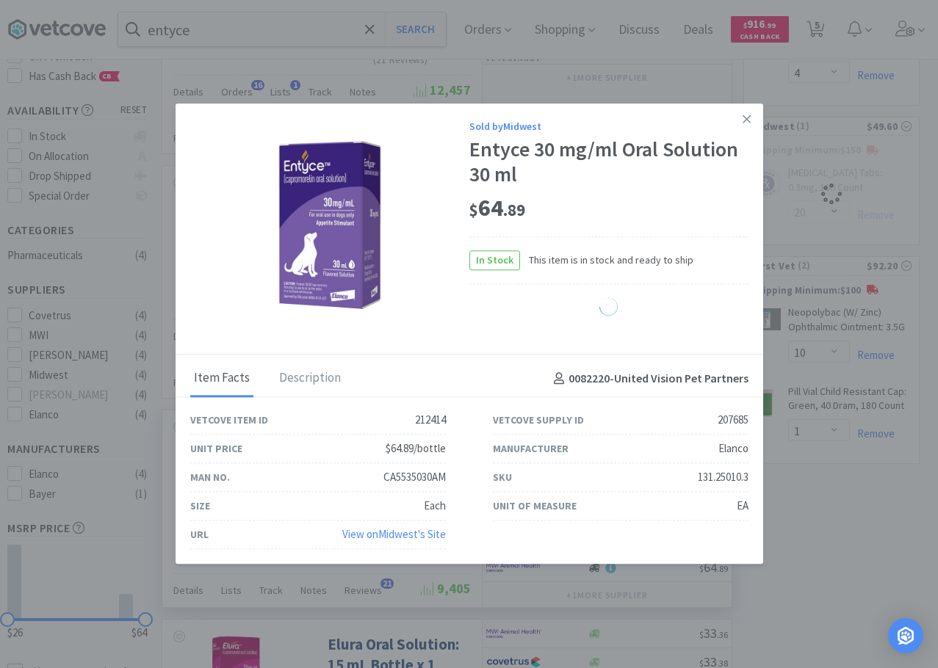
select select "1"
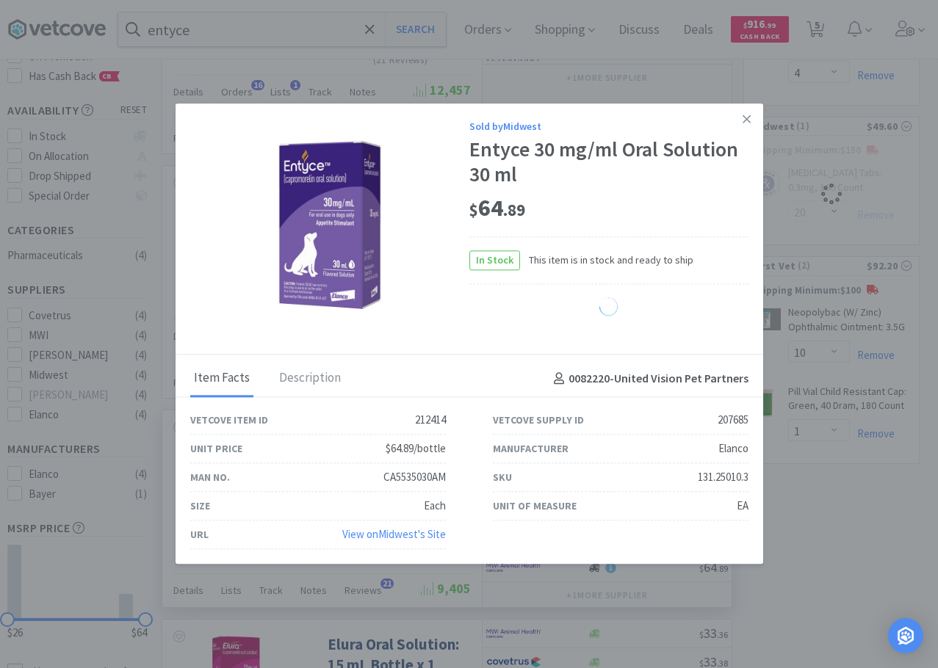
select select "1"
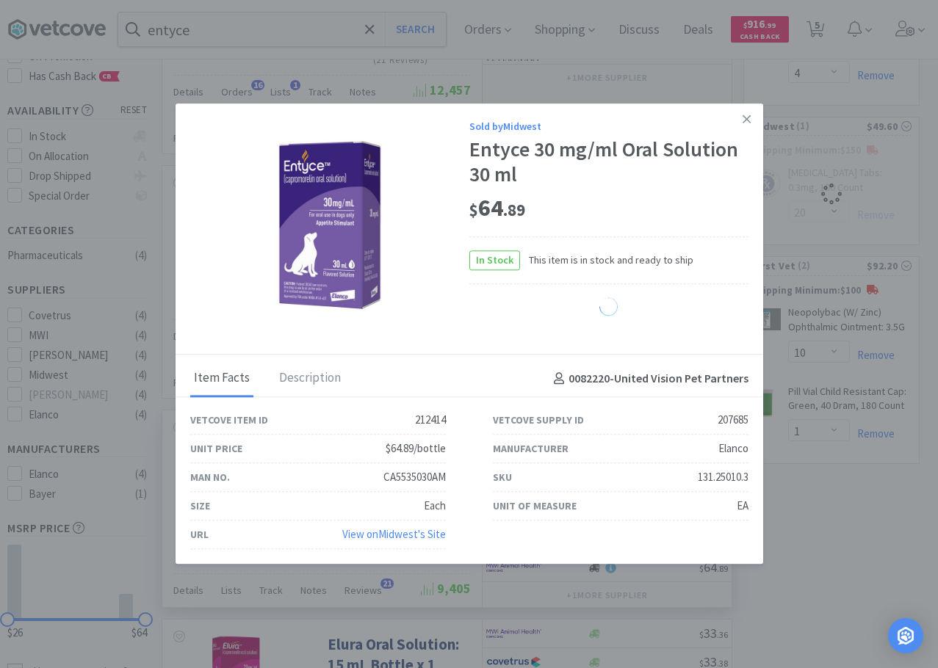
select select "1"
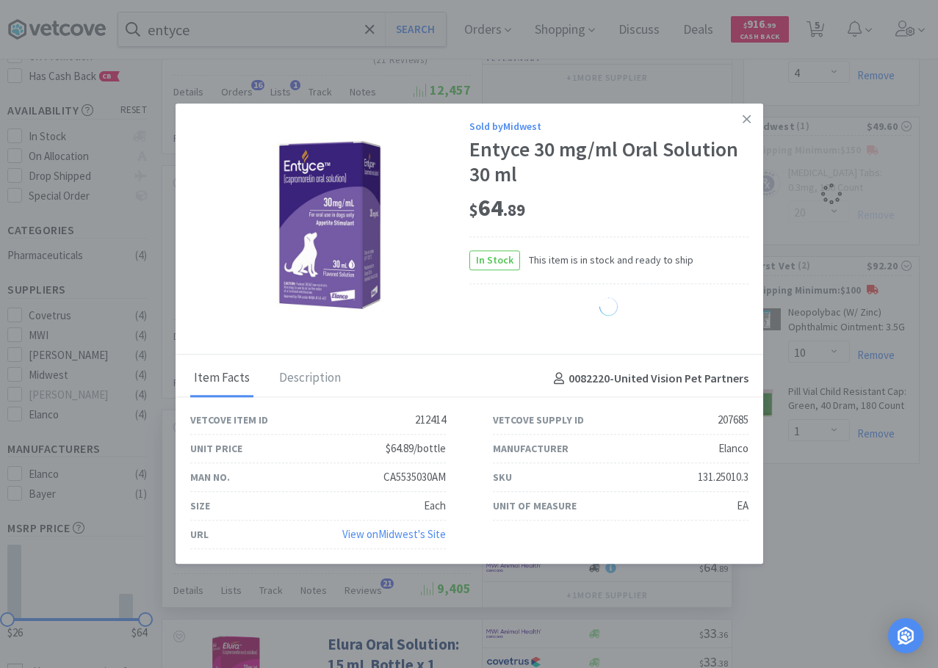
select select "1"
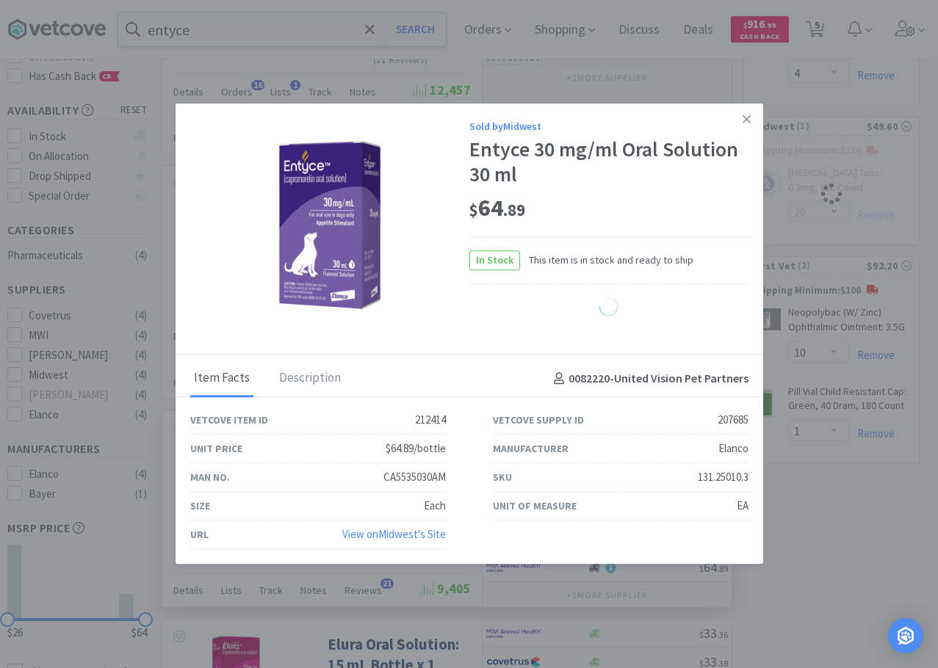
select select "1"
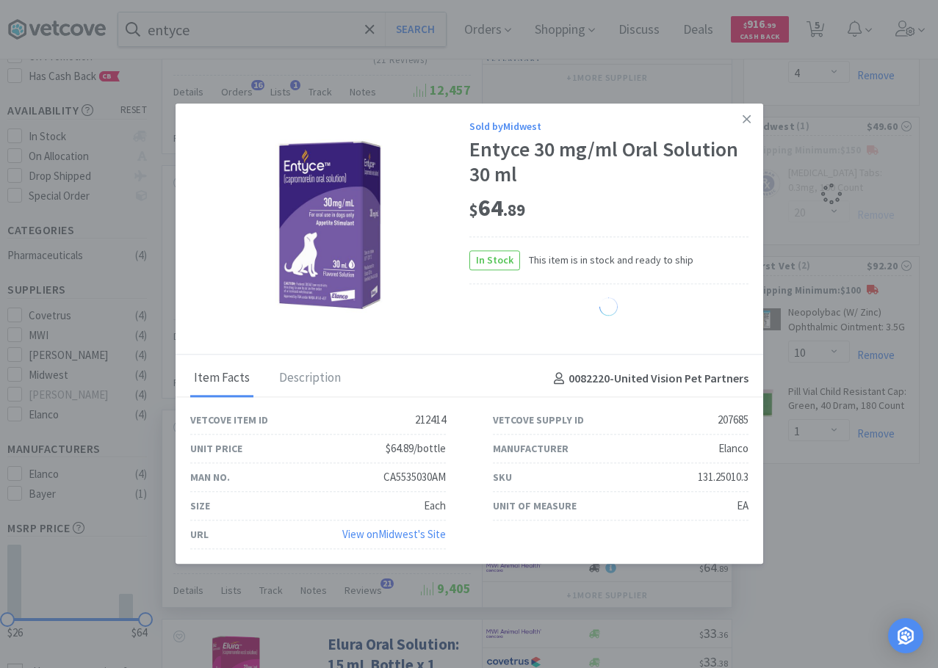
select select "1"
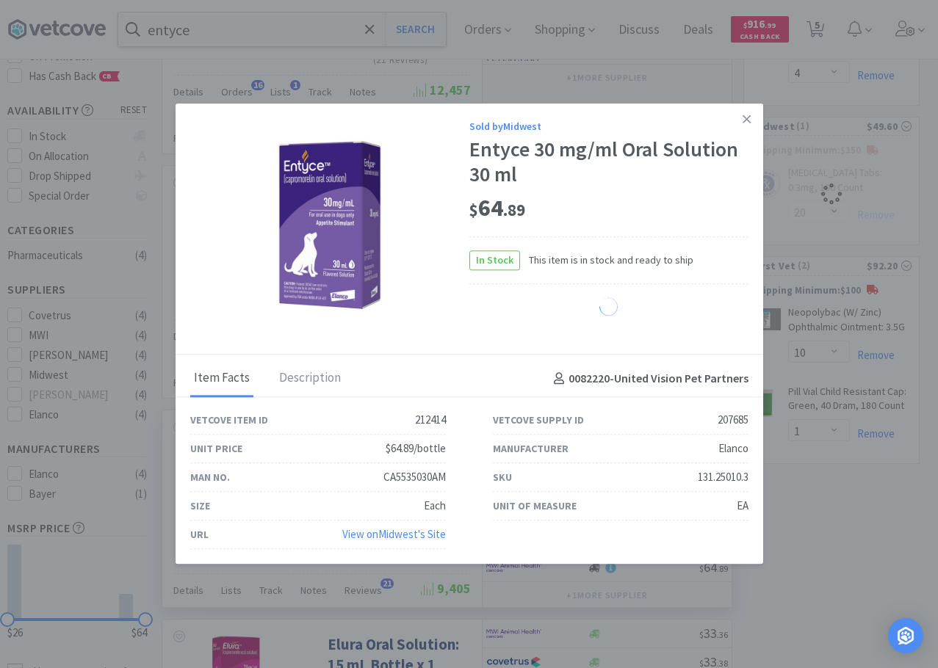
select select "1"
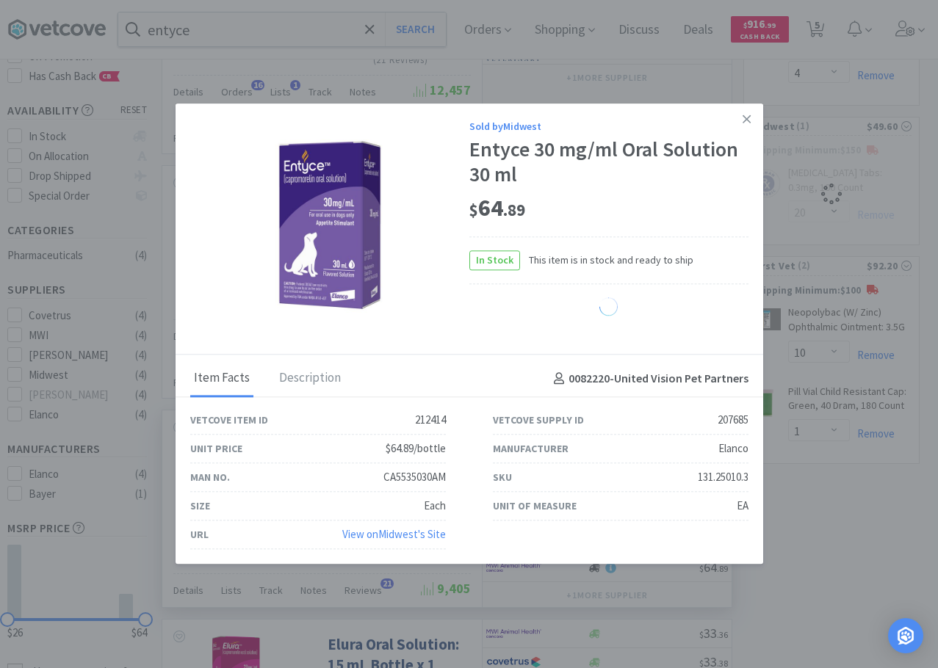
select select "1"
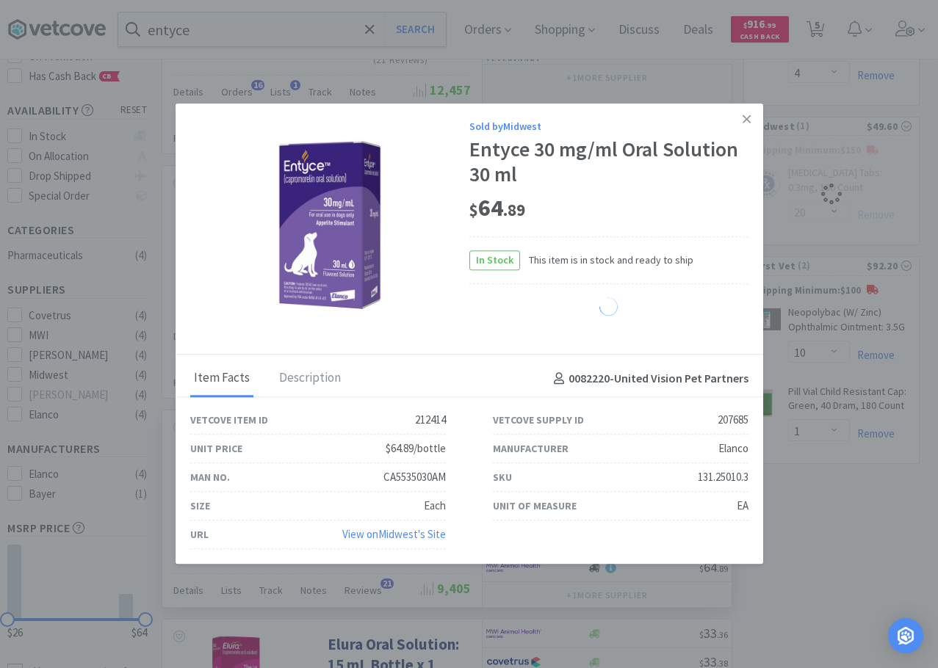
select select "1"
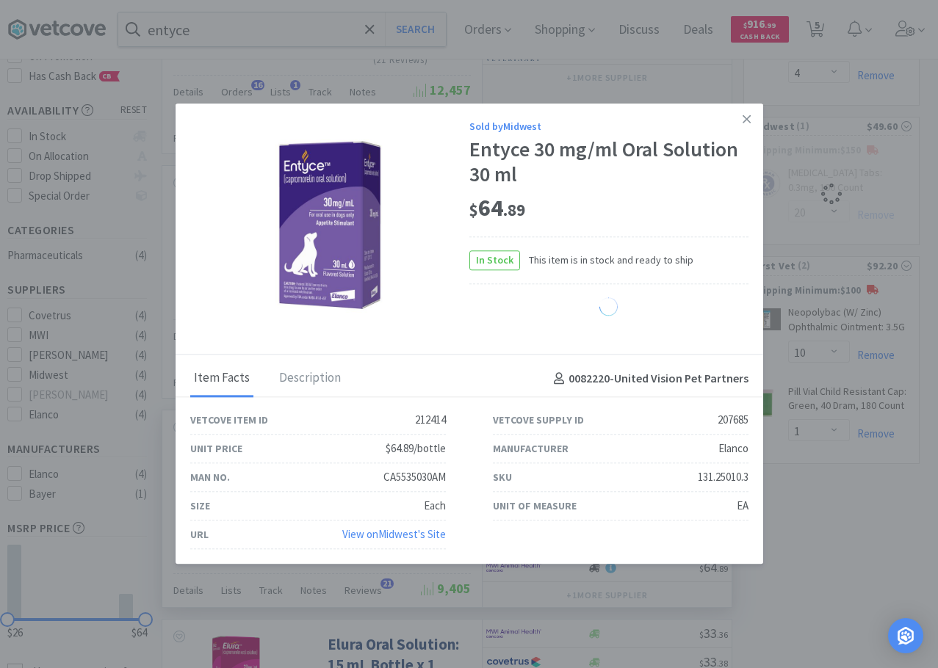
select select "1"
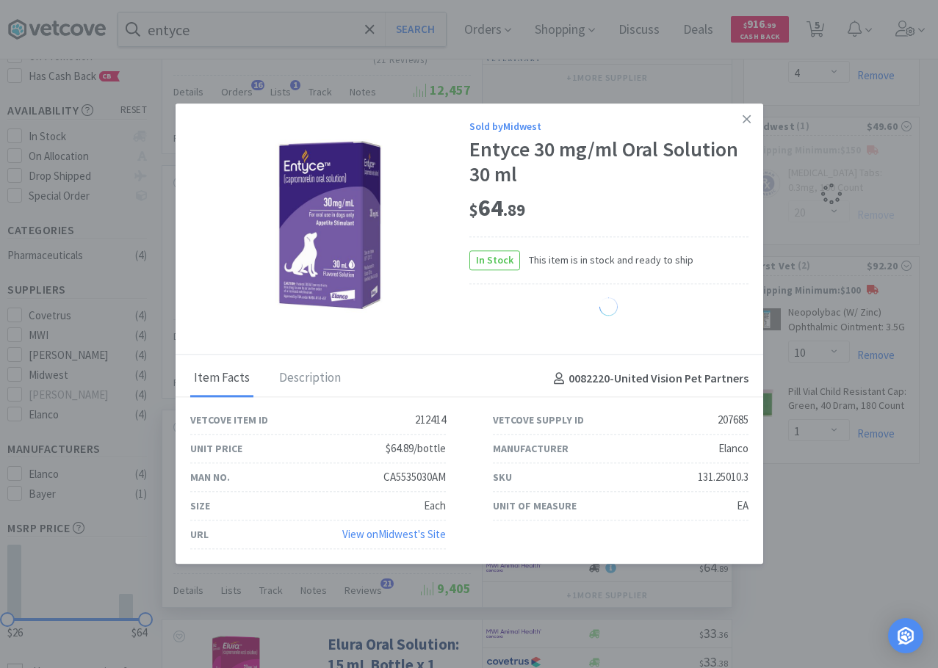
select select "1"
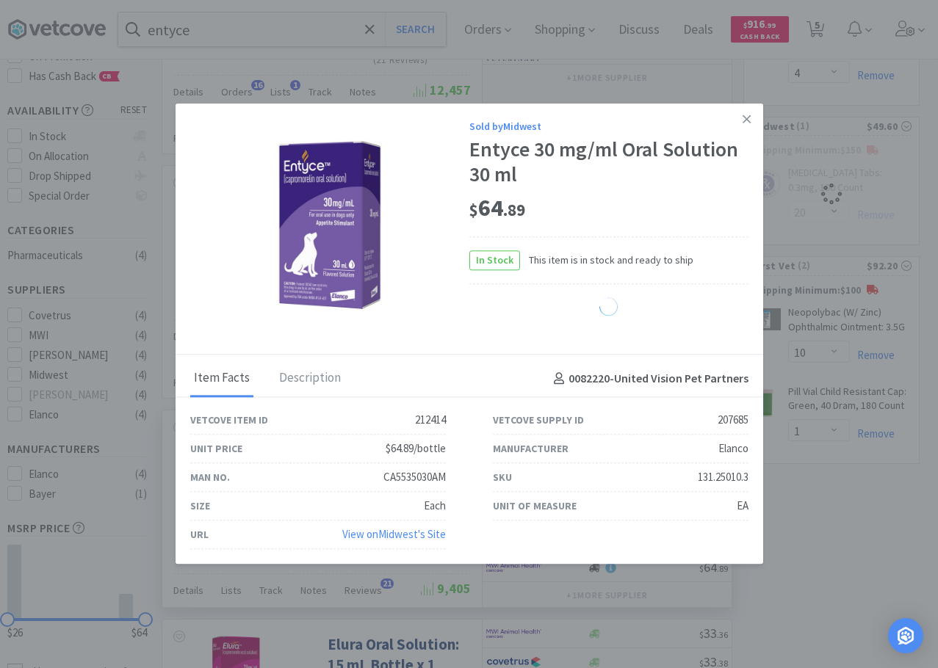
select select "1"
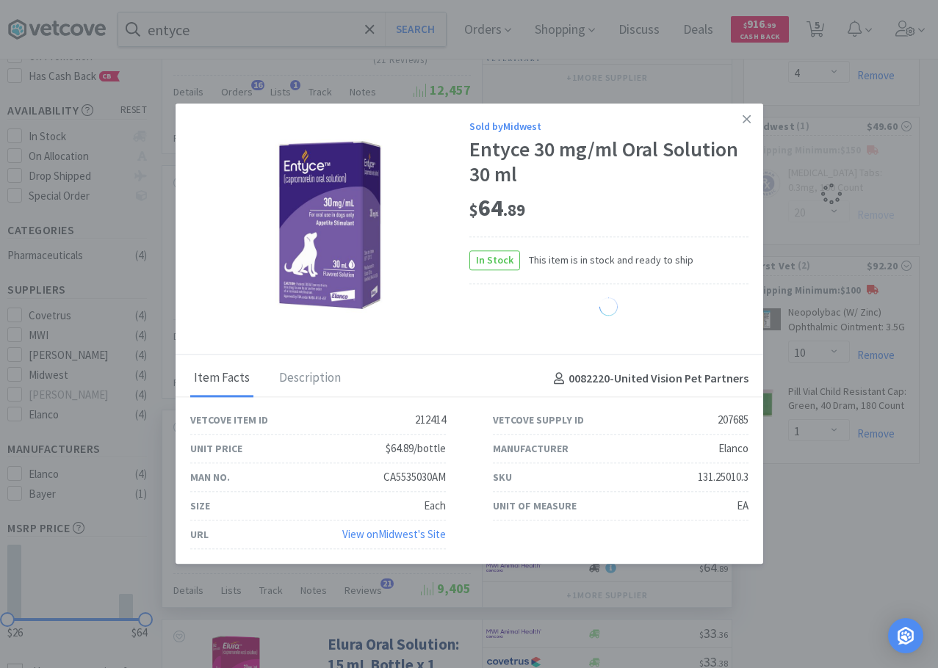
select select "1"
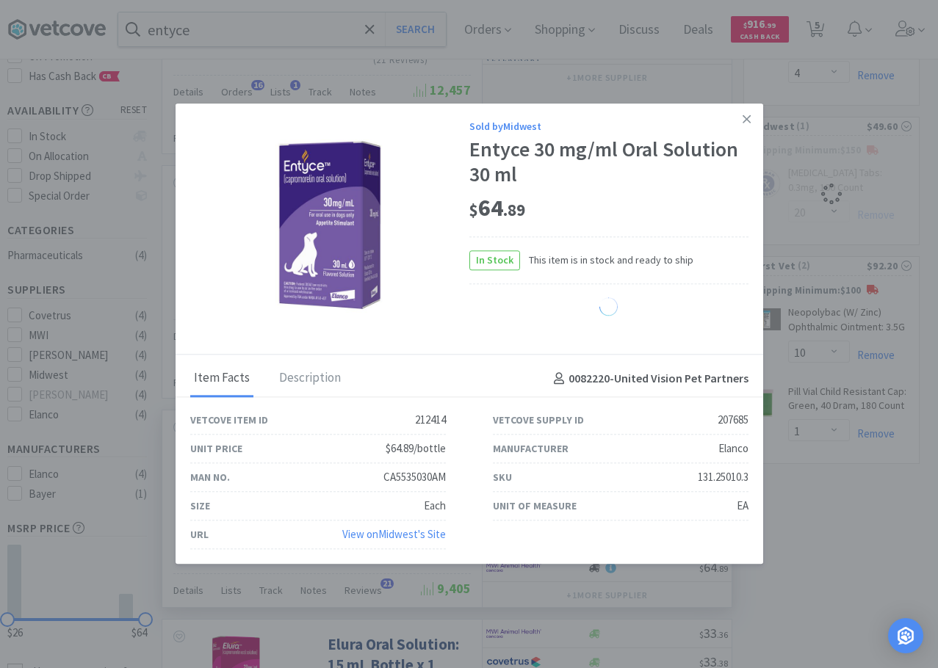
select select "1"
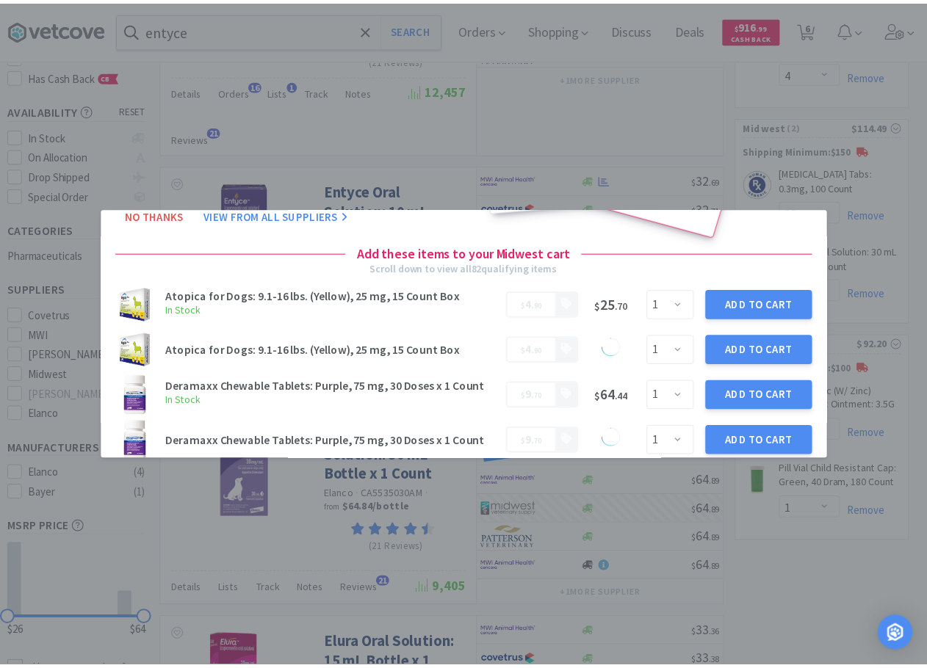
scroll to position [0, 0]
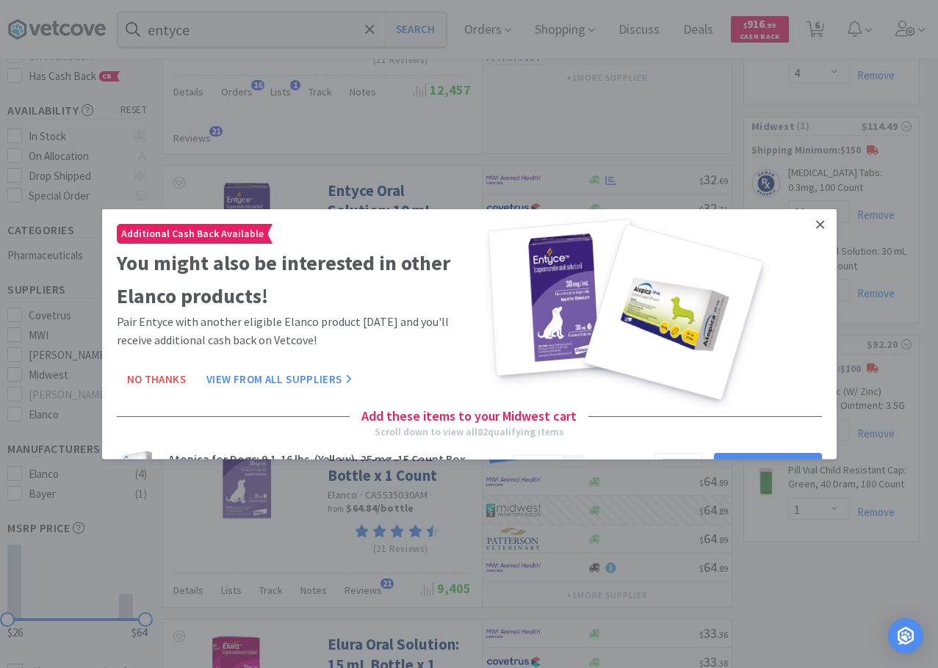
click at [807, 221] on link at bounding box center [820, 225] width 26 height 32
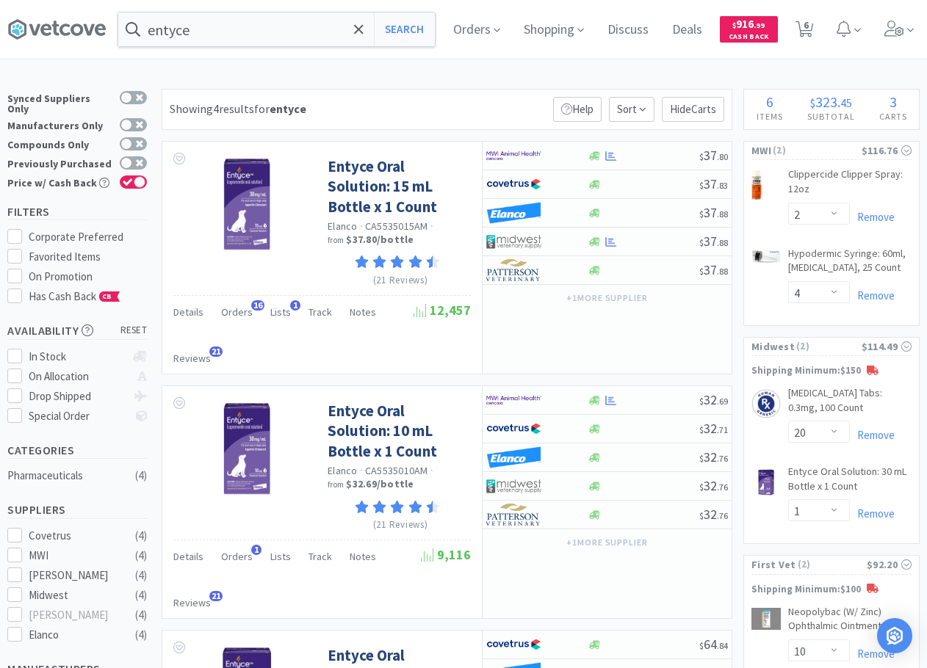
click at [494, 137] on div "Showing 4 results for entyce Filters Help Sort Hide Carts Entyce Oral Solution:…" at bounding box center [443, 641] width 578 height 1105
click at [450, 90] on div "Showing 4 results for entyce Filters Help Sort Hide Carts" at bounding box center [447, 109] width 571 height 41
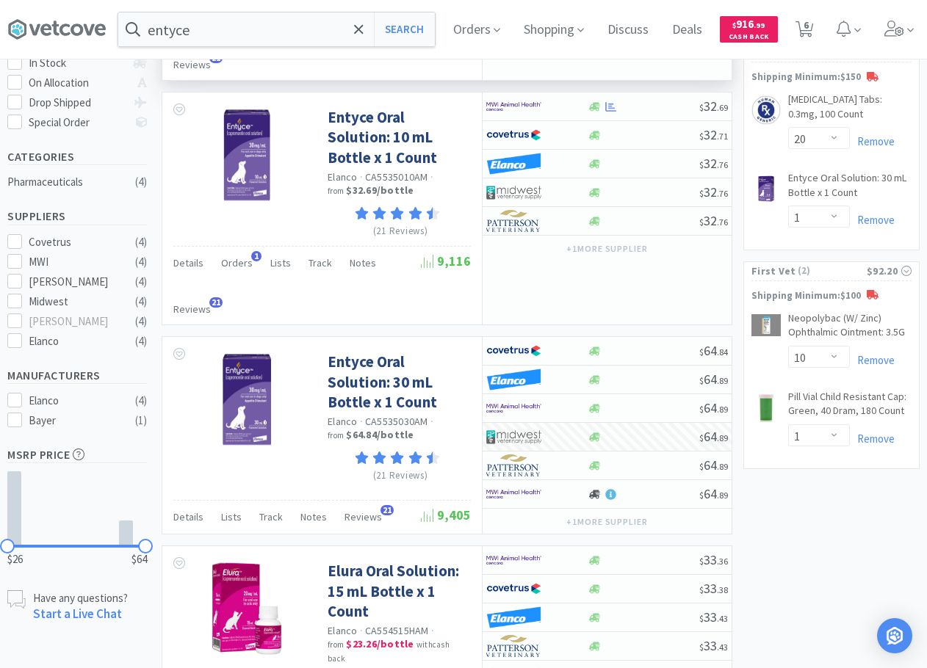
click at [391, 76] on div "Details Orders 16 Lists 1 Track Notes Reviews 21" at bounding box center [293, 44] width 240 height 74
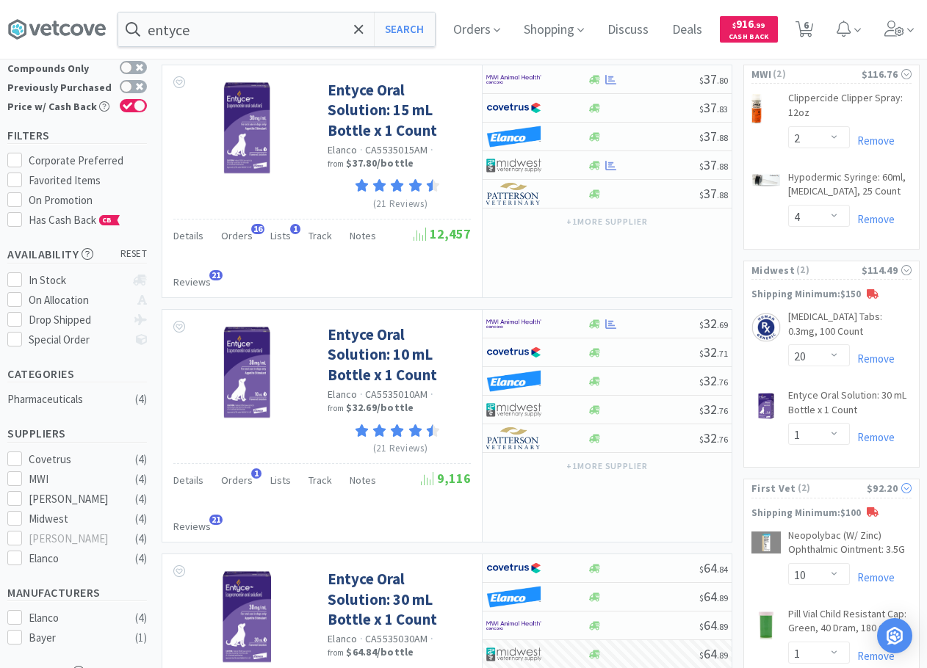
scroll to position [73, 0]
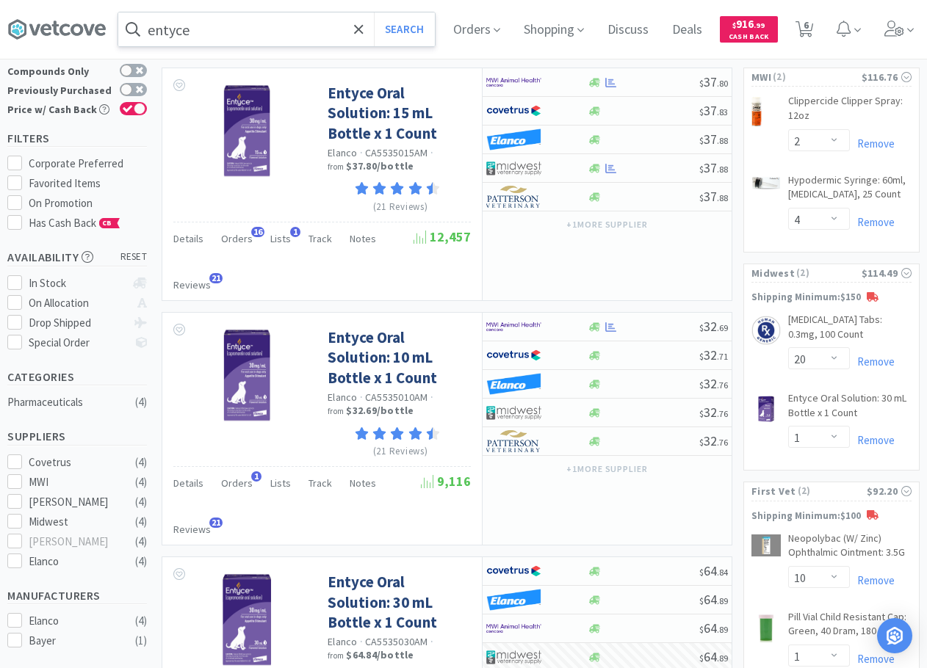
click at [332, 24] on input "entyce" at bounding box center [276, 29] width 317 height 34
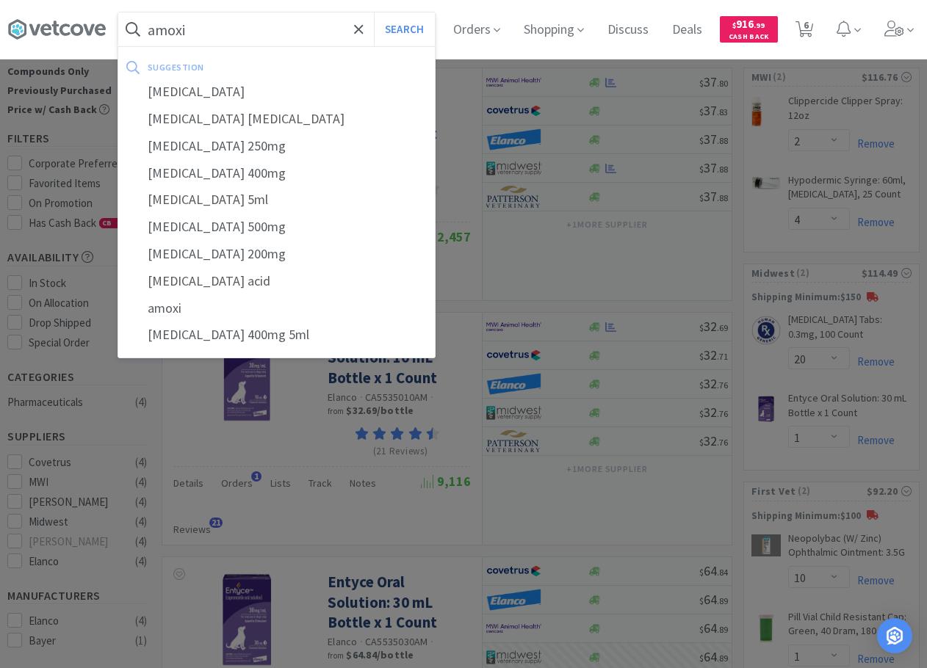
click at [260, 36] on input "amoxi" at bounding box center [276, 29] width 317 height 34
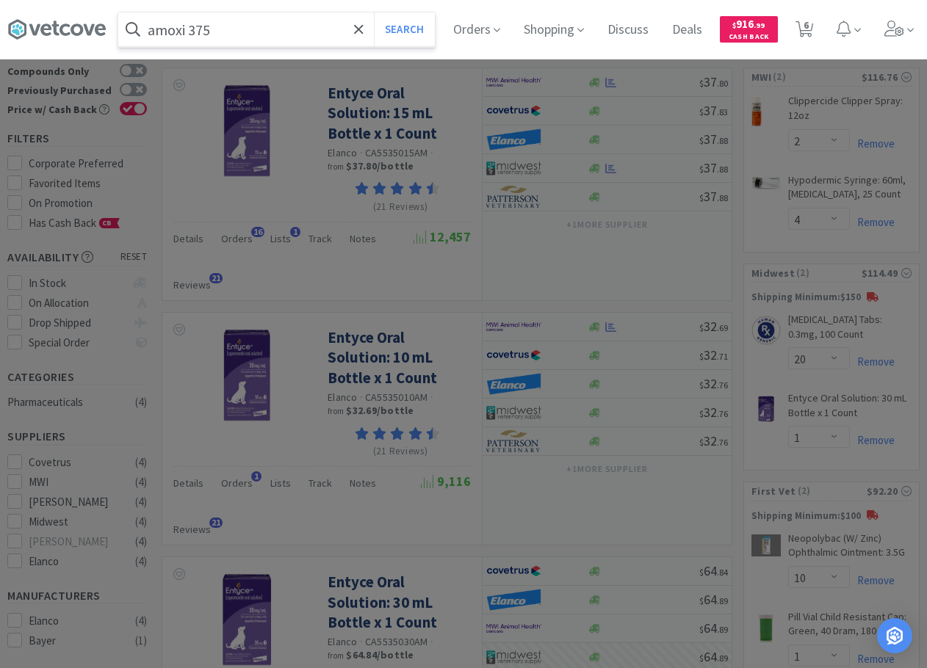
type input "amoxi 375"
click at [374, 12] on button "Search" at bounding box center [404, 29] width 61 height 34
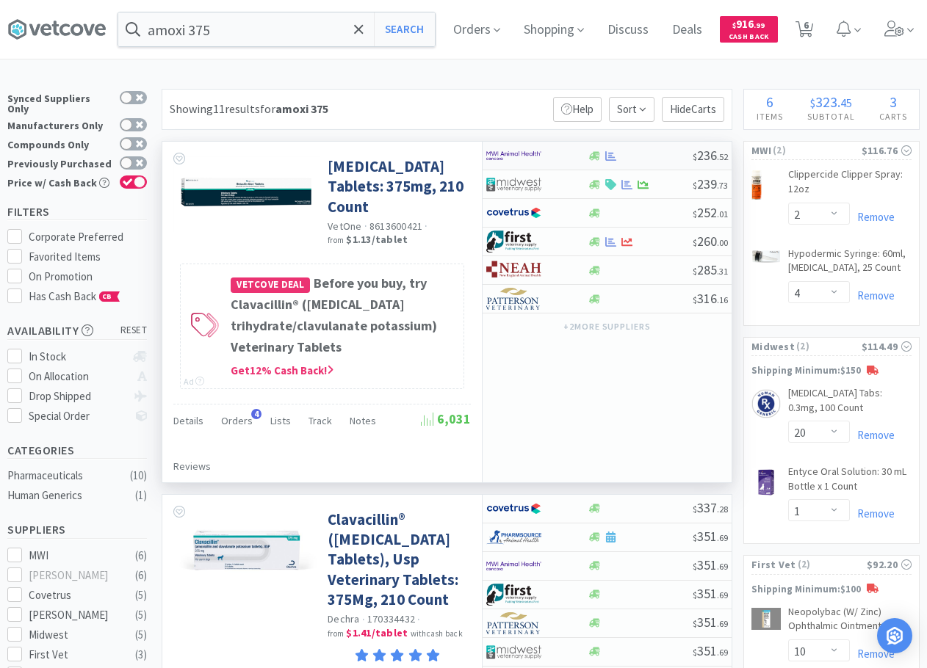
click at [543, 151] on div at bounding box center [526, 155] width 81 height 25
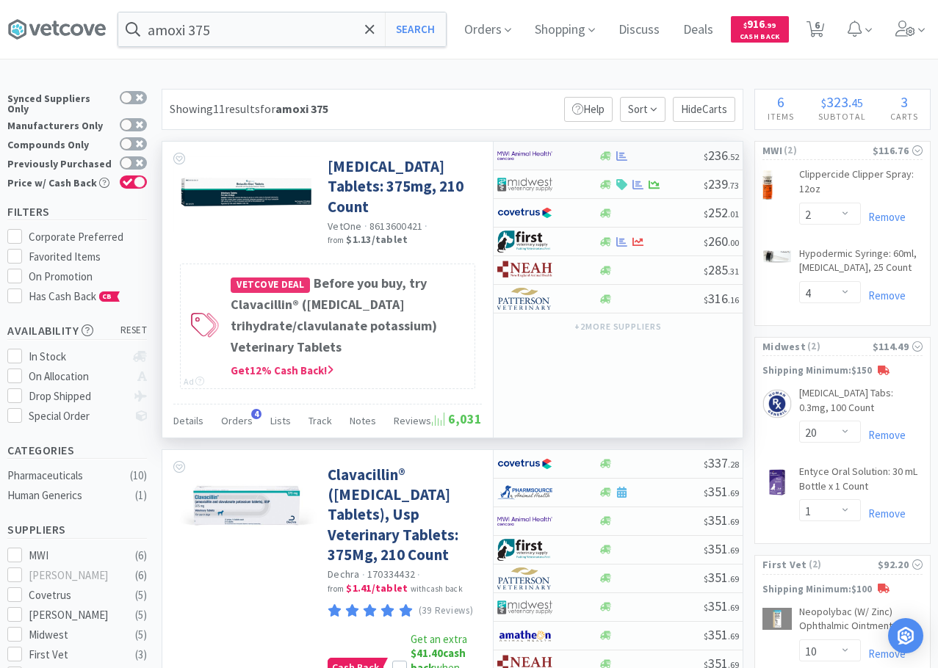
select select "1"
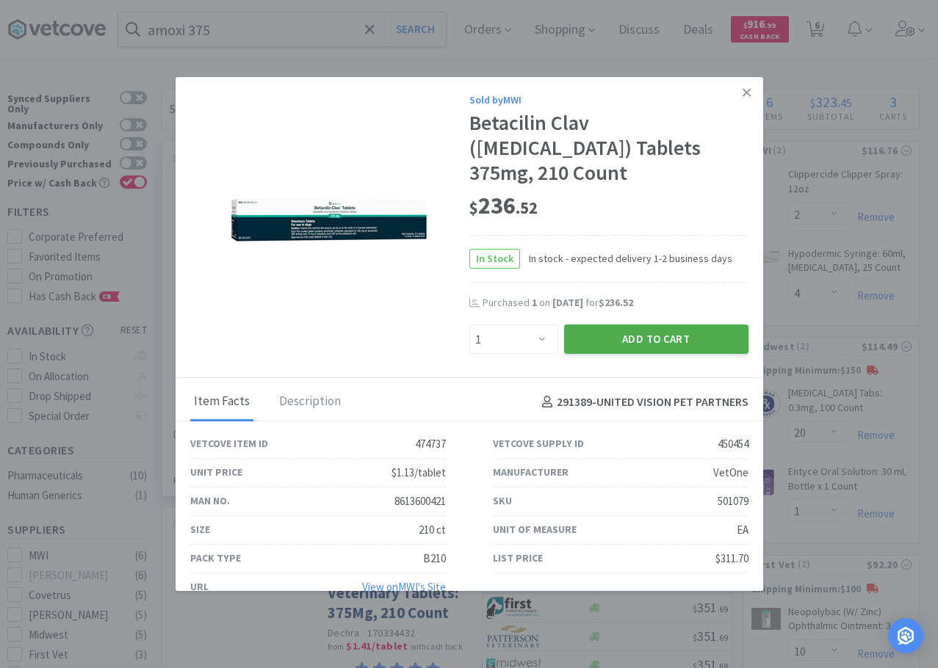
click at [599, 341] on button "Add to Cart" at bounding box center [656, 339] width 184 height 29
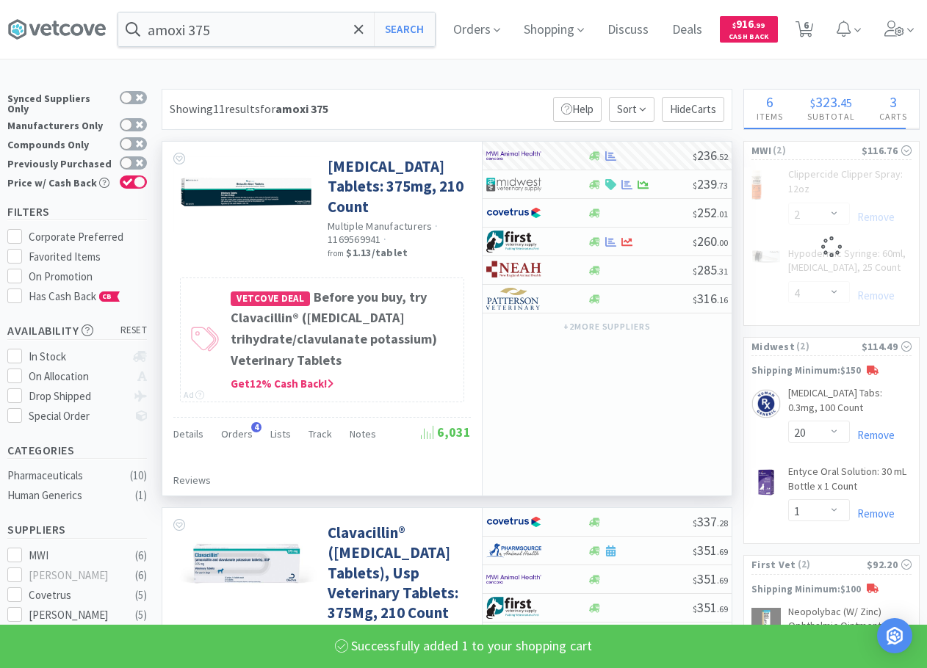
select select "1"
select select "2"
select select "4"
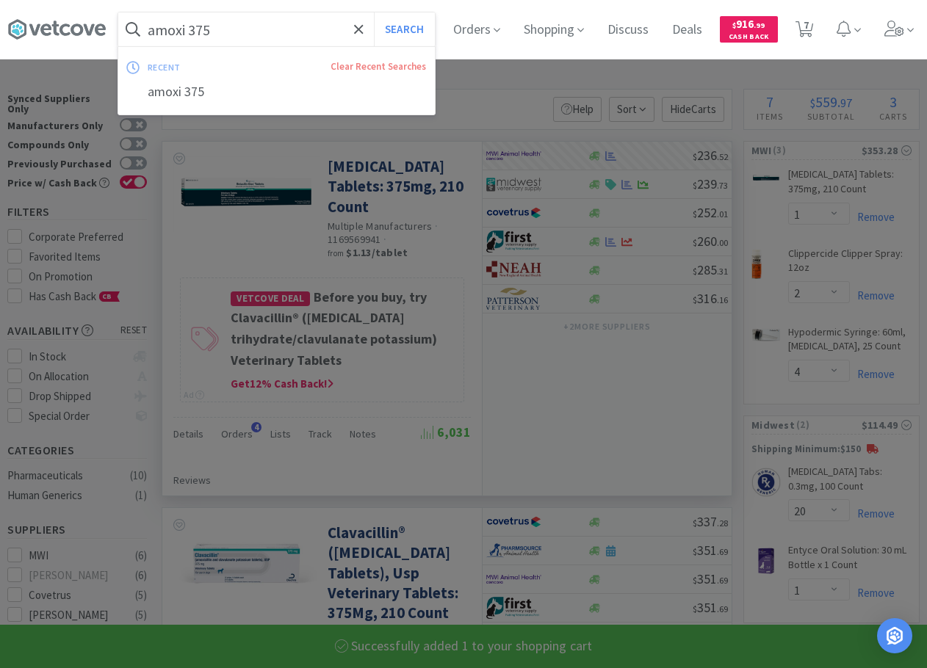
click at [297, 29] on input "amoxi 375" at bounding box center [276, 29] width 317 height 34
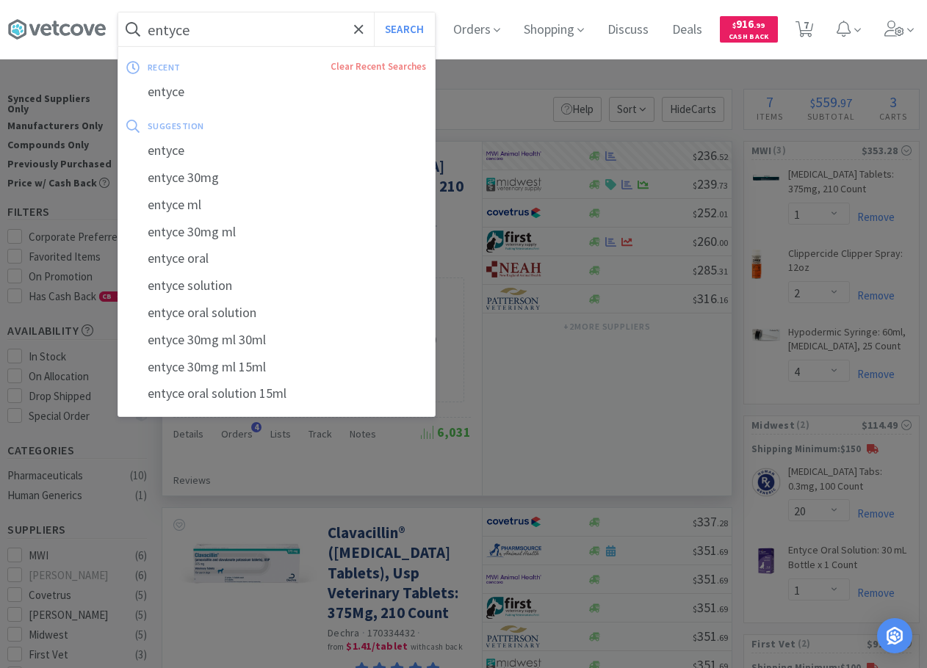
type input "entyce"
click at [374, 12] on button "Search" at bounding box center [404, 29] width 61 height 34
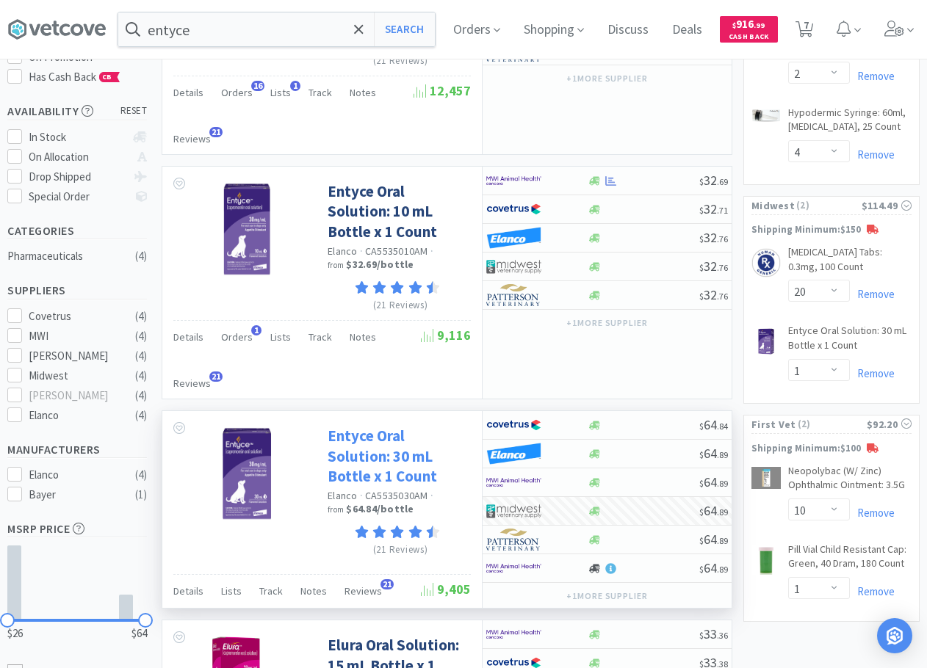
scroll to position [220, 0]
click at [571, 469] on div at bounding box center [536, 481] width 101 height 25
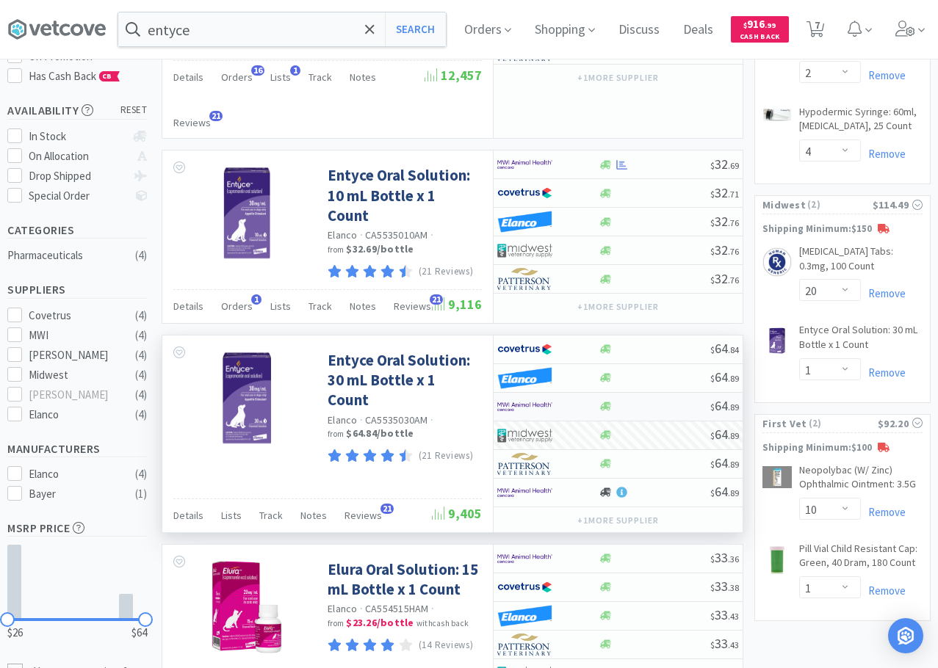
select select "1"
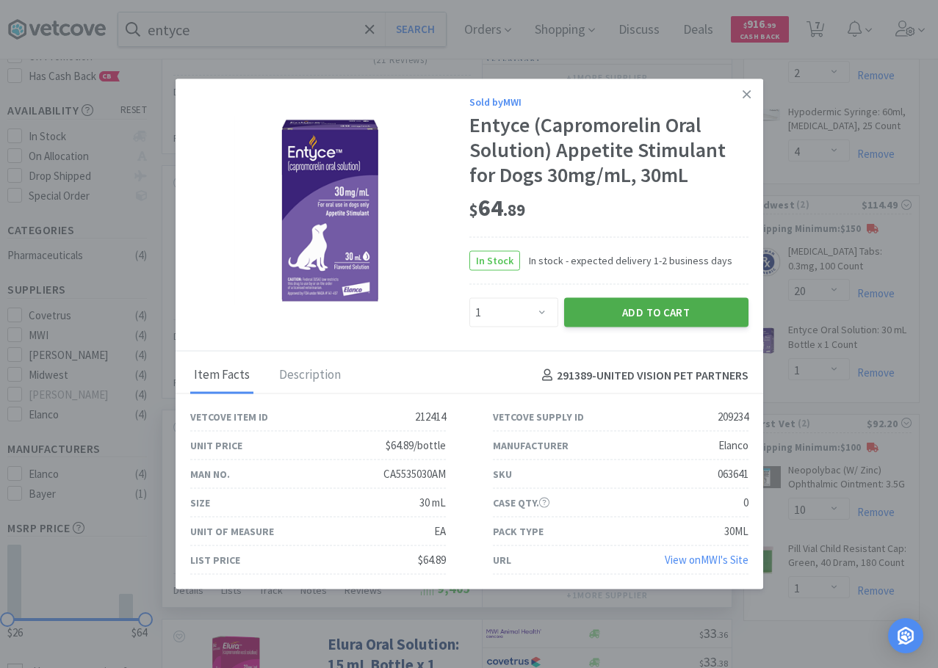
click at [617, 311] on button "Add to Cart" at bounding box center [656, 311] width 184 height 29
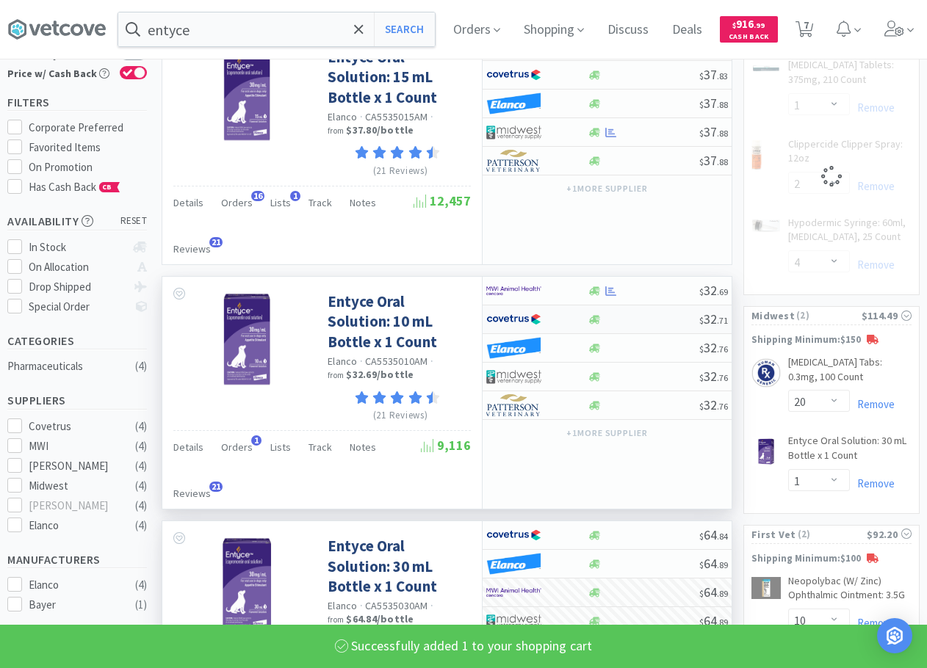
scroll to position [0, 0]
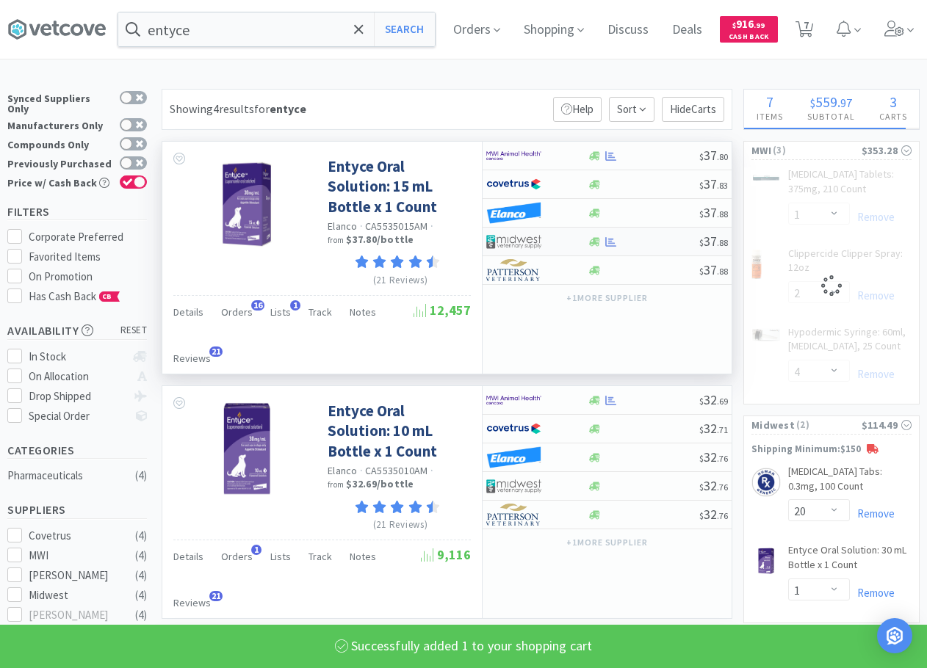
select select "1"
select select "4"
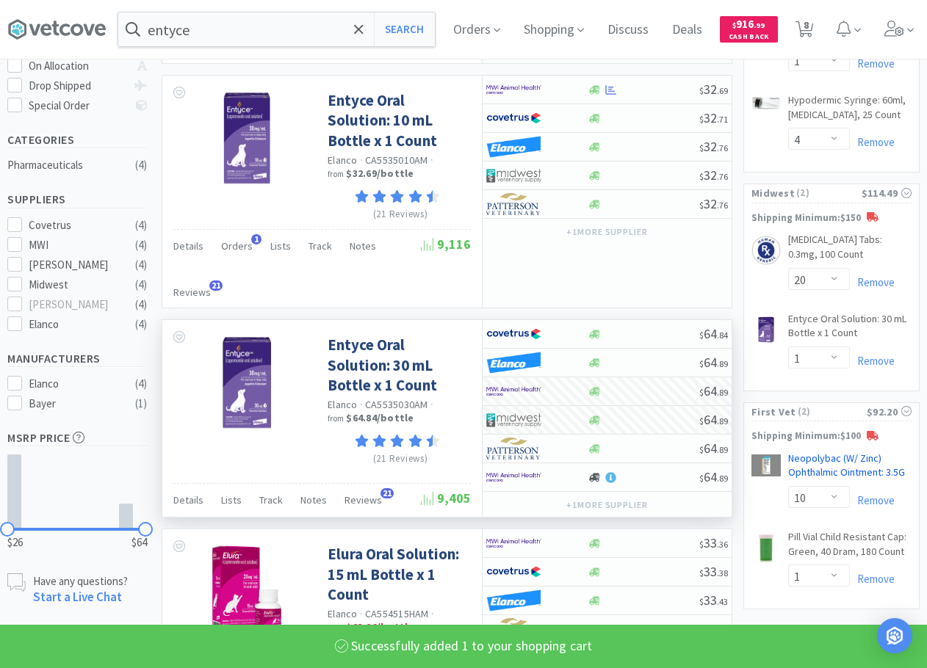
scroll to position [367, 0]
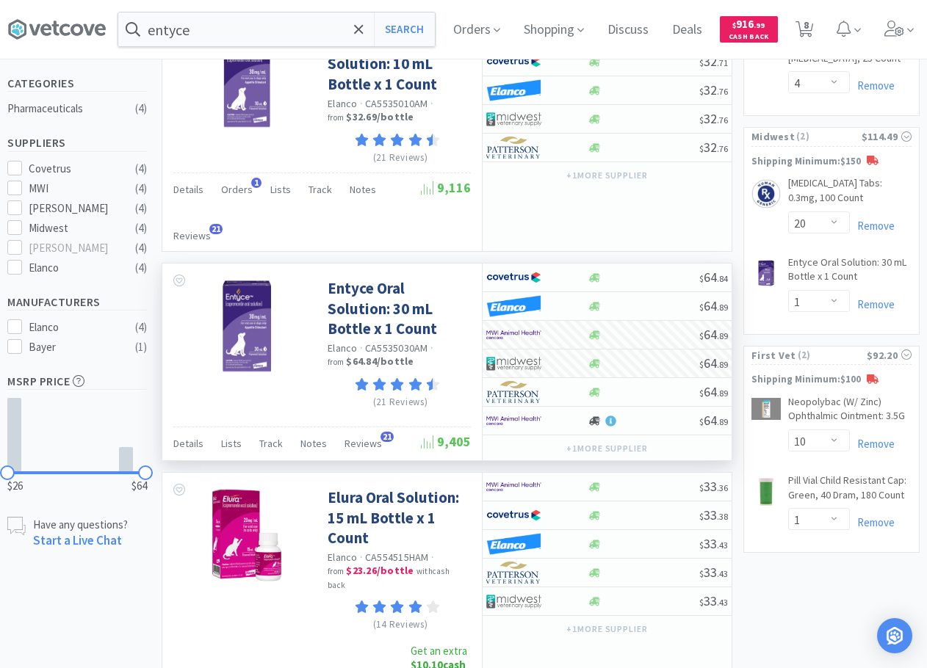
click at [884, 310] on div "Remove" at bounding box center [881, 305] width 62 height 18
click at [883, 311] on link "Remove" at bounding box center [872, 304] width 45 height 14
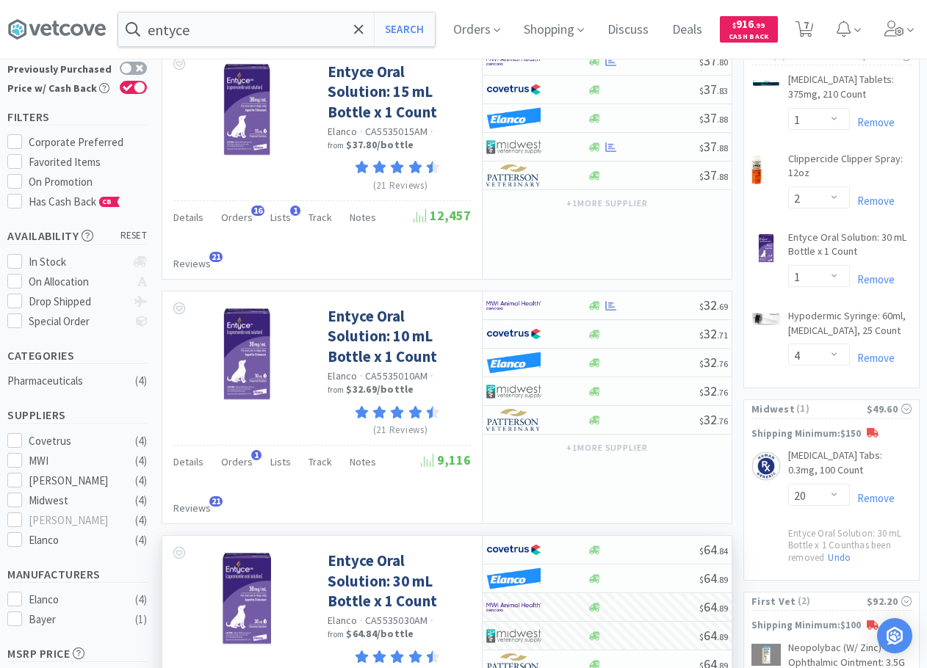
scroll to position [0, 0]
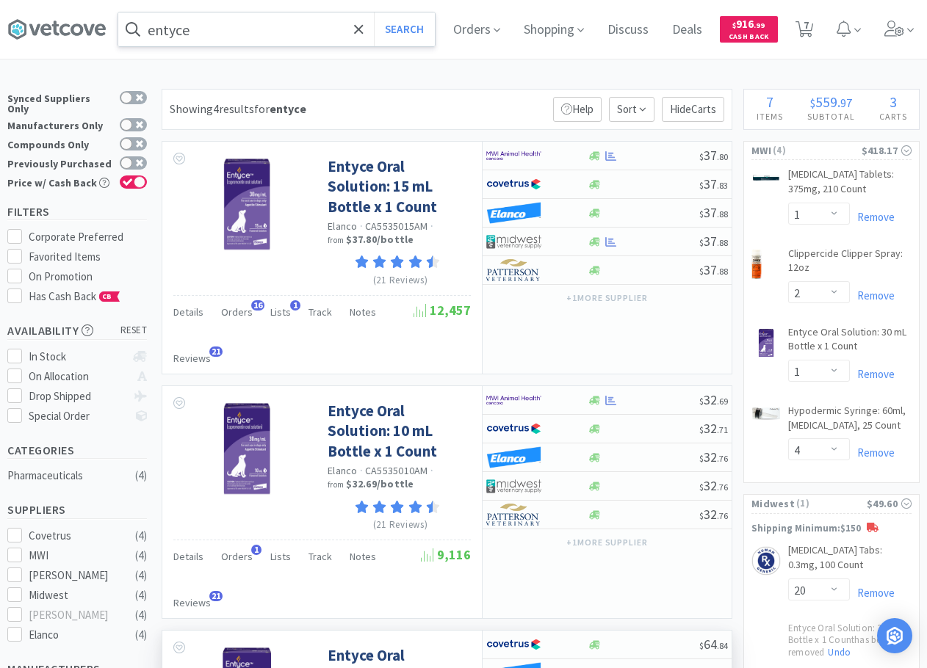
click at [266, 32] on input "entyce" at bounding box center [276, 29] width 317 height 34
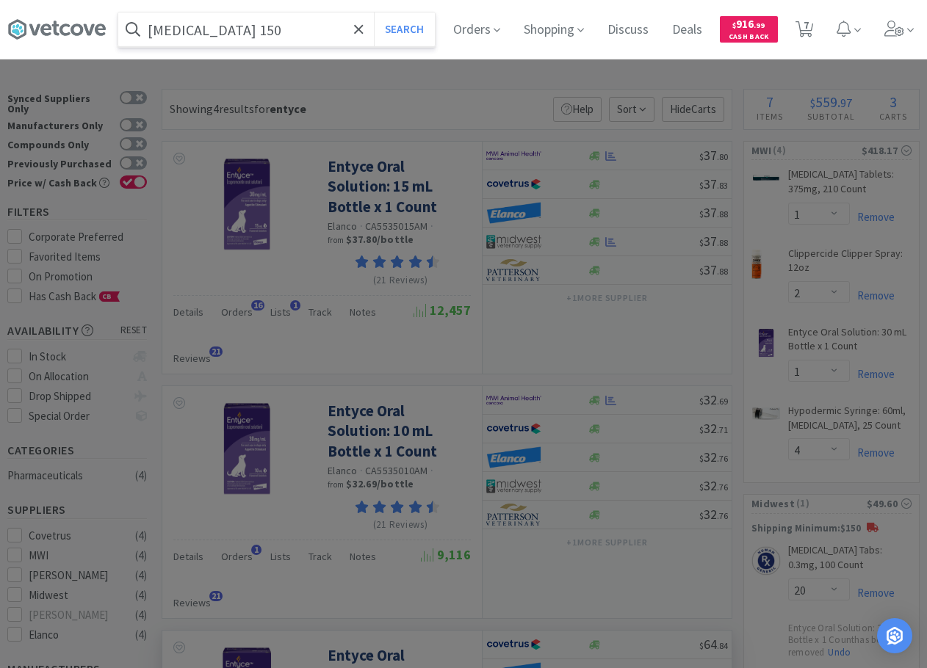
click at [374, 12] on button "Search" at bounding box center [404, 29] width 61 height 34
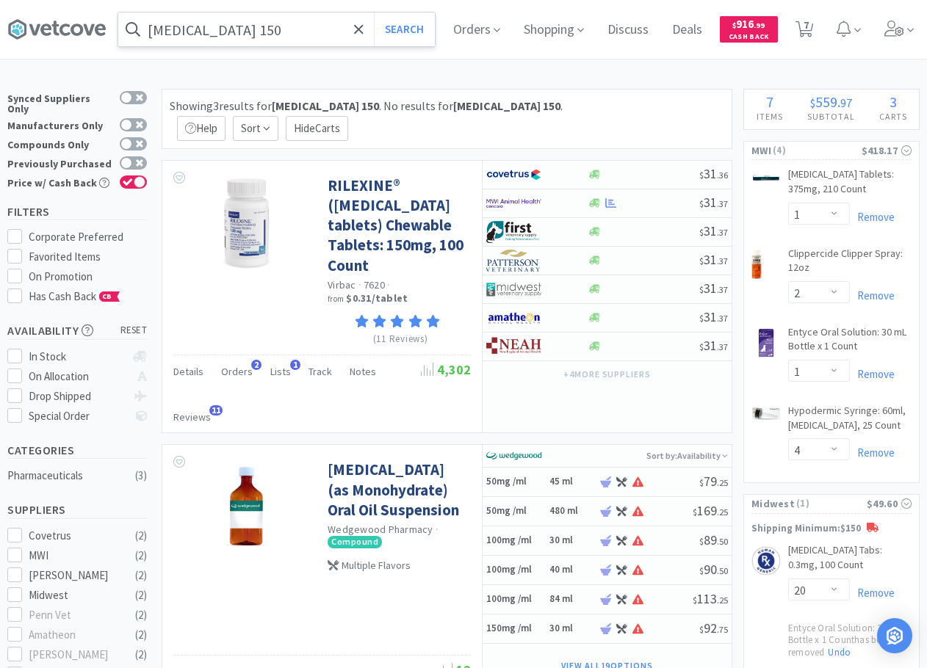
drag, startPoint x: 165, startPoint y: 33, endPoint x: 177, endPoint y: 46, distance: 17.1
click at [165, 33] on input "[MEDICAL_DATA] 150" at bounding box center [276, 29] width 317 height 34
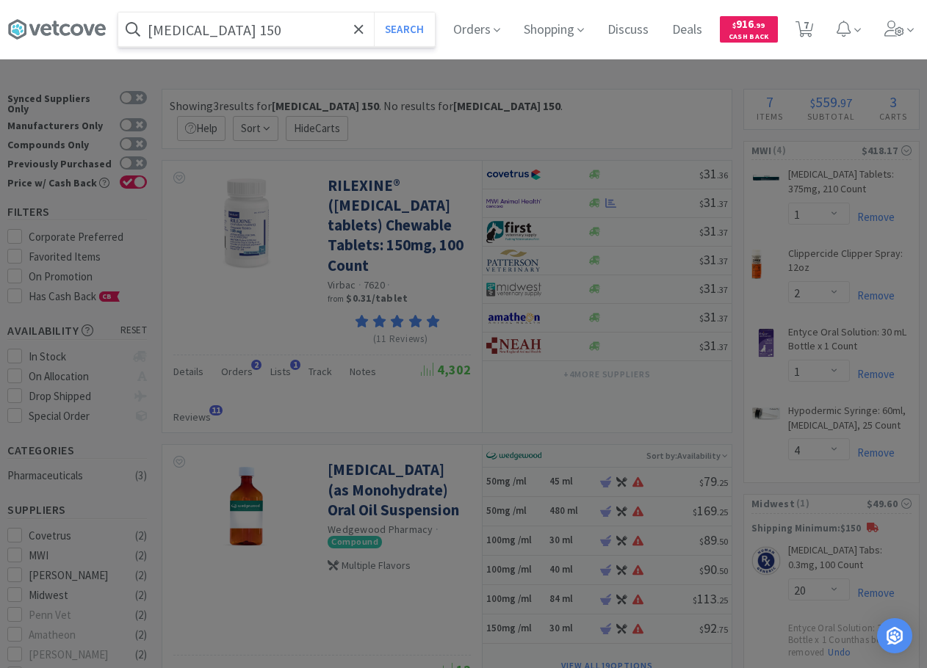
type input "[MEDICAL_DATA] 150"
click at [374, 12] on button "Search" at bounding box center [404, 29] width 61 height 34
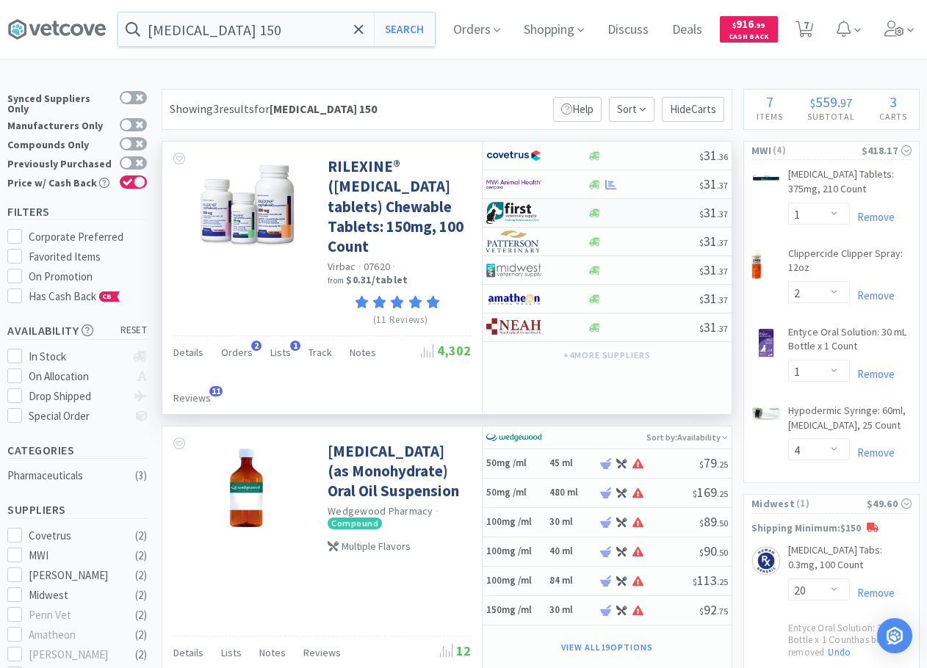
click at [569, 209] on div at bounding box center [536, 212] width 101 height 25
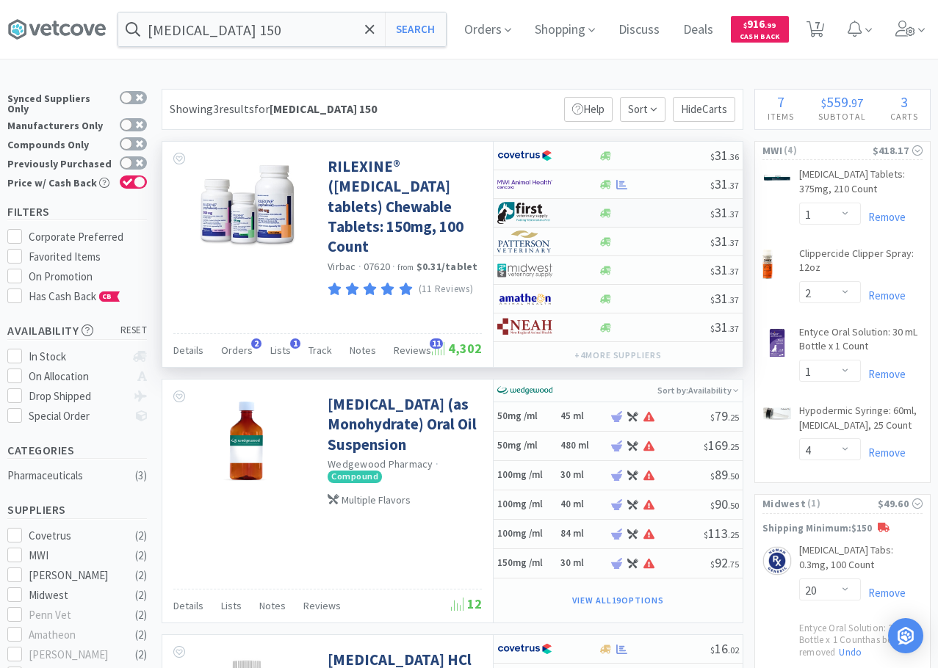
select select "1"
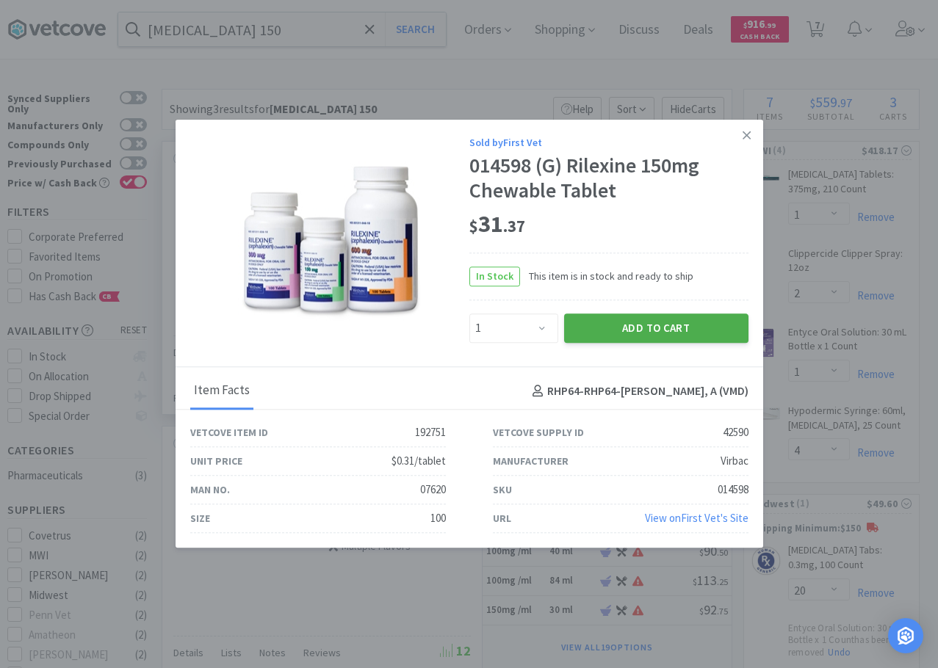
click at [616, 325] on button "Add to Cart" at bounding box center [656, 328] width 184 height 29
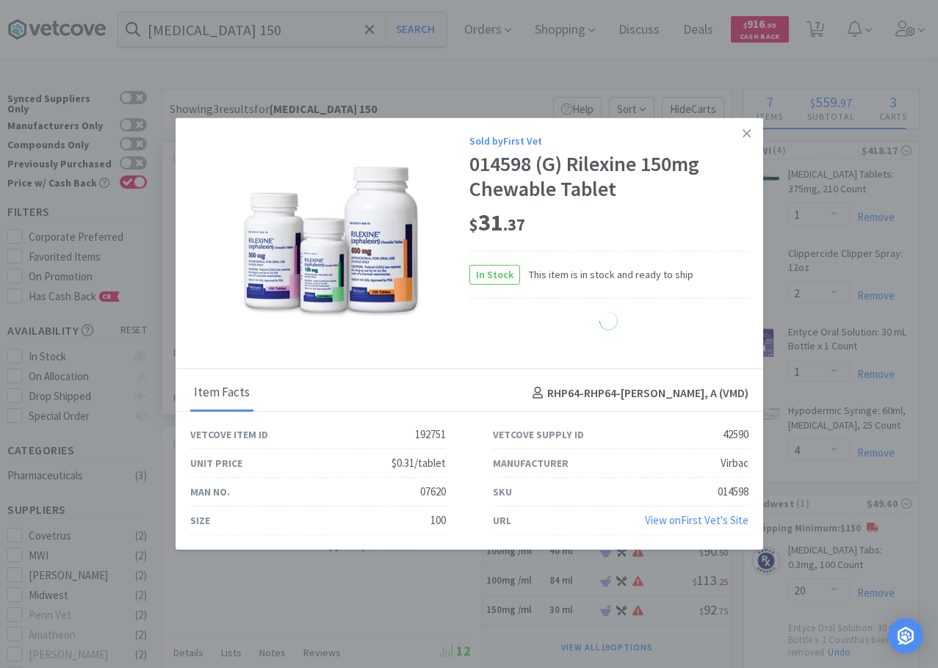
select select "1"
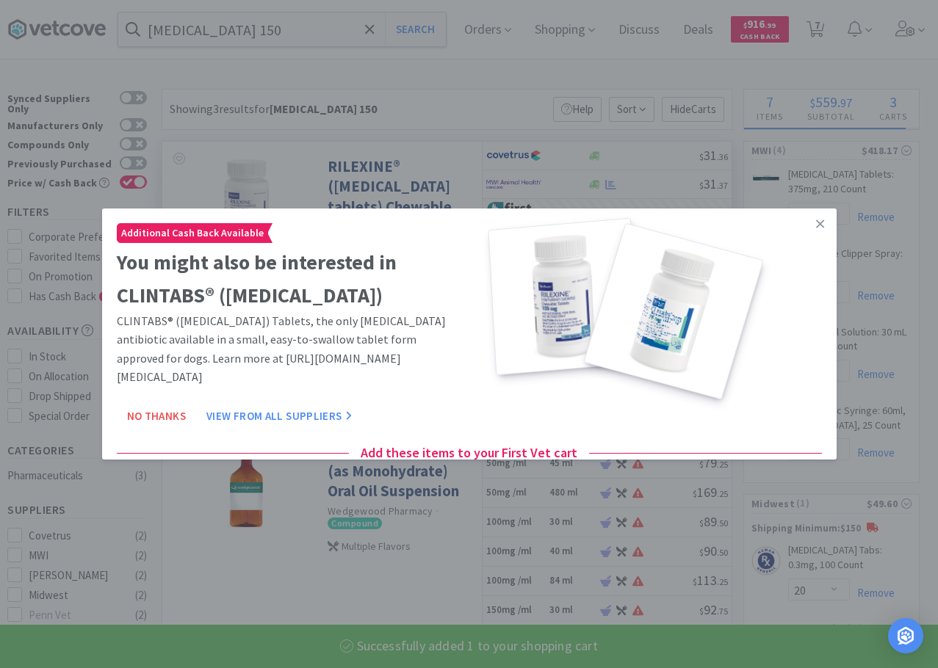
select select "1"
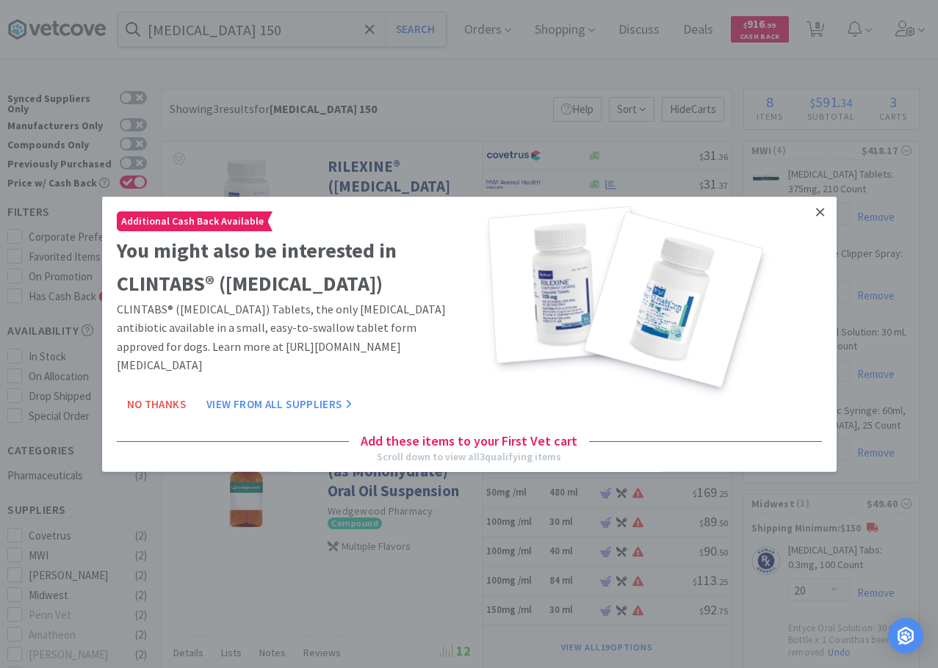
click at [814, 215] on link at bounding box center [820, 213] width 26 height 32
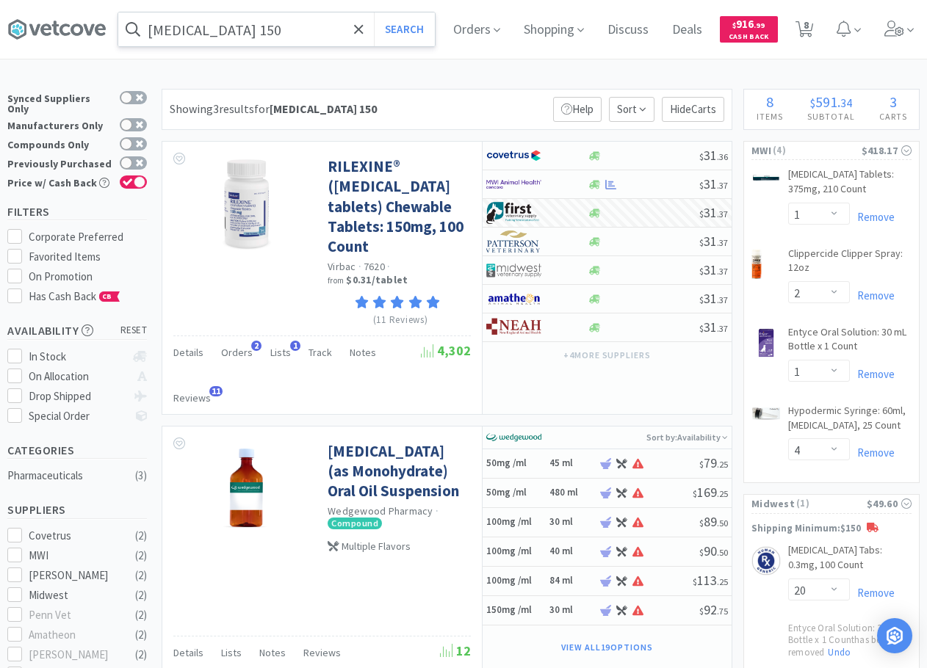
click at [254, 27] on input "[MEDICAL_DATA] 150" at bounding box center [276, 29] width 317 height 34
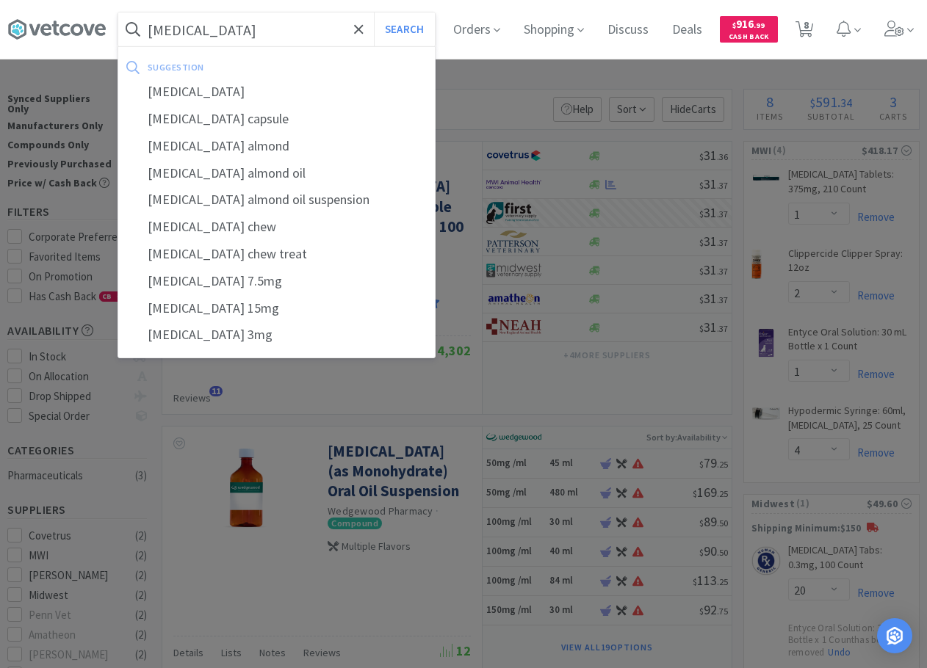
type input "[MEDICAL_DATA]"
click at [374, 12] on button "Search" at bounding box center [404, 29] width 61 height 34
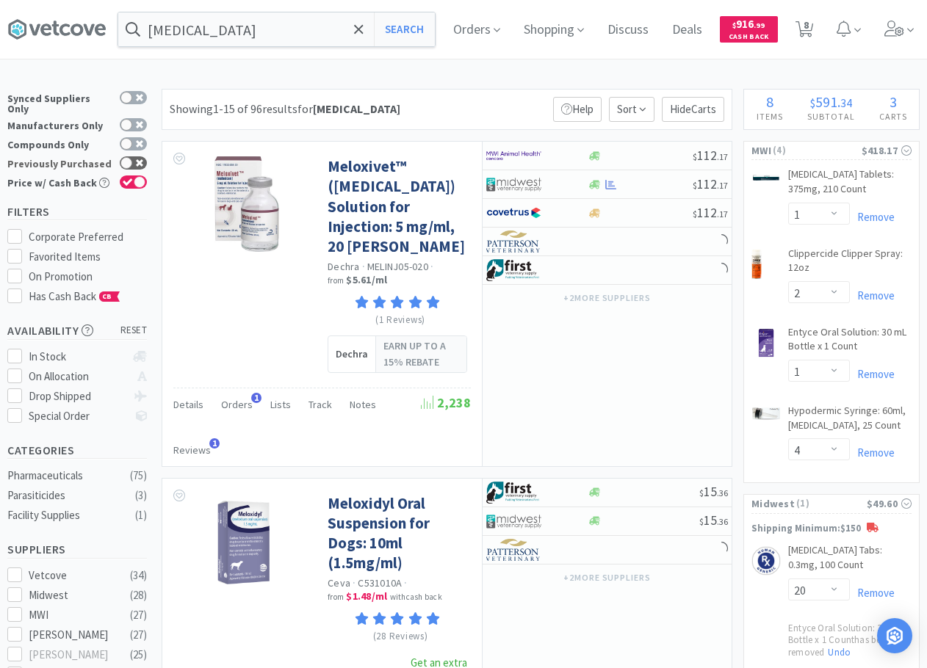
click at [127, 157] on div at bounding box center [126, 163] width 12 height 12
checkbox input "true"
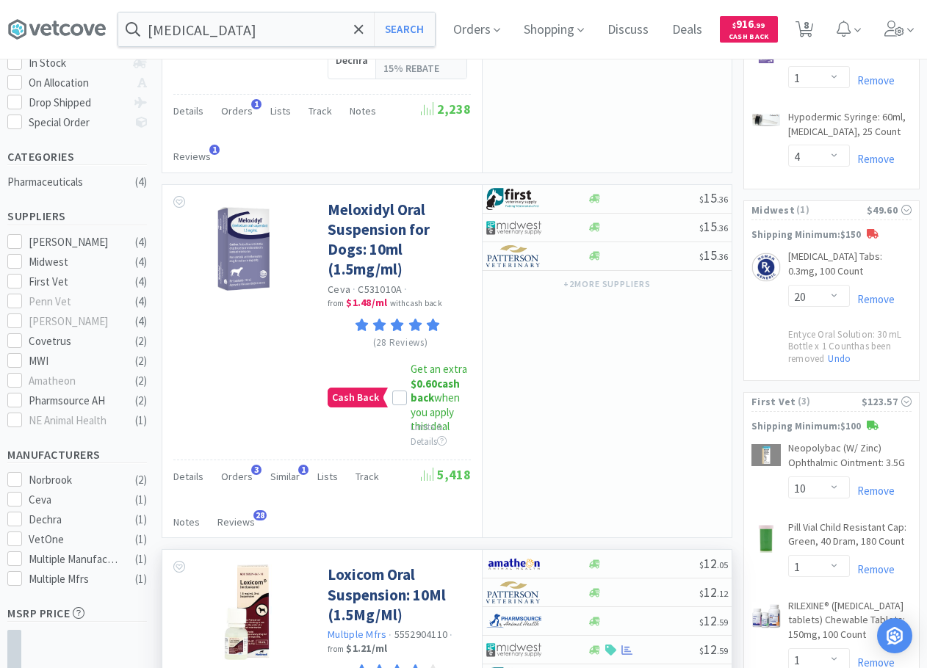
scroll to position [441, 0]
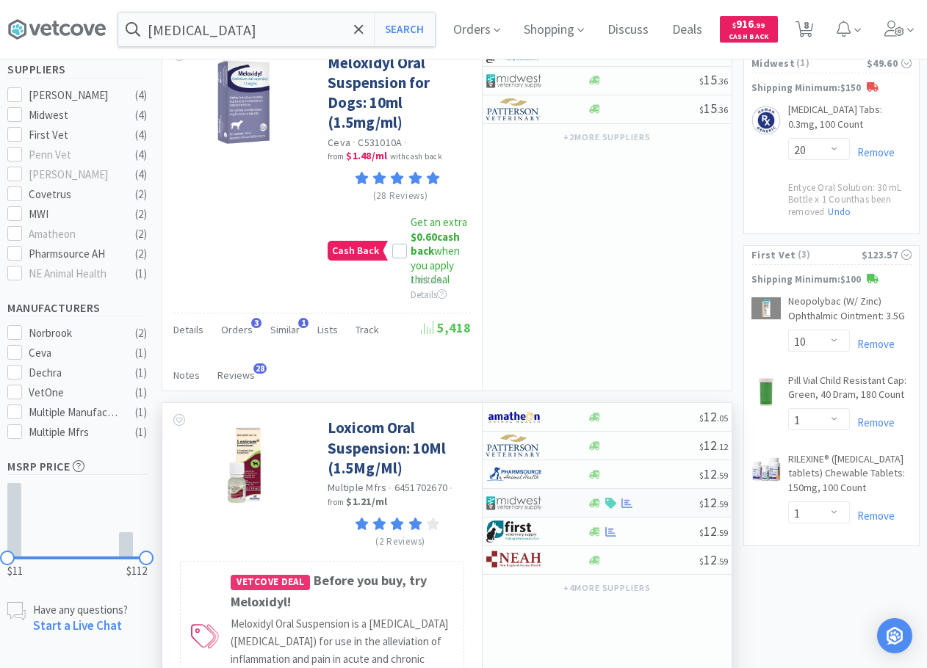
click at [555, 491] on div at bounding box center [526, 503] width 81 height 25
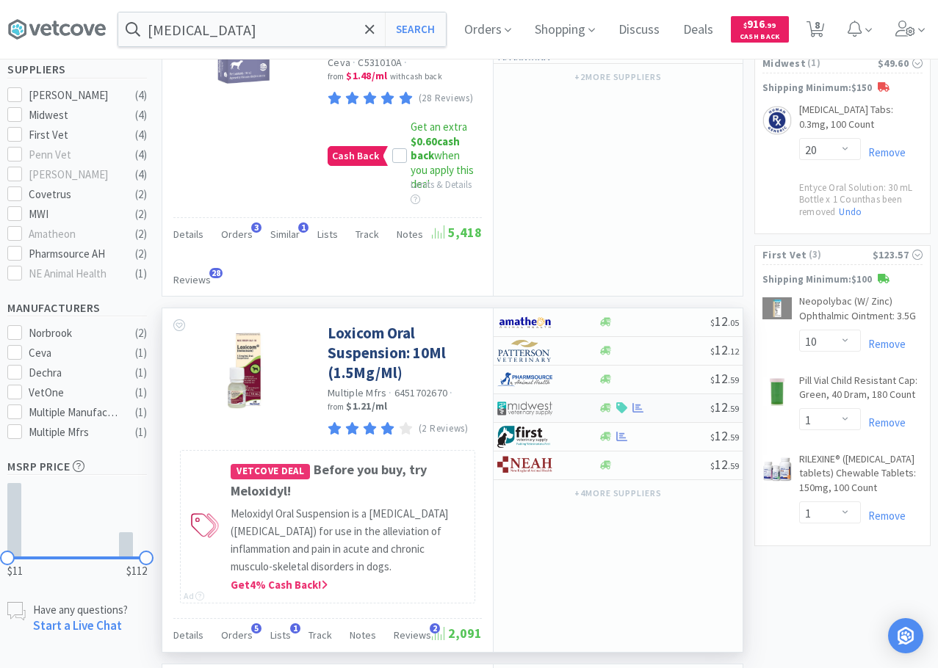
select select "1"
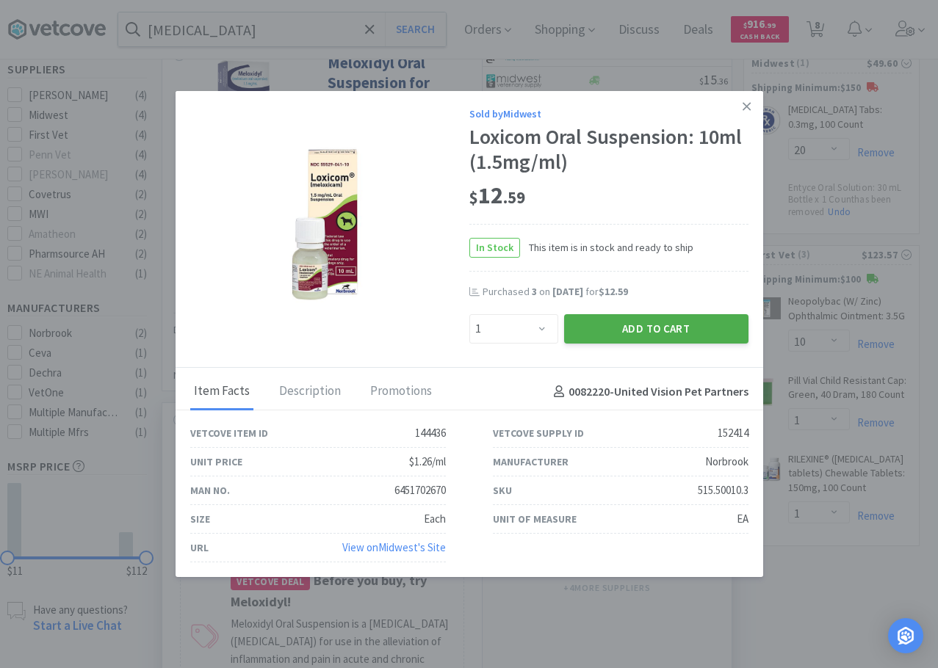
click at [656, 335] on button "Add to Cart" at bounding box center [656, 328] width 184 height 29
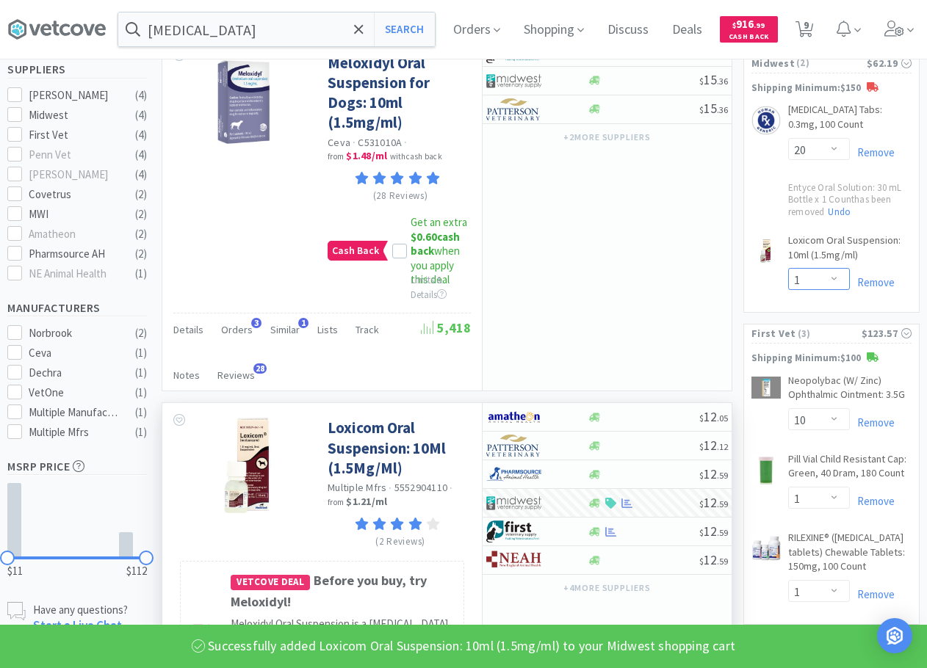
click at [813, 290] on select "Enter Quantity 1 2 3 4 5 6 7 8 9 10 11 12 13 14 15 16 17 18 19 20 Enter Quantity" at bounding box center [819, 279] width 62 height 22
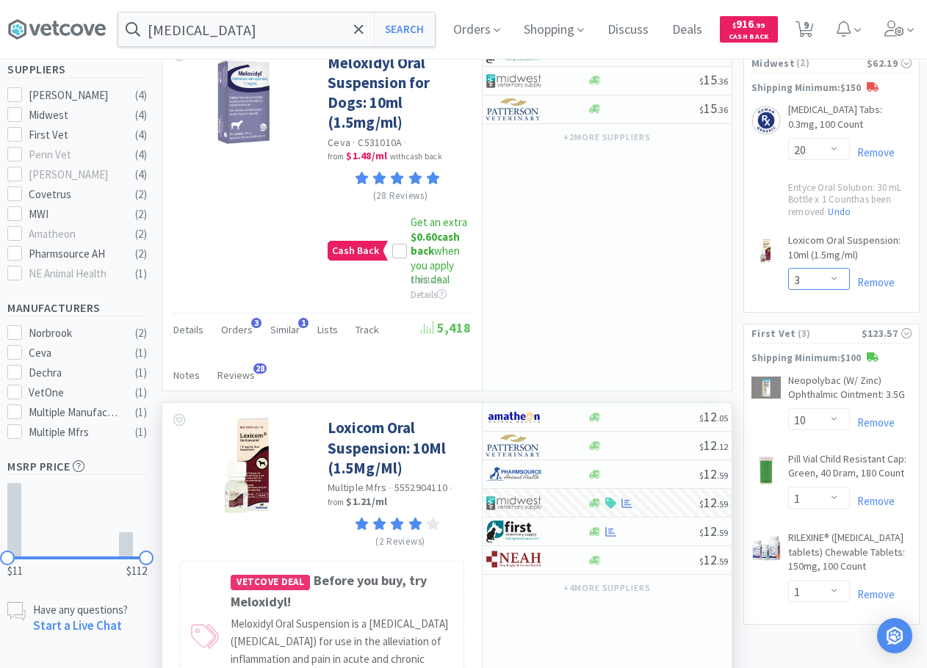
click at [788, 282] on select "Enter Quantity 1 2 3 4 5 6 7 8 9 10 11 12 13 14 15 16 17 18 19 20 Enter Quantity" at bounding box center [819, 279] width 62 height 22
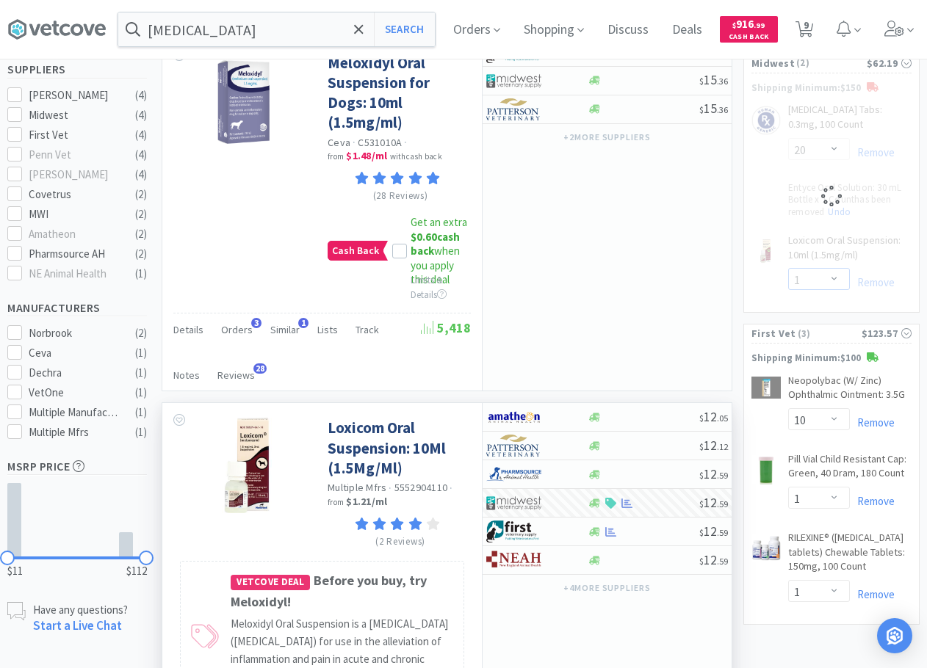
select select "3"
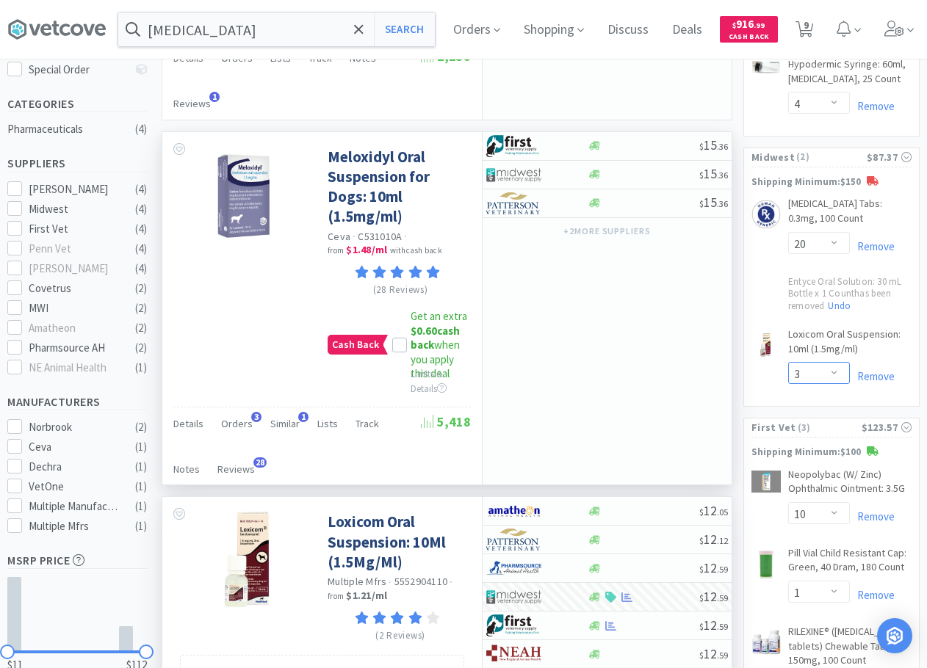
scroll to position [0, 0]
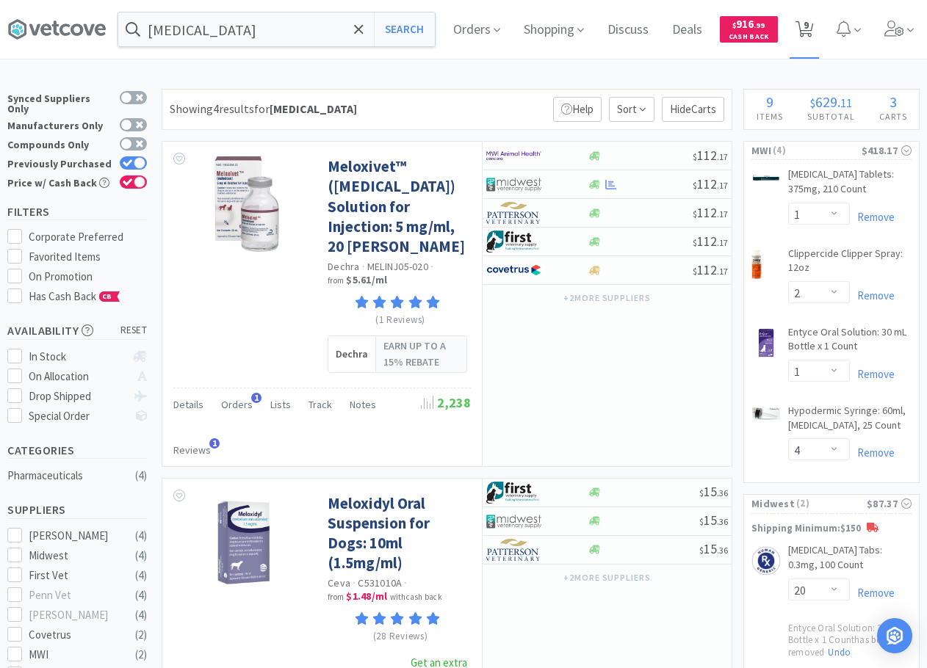
click at [809, 35] on span "9" at bounding box center [805, 25] width 5 height 59
select select "1"
select select "2"
select select "1"
select select "4"
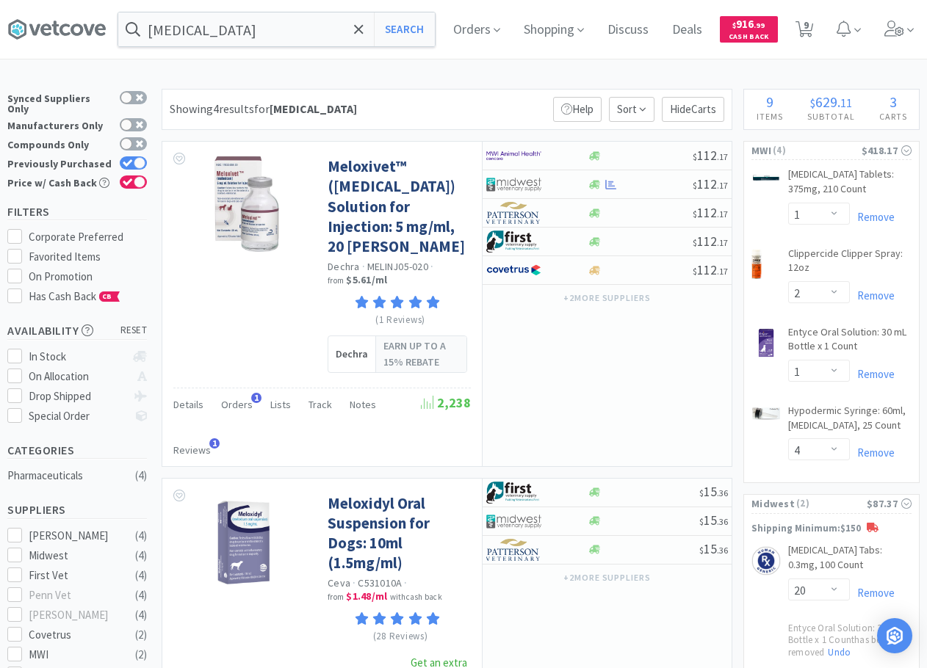
select select "20"
select select "3"
select select "10"
select select "1"
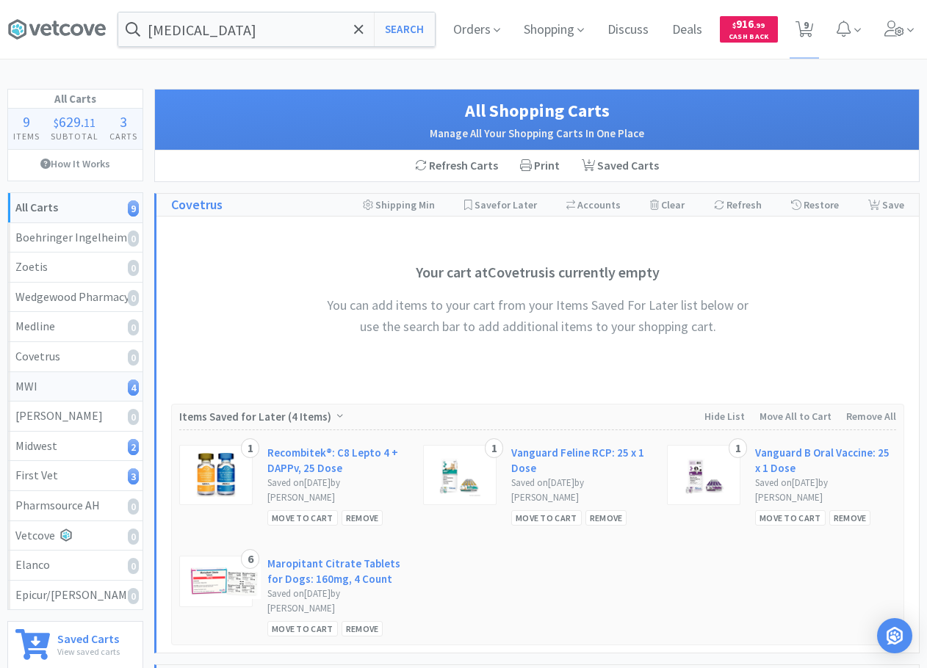
click at [41, 381] on div "MWI 4" at bounding box center [75, 386] width 120 height 19
select select "1"
select select "2"
select select "1"
select select "4"
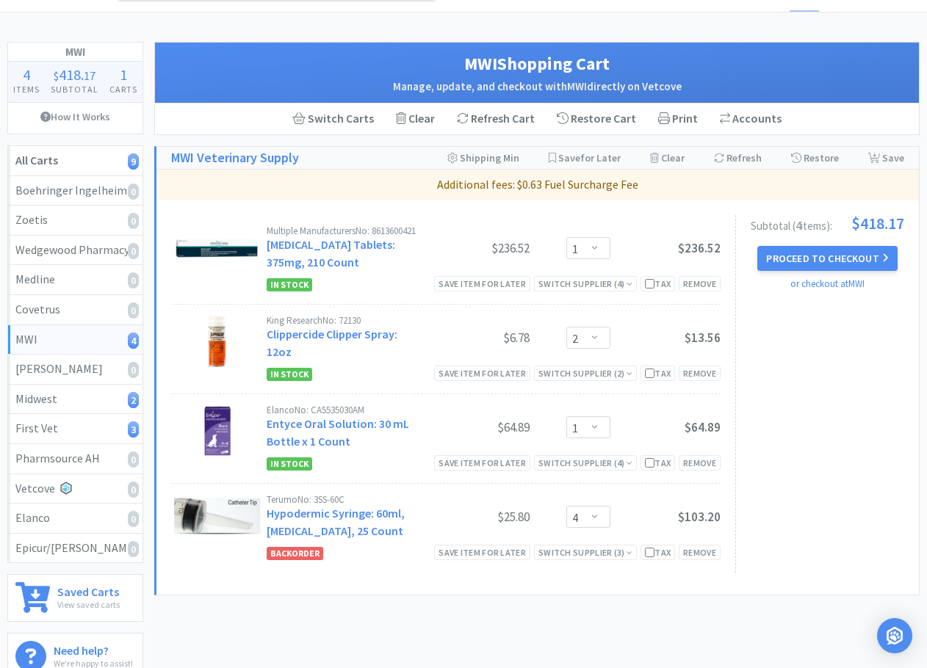
scroll to position [73, 0]
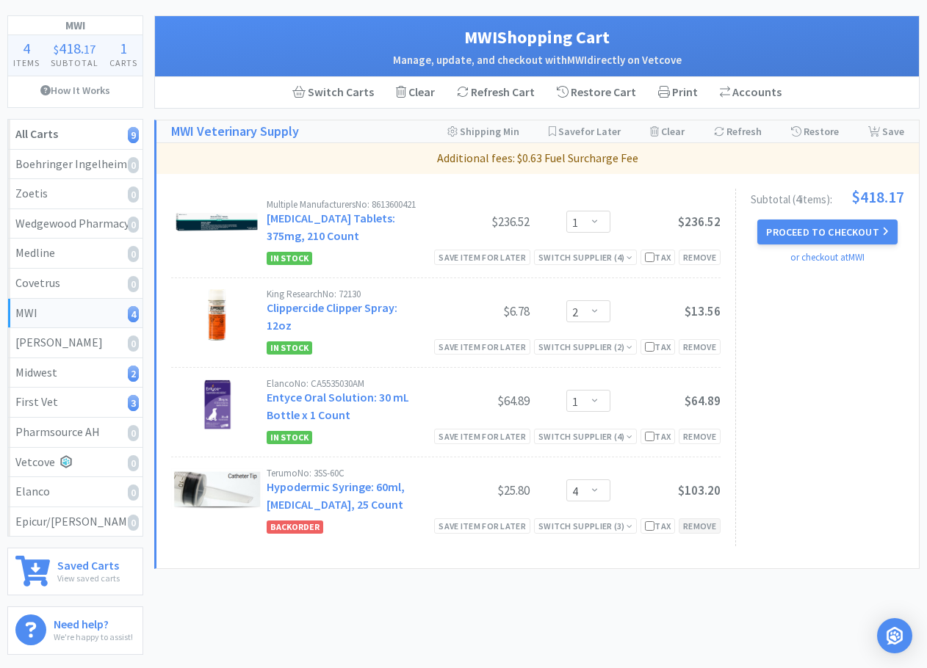
click at [693, 534] on div "Remove" at bounding box center [700, 525] width 42 height 15
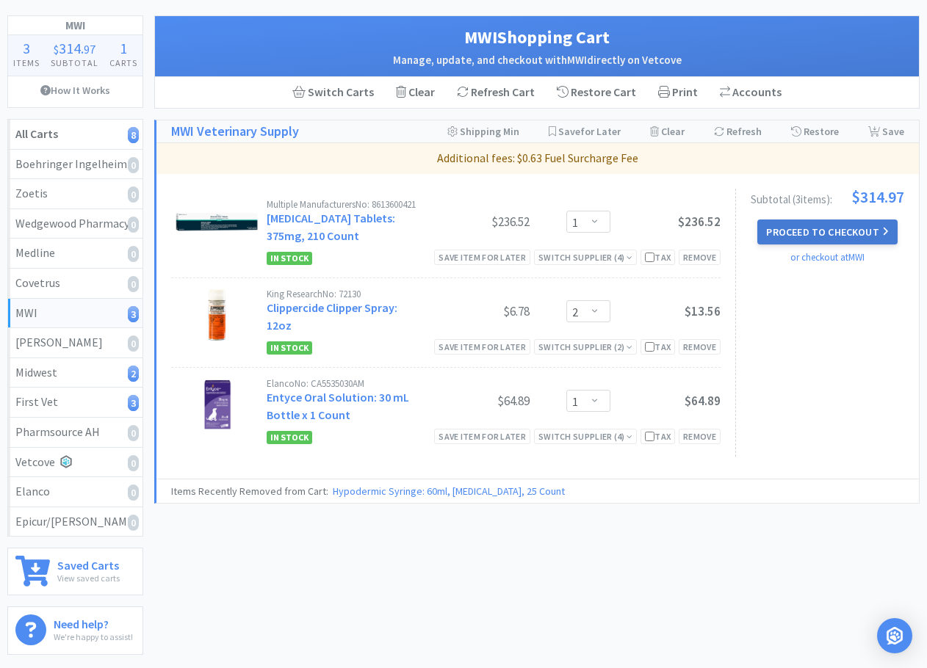
click at [810, 233] on button "Proceed to Checkout" at bounding box center [827, 232] width 140 height 25
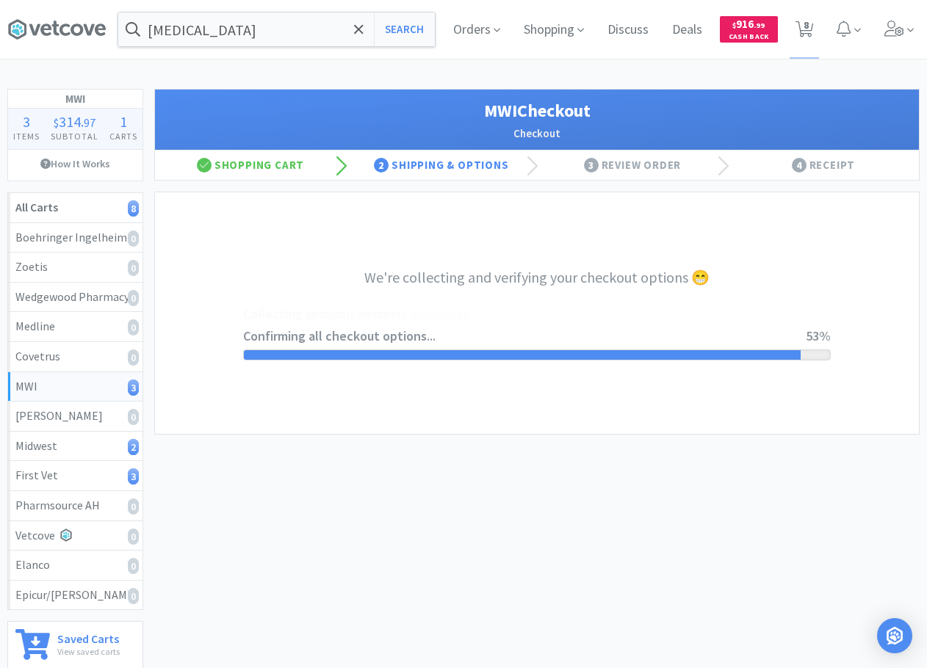
select select "STD_"
select select "FX9"
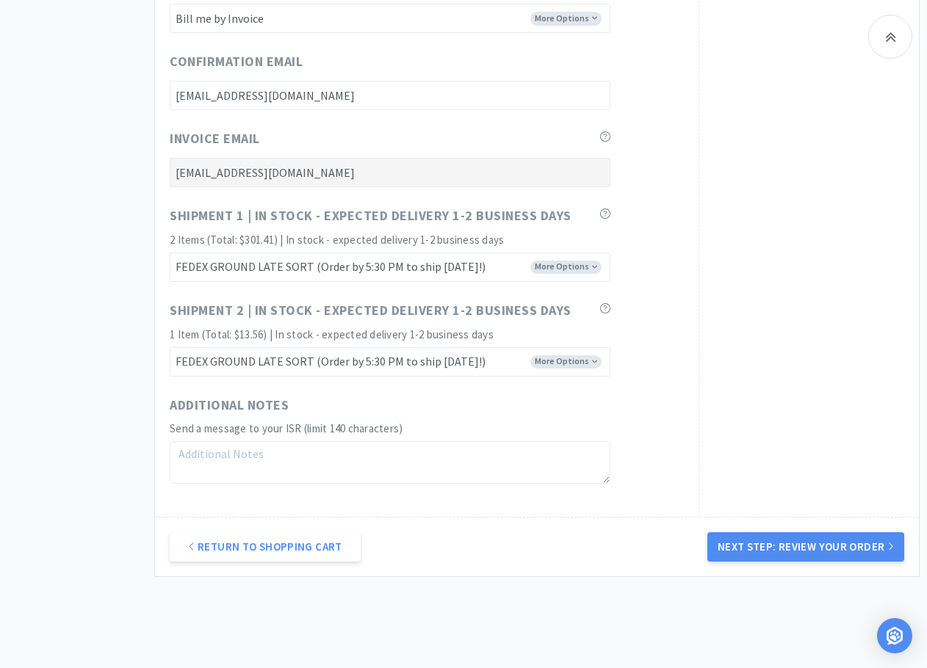
scroll to position [881, 0]
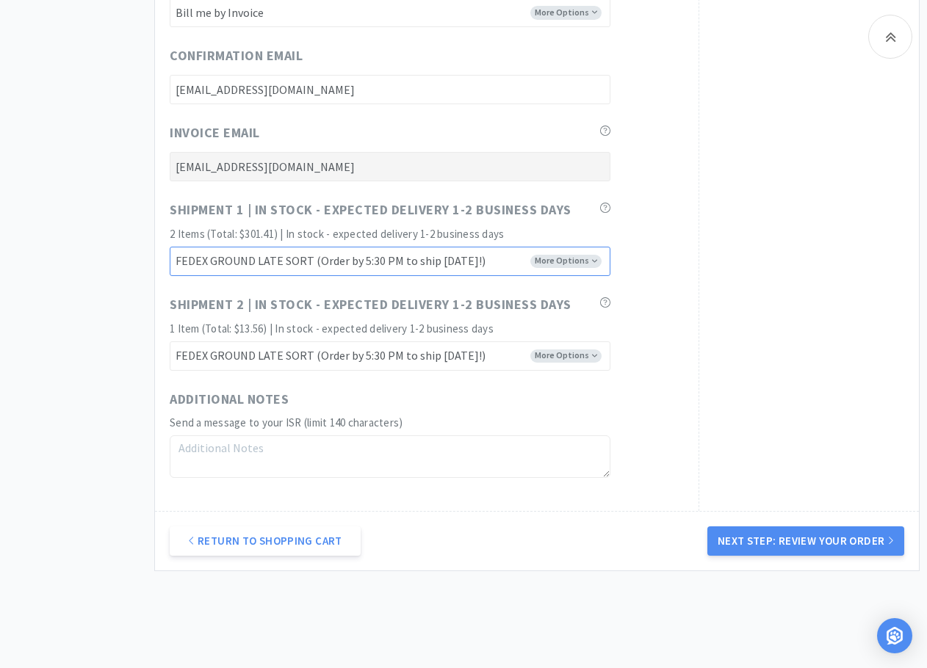
click at [560, 261] on select "FEDEX GROUND EARLY SORT (Order by 5:00 PM to ship [DATE]!) FEDEX GROUND LATE SO…" at bounding box center [390, 261] width 441 height 29
select select "FX8"
click at [170, 247] on select "FEDEX GROUND EARLY SORT (Order by 5:00 PM to ship [DATE]!) FEDEX GROUND LATE SO…" at bounding box center [390, 261] width 441 height 29
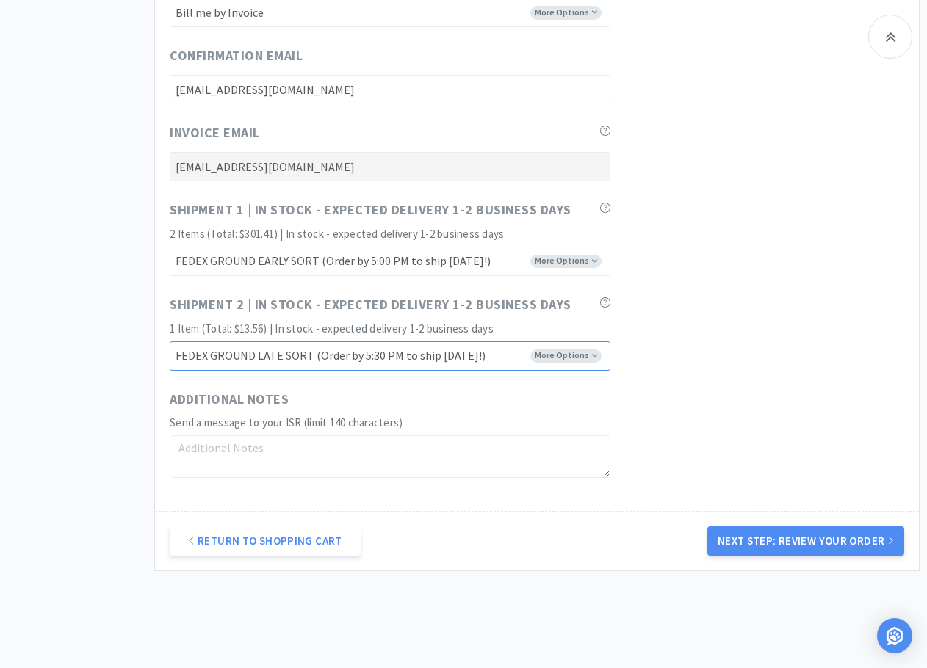
click at [548, 356] on select "FEDEX GROUND EARLY SORT (Order by 5:00 PM to ship [DATE]!) FEDEX GROUND LATE SO…" at bounding box center [390, 355] width 441 height 29
select select "FX8"
click at [170, 341] on select "FEDEX GROUND EARLY SORT (Order by 5:00 PM to ship [DATE]!) FEDEX GROUND LATE SO…" at bounding box center [390, 355] width 441 height 29
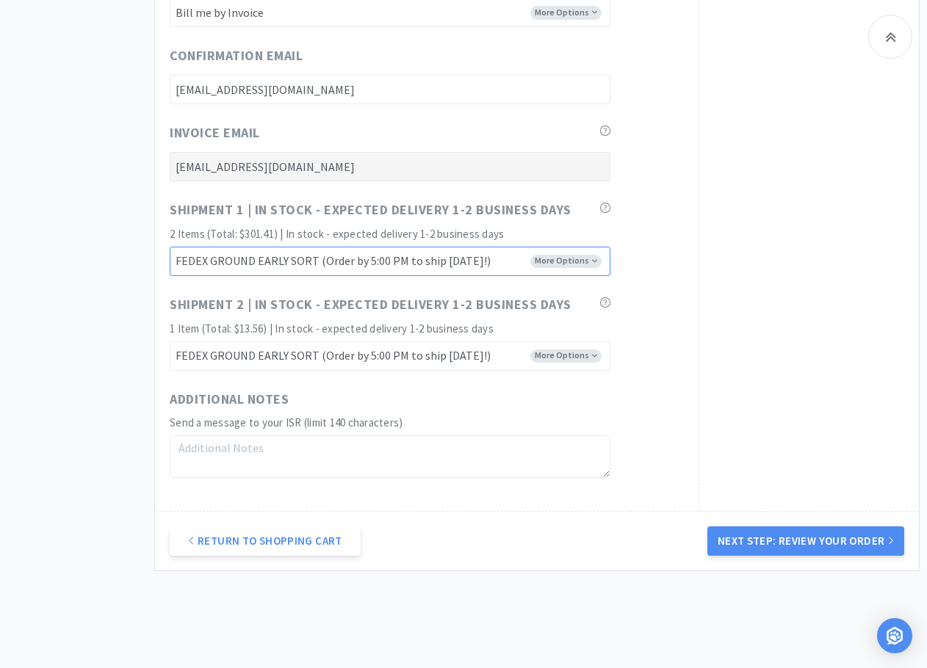
click at [553, 260] on select "FEDEX GROUND EARLY SORT (Order by 5:00 PM to ship [DATE]!) FEDEX GROUND LATE SO…" at bounding box center [390, 261] width 441 height 29
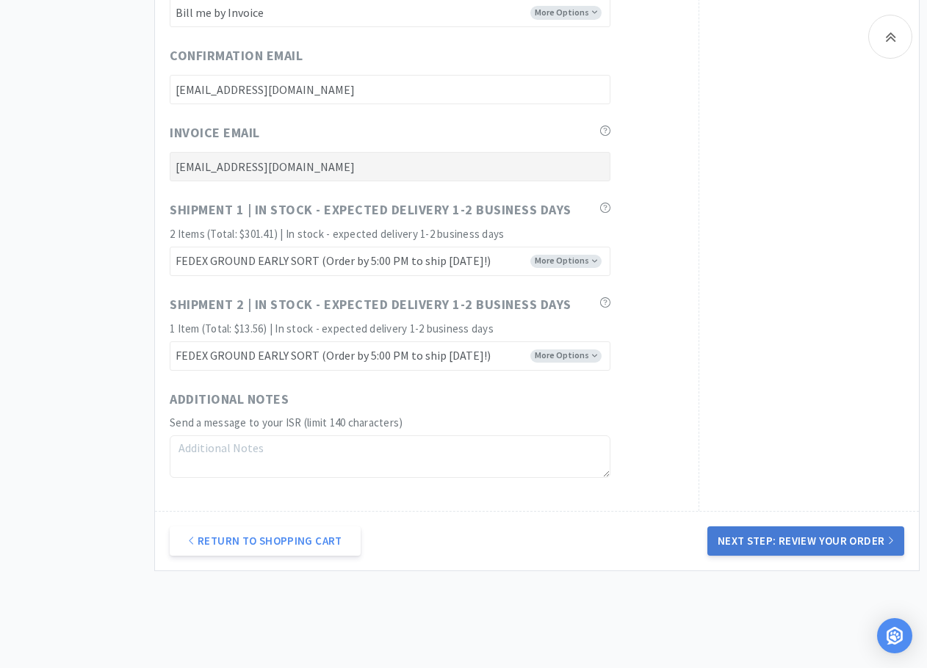
click at [778, 543] on button "Next Step: Review Your Order" at bounding box center [805, 541] width 197 height 29
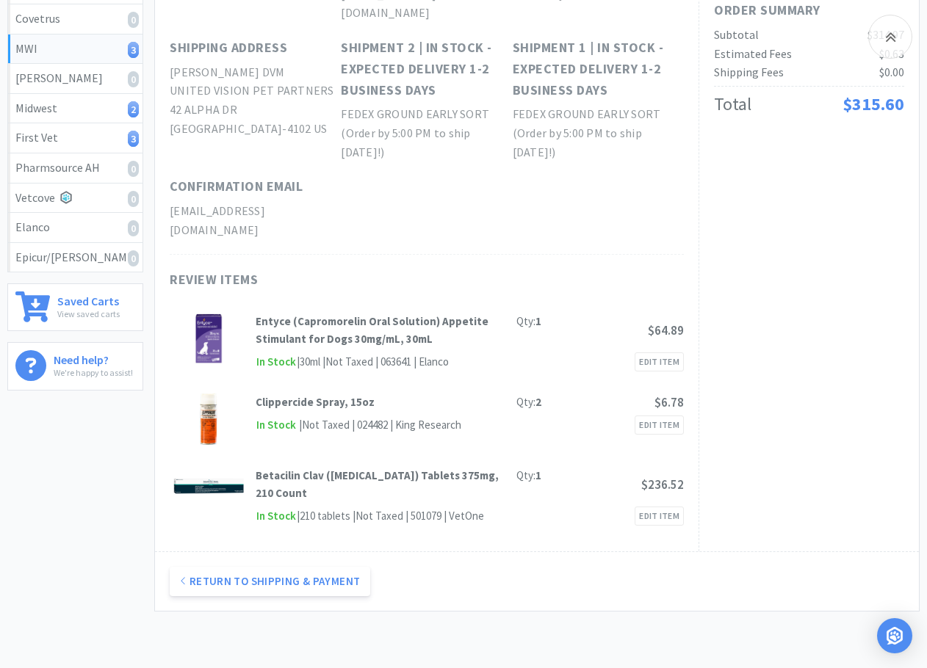
scroll to position [0, 0]
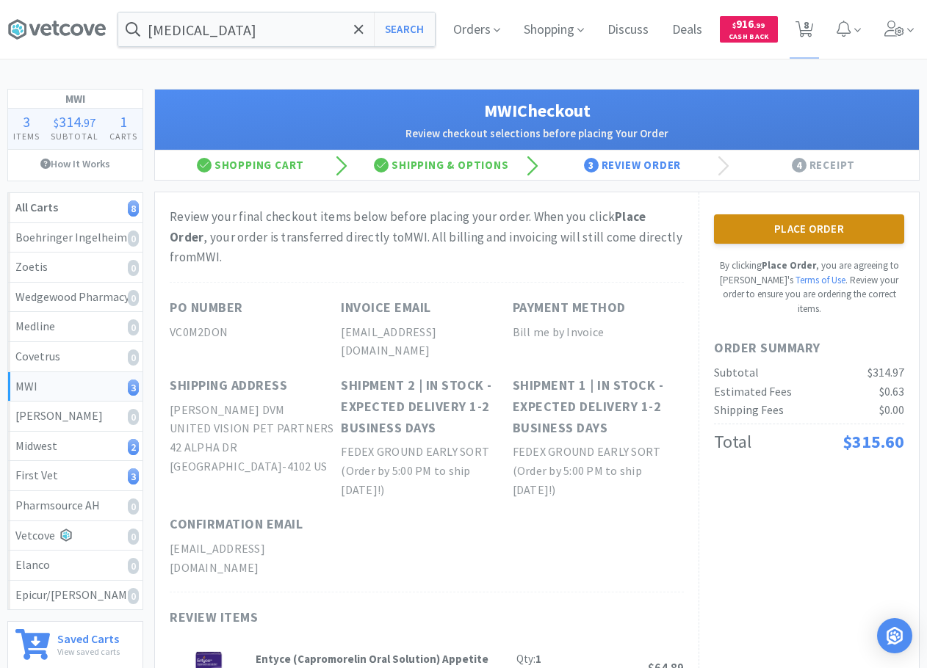
click at [786, 229] on button "Place Order" at bounding box center [809, 228] width 190 height 29
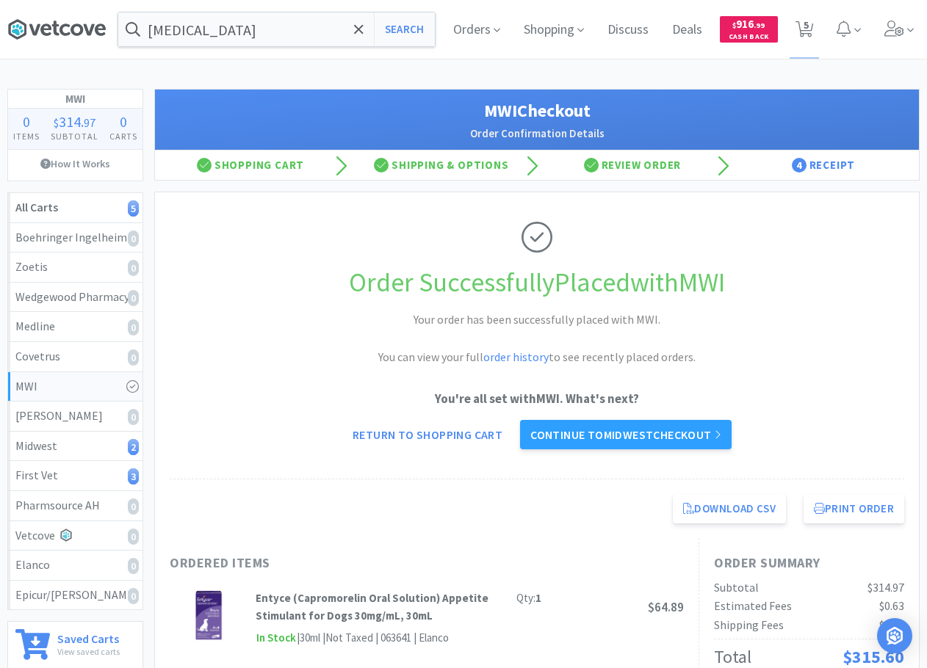
click at [71, 28] on icon at bounding box center [77, 30] width 12 height 12
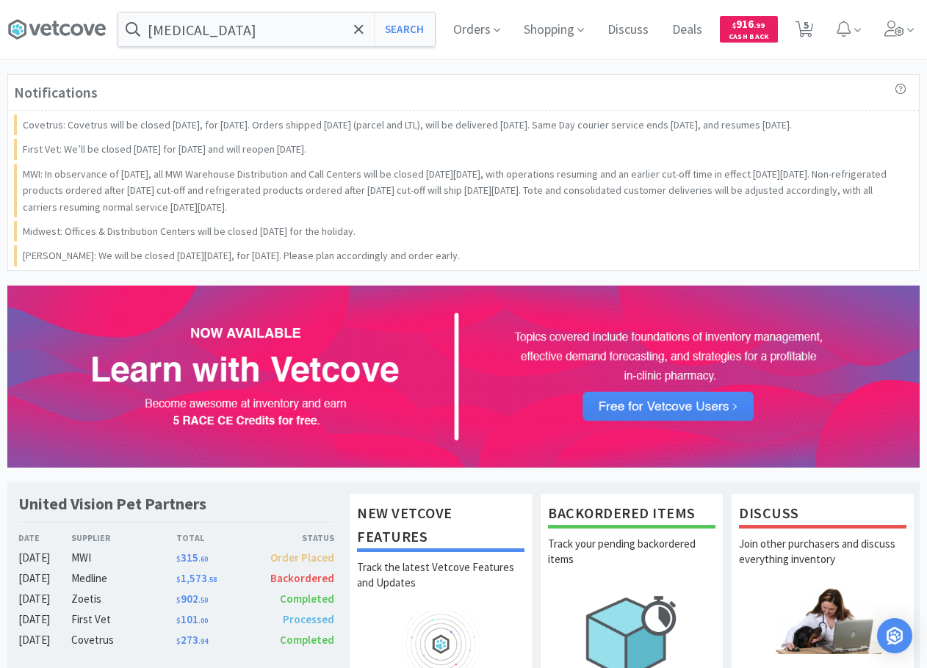
click at [278, 74] on div "Notifications Covetrus: Covetrus will be closed [DATE], for [DATE]. Orders ship…" at bounding box center [463, 172] width 912 height 197
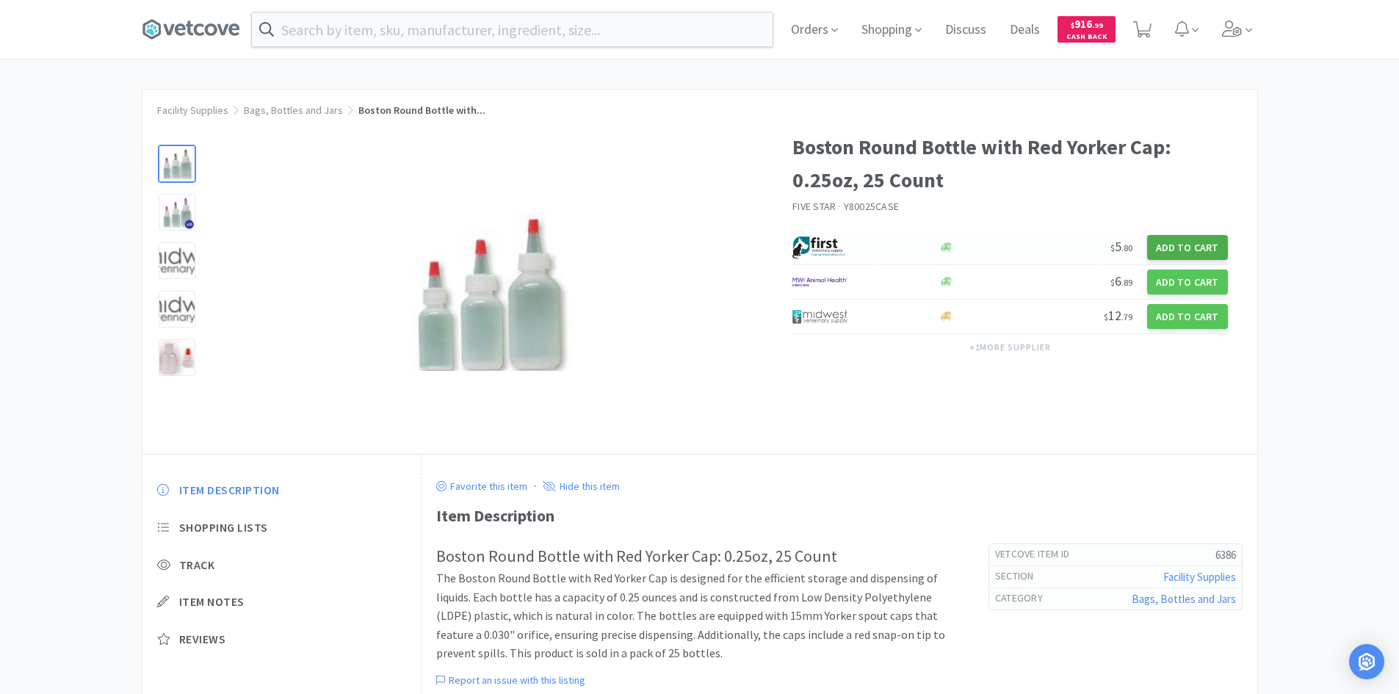
click at [1176, 250] on button "Add to Cart" at bounding box center [1187, 247] width 81 height 25
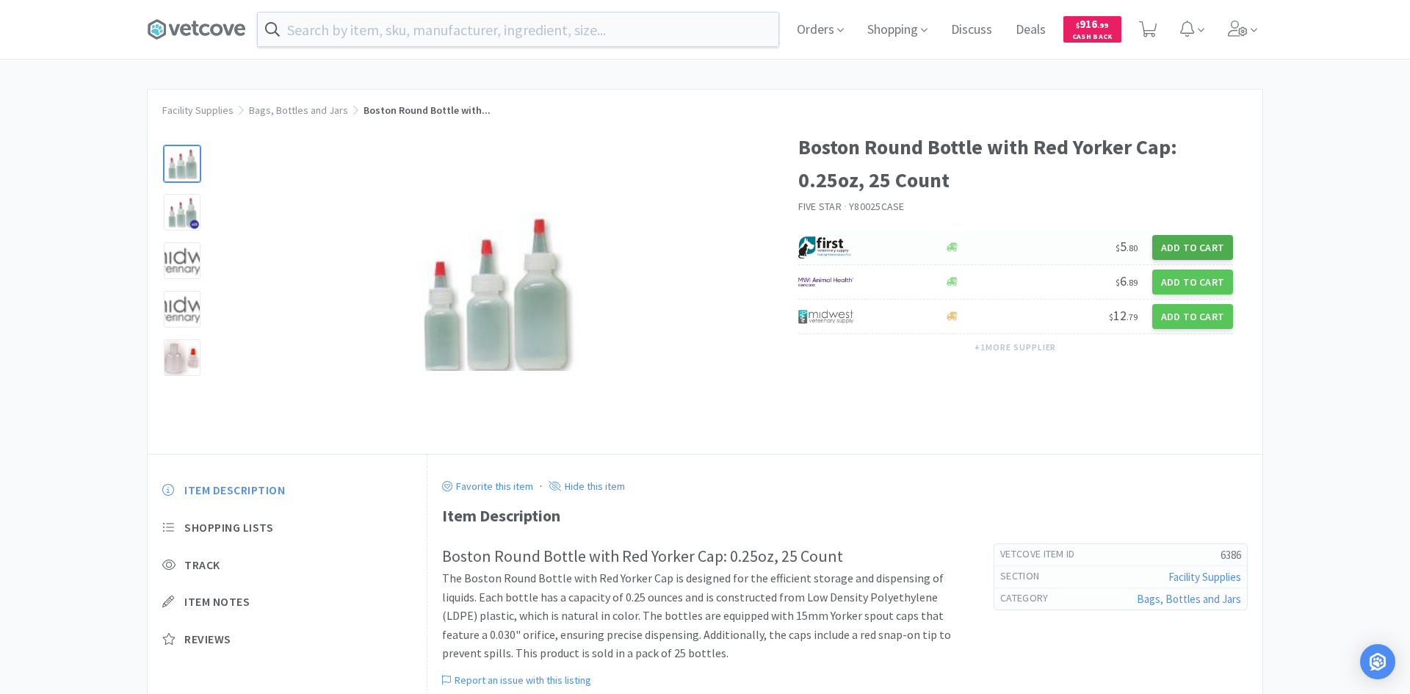
select select "1"
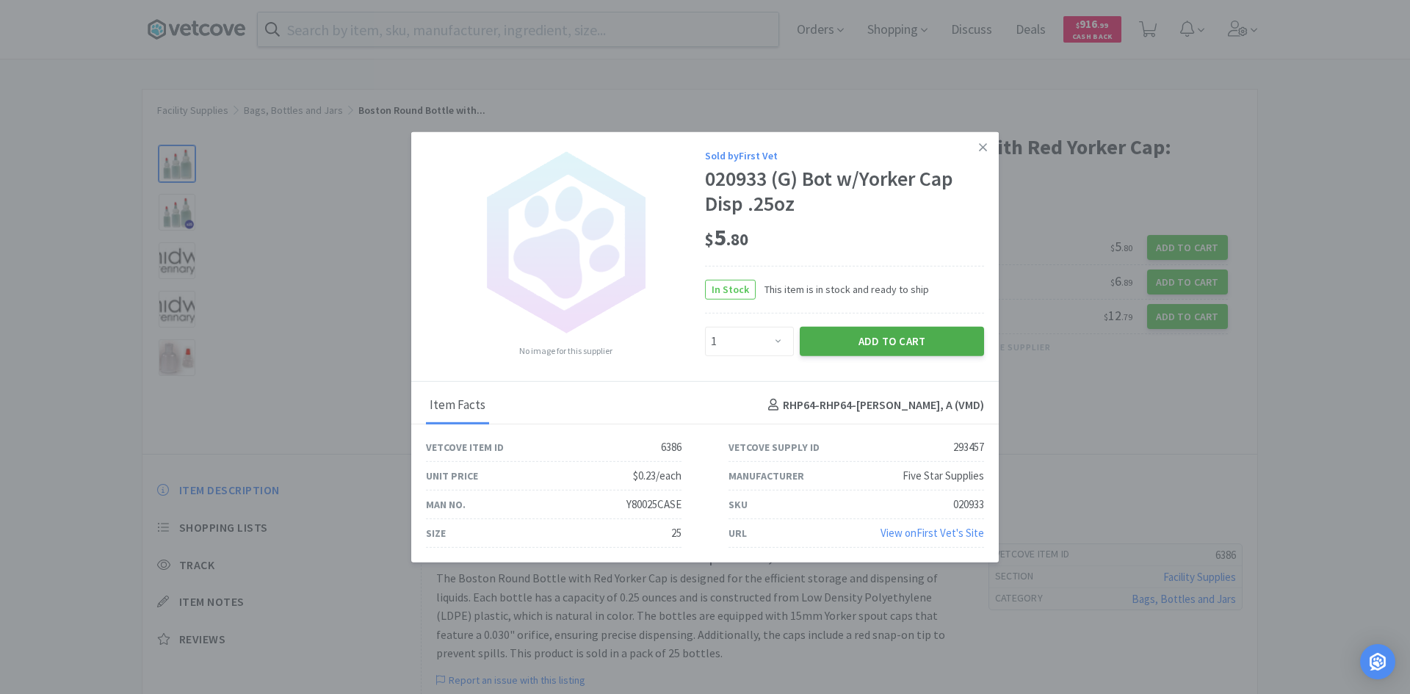
click at [893, 346] on button "Add to Cart" at bounding box center [892, 341] width 184 height 29
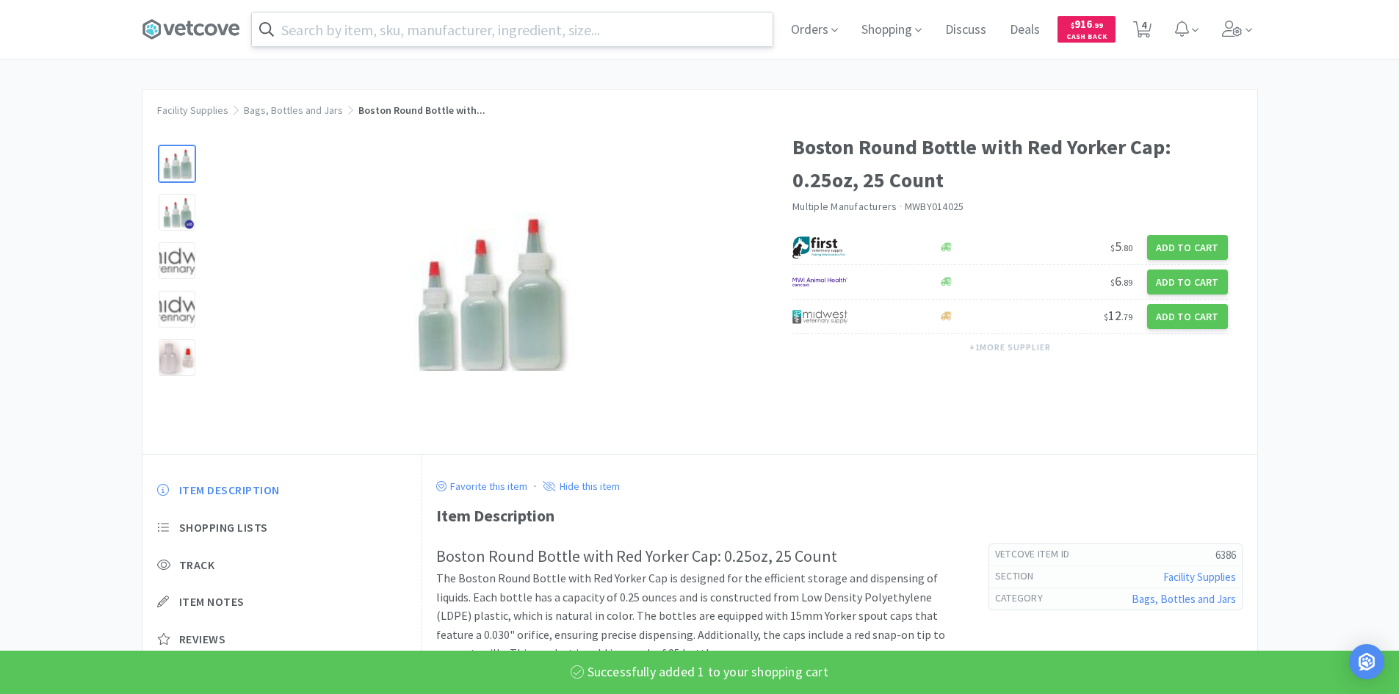
click at [435, 27] on input "text" at bounding box center [512, 29] width 521 height 34
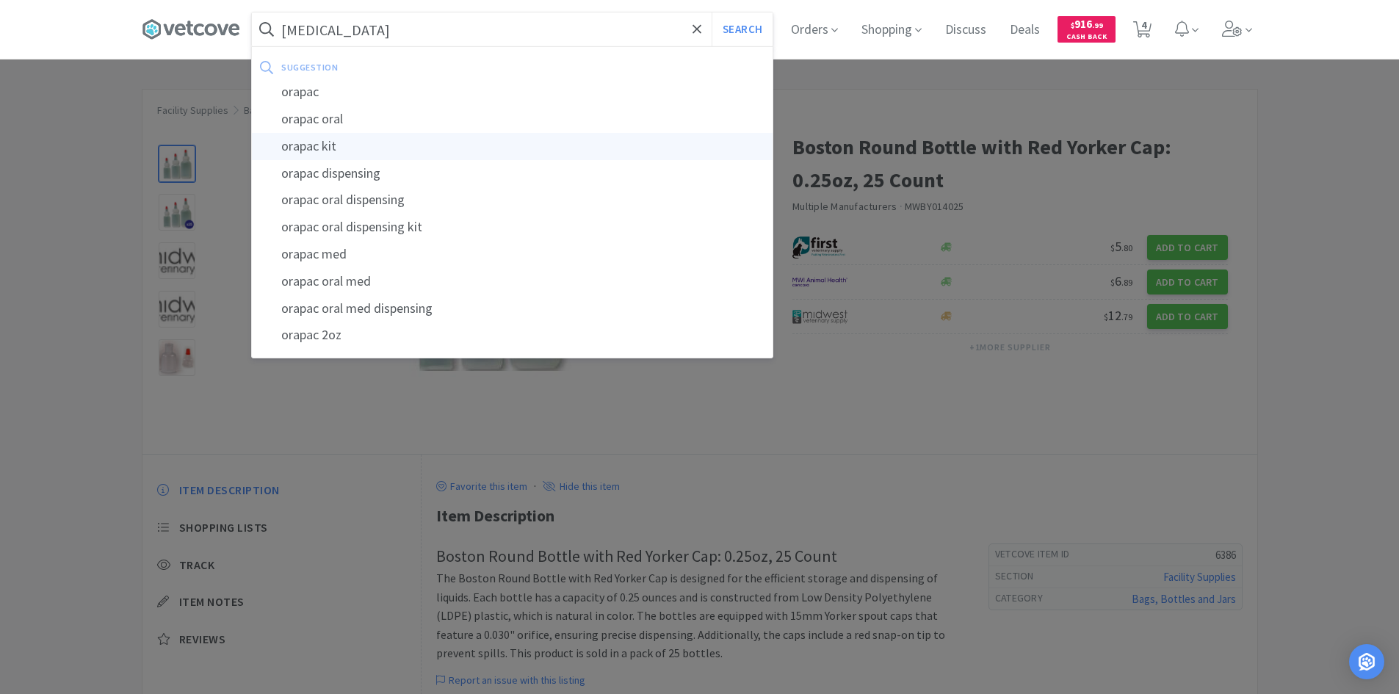
type input "orapac kit"
select select "1"
select select "10"
select select "1"
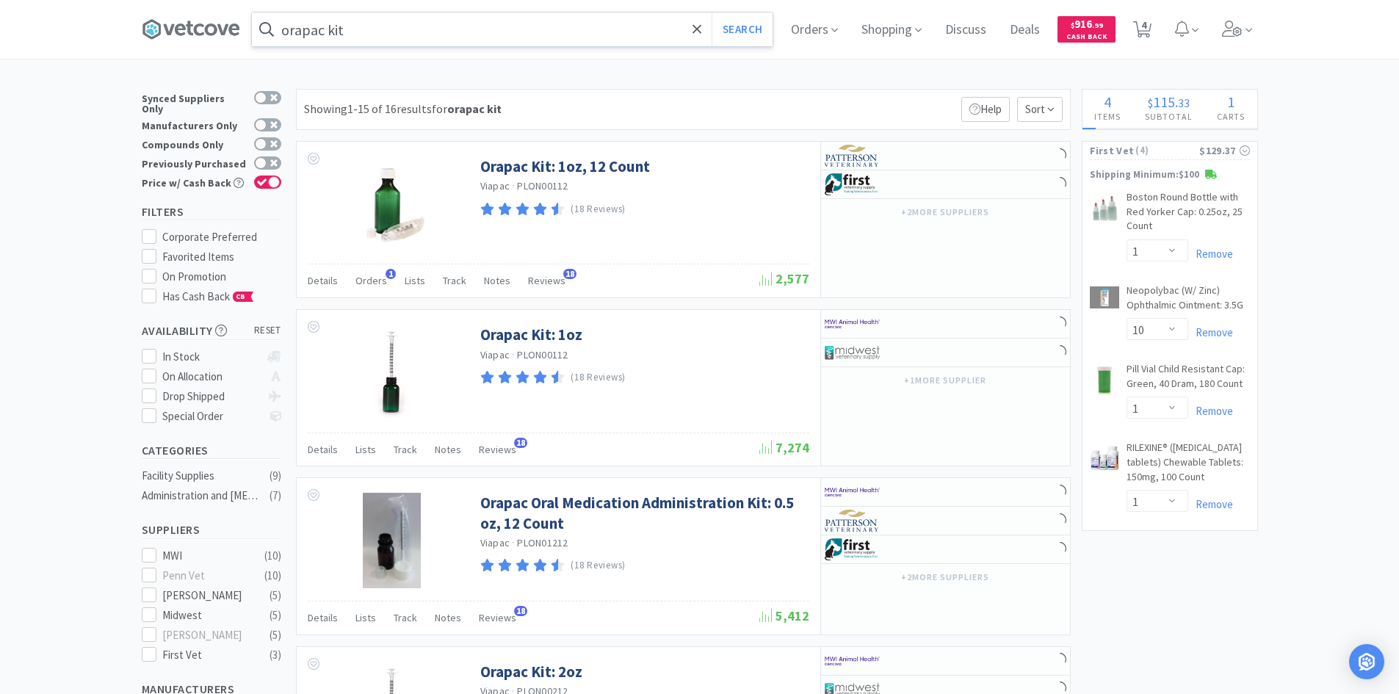
select select "6"
select select "1"
select select "20"
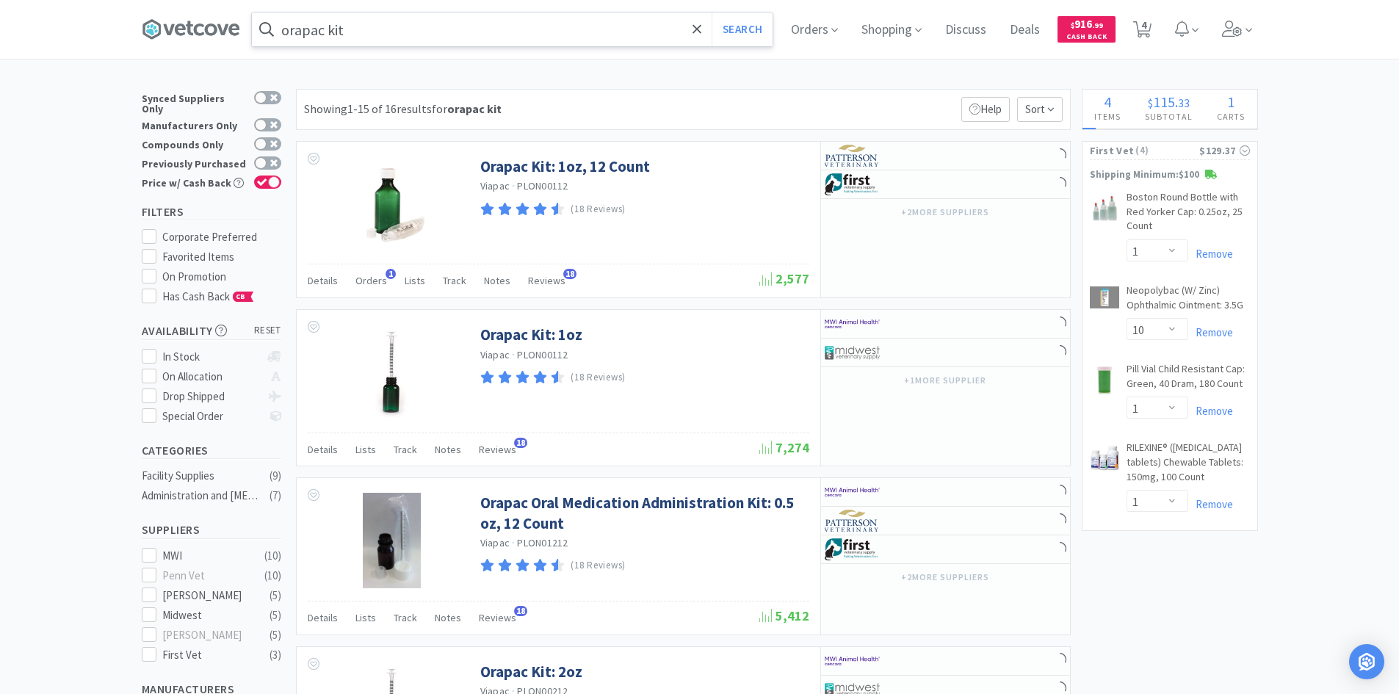
select select "3"
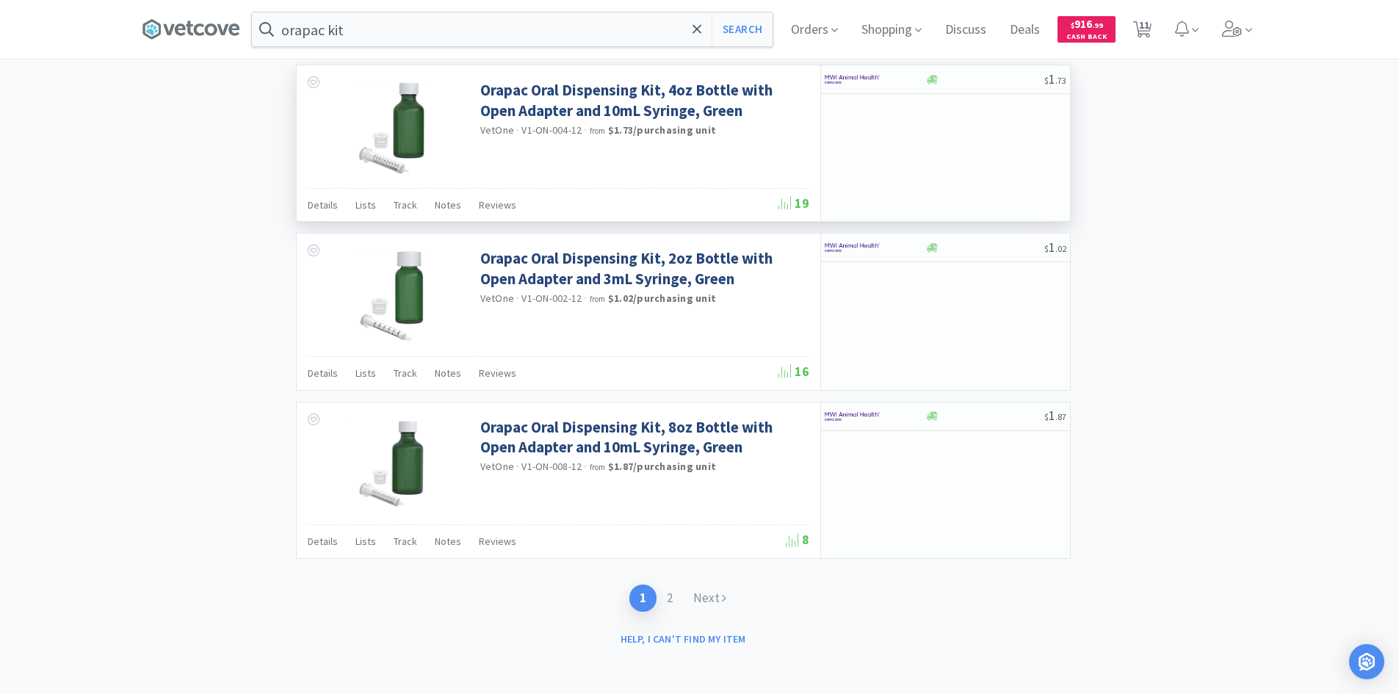
scroll to position [2097, 0]
click at [722, 590] on icon at bounding box center [724, 596] width 4 height 12
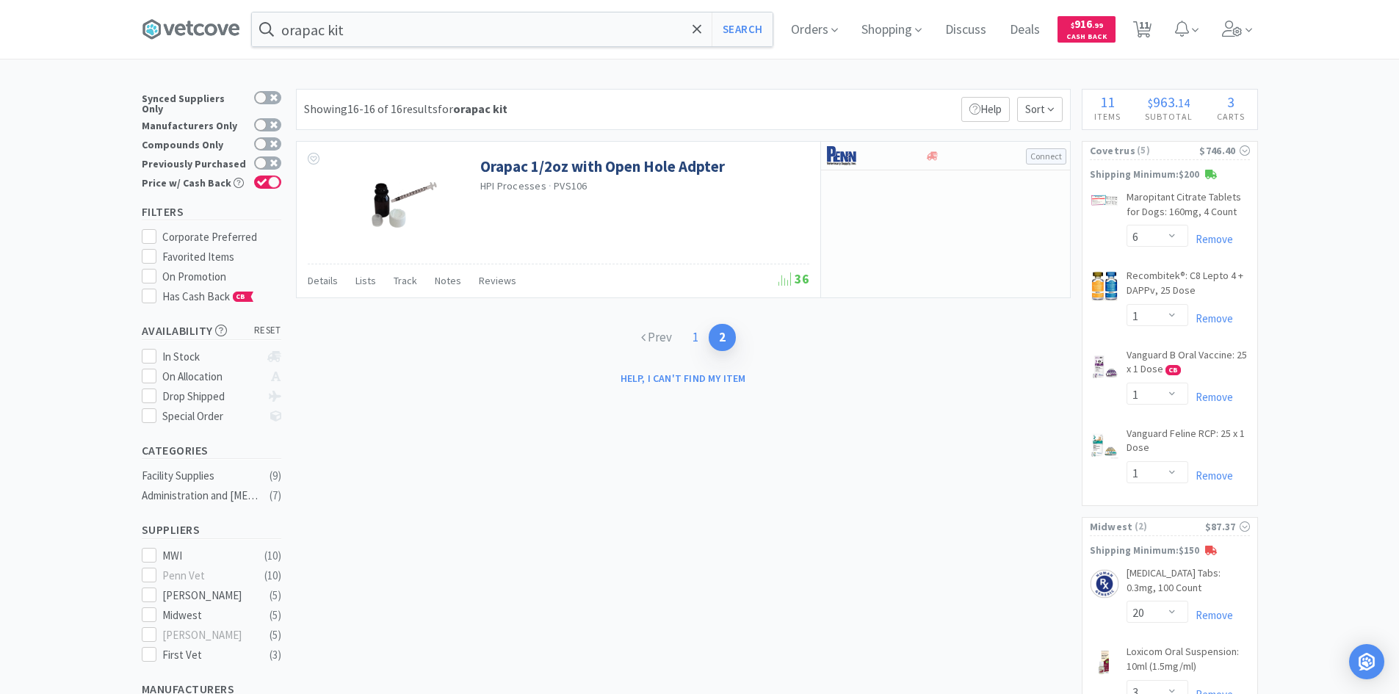
click at [698, 339] on link "1" at bounding box center [695, 337] width 26 height 27
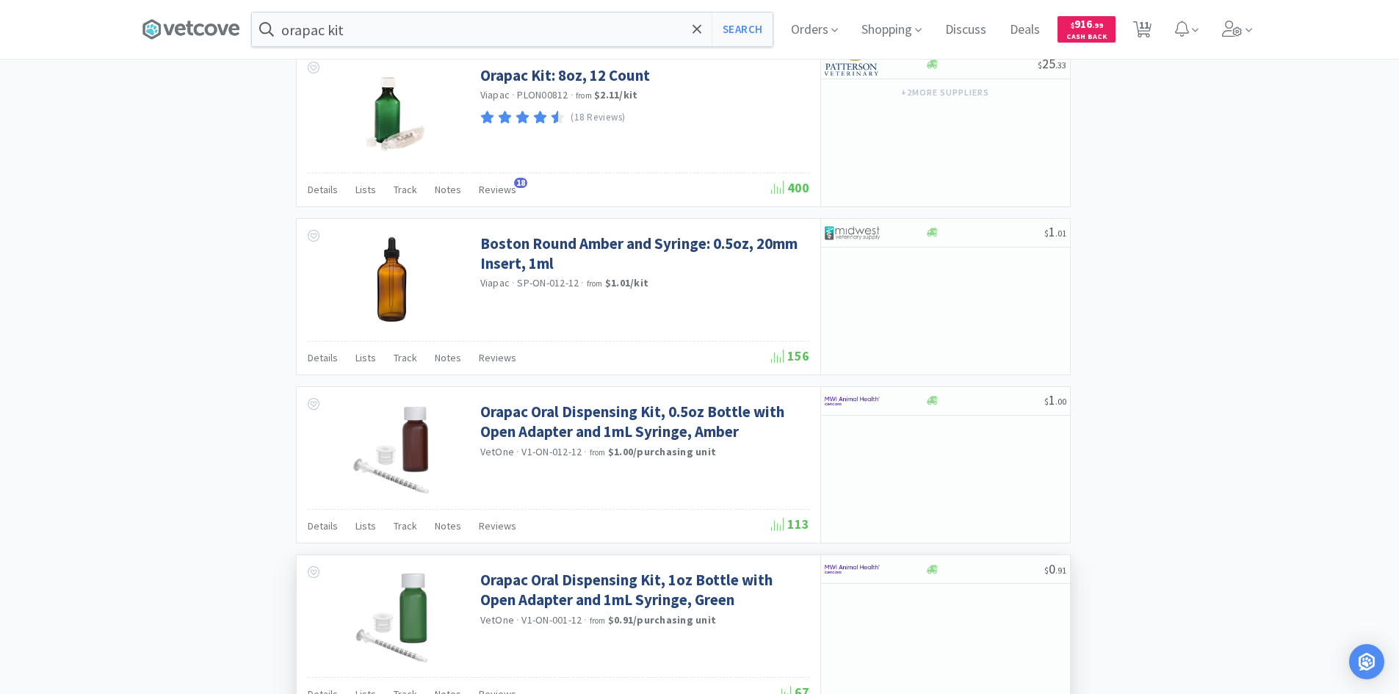
scroll to position [1436, 0]
click at [898, 402] on div at bounding box center [865, 402] width 81 height 25
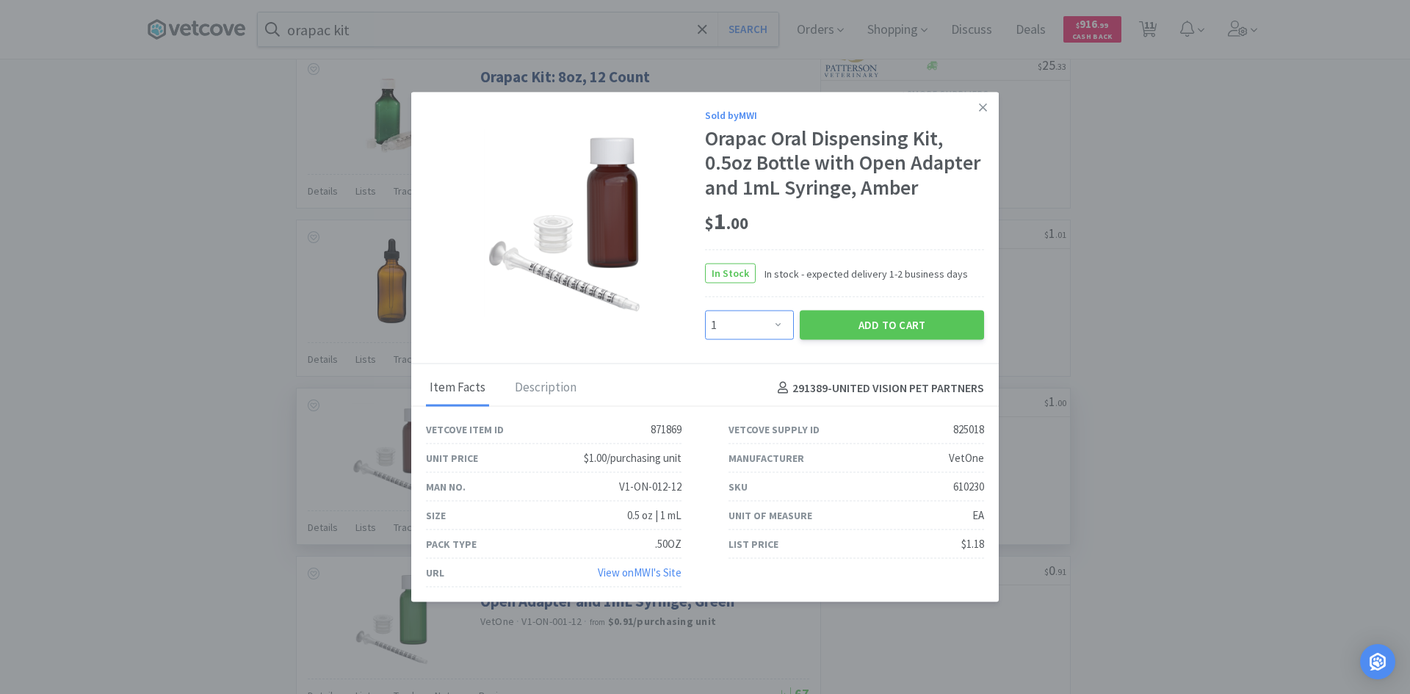
click at [776, 317] on select "Enter Quantity 1 2 3 4 5 6 7 8 9 10 11 12 13 14 15 16 17 18 19 20 Enter Quantity" at bounding box center [749, 325] width 89 height 29
select select "20"
click at [705, 311] on select "Enter Quantity 1 2 3 4 5 6 7 8 9 10 11 12 13 14 15 16 17 18 19 20 Enter Quantity" at bounding box center [749, 325] width 89 height 29
click at [852, 325] on button "Add to Cart" at bounding box center [892, 325] width 184 height 29
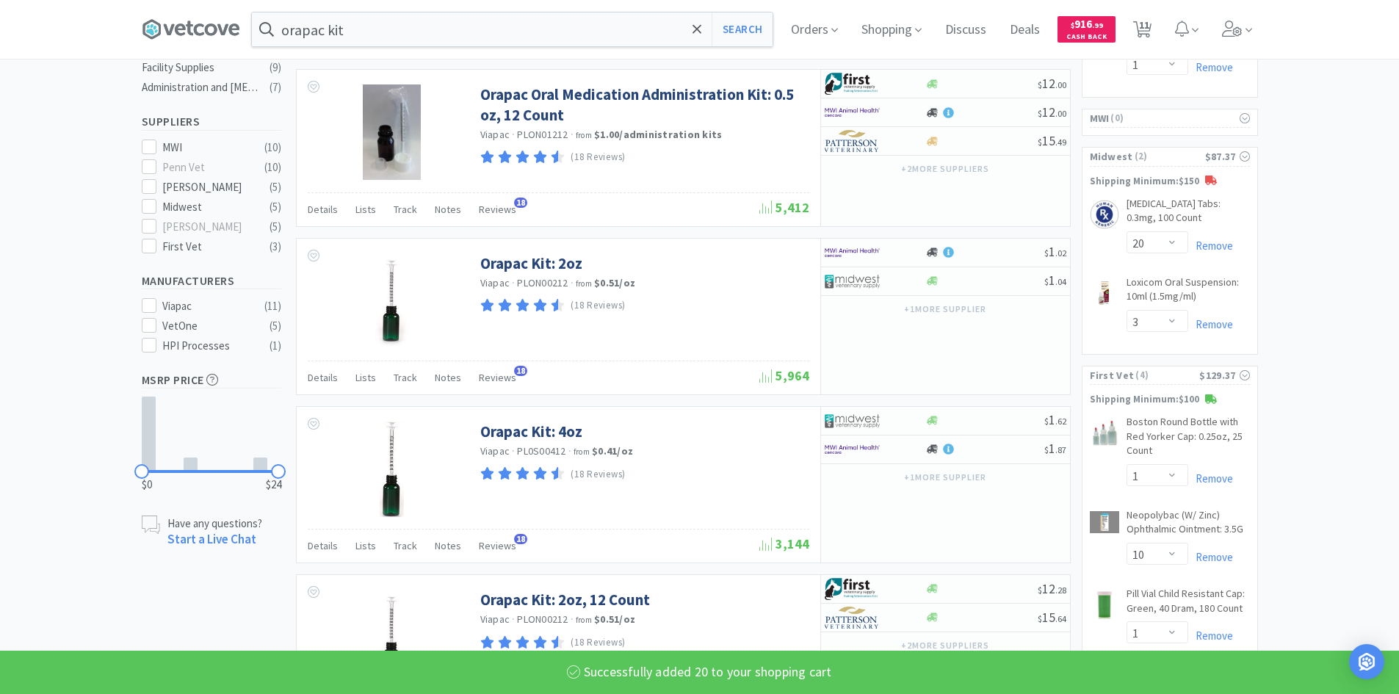
select select "20"
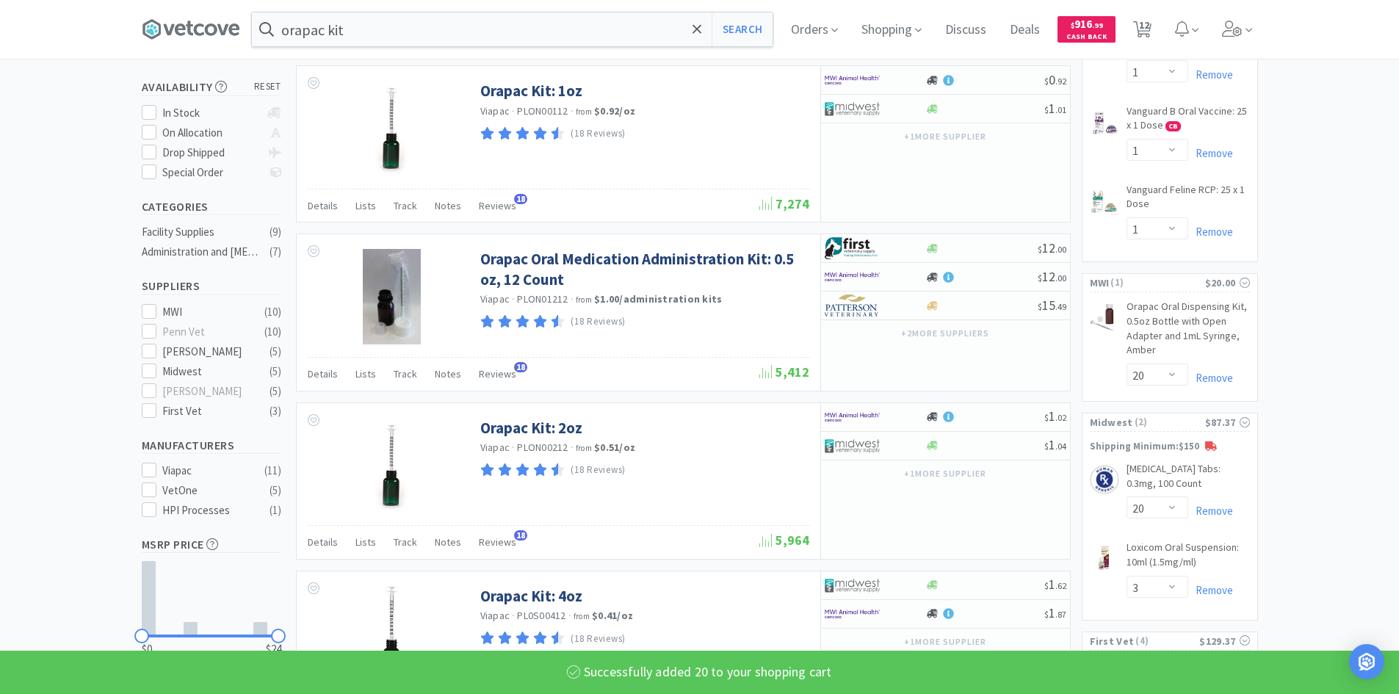
scroll to position [0, 0]
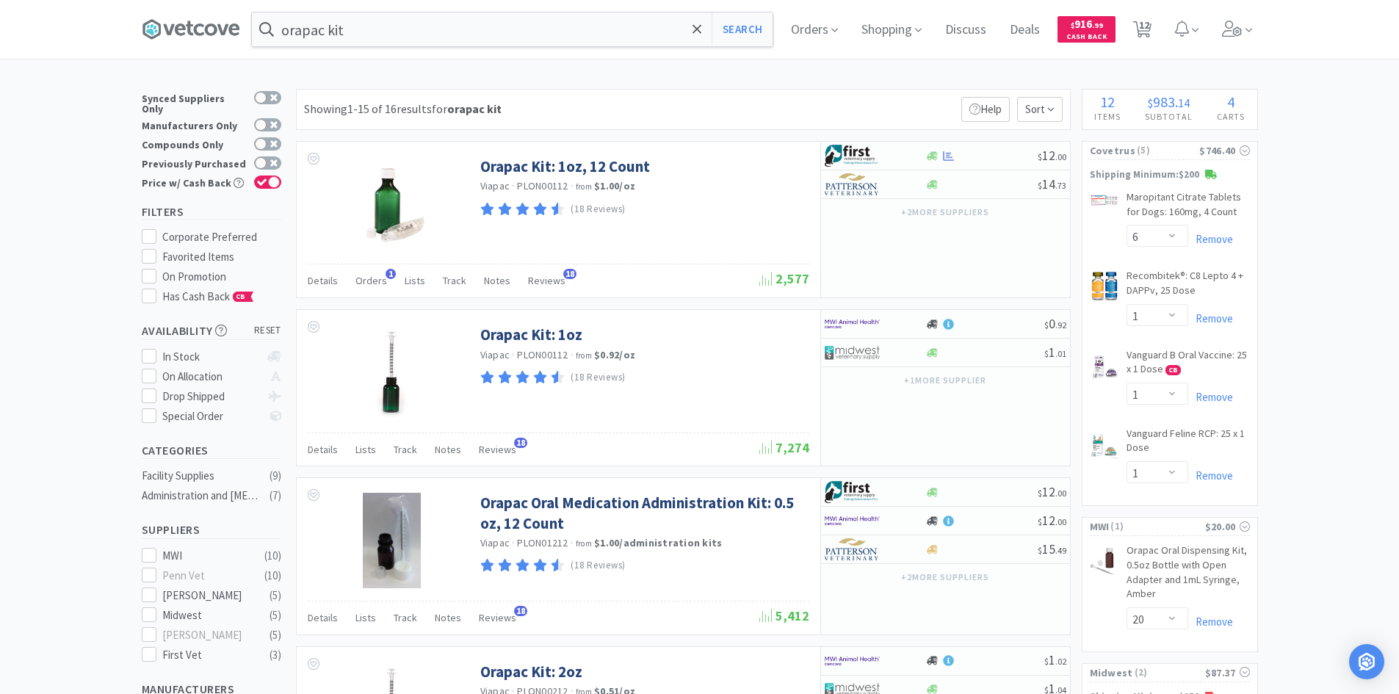
click at [1143, 272] on link "Recombitek®: C8 Lepto 4 + DAPPv, 25 Dose CB" at bounding box center [1188, 286] width 123 height 35
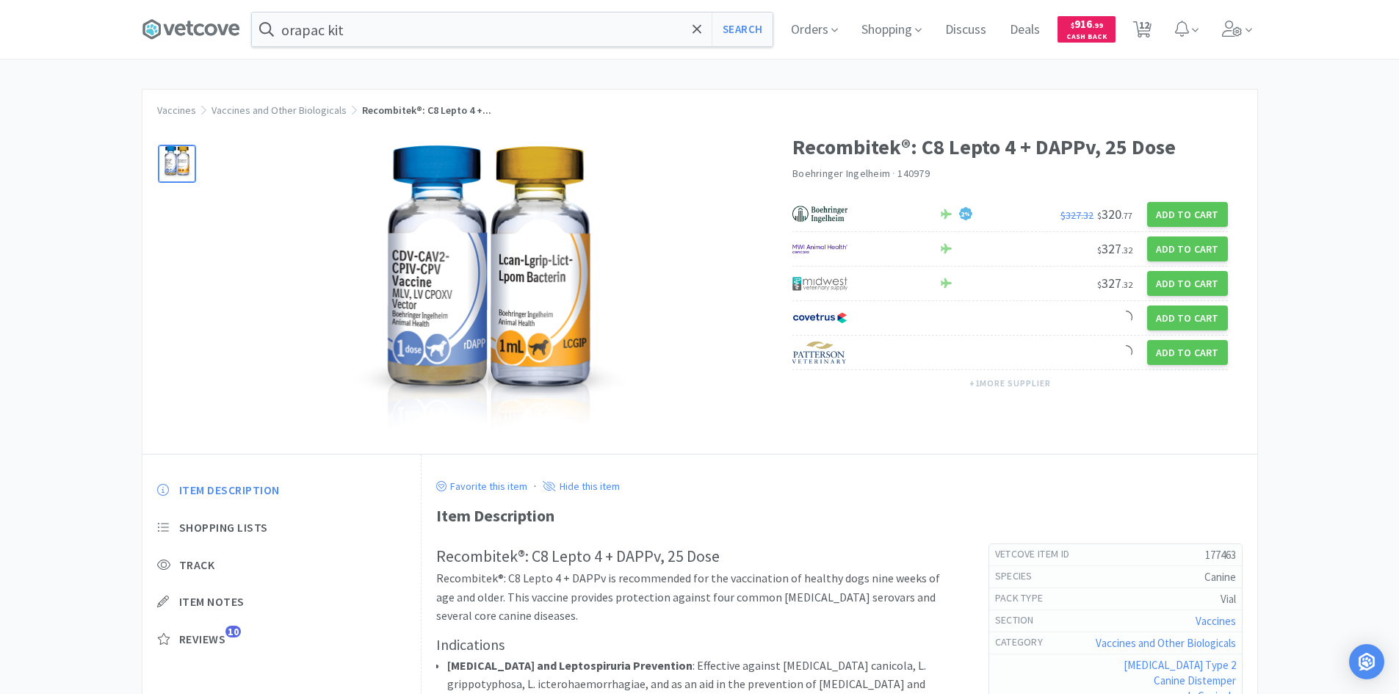
select select "6"
select select "1"
select select "20"
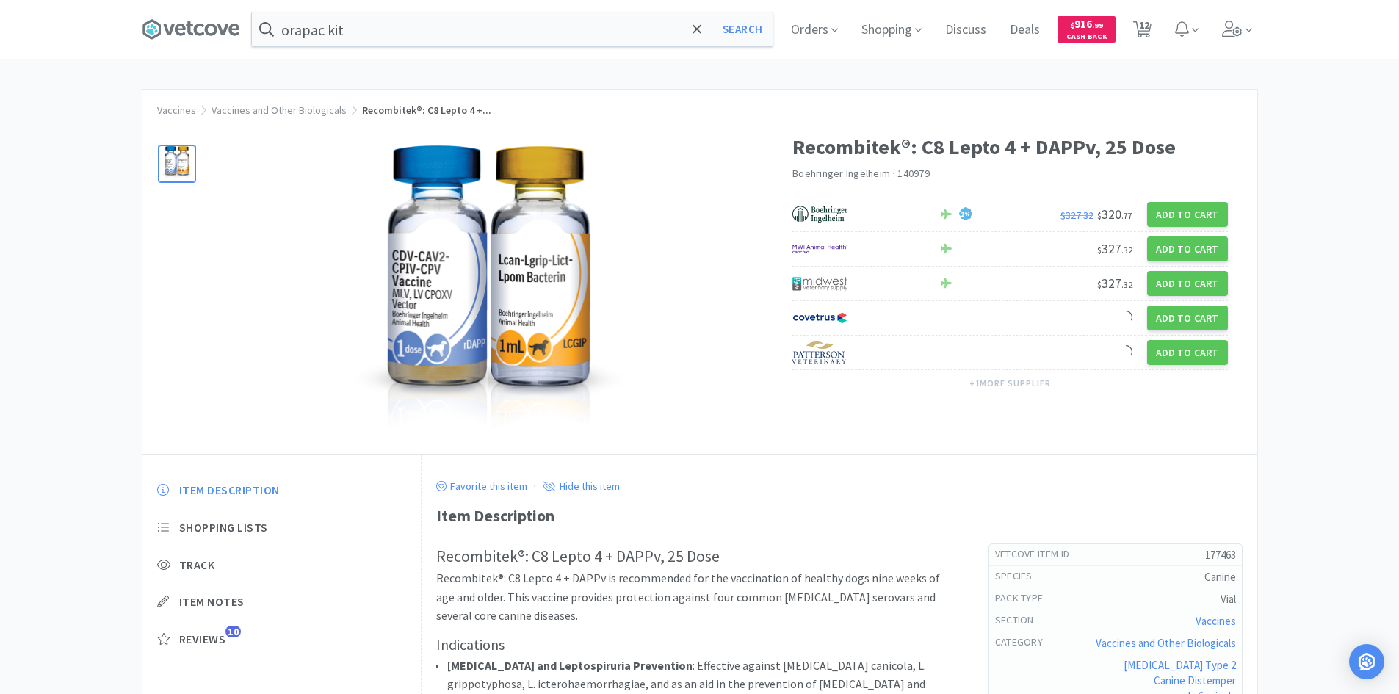
select select "20"
select select "3"
select select "1"
select select "10"
select select "1"
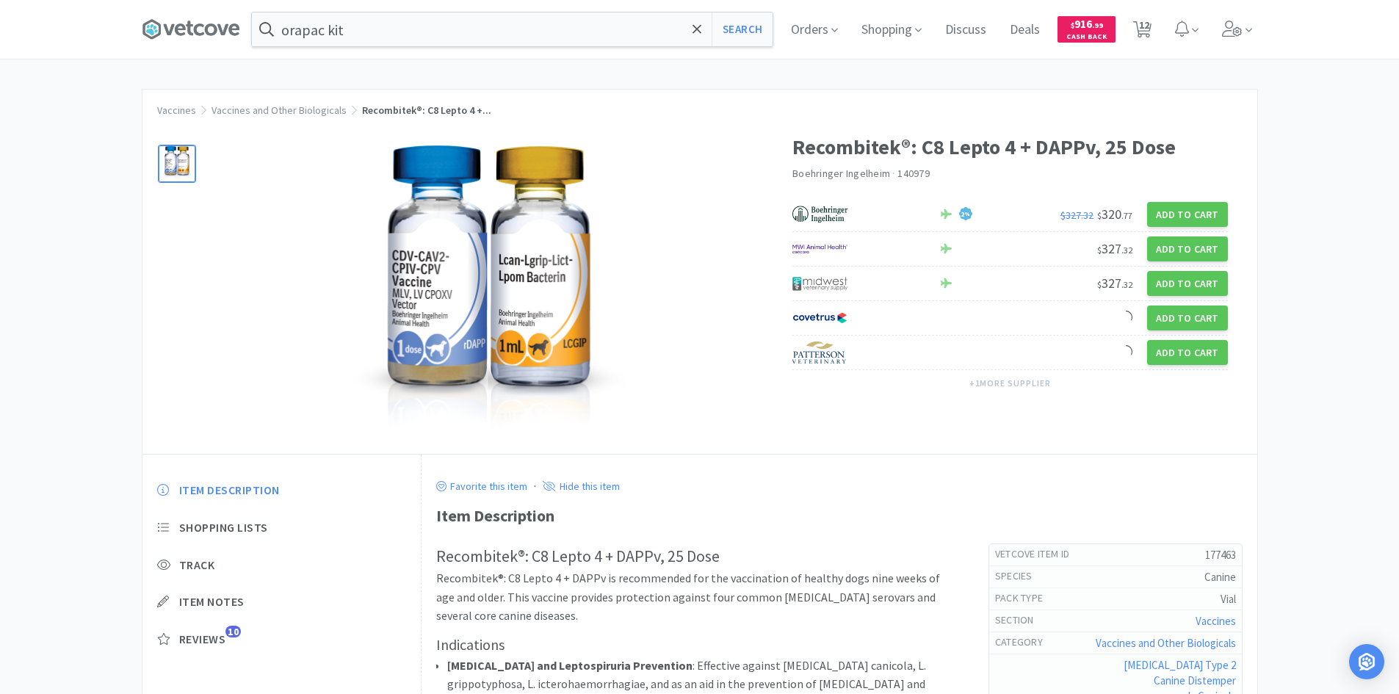
select select "1"
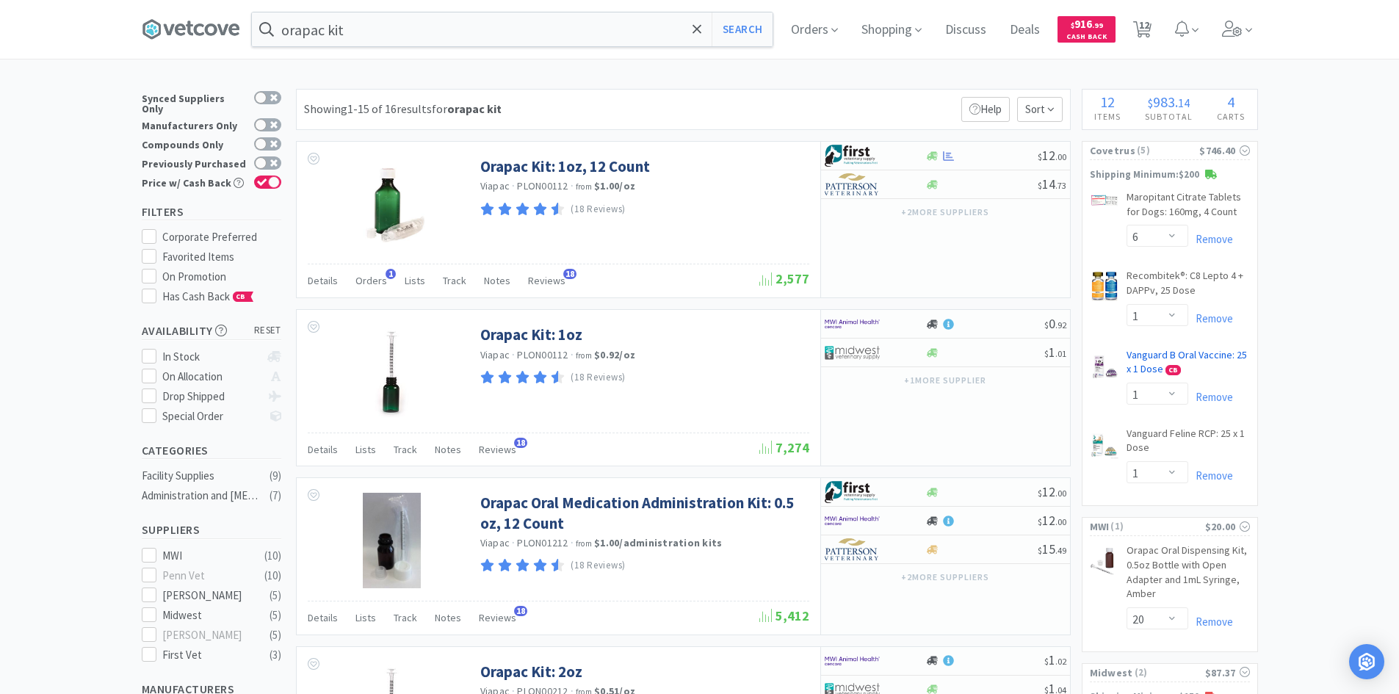
click at [1198, 351] on link "Vanguard B Oral Vaccine: 25 x 1 Dose CB" at bounding box center [1188, 365] width 123 height 35
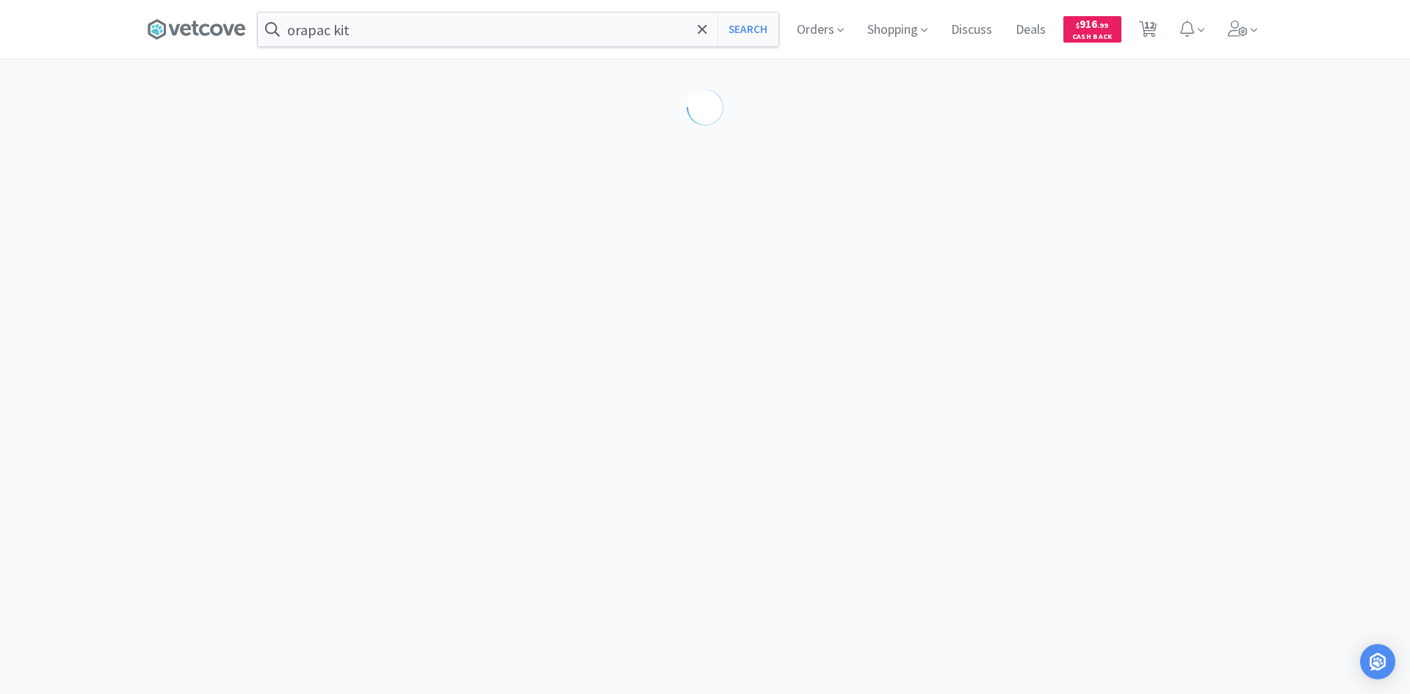
select select "174669"
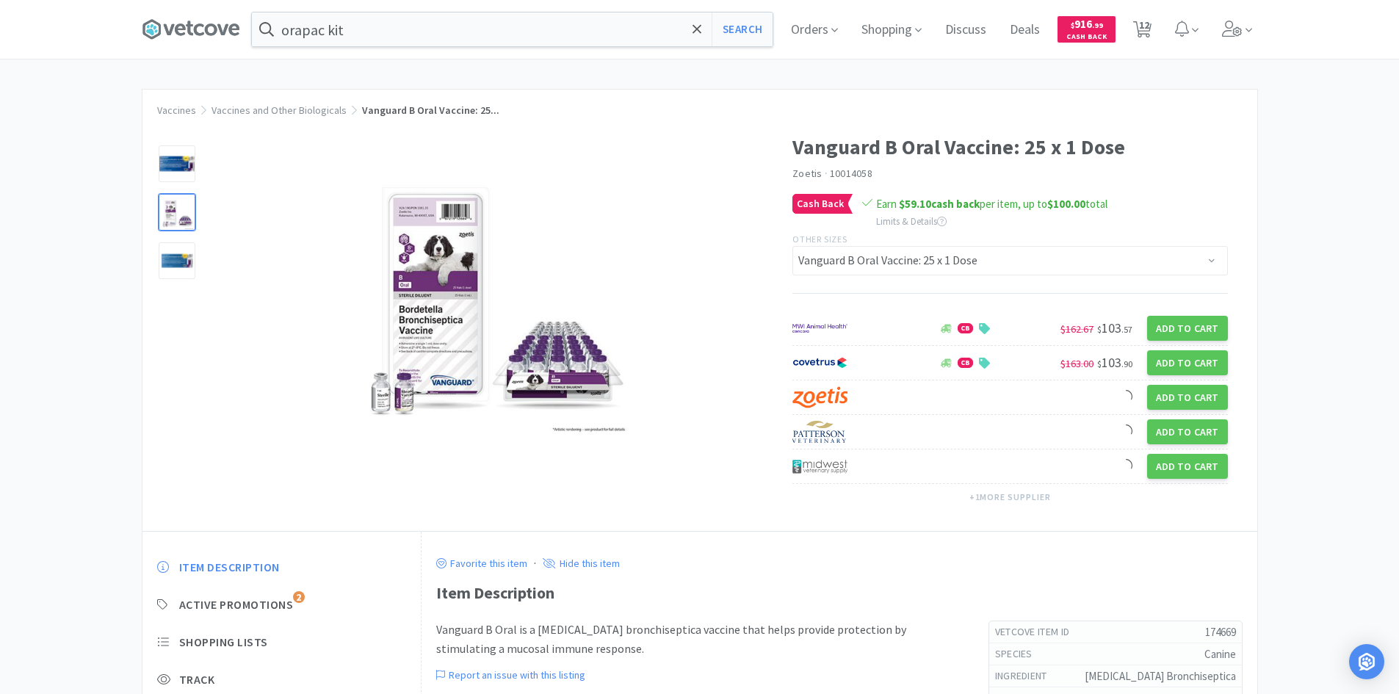
select select "6"
select select "1"
select select "20"
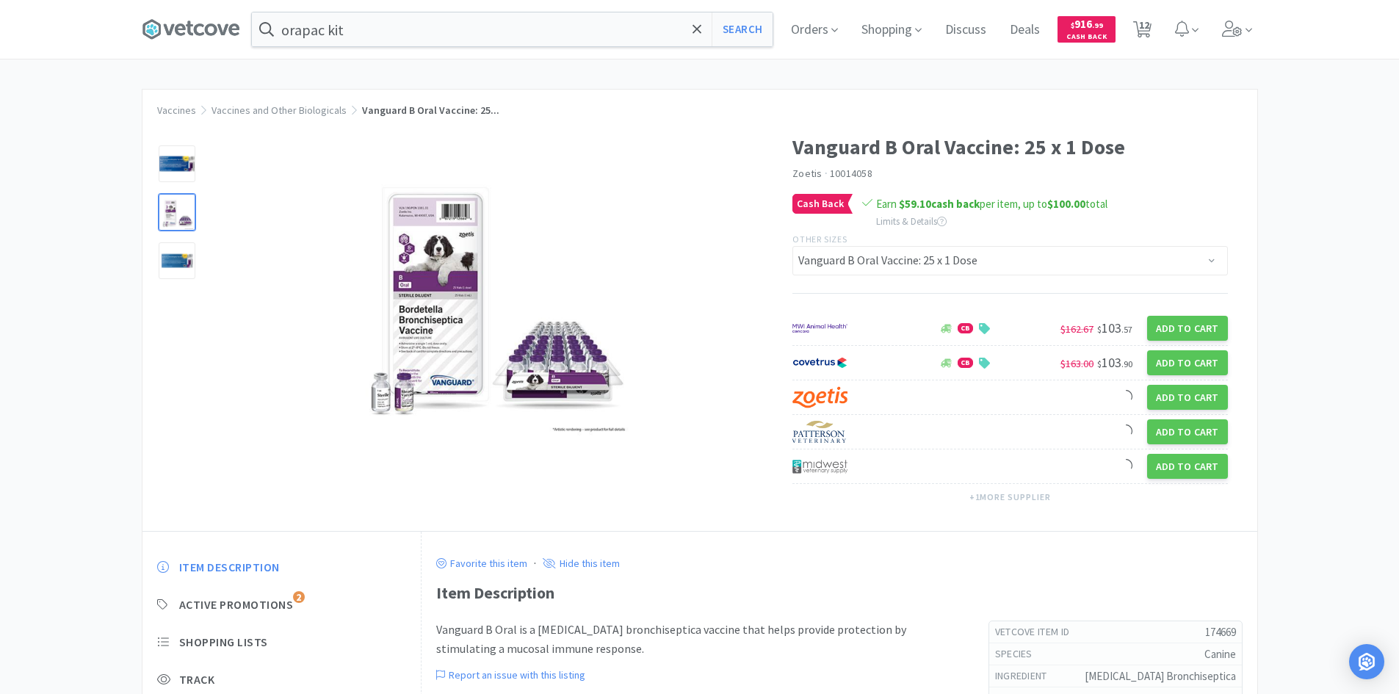
select select "20"
select select "3"
select select "1"
select select "10"
select select "1"
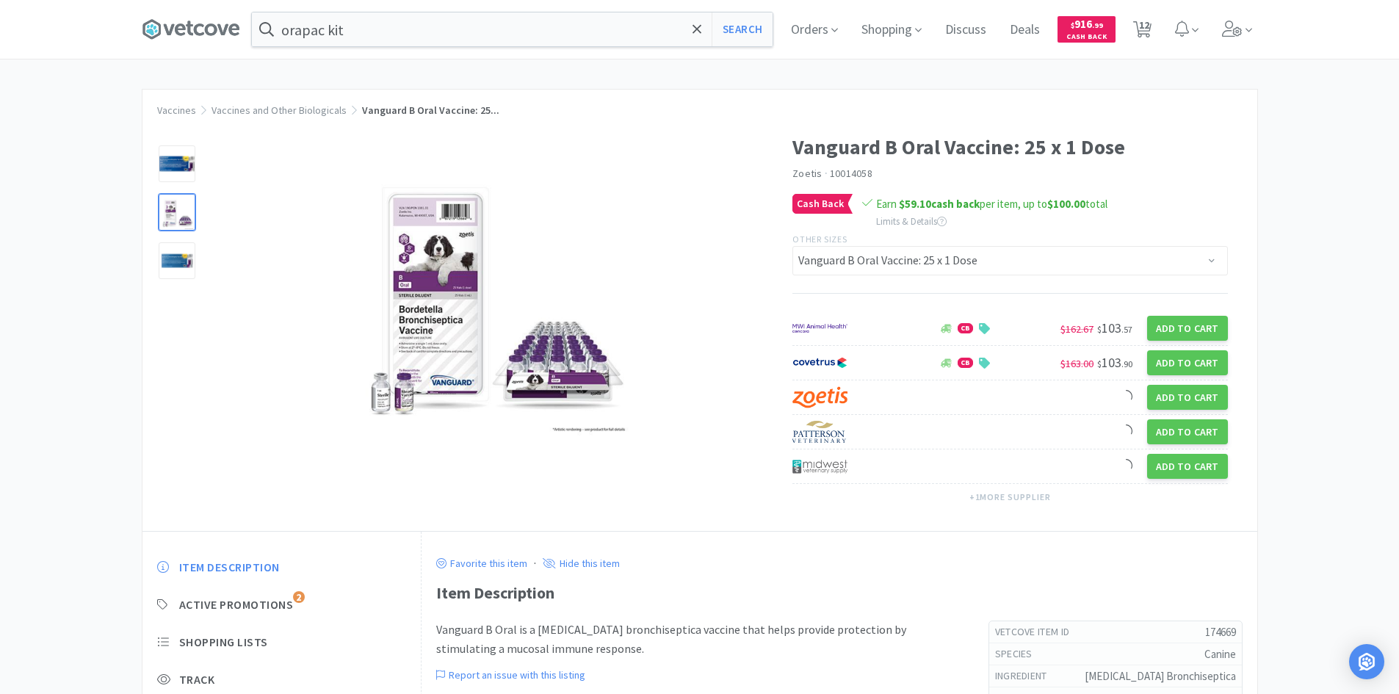
select select "1"
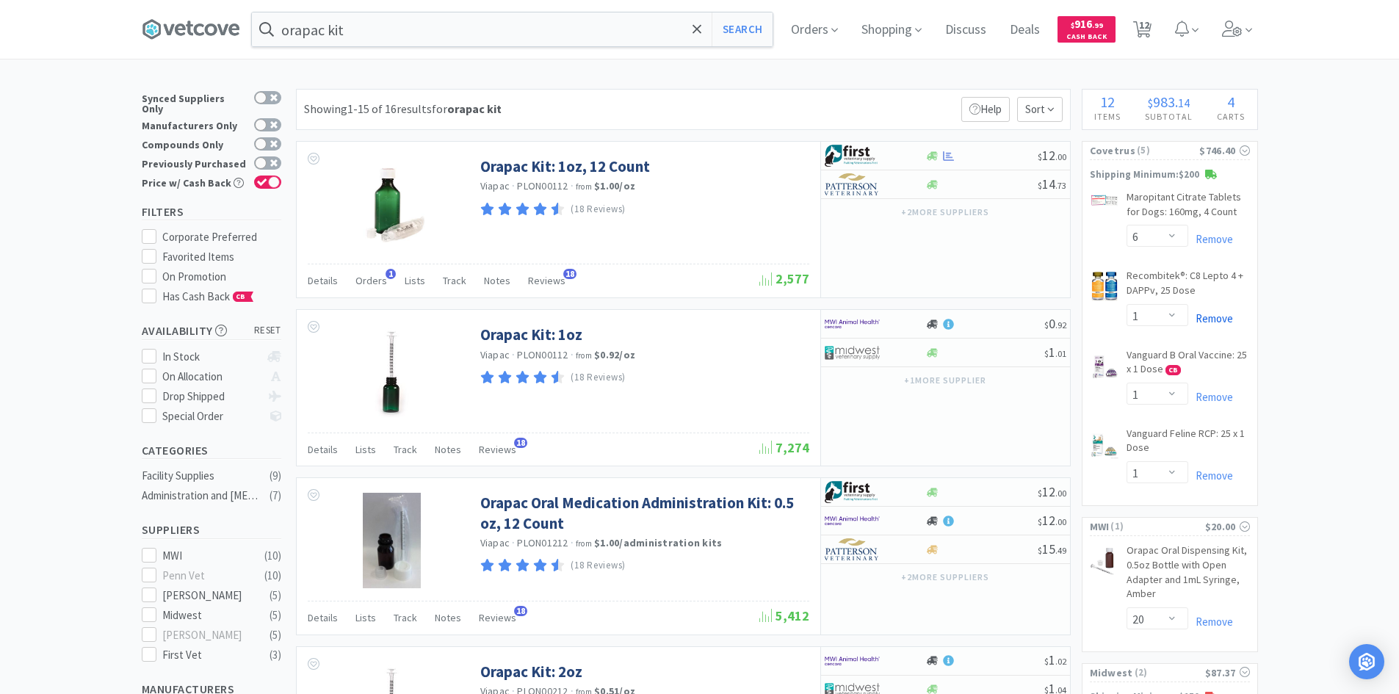
click at [1226, 315] on link "Remove" at bounding box center [1210, 318] width 45 height 14
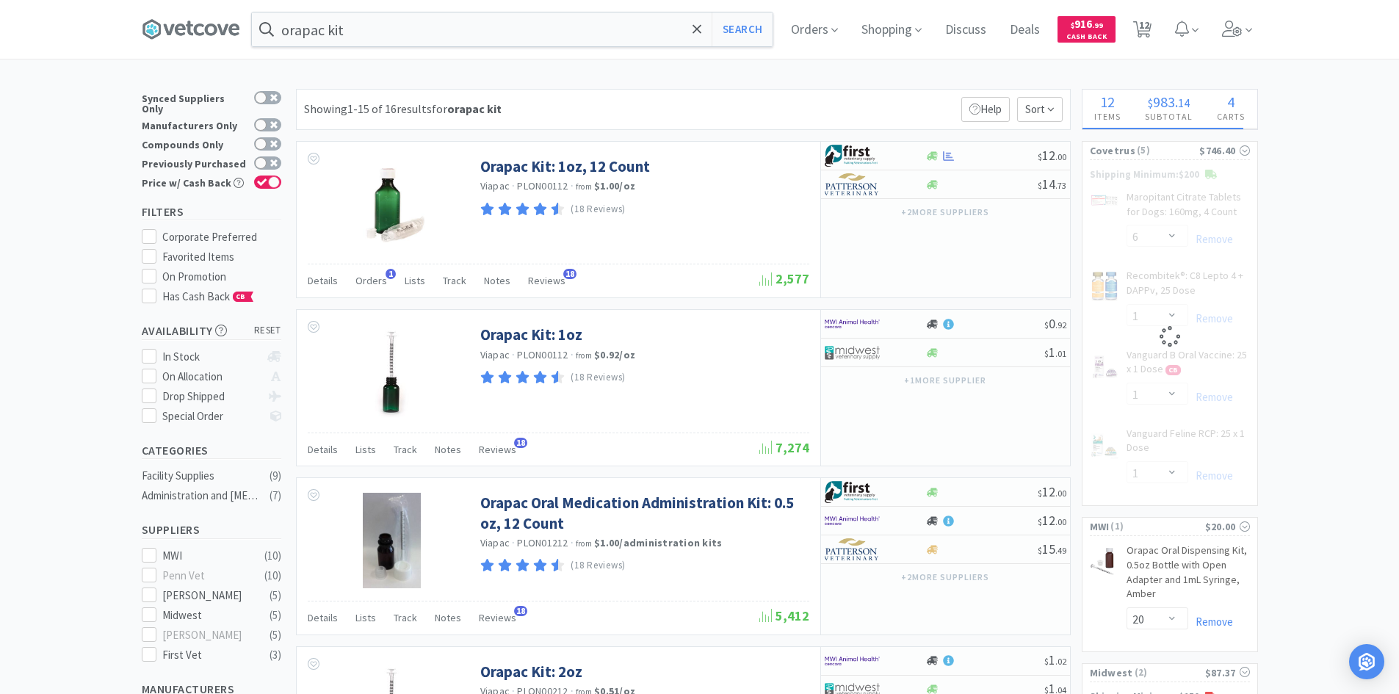
select select "1"
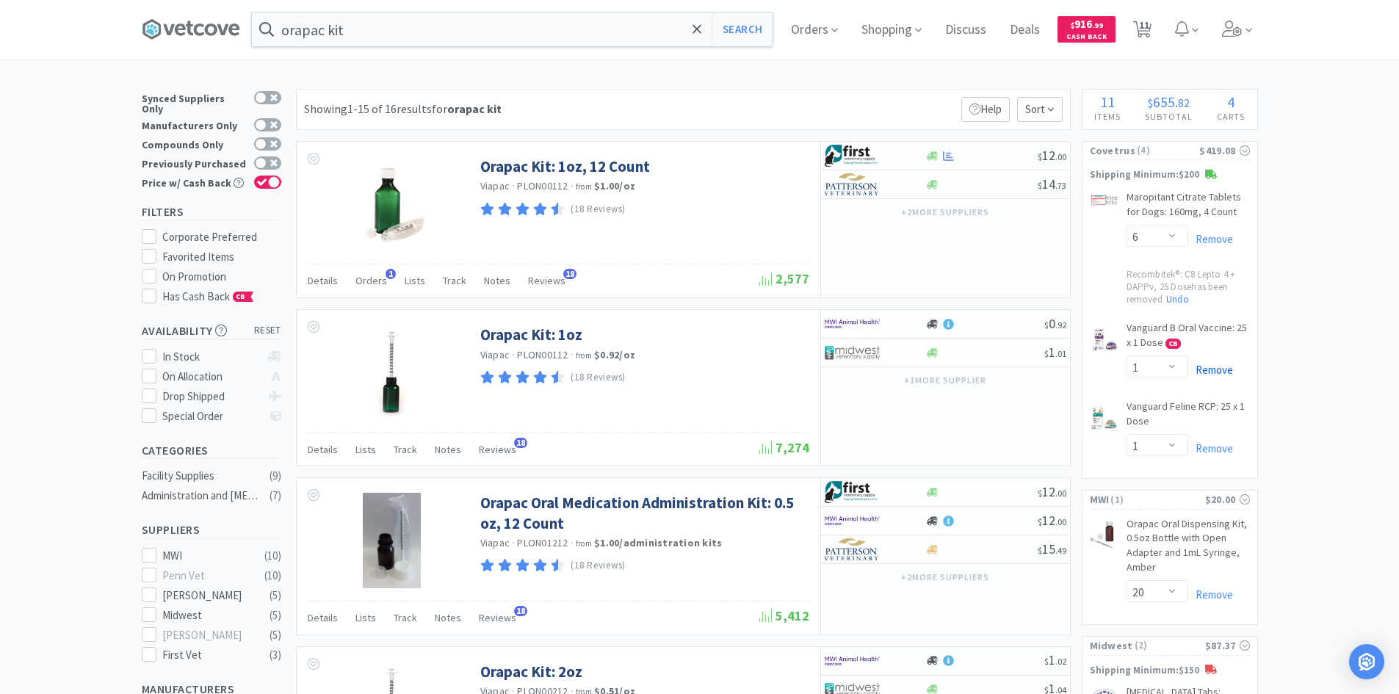
click at [1218, 372] on link "Remove" at bounding box center [1210, 370] width 45 height 14
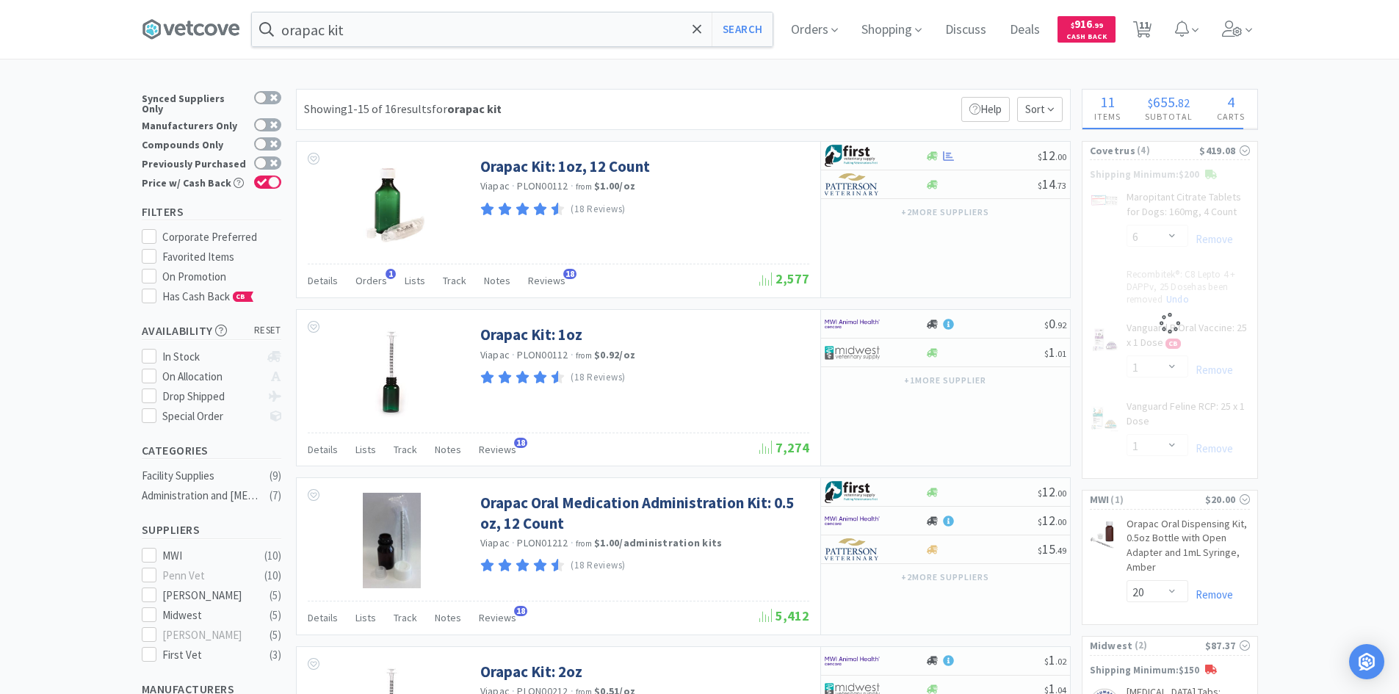
select select "1"
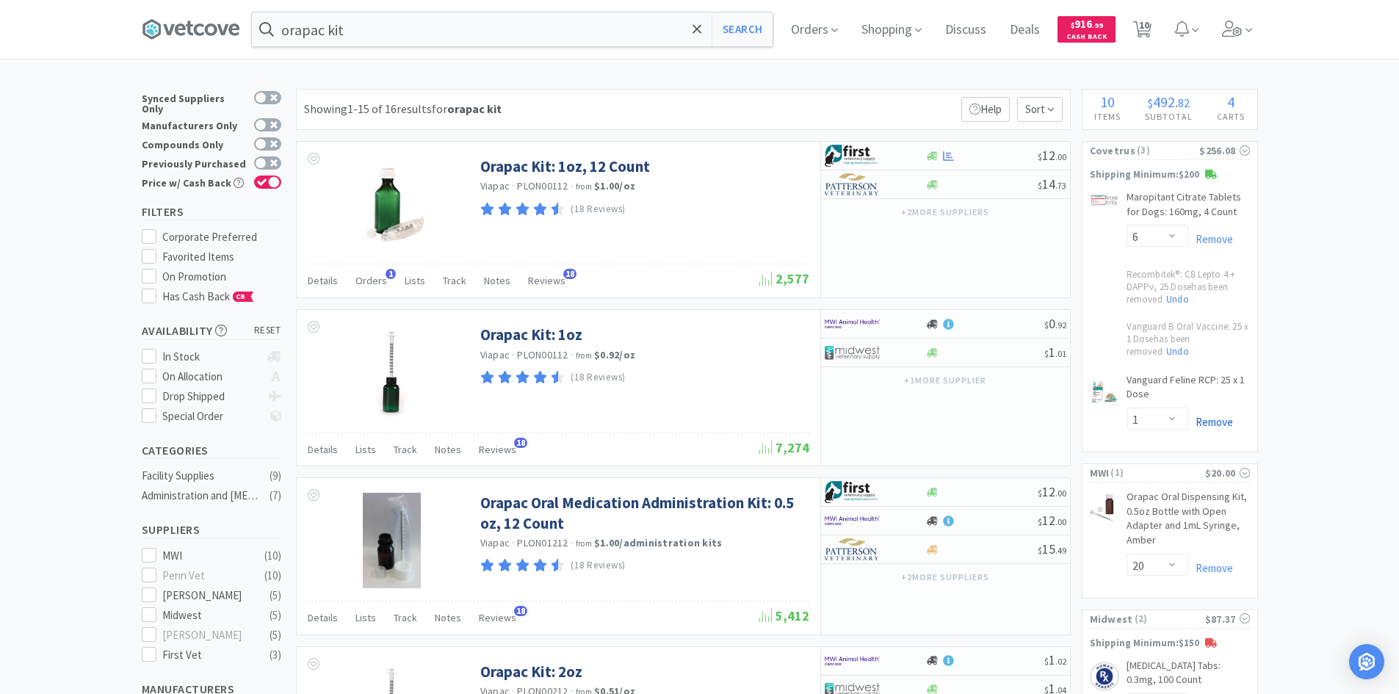
click at [1216, 424] on link "Remove" at bounding box center [1210, 422] width 45 height 14
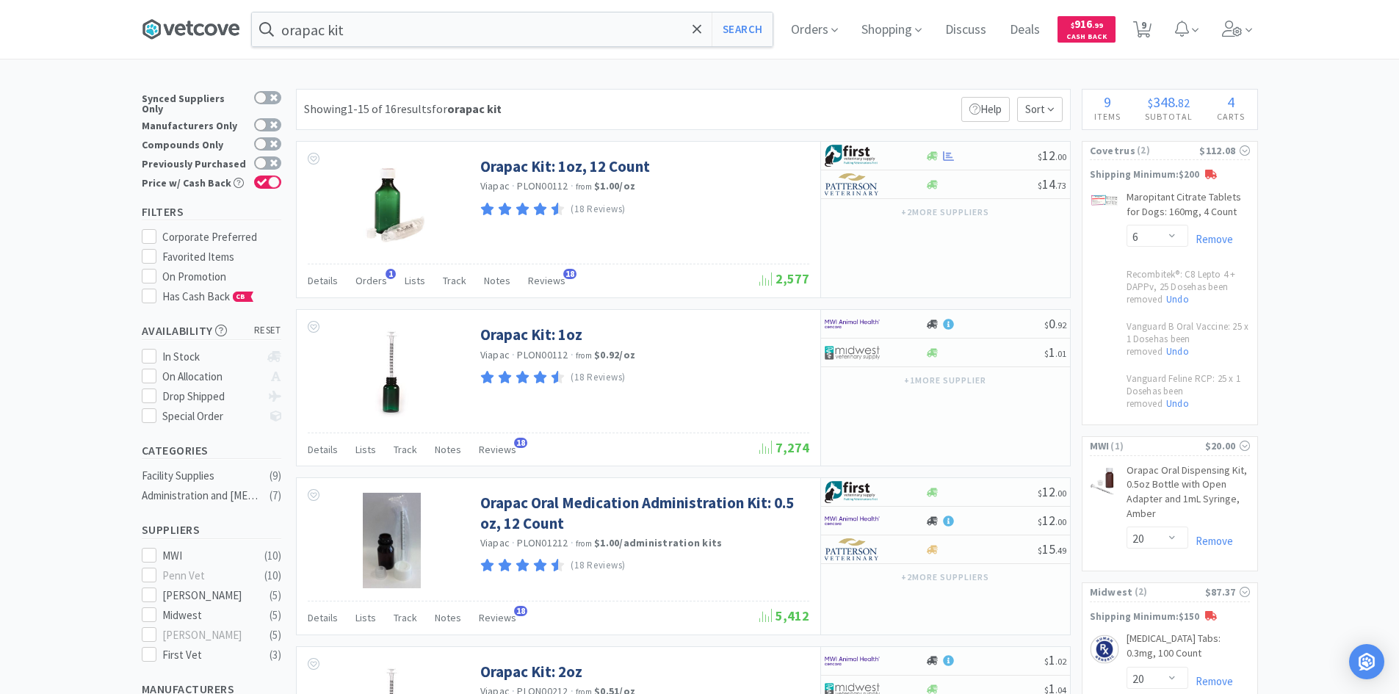
click at [224, 32] on icon at bounding box center [191, 29] width 98 height 22
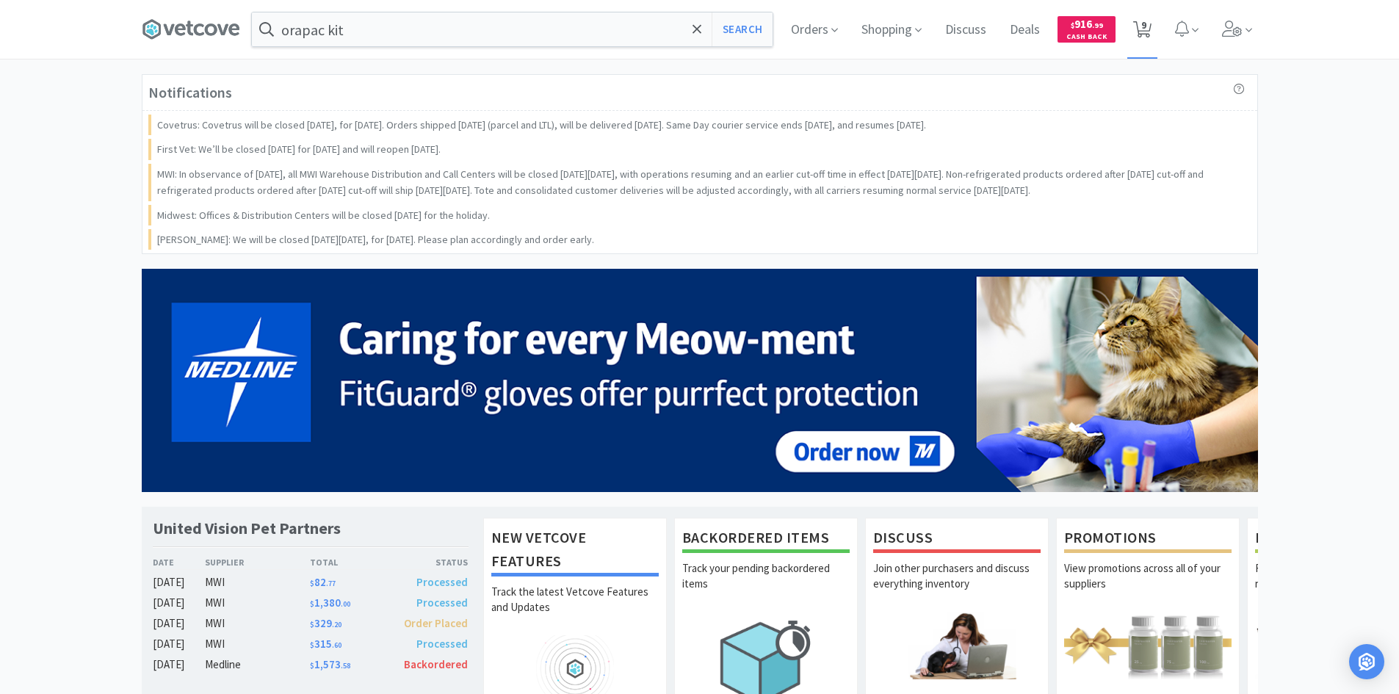
click at [1146, 24] on span "9" at bounding box center [1143, 25] width 5 height 59
select select "6"
select select "1"
select select "20"
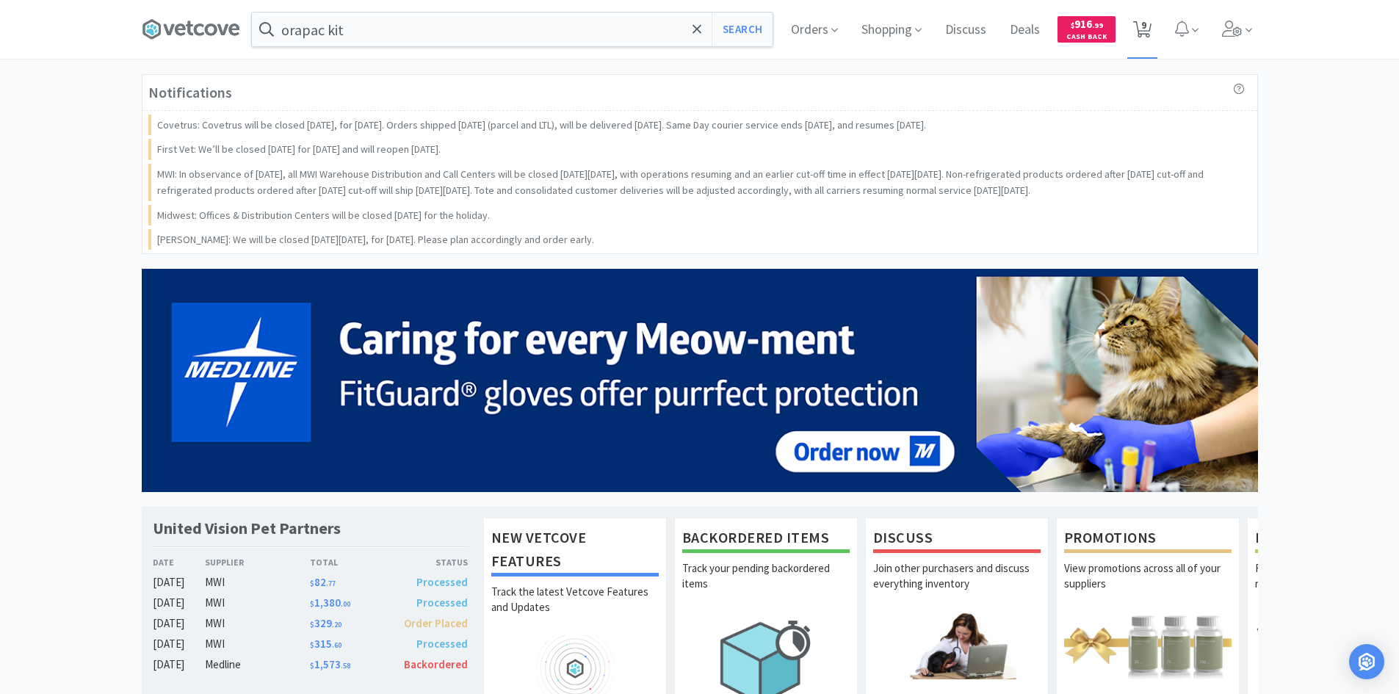
select select "3"
select select "1"
select select "10"
select select "1"
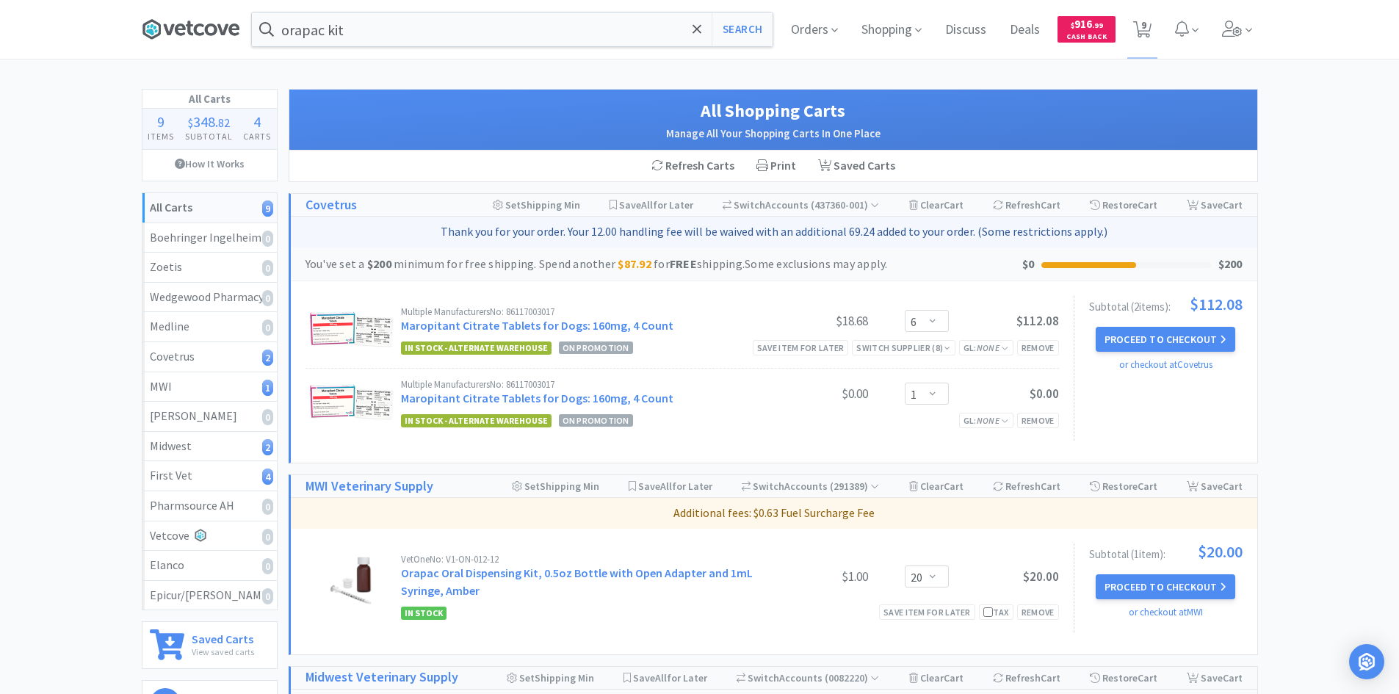
click at [184, 35] on icon at bounding box center [180, 30] width 11 height 12
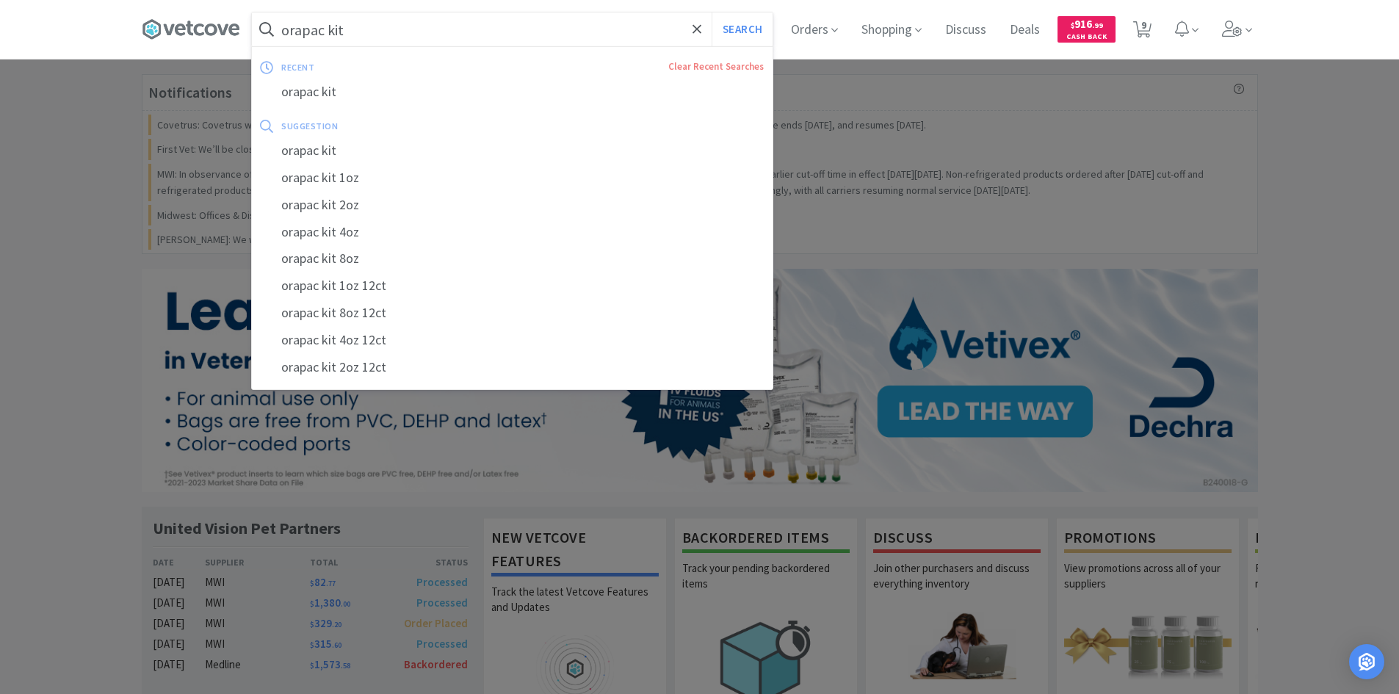
click at [557, 29] on input "orapac kit" at bounding box center [512, 29] width 521 height 34
click at [712, 12] on button "Search" at bounding box center [742, 29] width 61 height 34
select select "6"
select select "20"
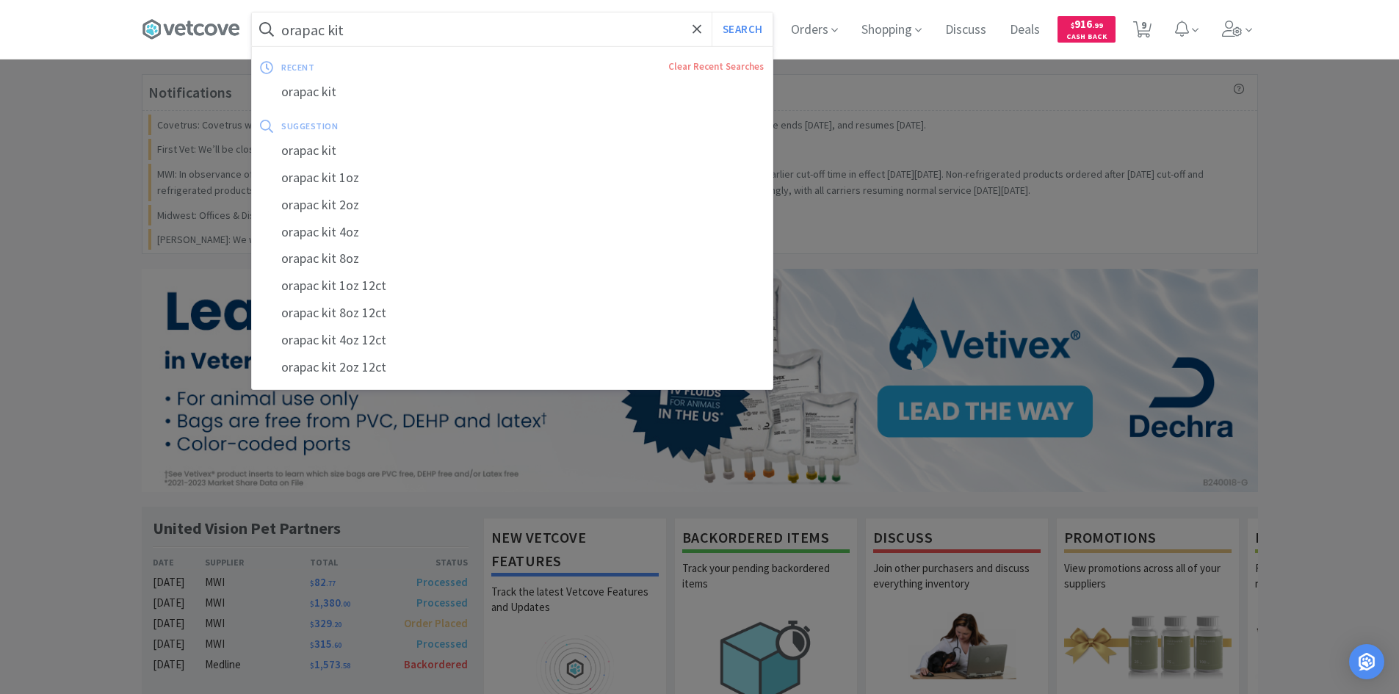
select select "3"
select select "1"
select select "10"
select select "1"
